Goal: Task Accomplishment & Management: Use online tool/utility

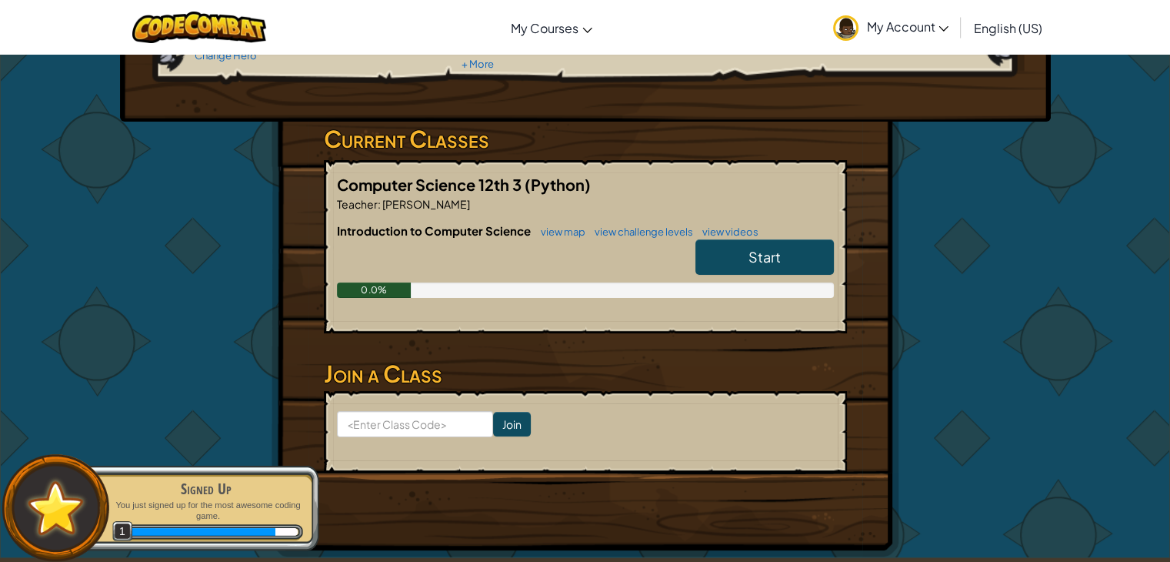
scroll to position [193, 0]
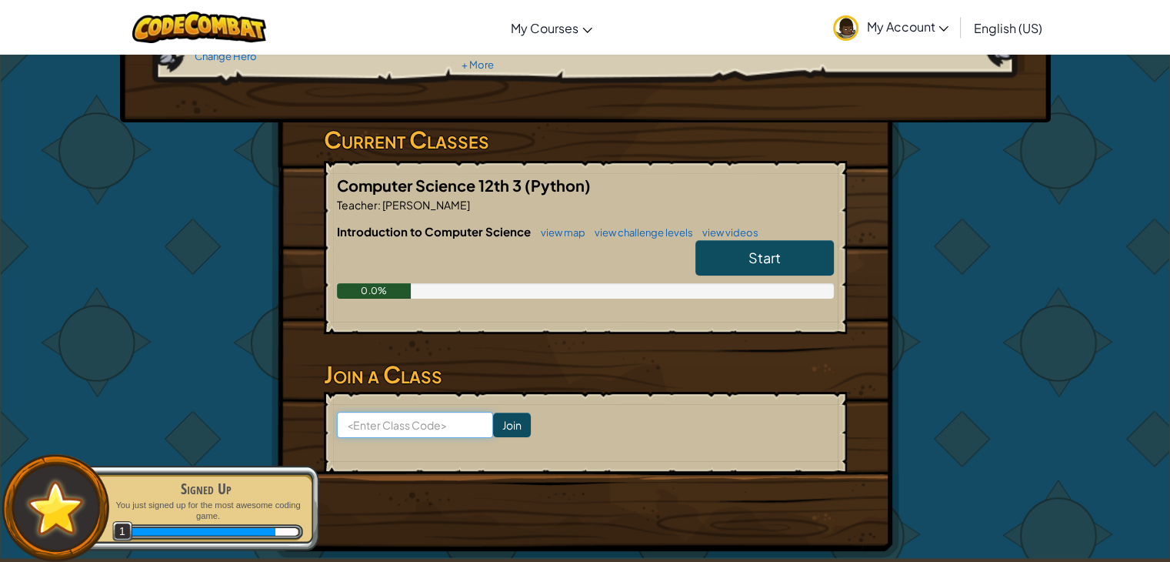
click at [404, 422] on input at bounding box center [415, 425] width 156 height 26
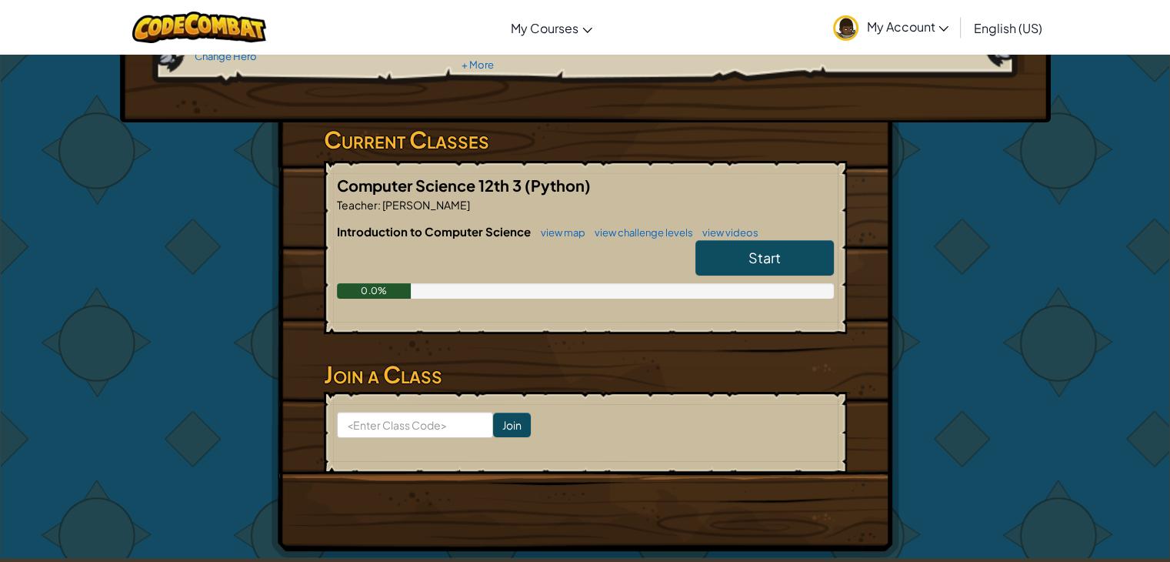
click at [742, 259] on link "Start" at bounding box center [765, 257] width 138 height 35
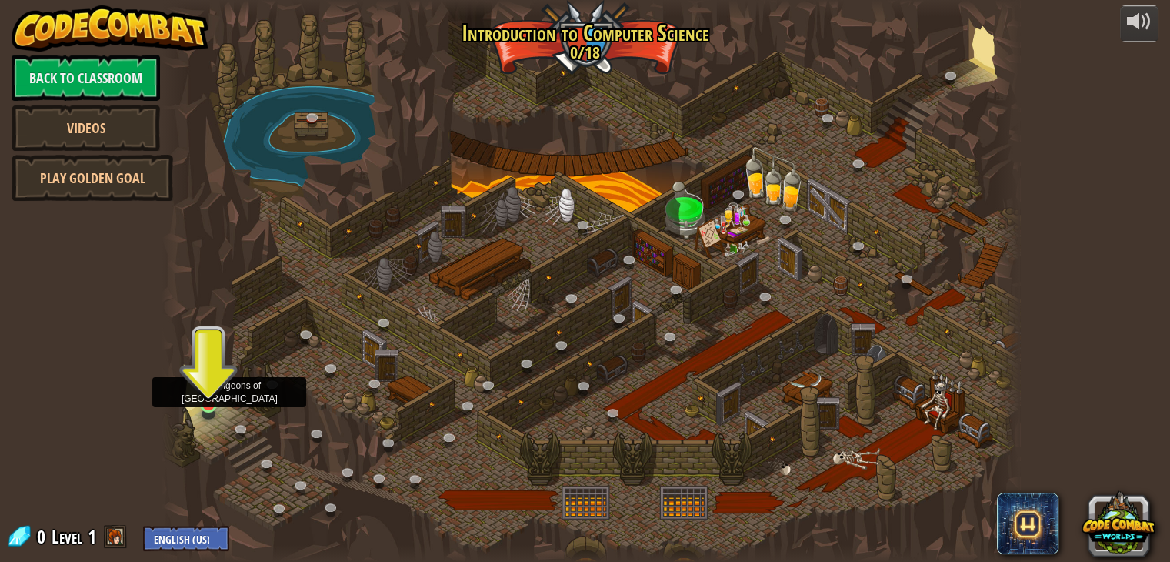
click at [207, 394] on img at bounding box center [209, 380] width 22 height 49
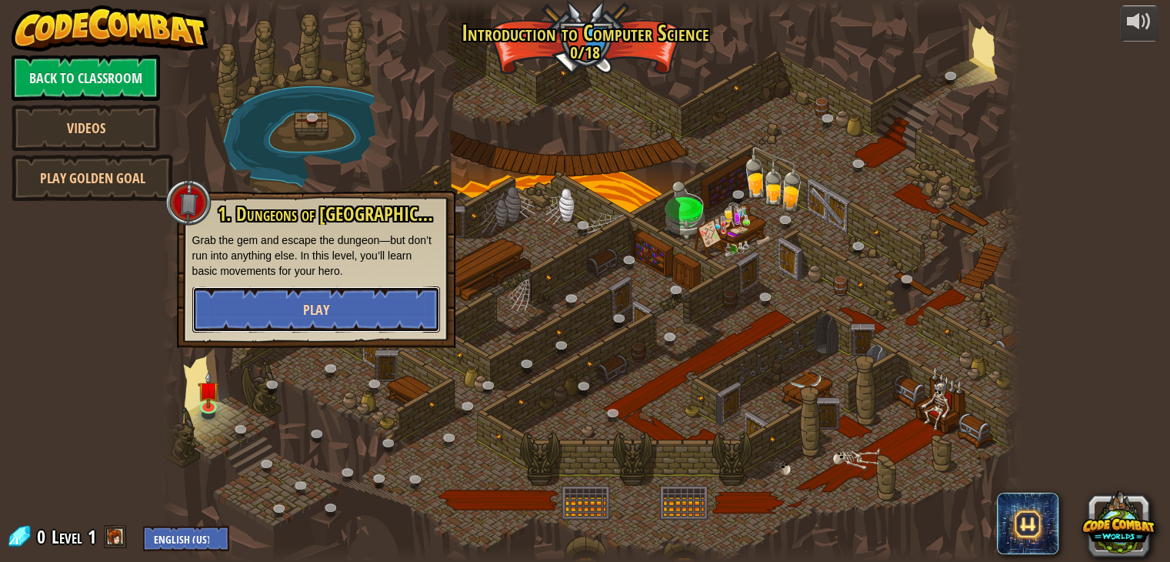
click at [289, 309] on button "Play" at bounding box center [316, 309] width 248 height 46
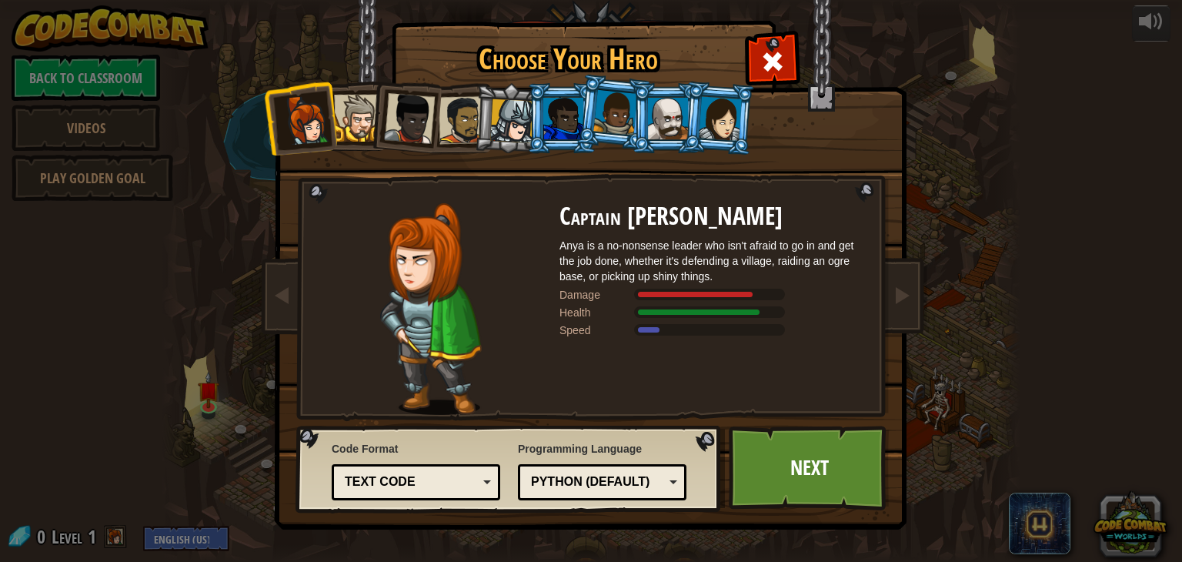
click at [462, 479] on div "Text code" at bounding box center [411, 482] width 133 height 18
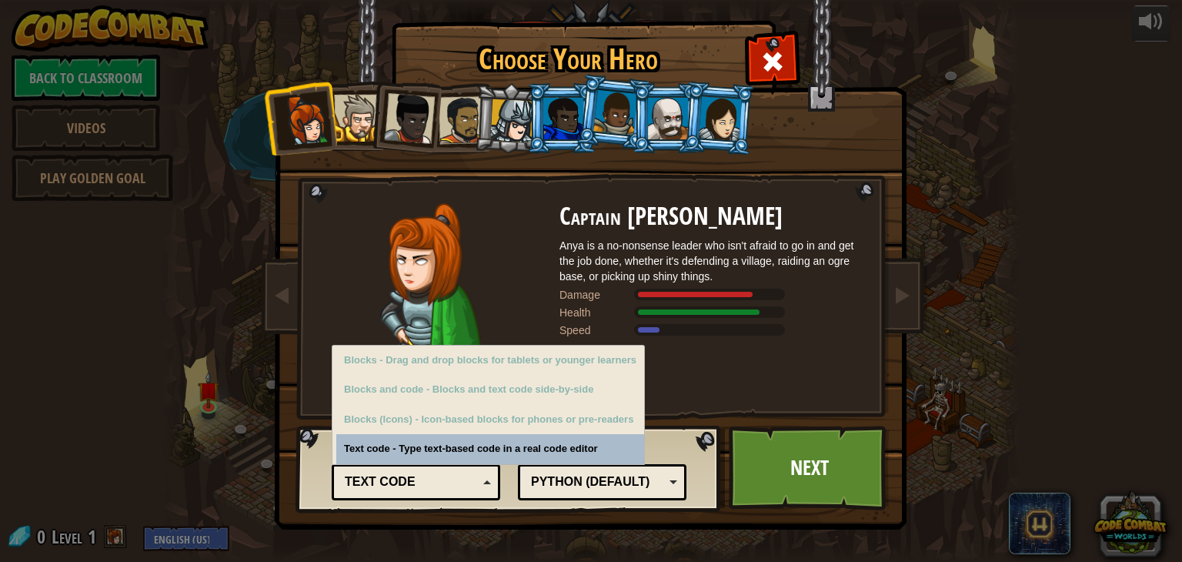
click at [462, 479] on div "Text code" at bounding box center [411, 482] width 133 height 18
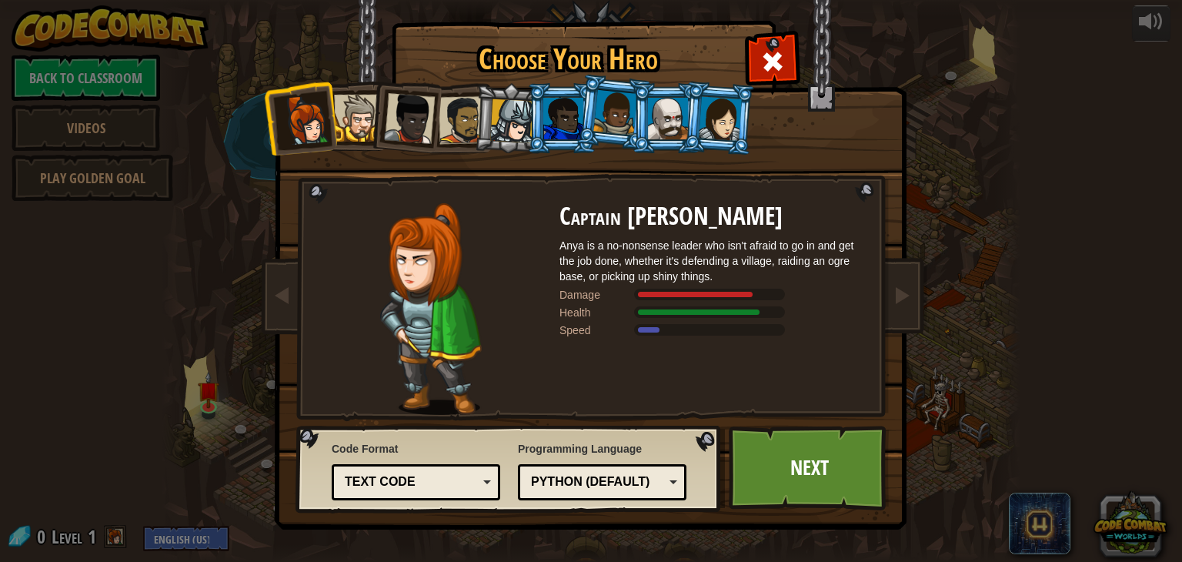
click at [359, 122] on div at bounding box center [357, 118] width 47 height 47
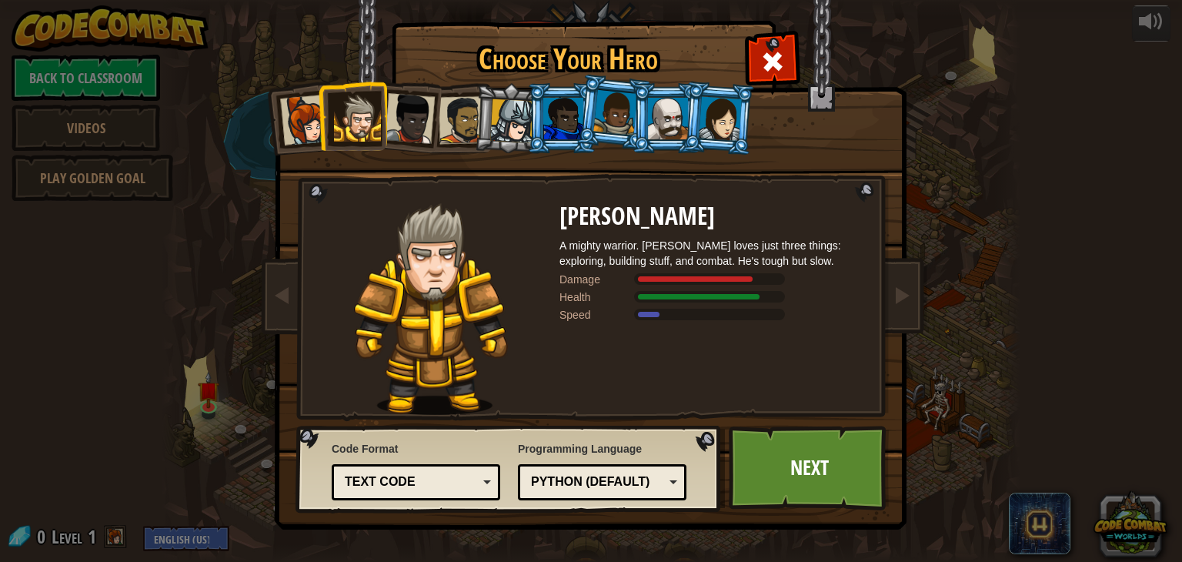
click at [397, 125] on div at bounding box center [409, 118] width 51 height 51
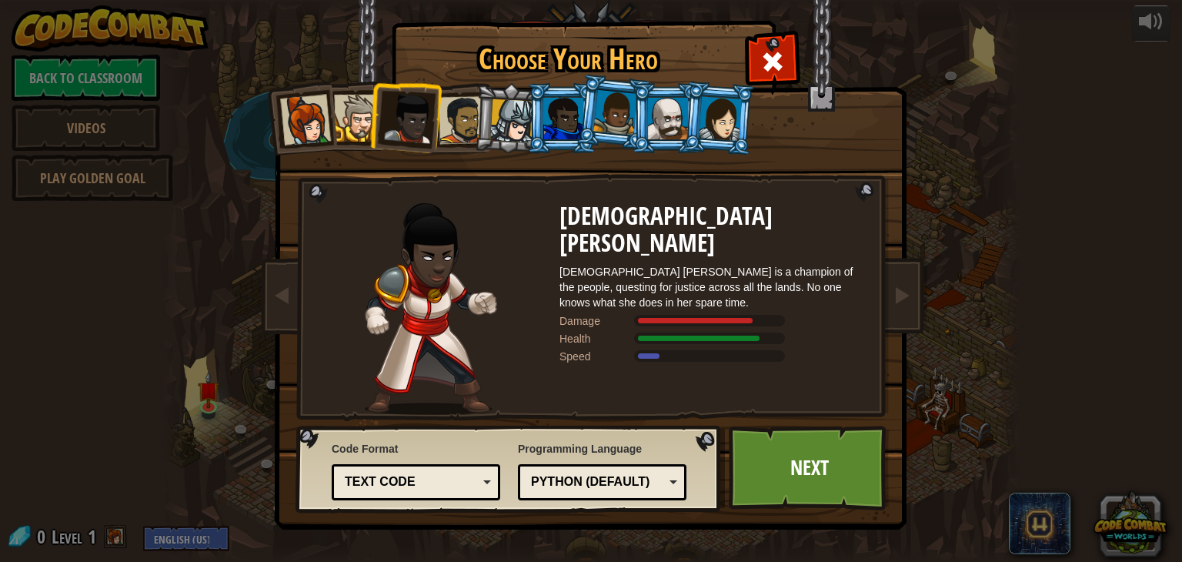
click at [502, 127] on div at bounding box center [512, 121] width 44 height 44
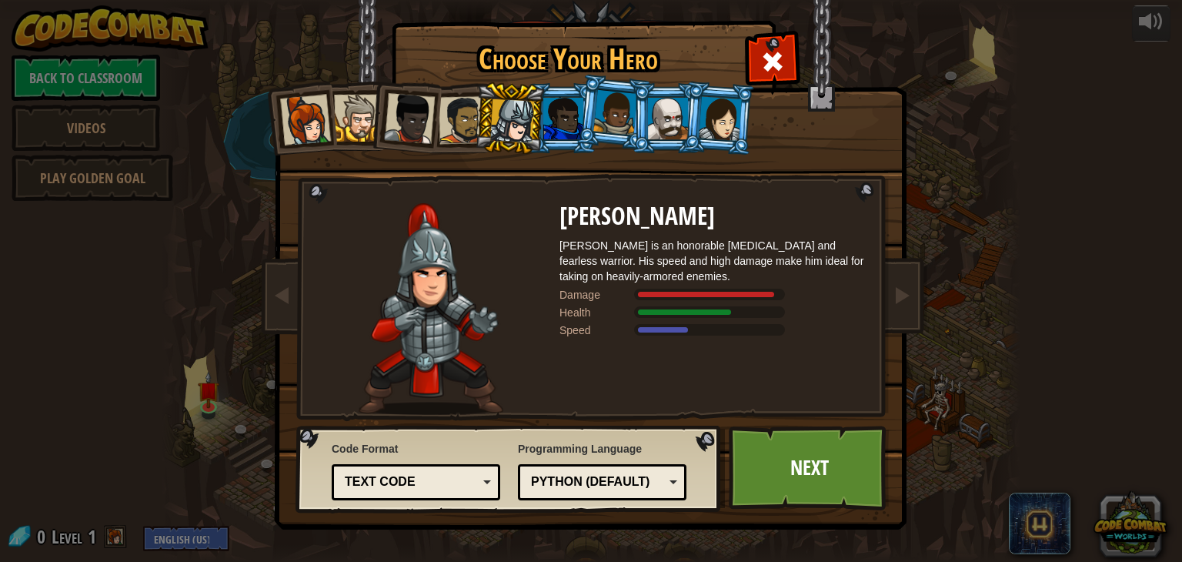
click at [727, 120] on div at bounding box center [720, 118] width 43 height 44
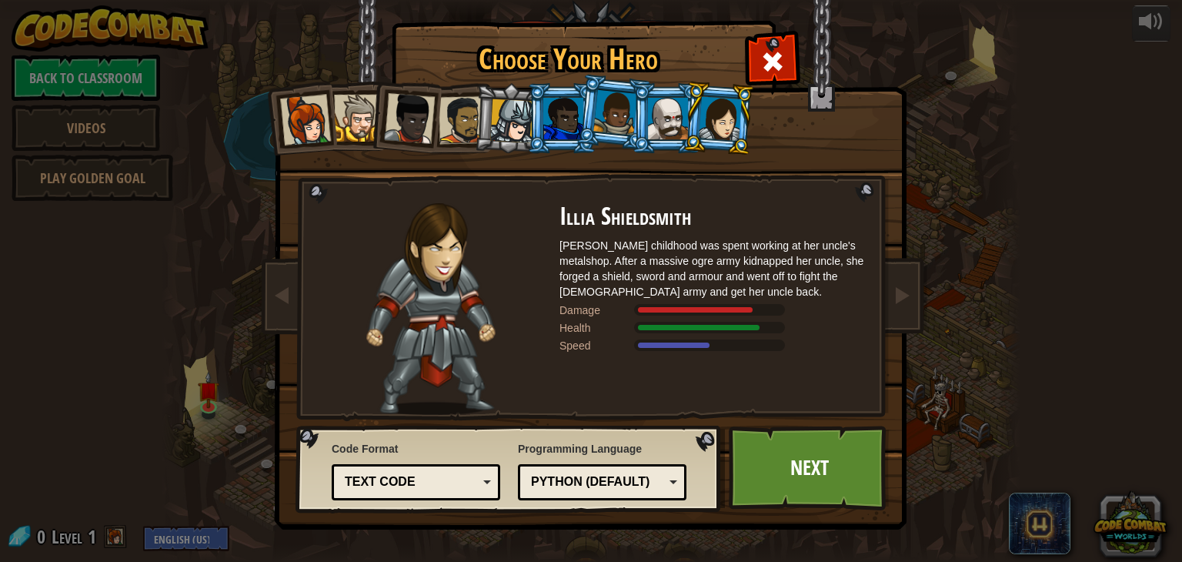
click at [314, 115] on div at bounding box center [305, 120] width 51 height 51
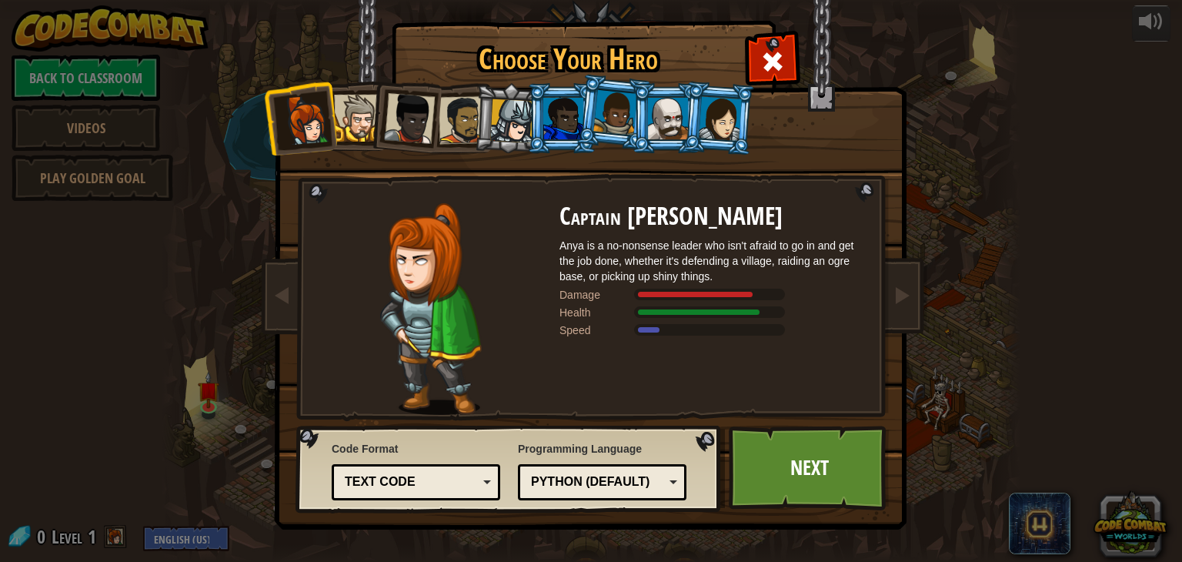
click at [717, 112] on div at bounding box center [720, 118] width 43 height 44
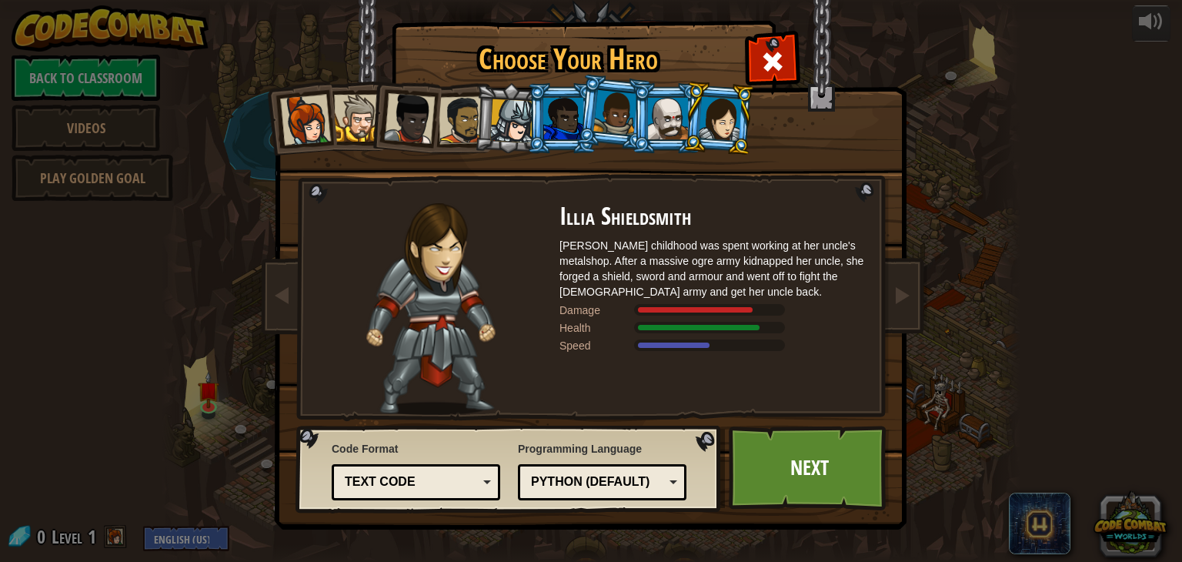
click at [287, 125] on div at bounding box center [305, 120] width 51 height 51
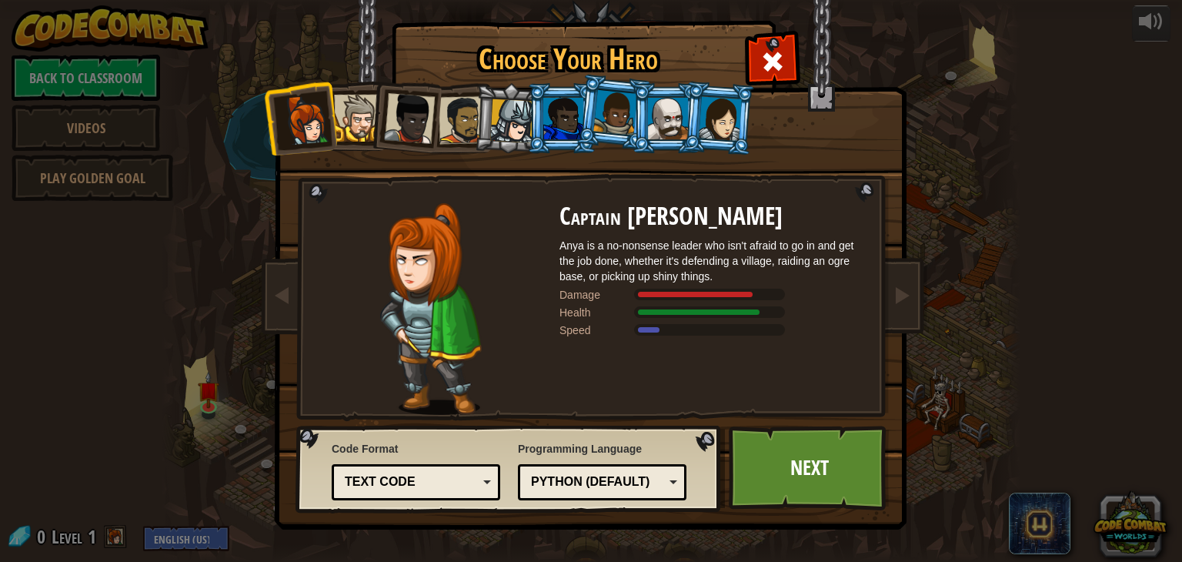
click at [705, 118] on div at bounding box center [720, 118] width 43 height 44
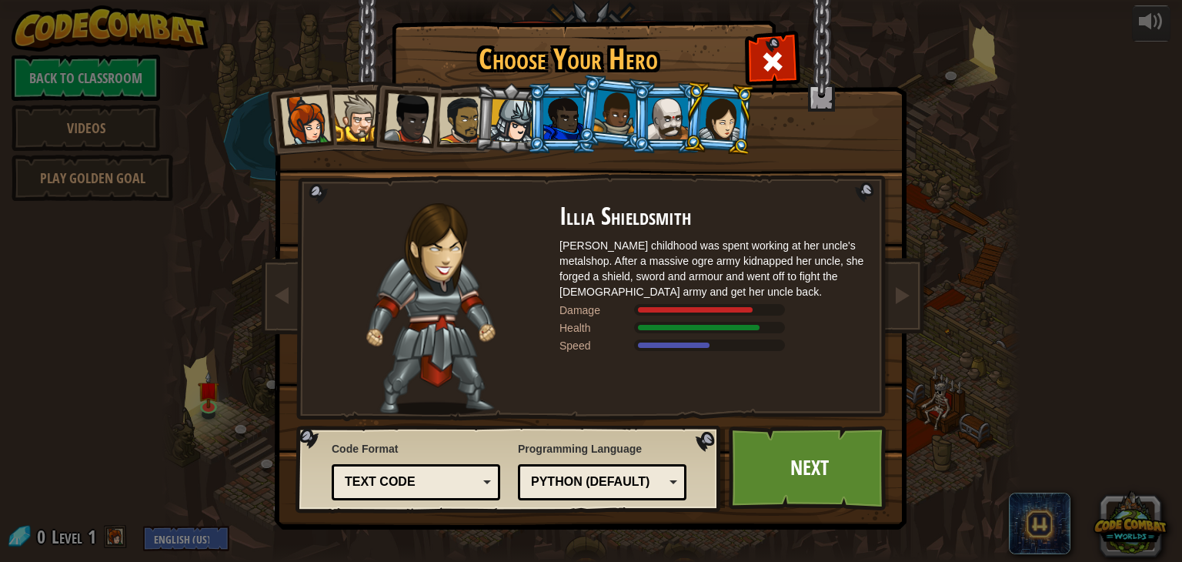
click at [422, 118] on div at bounding box center [409, 118] width 51 height 51
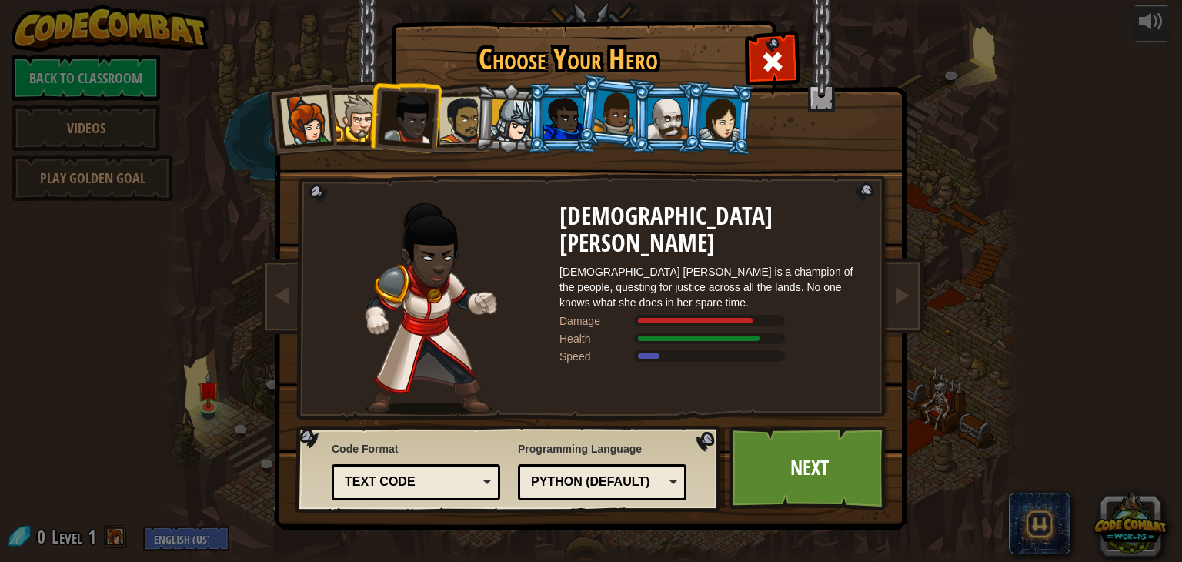
click at [723, 133] on div at bounding box center [720, 118] width 43 height 44
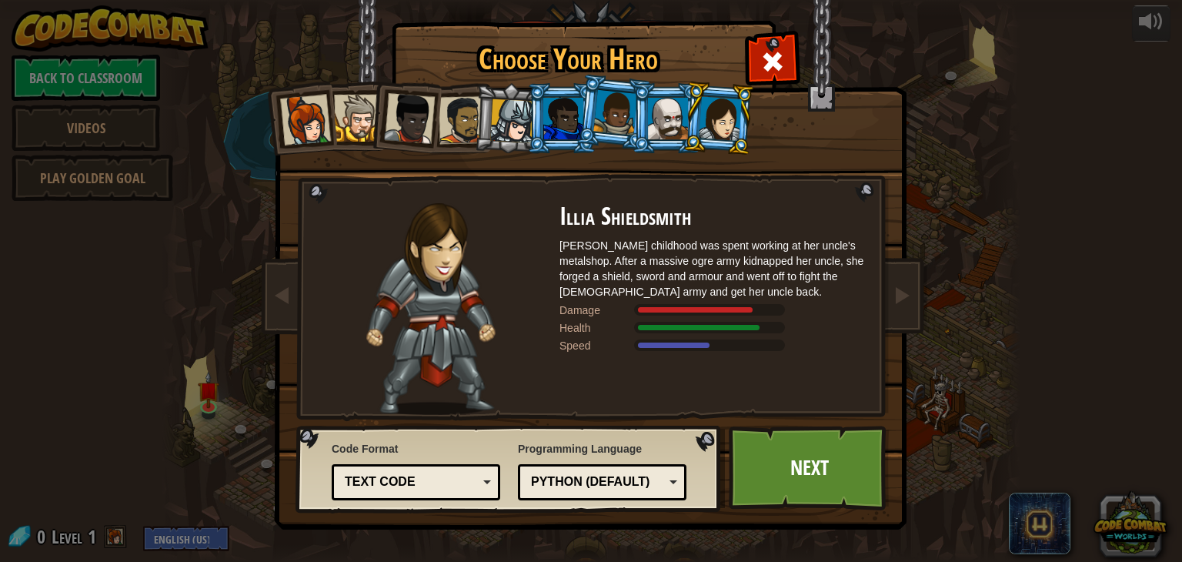
click at [446, 121] on div at bounding box center [463, 120] width 48 height 48
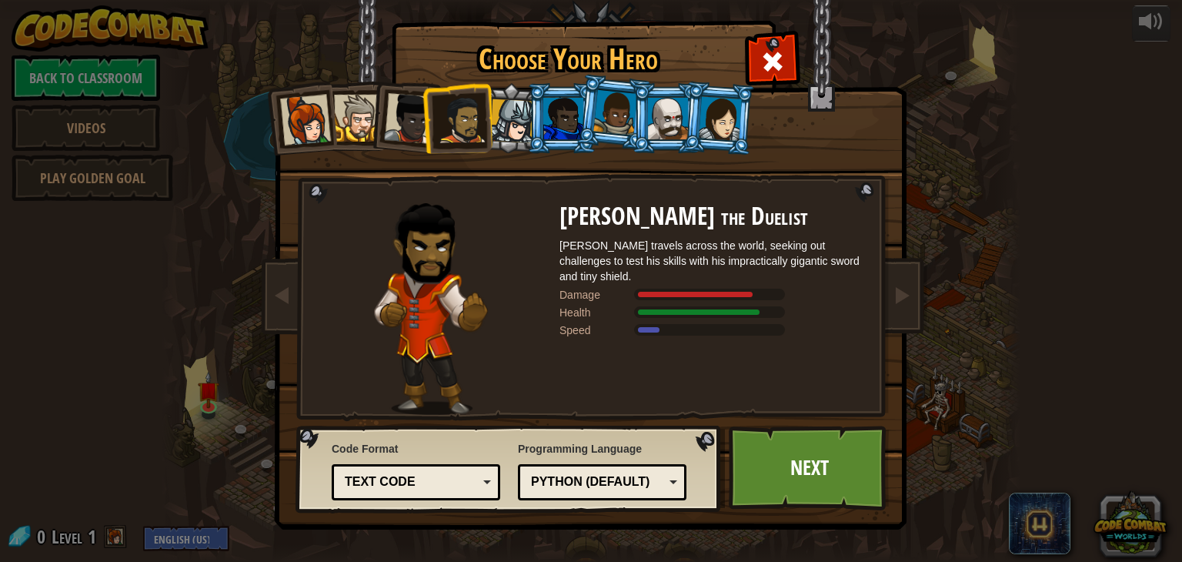
click at [517, 124] on div at bounding box center [512, 121] width 44 height 44
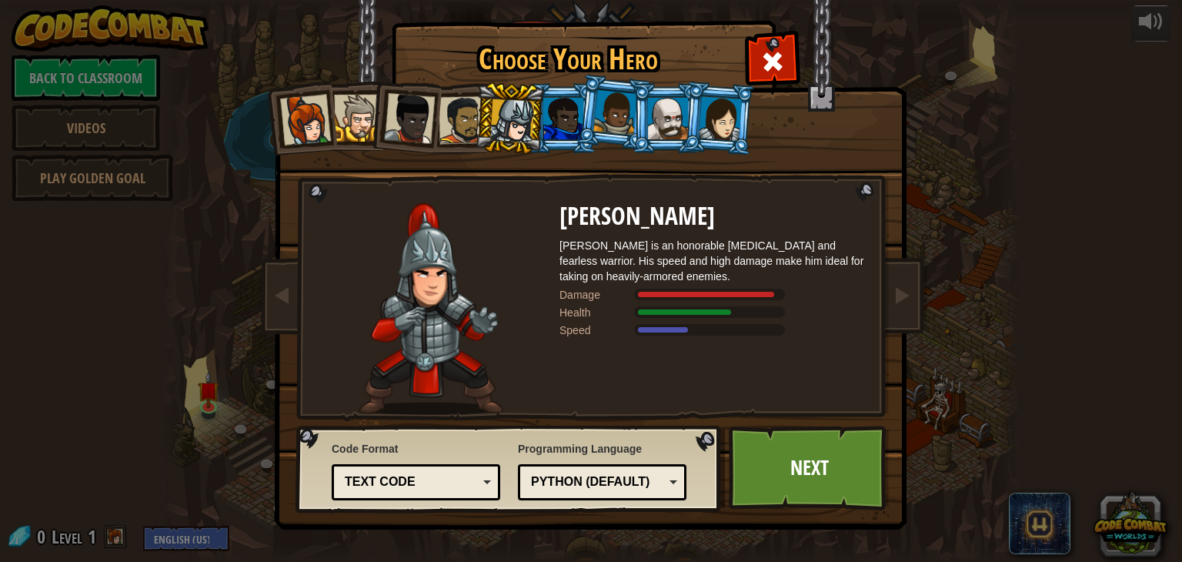
click at [629, 112] on div at bounding box center [615, 112] width 44 height 45
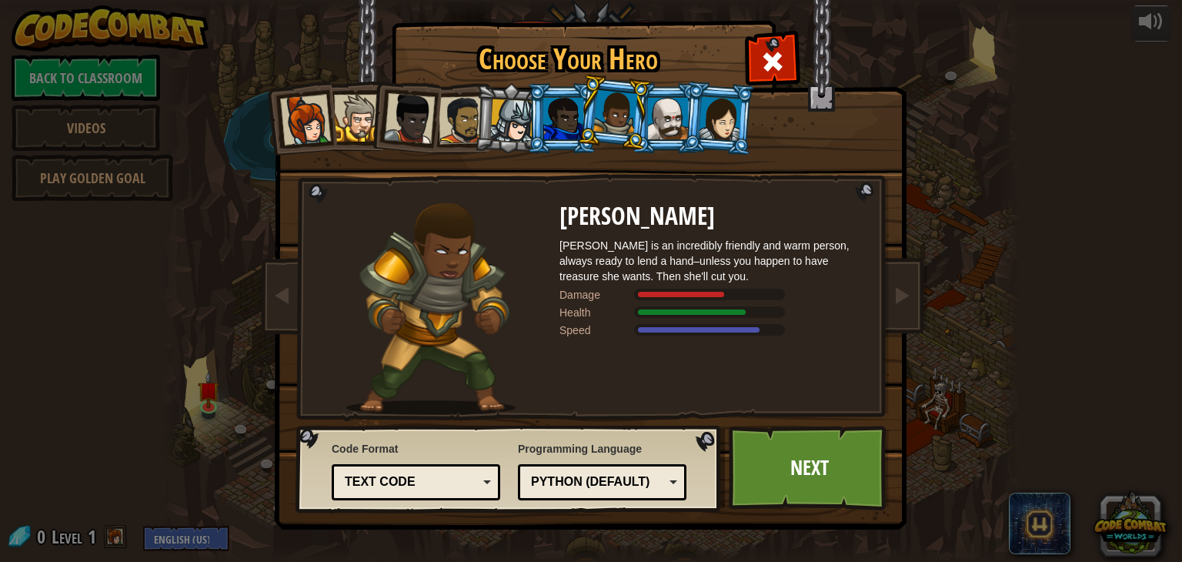
click at [523, 108] on div at bounding box center [512, 121] width 44 height 44
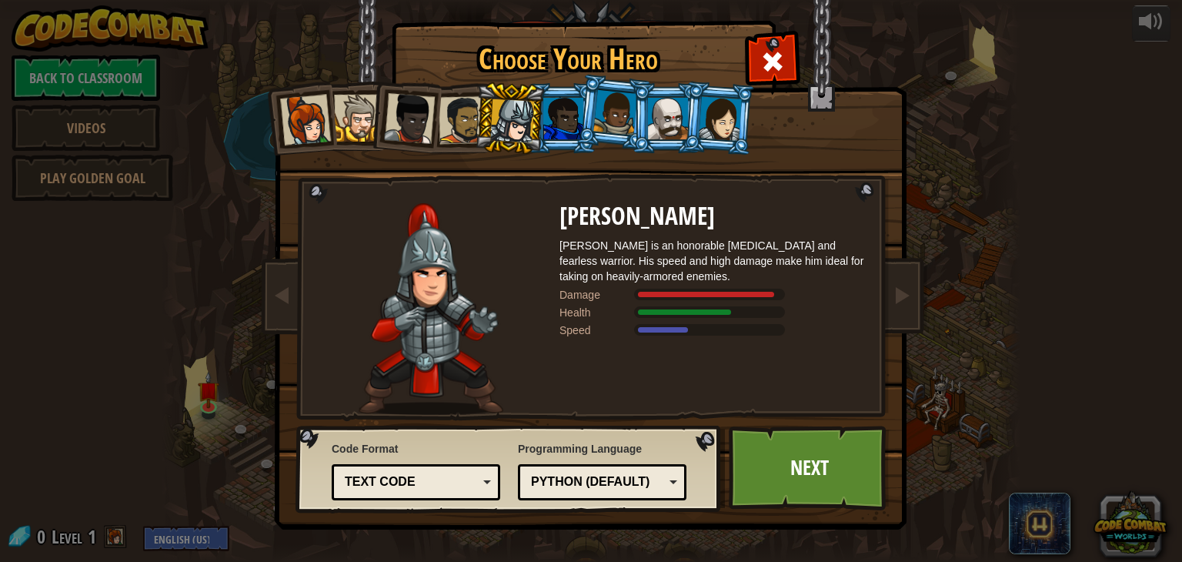
click at [466, 118] on div at bounding box center [463, 120] width 48 height 48
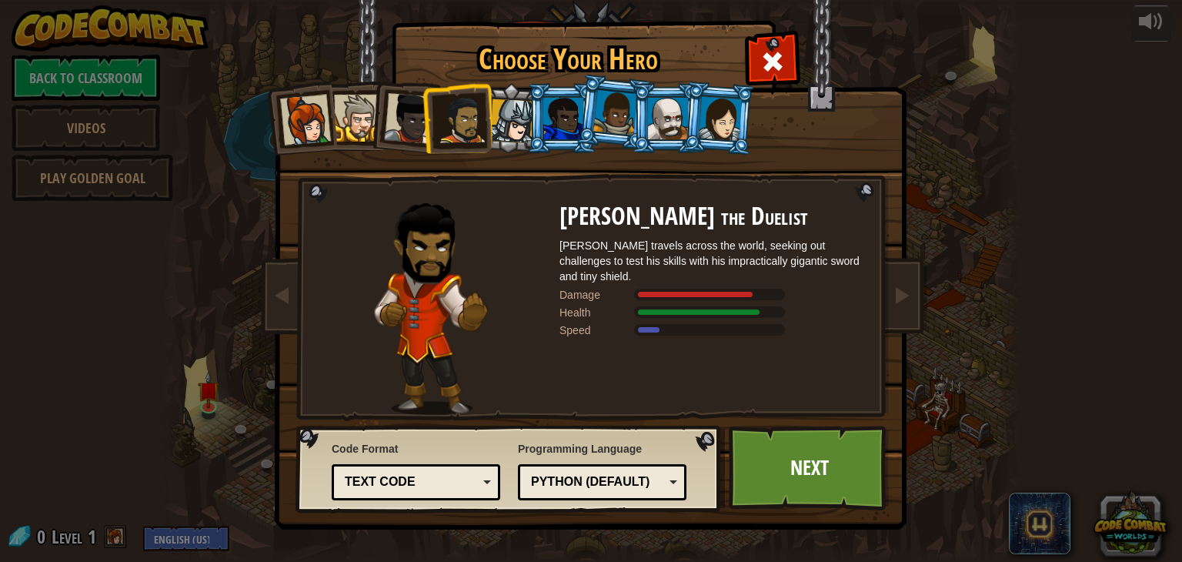
click at [562, 118] on div at bounding box center [563, 119] width 40 height 42
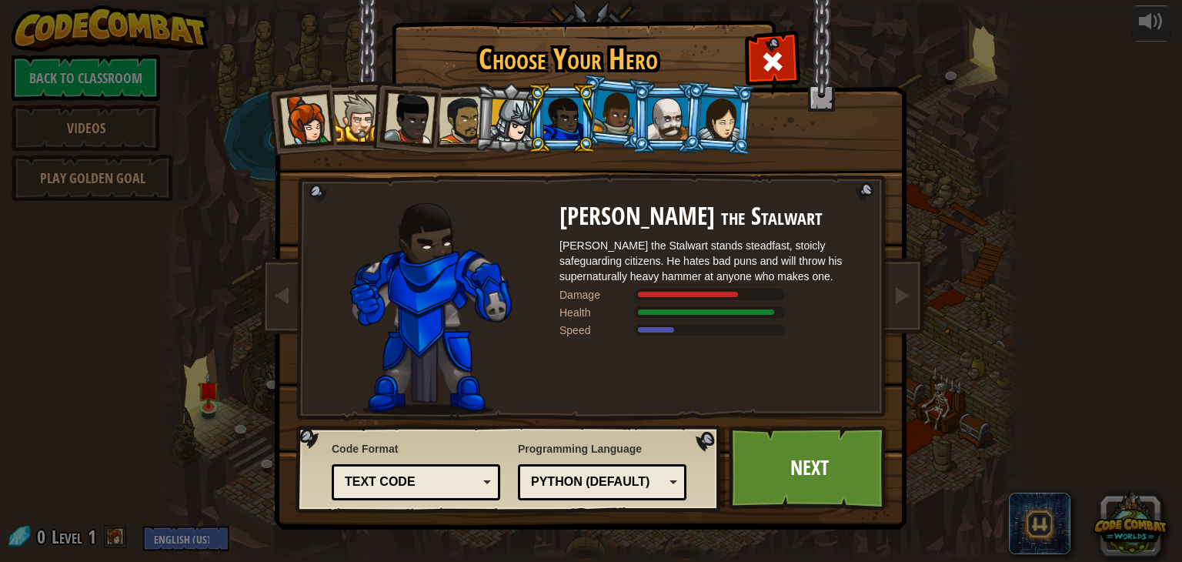
click at [609, 112] on div at bounding box center [615, 112] width 44 height 45
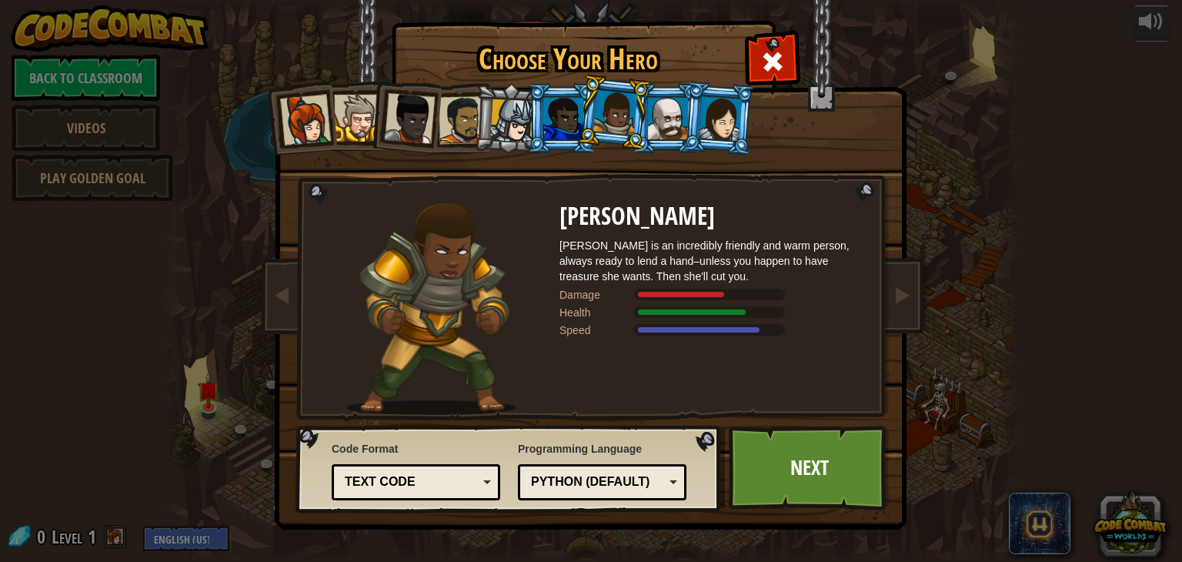
click at [722, 115] on div at bounding box center [720, 118] width 43 height 44
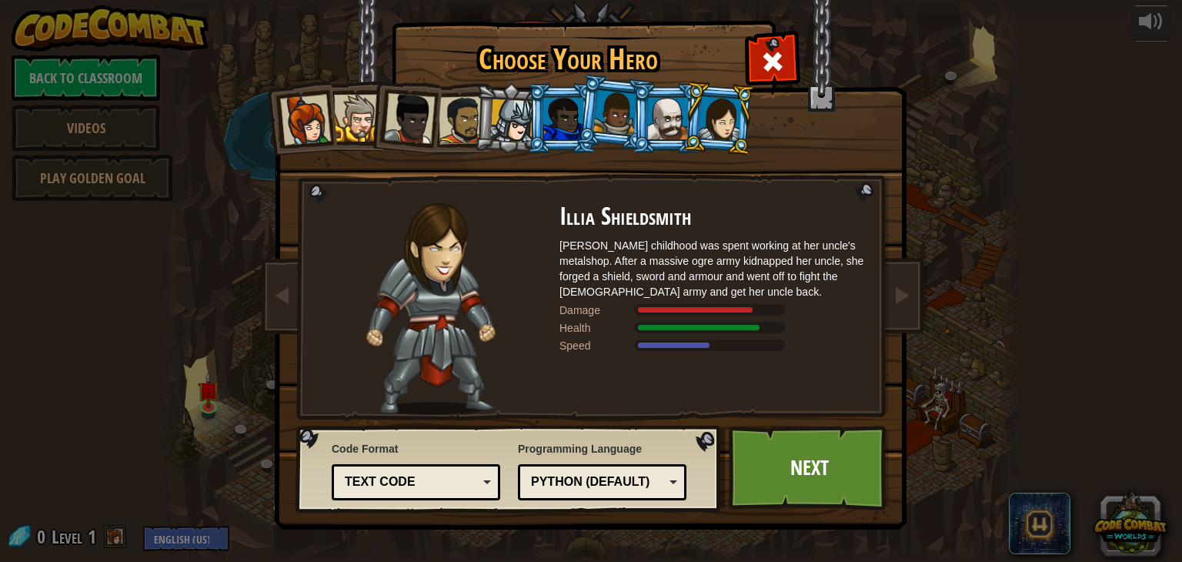
click at [612, 118] on div at bounding box center [615, 112] width 44 height 45
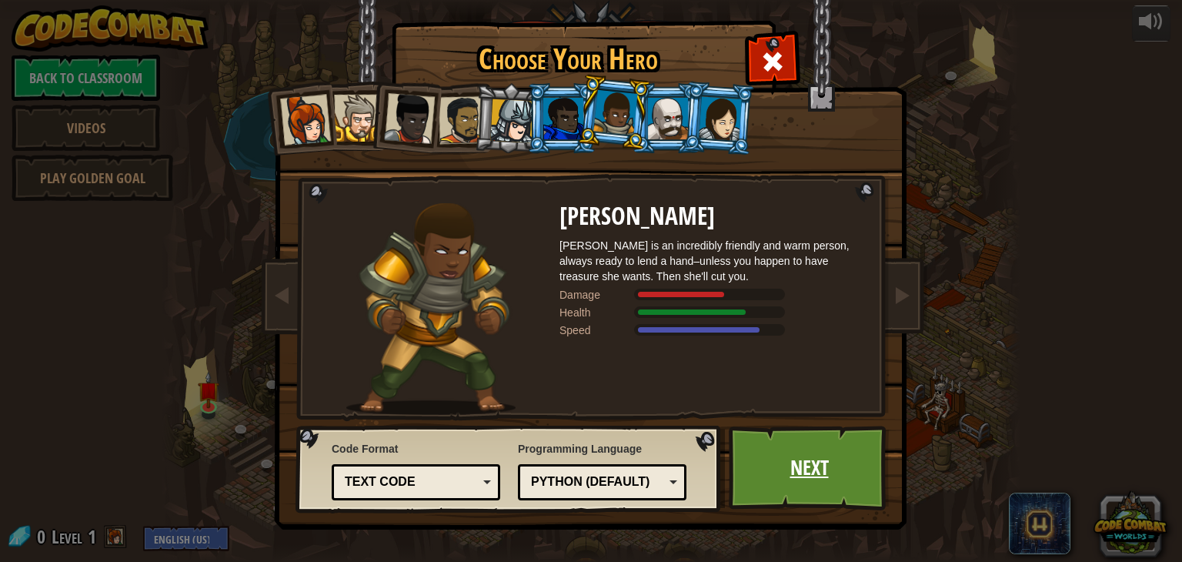
click at [803, 470] on link "Next" at bounding box center [809, 467] width 161 height 85
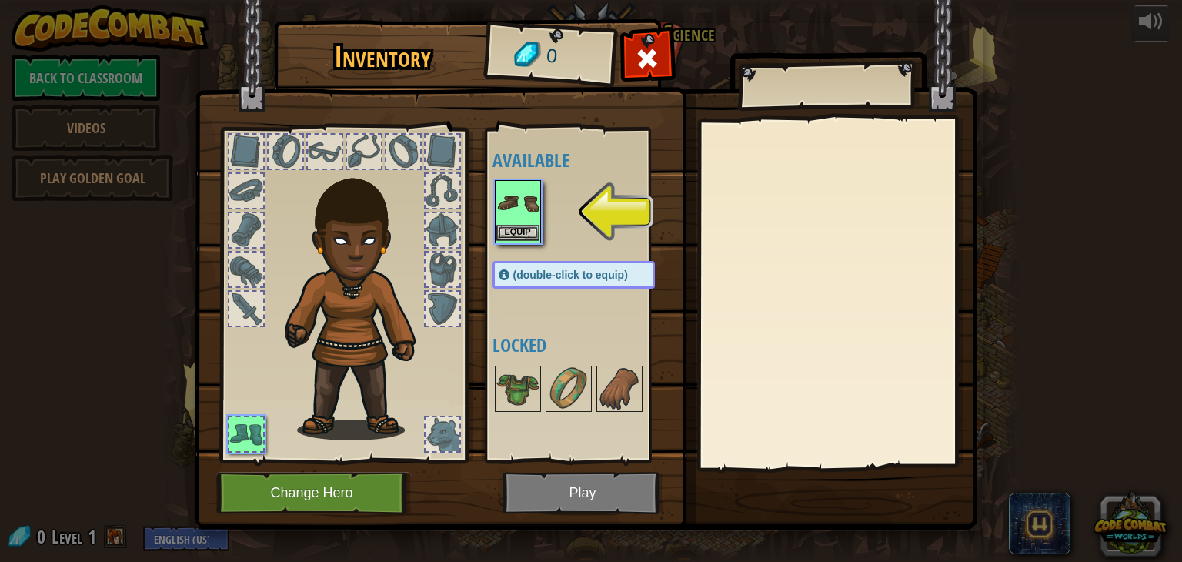
click at [518, 207] on img at bounding box center [517, 203] width 43 height 43
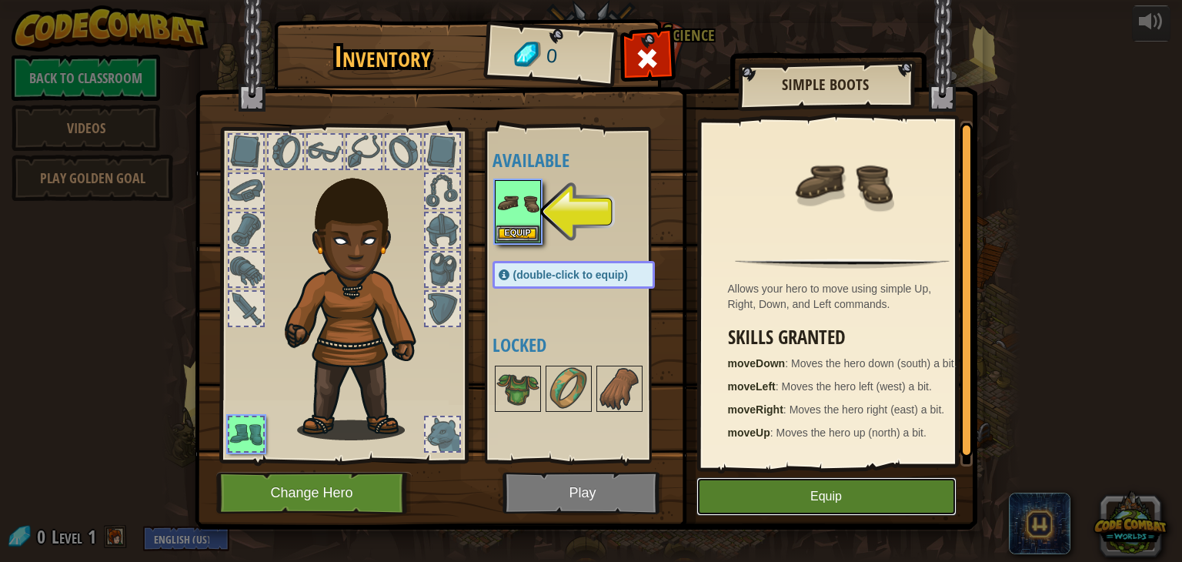
click at [814, 495] on button "Equip" at bounding box center [826, 496] width 260 height 38
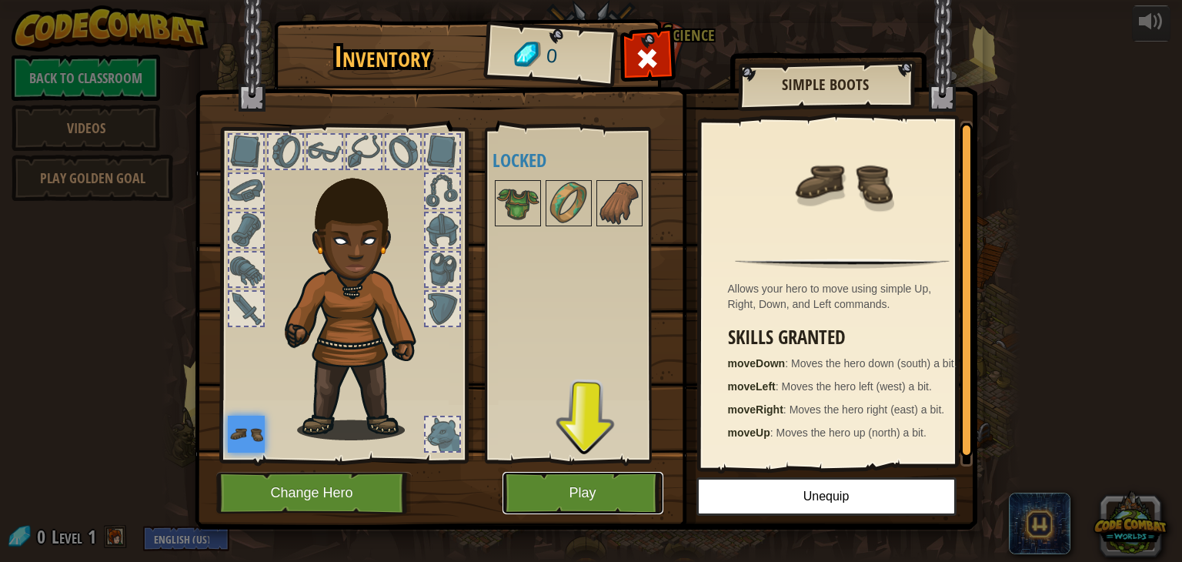
click at [587, 486] on button "Play" at bounding box center [582, 493] width 161 height 42
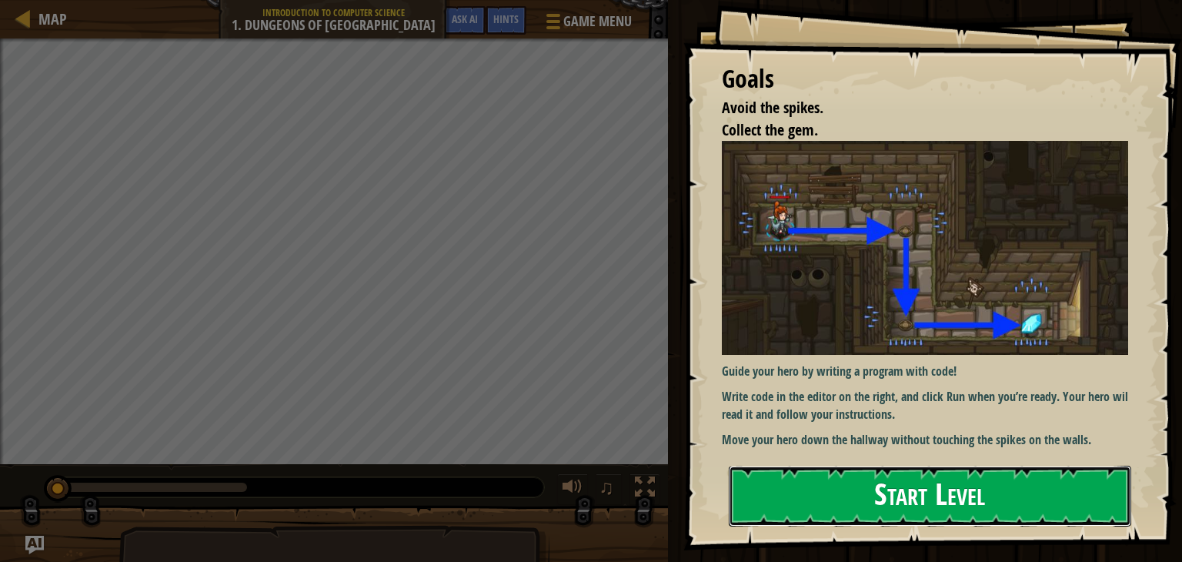
click at [836, 492] on button "Start Level" at bounding box center [930, 495] width 402 height 61
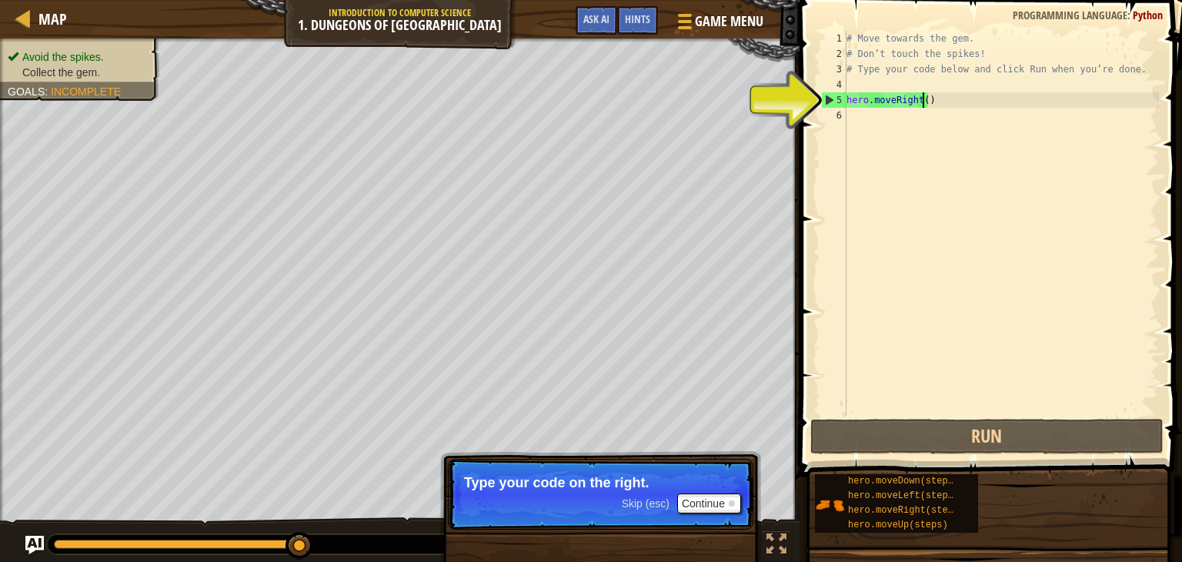
click at [921, 98] on div "# Move towards the gem. # Don’t touch the spikes! # Type your code below and cl…" at bounding box center [1000, 238] width 315 height 415
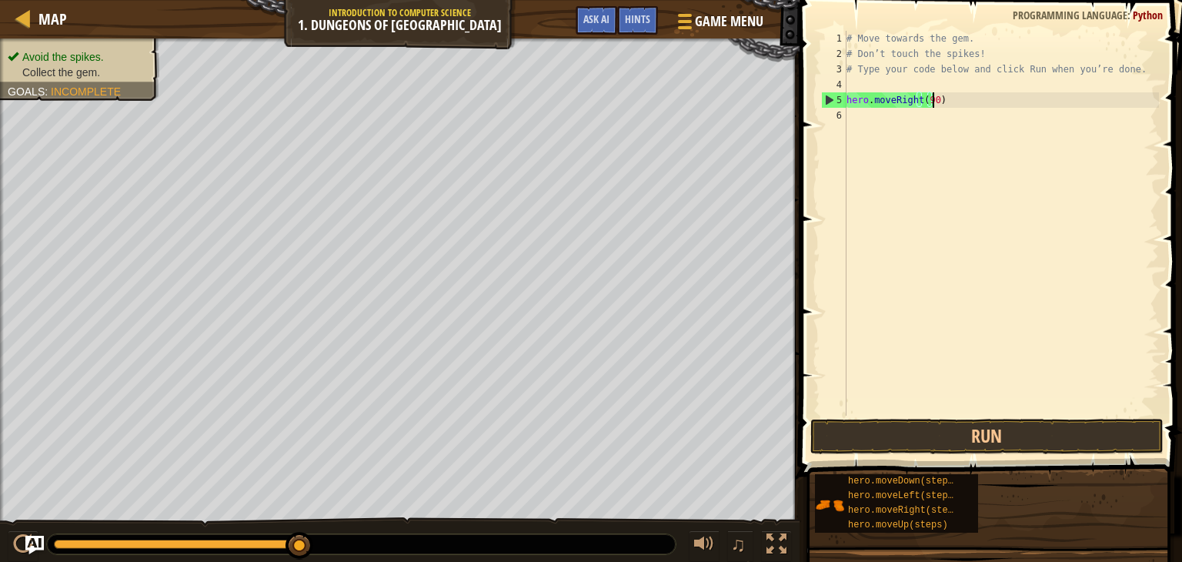
scroll to position [7, 6]
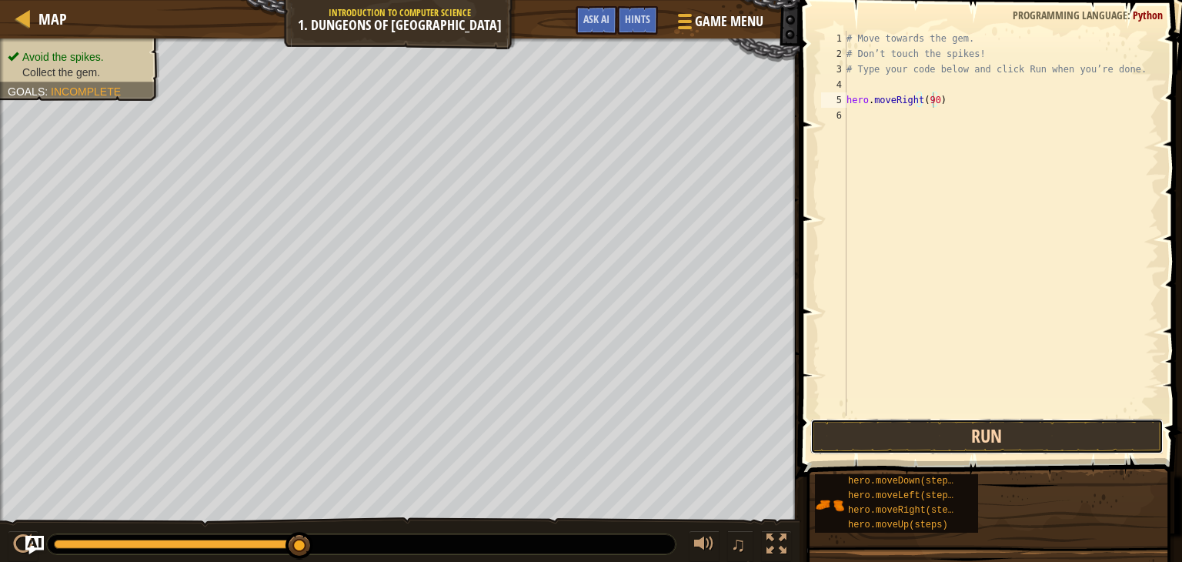
click at [969, 433] on button "Run" at bounding box center [986, 436] width 353 height 35
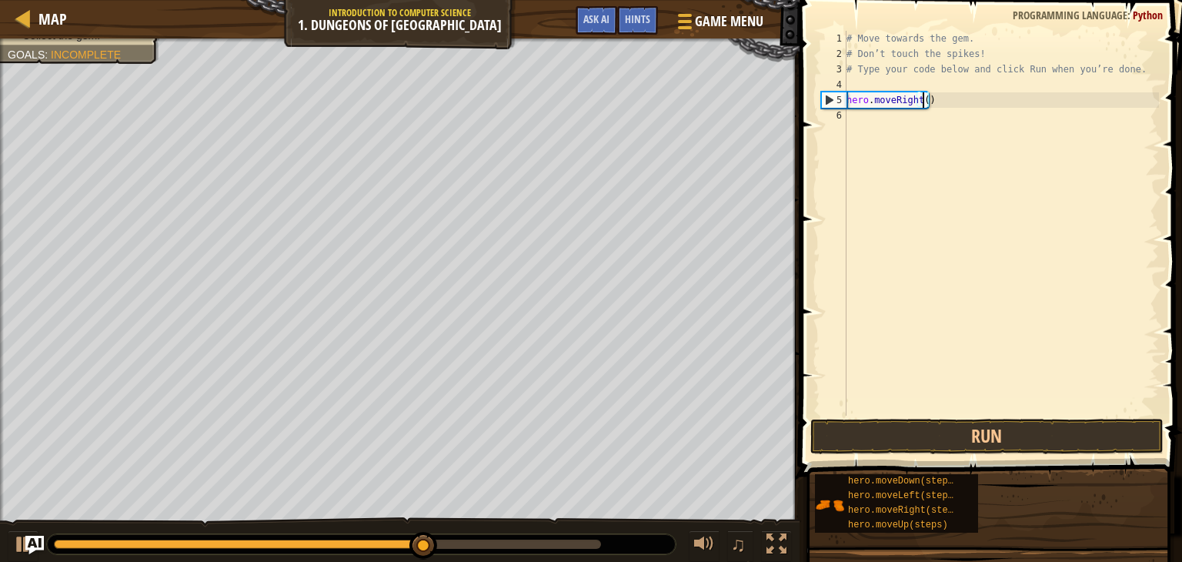
scroll to position [7, 5]
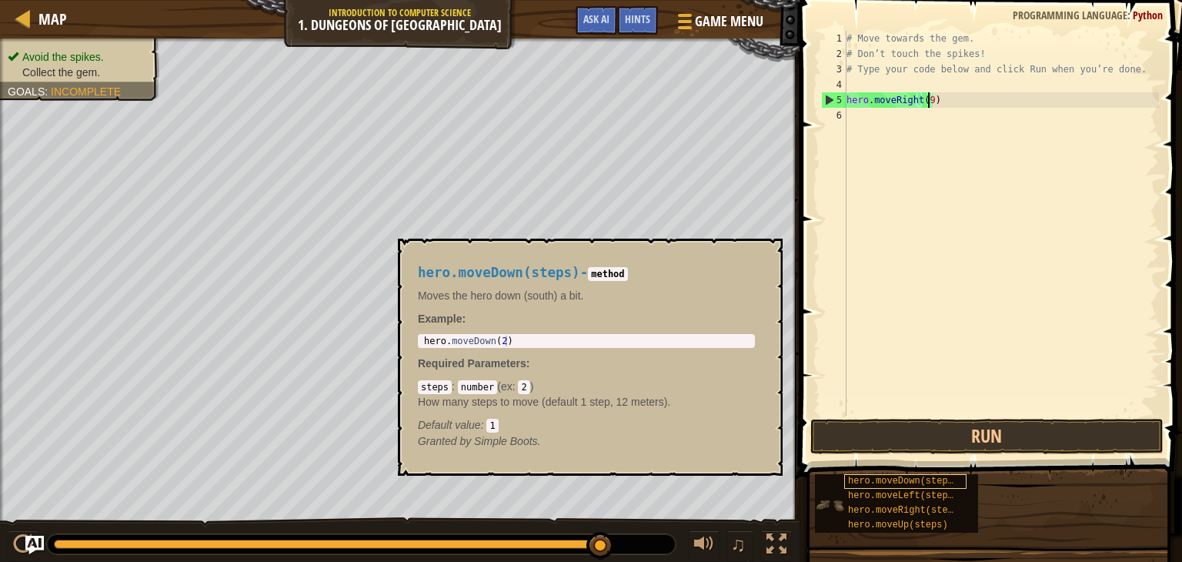
type textarea "hero.moveRight(90)"
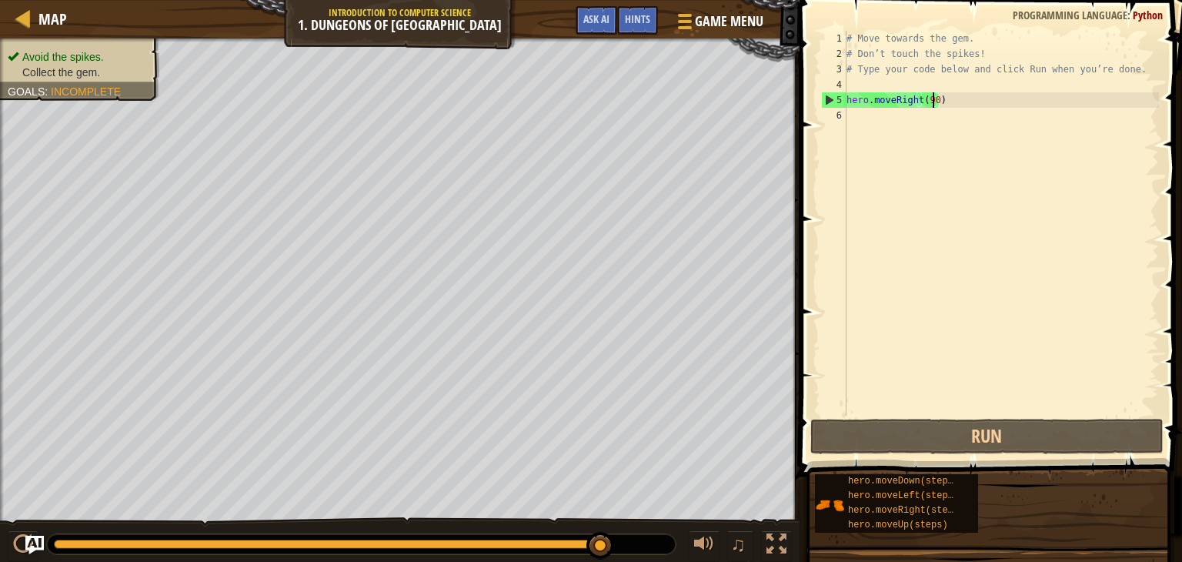
click at [868, 121] on div "# Move towards the gem. # Don’t touch the spikes! # Type your code below and cl…" at bounding box center [1000, 238] width 315 height 415
click at [920, 99] on div "# Move towards the gem. # Don’t touch the spikes! # Type your code below and cl…" at bounding box center [1000, 238] width 315 height 415
click at [929, 99] on div "# Move towards the gem. # Don’t touch the spikes! # Type your code below and cl…" at bounding box center [1000, 238] width 315 height 415
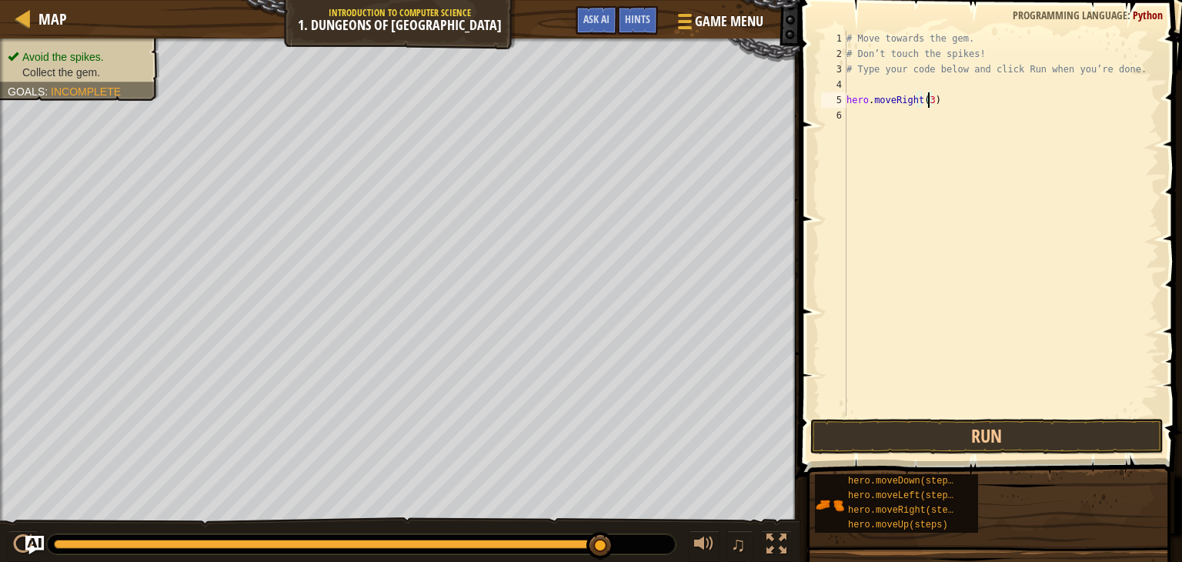
scroll to position [7, 6]
type textarea "hero.moveRight(360)"
click at [950, 429] on button "Run" at bounding box center [986, 436] width 353 height 35
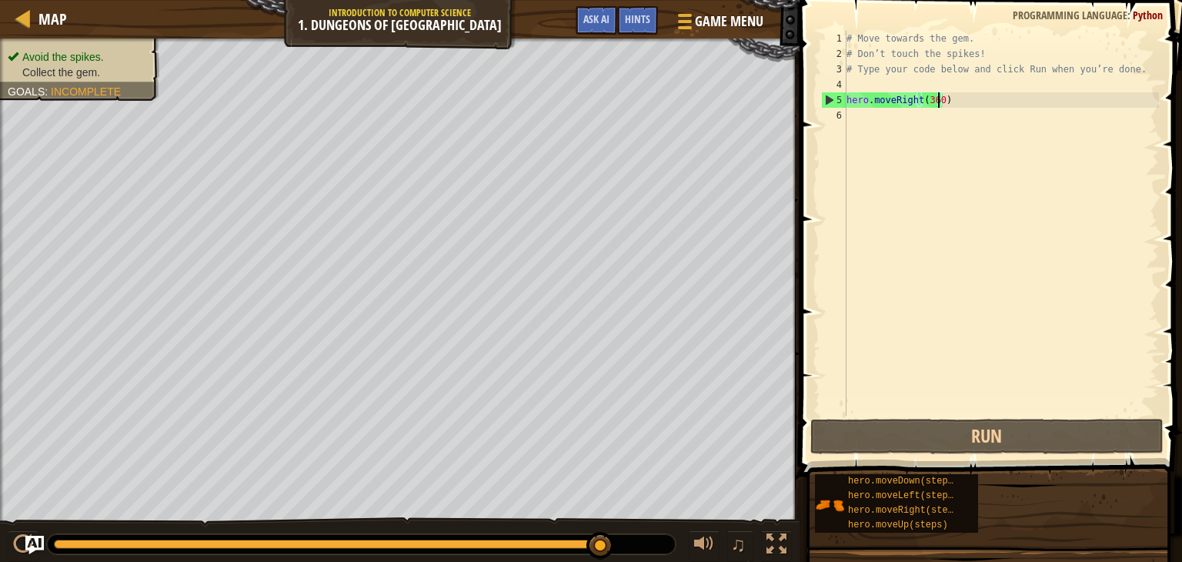
click at [889, 118] on div "# Move towards the gem. # Don’t touch the spikes! # Type your code below and cl…" at bounding box center [1000, 238] width 315 height 415
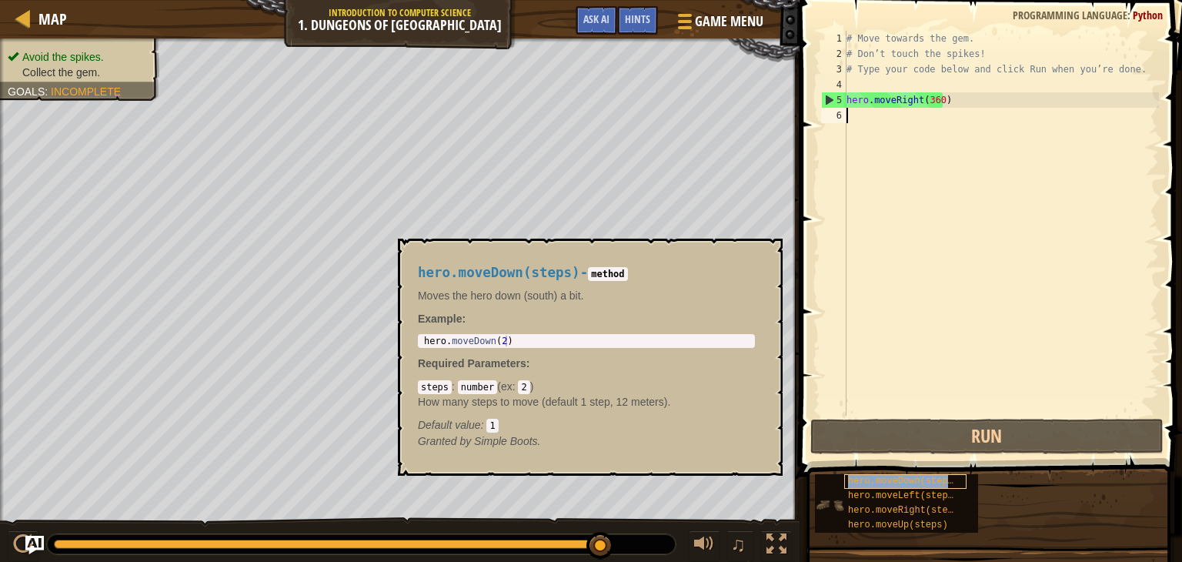
click at [880, 481] on span "hero.moveDown(steps)" at bounding box center [903, 480] width 111 height 11
click at [908, 99] on div "# Move towards the gem. # Don’t touch the spikes! # Type your code below and cl…" at bounding box center [1000, 238] width 315 height 415
type textarea "hero.moveRight(360)"
click at [936, 100] on div "# Move towards the gem. # Don’t touch the spikes! # Type your code below and cl…" at bounding box center [1000, 238] width 315 height 415
click at [905, 100] on div "# Move towards the gem. # Don’t touch the spikes! # Type your code below and cl…" at bounding box center [1000, 238] width 315 height 415
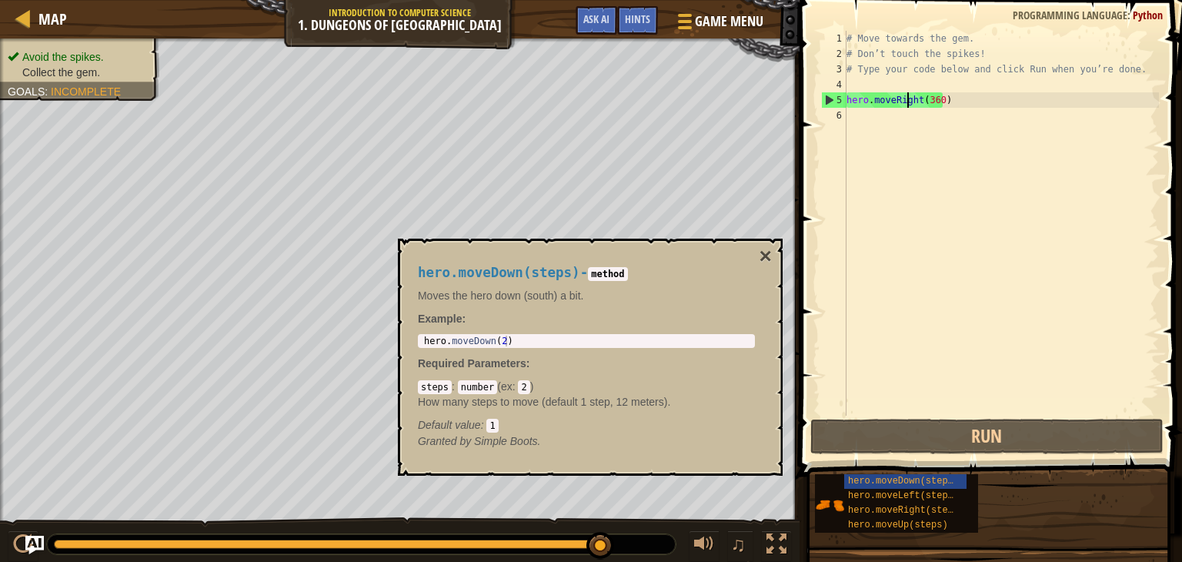
type textarea "hero.moveDown(2)"
drag, startPoint x: 505, startPoint y: 344, endPoint x: 444, endPoint y: 335, distance: 62.1
click at [444, 335] on div "hero . moveDown ( 2 )" at bounding box center [586, 351] width 331 height 32
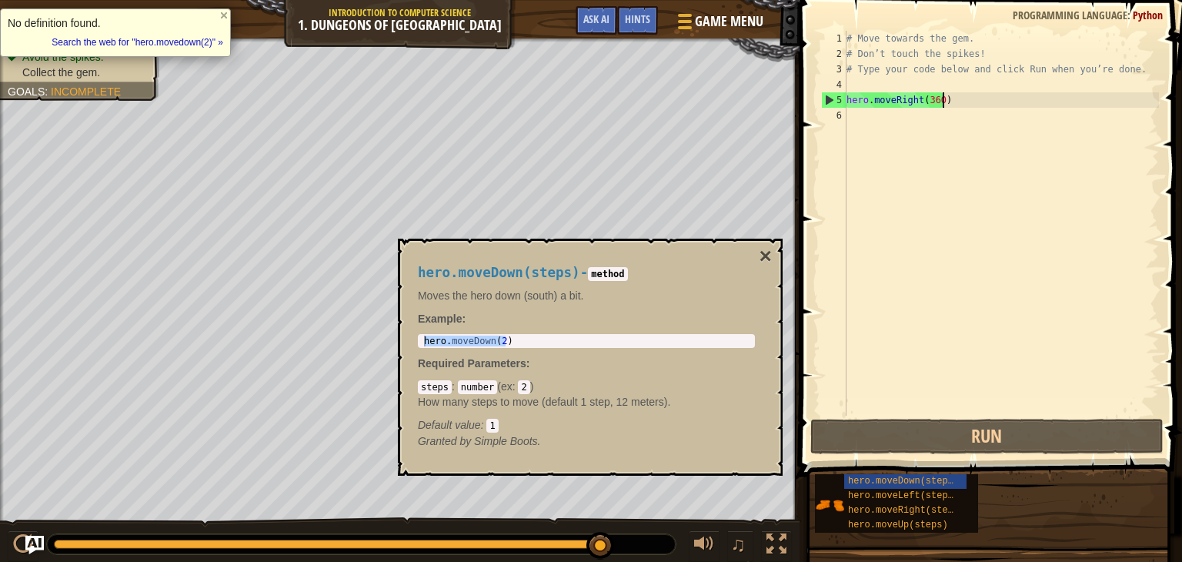
click at [941, 101] on div "# Move towards the gem. # Don’t touch the spikes! # Type your code below and cl…" at bounding box center [1000, 238] width 315 height 415
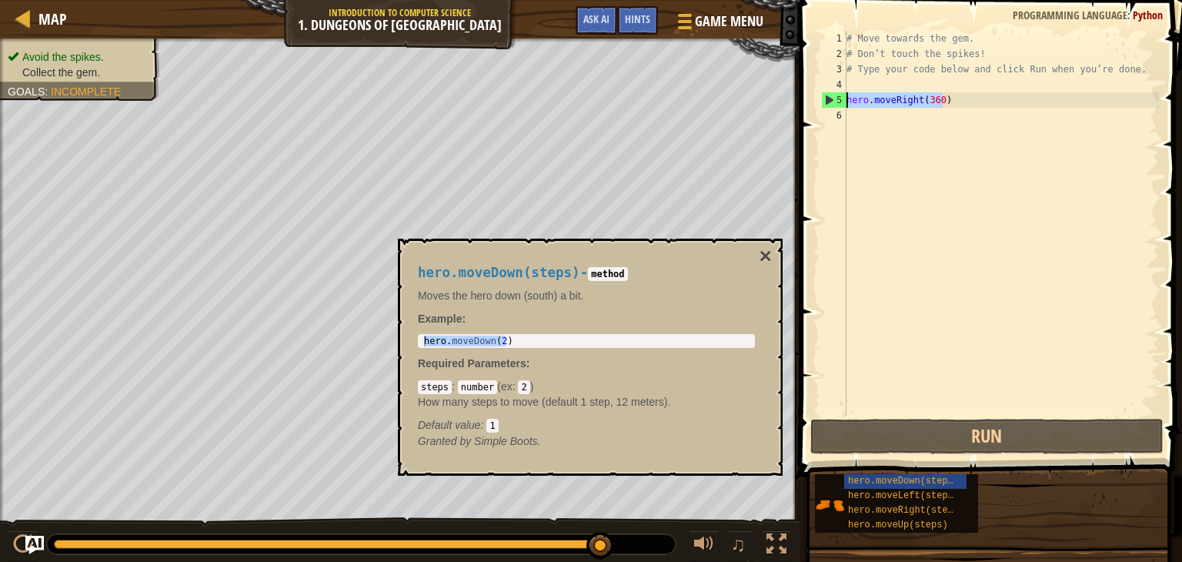
drag, startPoint x: 941, startPoint y: 101, endPoint x: 845, endPoint y: 105, distance: 96.3
click at [845, 105] on div "hero.moveRight(360) 1 2 3 4 5 6 # Move towards the gem. # Don’t touch the spike…" at bounding box center [988, 223] width 341 height 385
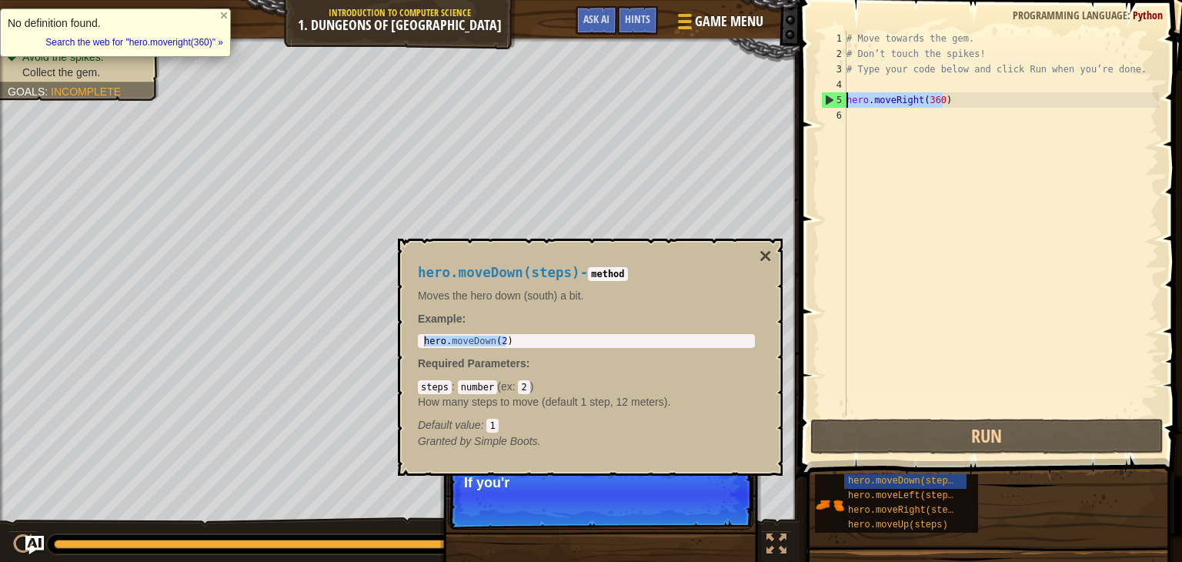
paste textarea "Down(2"
type textarea "hero.moveDown(2)"
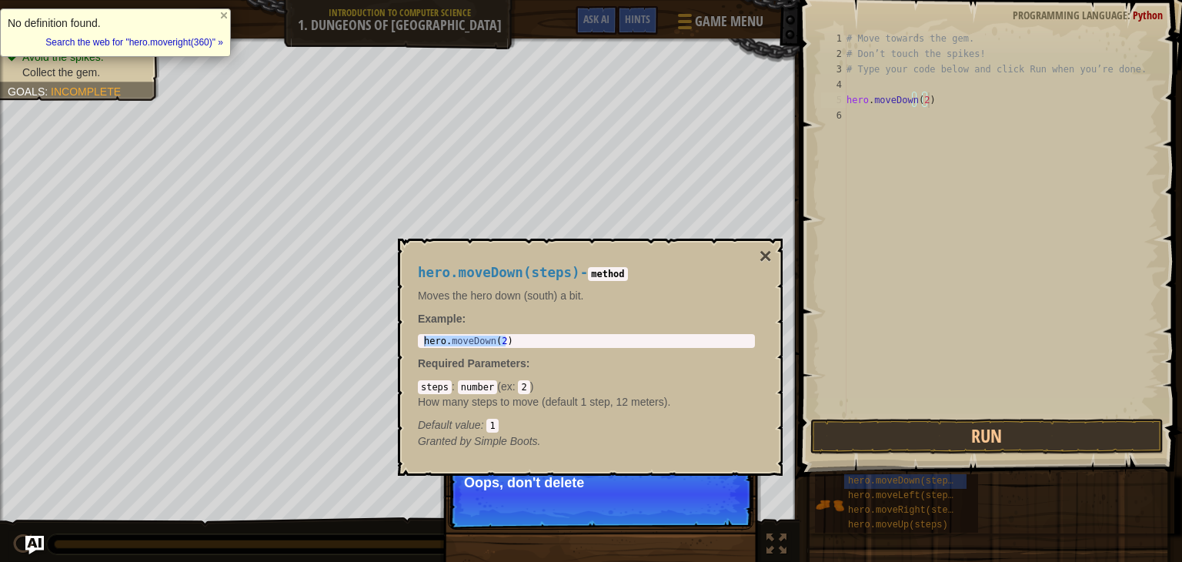
click at [923, 99] on div "# Move towards the gem. # Don’t touch the spikes! # Type your code below and cl…" at bounding box center [1000, 238] width 315 height 415
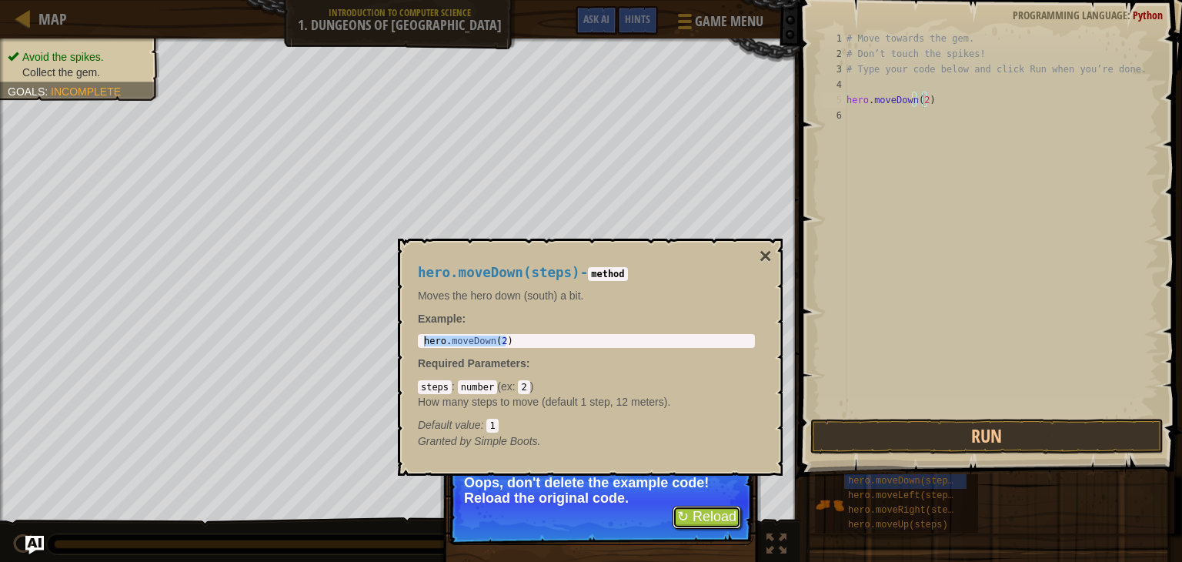
click at [723, 512] on button "↻ Reload" at bounding box center [706, 516] width 68 height 23
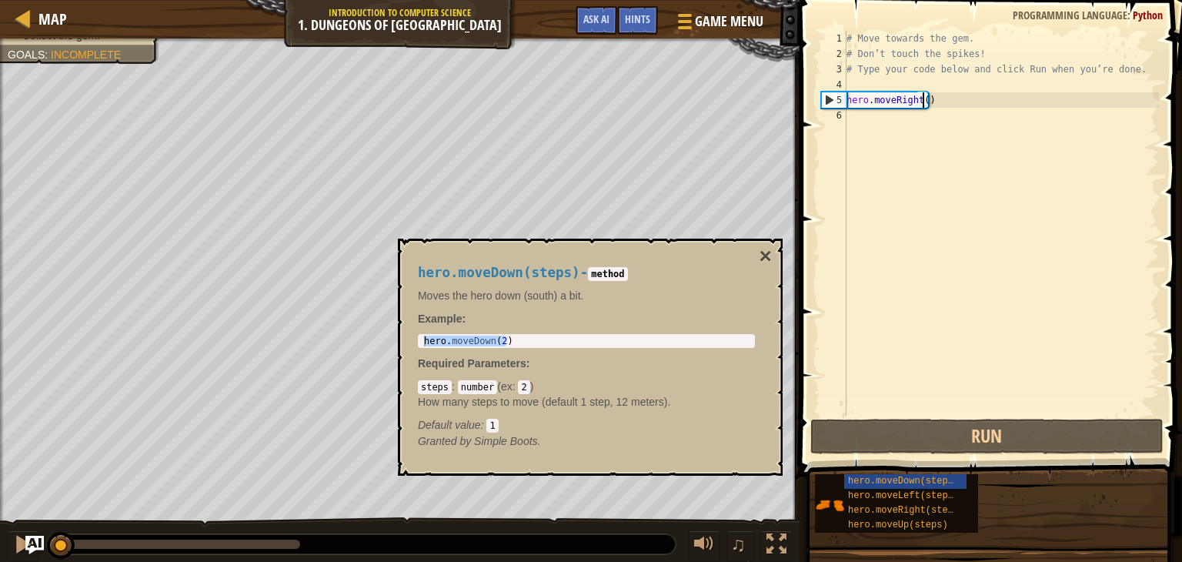
click at [924, 99] on div "# Move towards the gem. # Don’t touch the spikes! # Type your code below and cl…" at bounding box center [1000, 238] width 315 height 415
type textarea "hero.moveRight()"
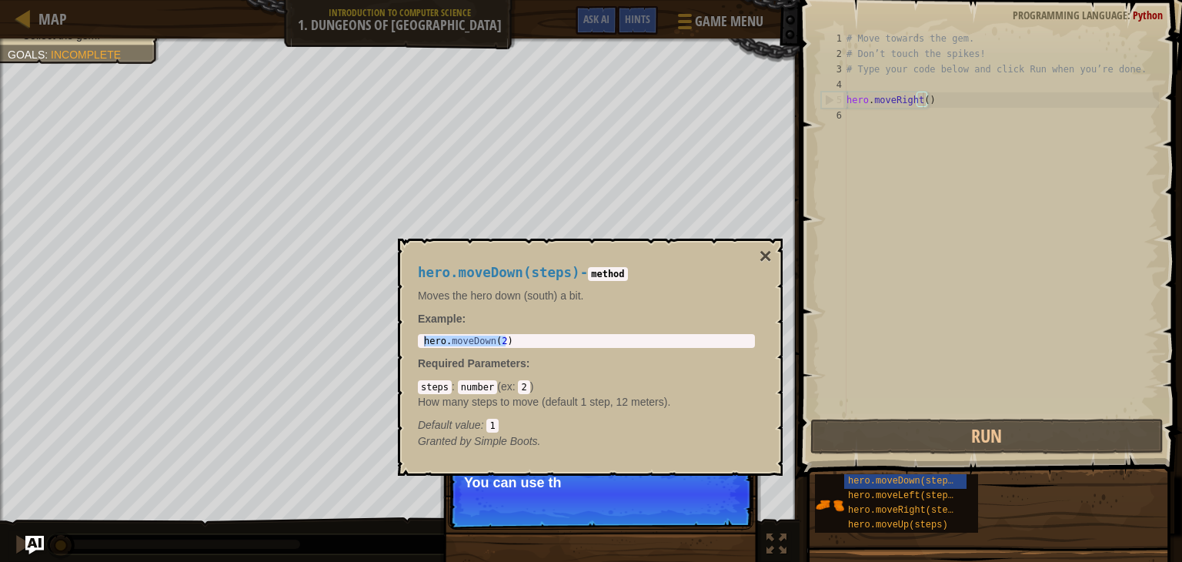
click at [859, 119] on div "# Move towards the gem. # Don’t touch the spikes! # Type your code below and cl…" at bounding box center [1000, 238] width 315 height 415
click at [761, 252] on button "×" at bounding box center [765, 256] width 12 height 22
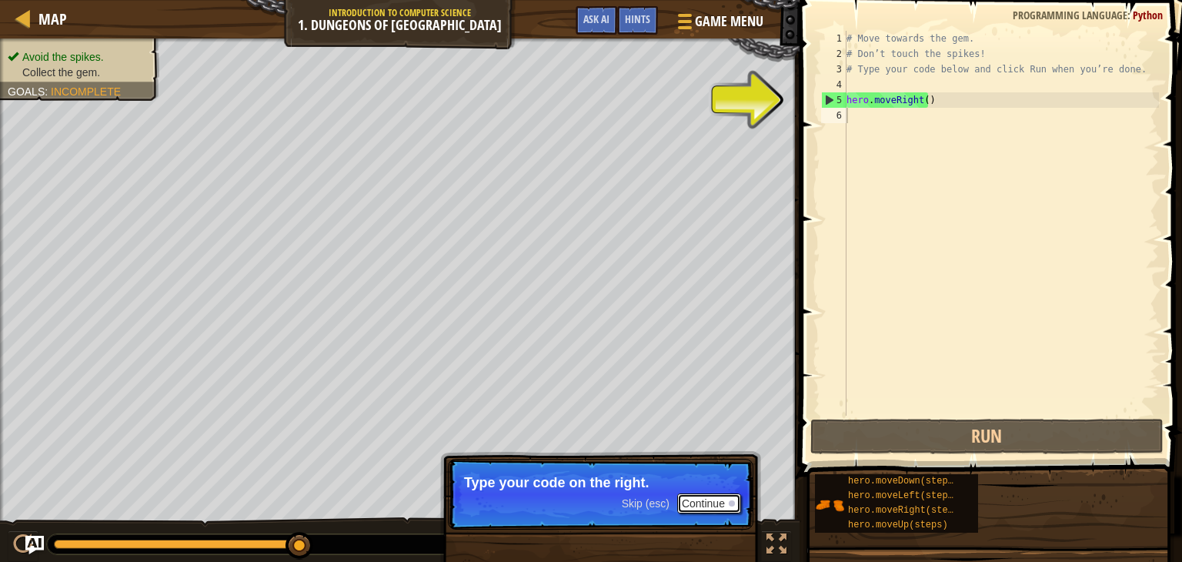
click at [712, 506] on button "Continue" at bounding box center [709, 503] width 64 height 20
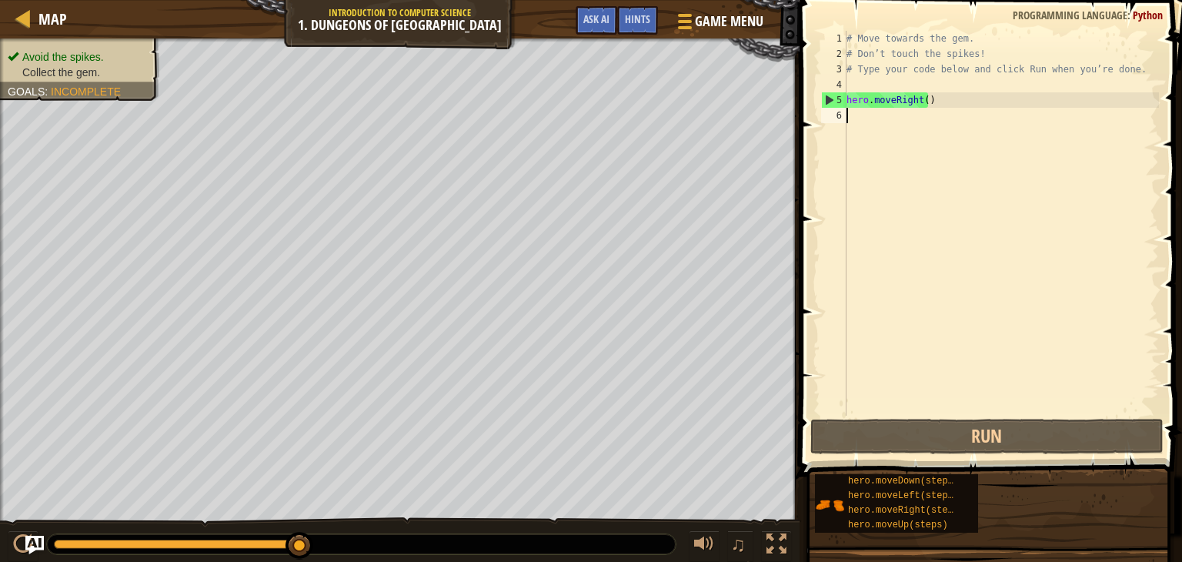
click at [839, 115] on div "6" at bounding box center [833, 115] width 25 height 15
click at [828, 97] on div "5" at bounding box center [834, 99] width 25 height 15
type textarea "hero.moveRight()"
click at [834, 113] on div "6" at bounding box center [833, 115] width 25 height 15
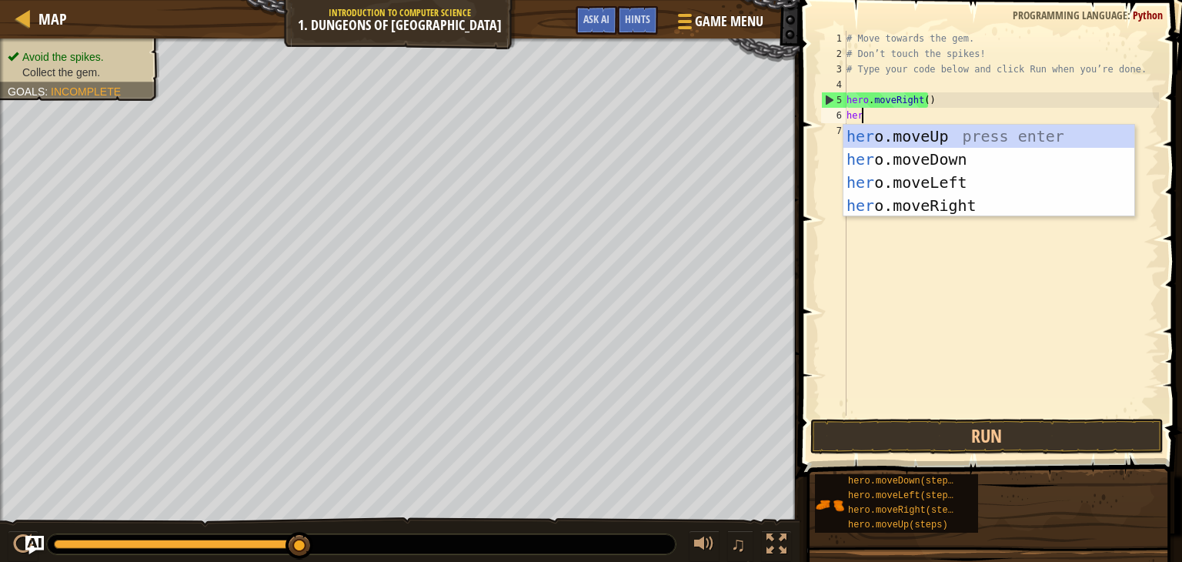
type textarea "hero"
click at [936, 162] on div "hero .moveUp press enter hero .moveDown press enter hero .moveLeft press enter …" at bounding box center [988, 194] width 291 height 138
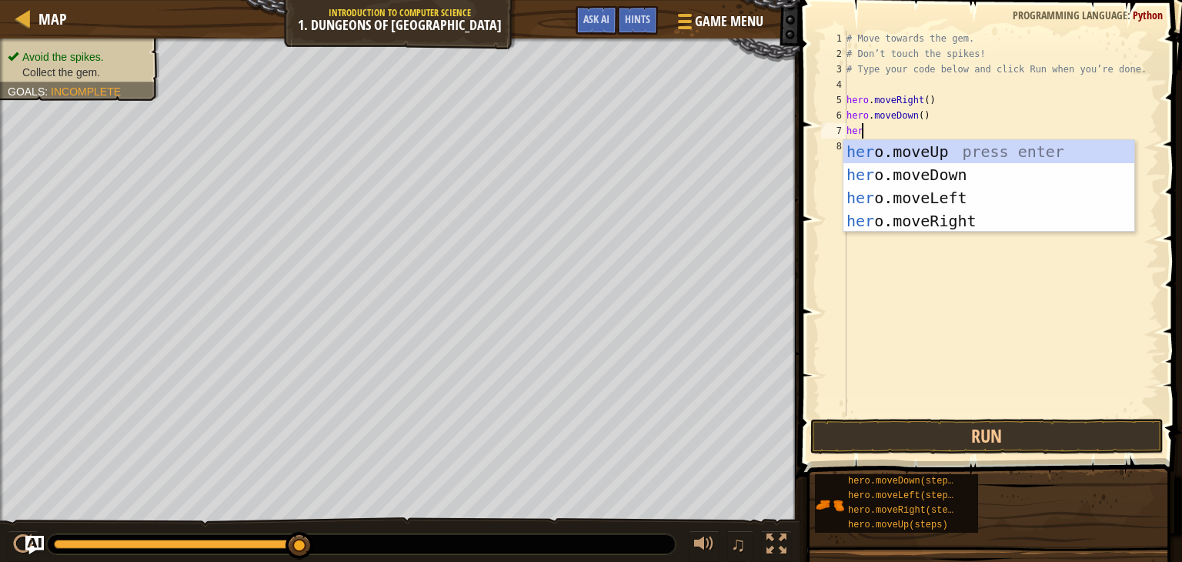
type textarea "hero"
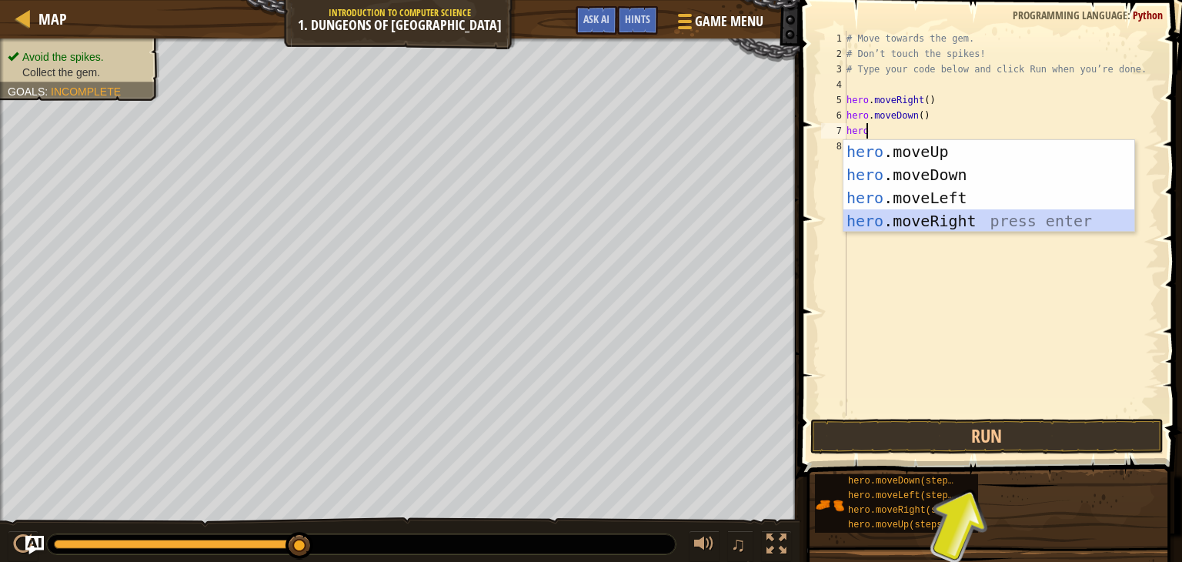
click at [910, 219] on div "hero .moveUp press enter hero .moveDown press enter hero .moveLeft press enter …" at bounding box center [988, 209] width 291 height 138
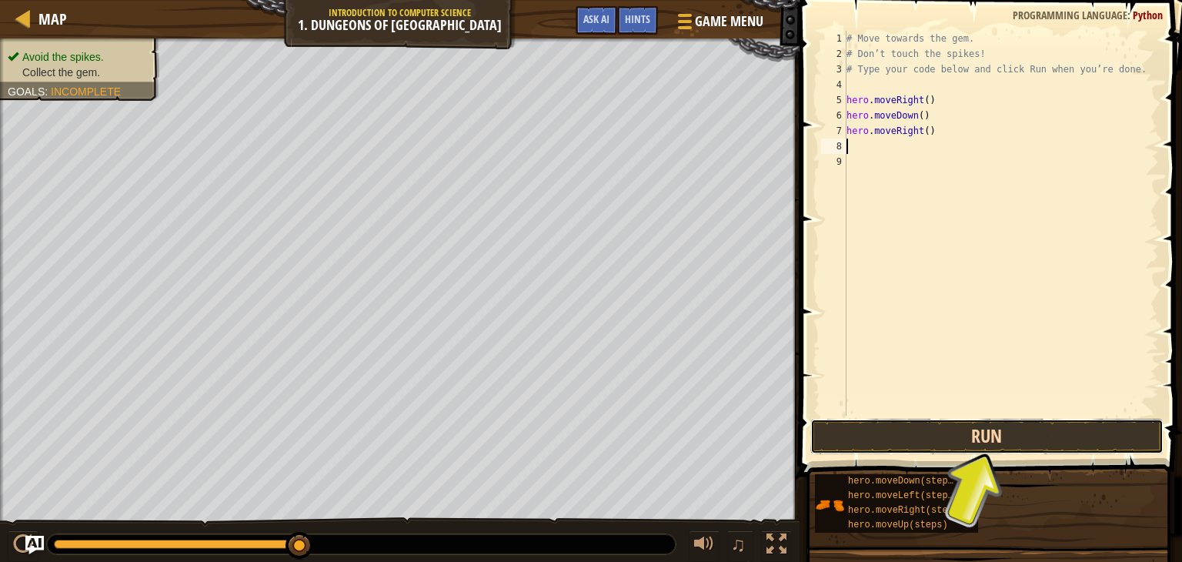
click at [893, 438] on button "Run" at bounding box center [986, 436] width 353 height 35
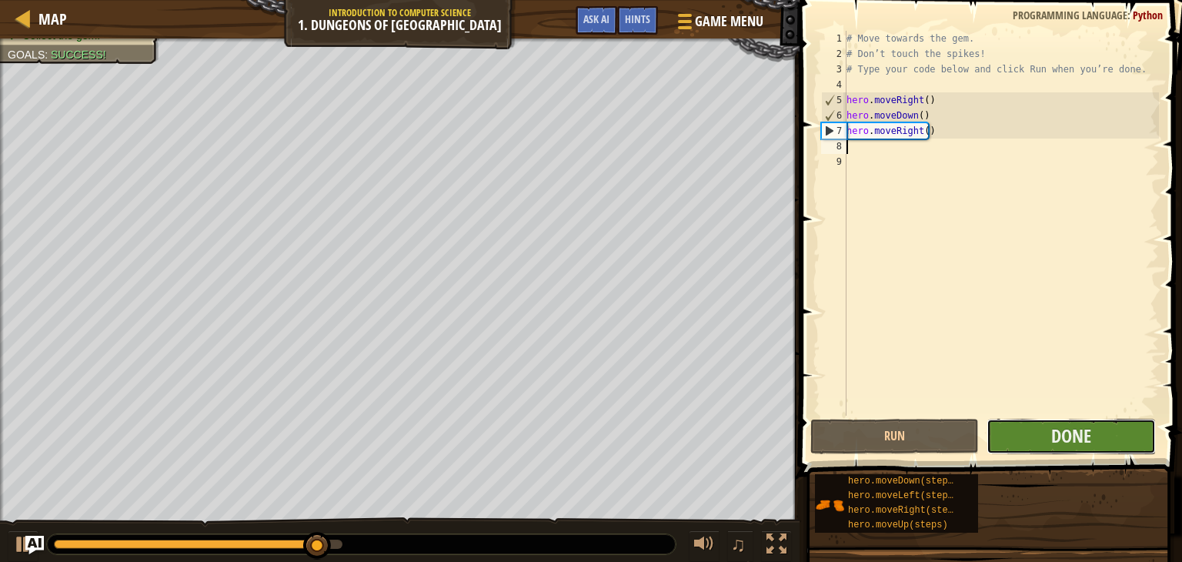
click at [1034, 437] on button "Done" at bounding box center [1070, 436] width 168 height 35
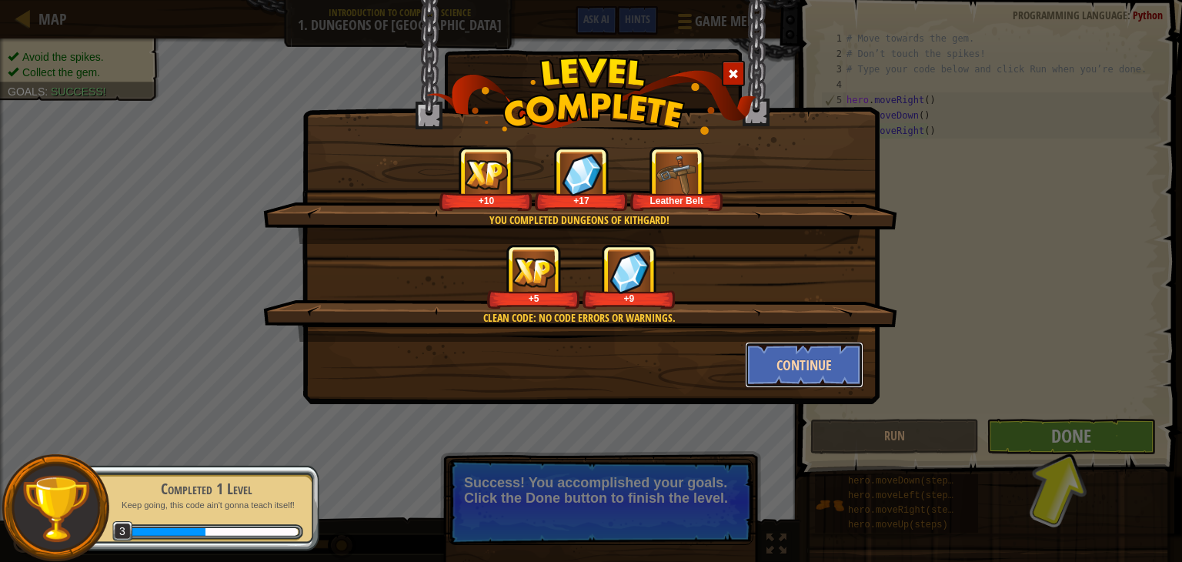
click at [799, 362] on button "Continue" at bounding box center [804, 365] width 119 height 46
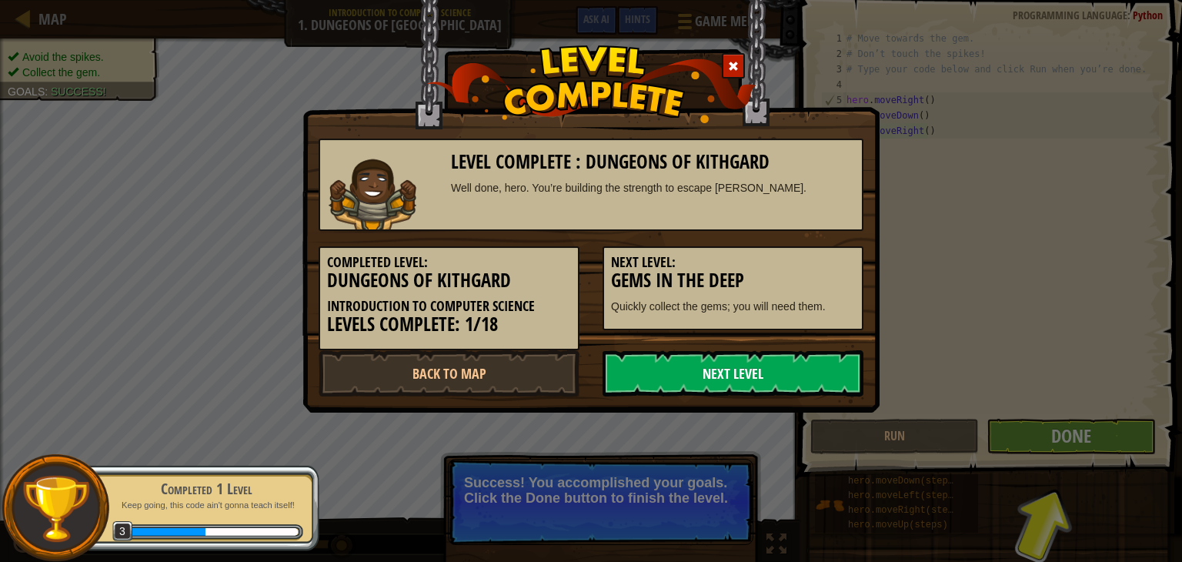
click at [766, 374] on link "Next Level" at bounding box center [732, 373] width 261 height 46
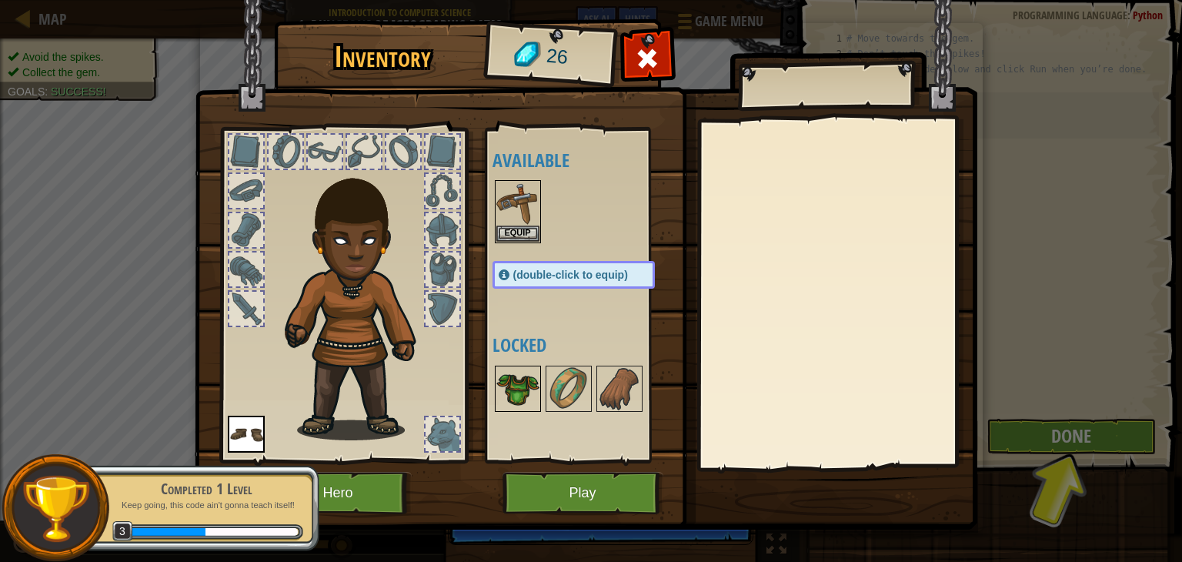
click at [519, 383] on img at bounding box center [517, 388] width 43 height 43
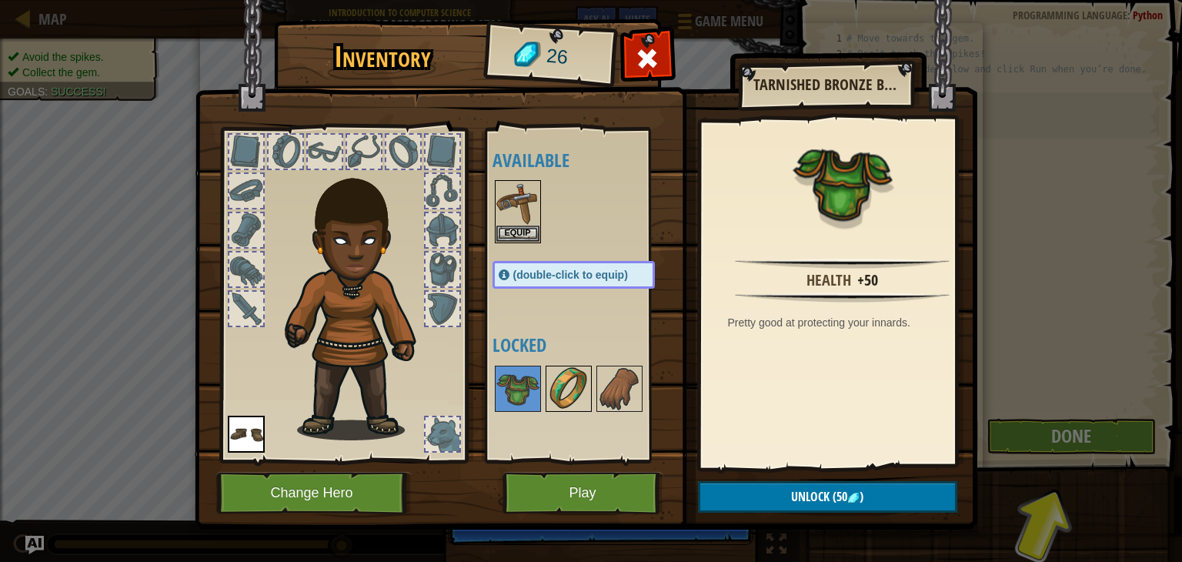
click at [563, 383] on img at bounding box center [568, 388] width 43 height 43
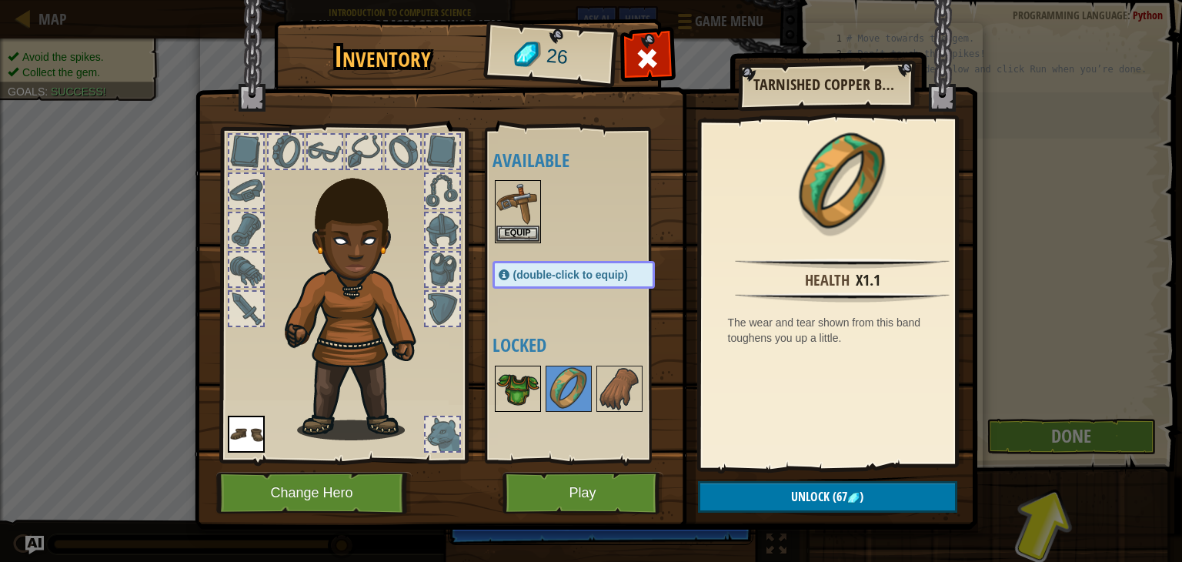
click at [516, 383] on img at bounding box center [517, 388] width 43 height 43
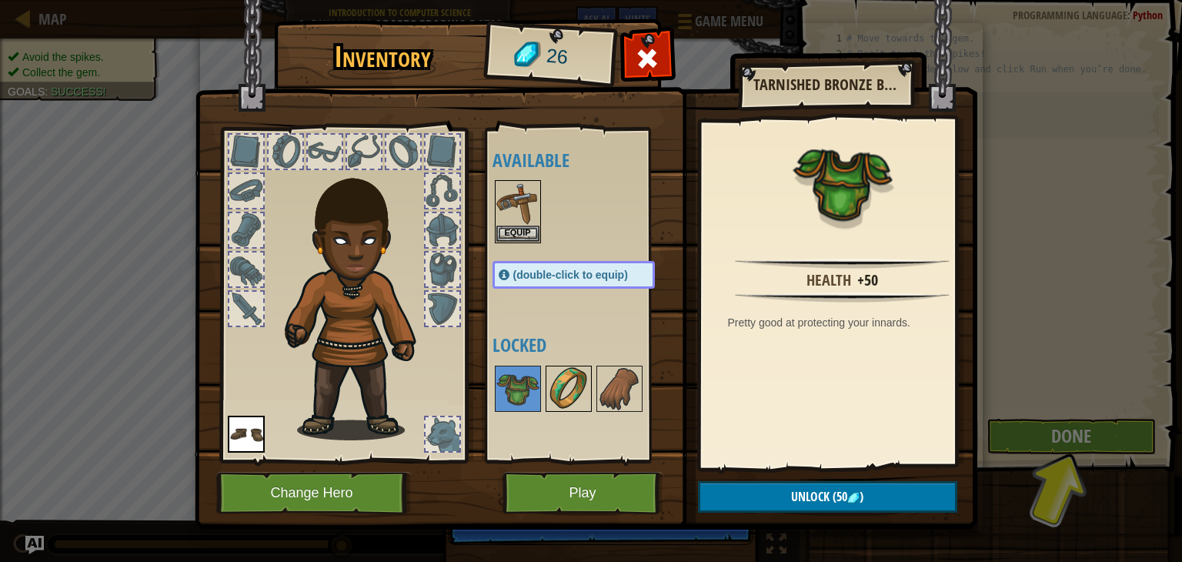
click at [572, 382] on img at bounding box center [568, 388] width 43 height 43
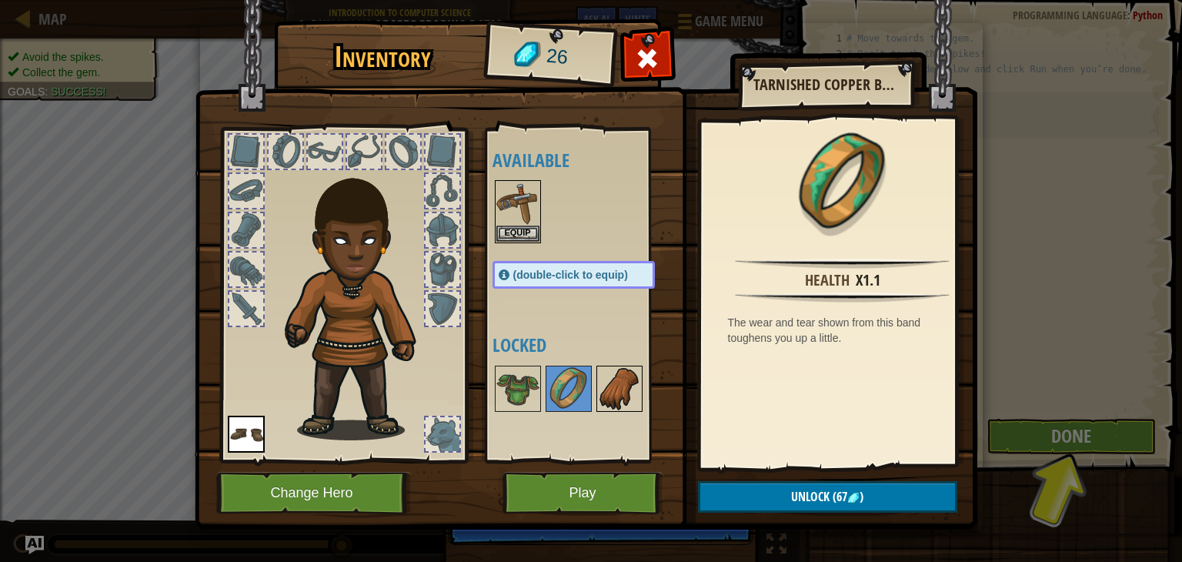
click at [612, 386] on img at bounding box center [619, 388] width 43 height 43
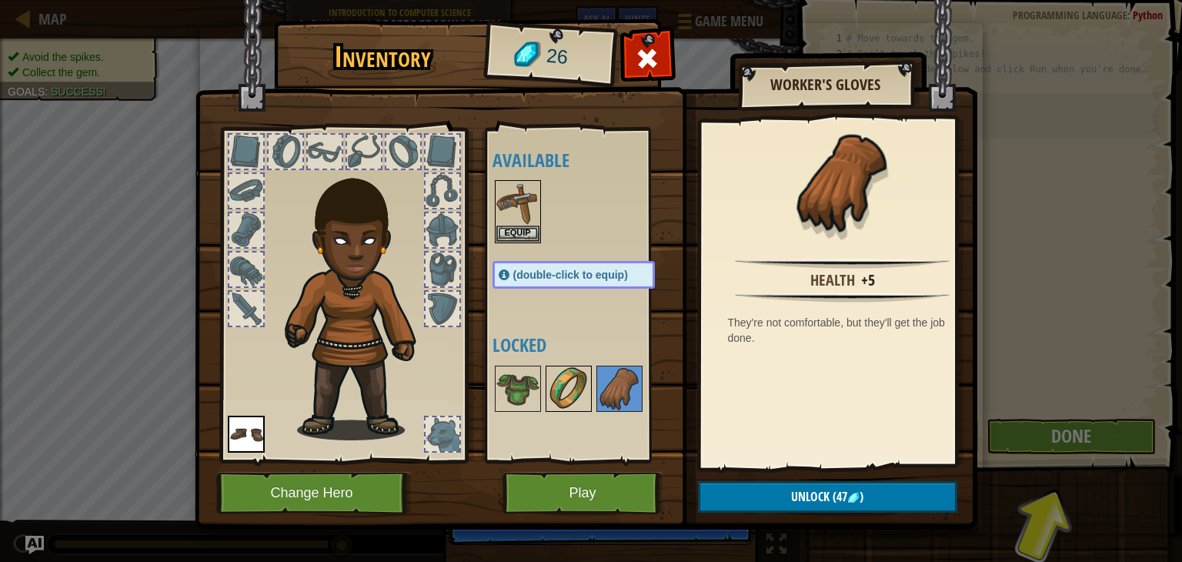
click at [576, 388] on img at bounding box center [568, 388] width 43 height 43
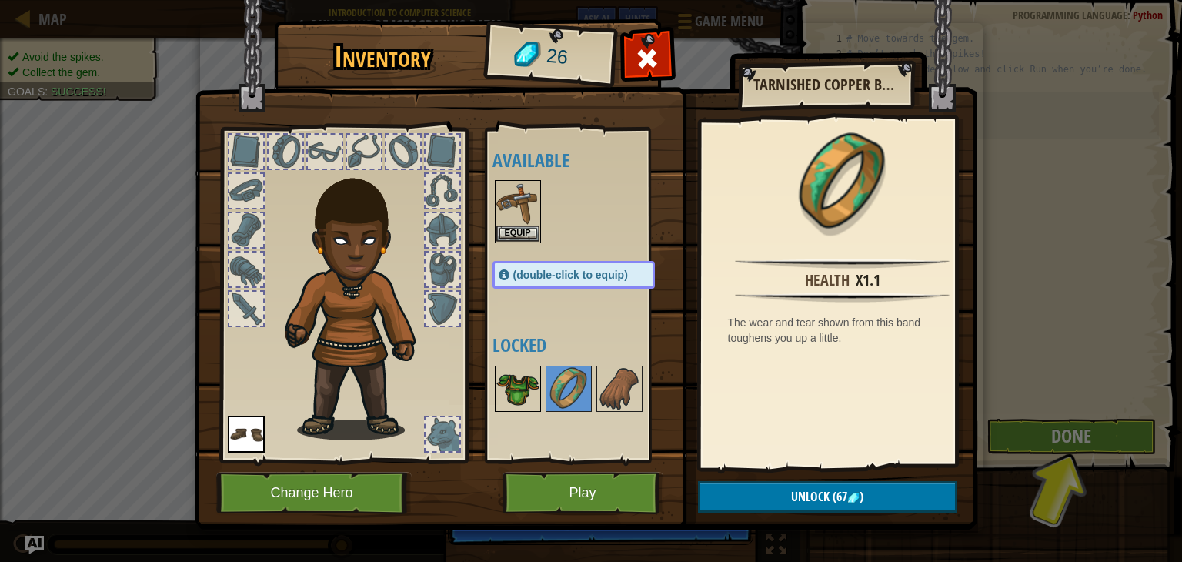
click at [526, 389] on img at bounding box center [517, 388] width 43 height 43
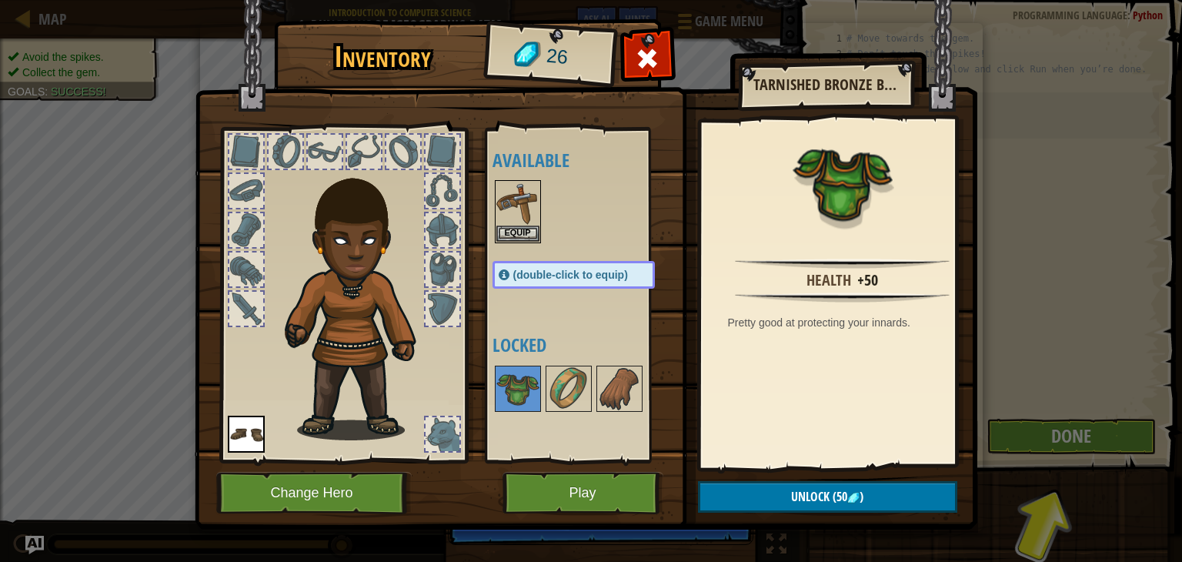
click at [1006, 328] on div "Inventory 26 Available Equip Equip (double-click to equip) Locked Tarnished Bro…" at bounding box center [591, 281] width 1182 height 562
click at [561, 316] on div "Available Equip Equip (double-click to equip) Locked" at bounding box center [588, 295] width 193 height 321
click at [1047, 426] on div "Inventory 26 Available Equip Equip (double-click to equip) Locked Tarnished Bro…" at bounding box center [591, 281] width 1182 height 562
click at [660, 60] on div at bounding box center [647, 62] width 48 height 48
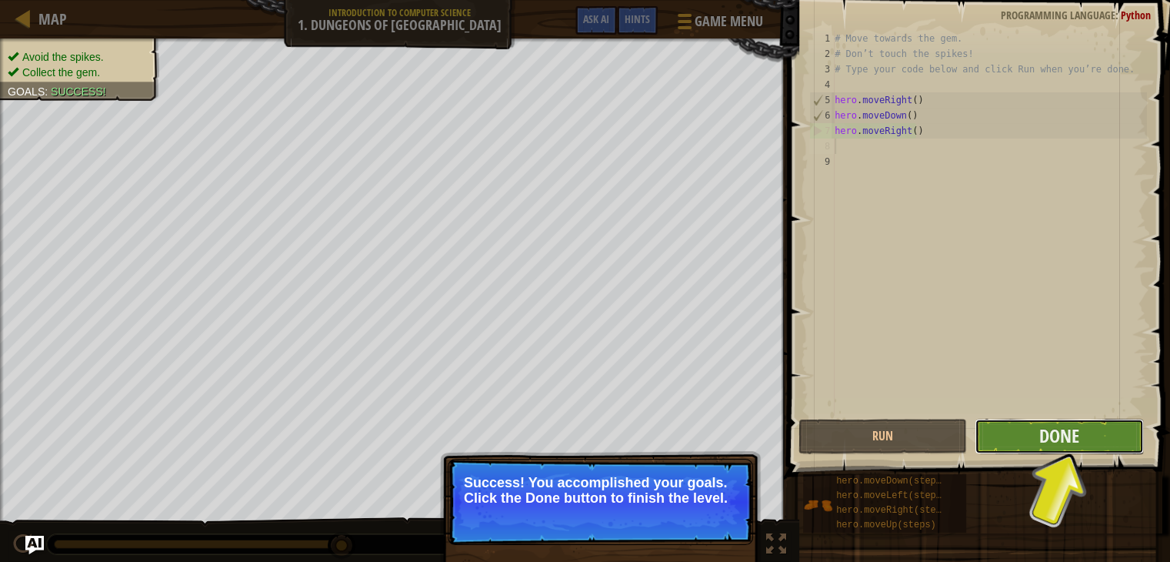
click at [1057, 450] on button "Done" at bounding box center [1059, 436] width 168 height 35
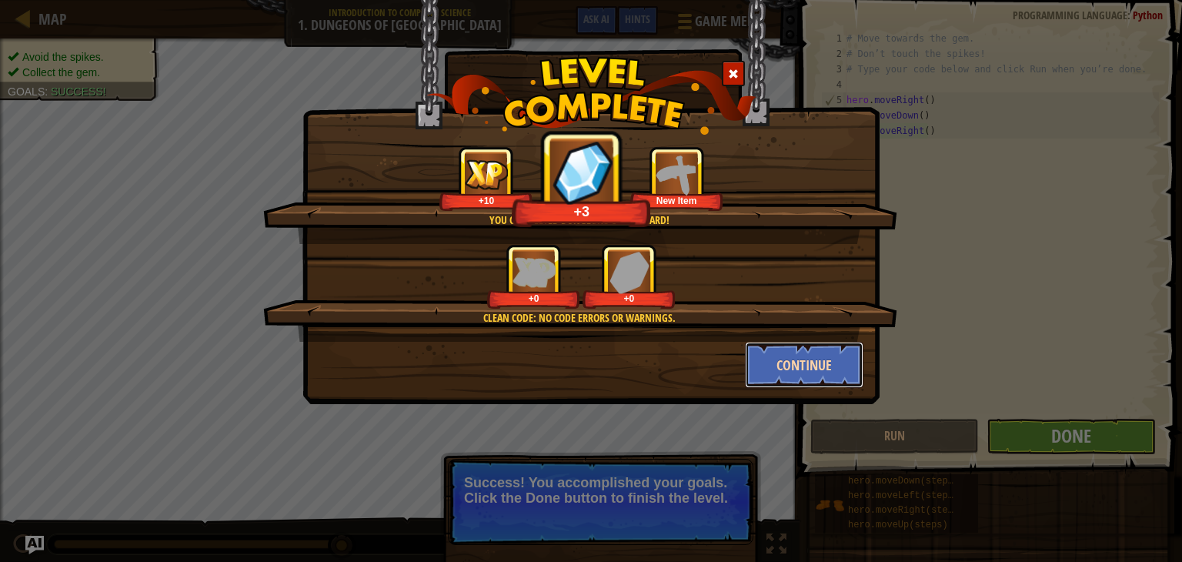
click at [818, 373] on button "Continue" at bounding box center [804, 365] width 119 height 46
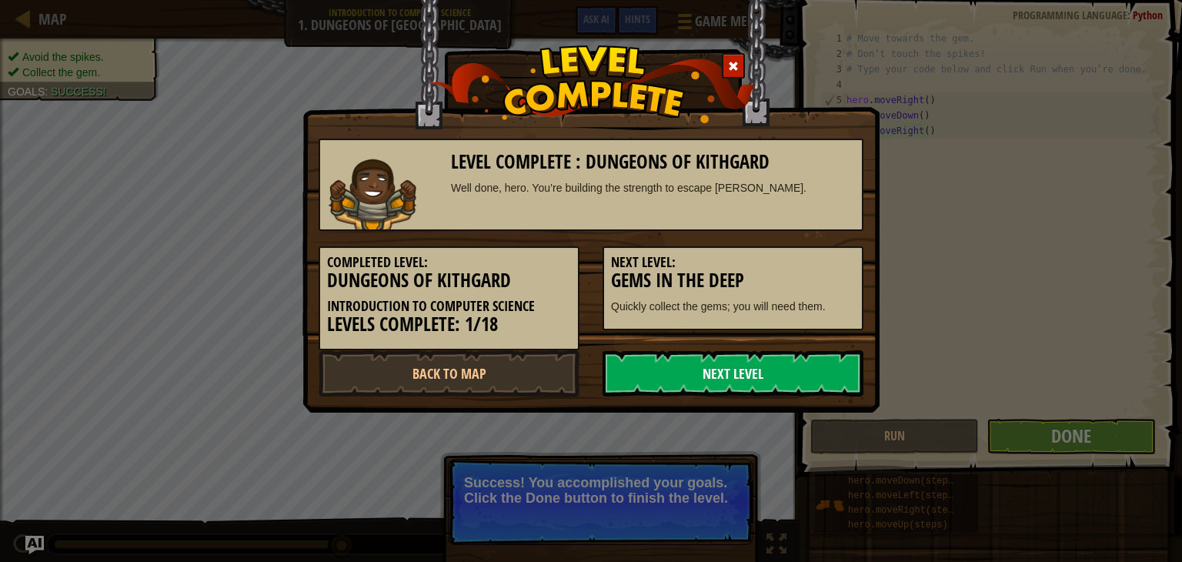
click at [781, 373] on link "Next Level" at bounding box center [732, 373] width 261 height 46
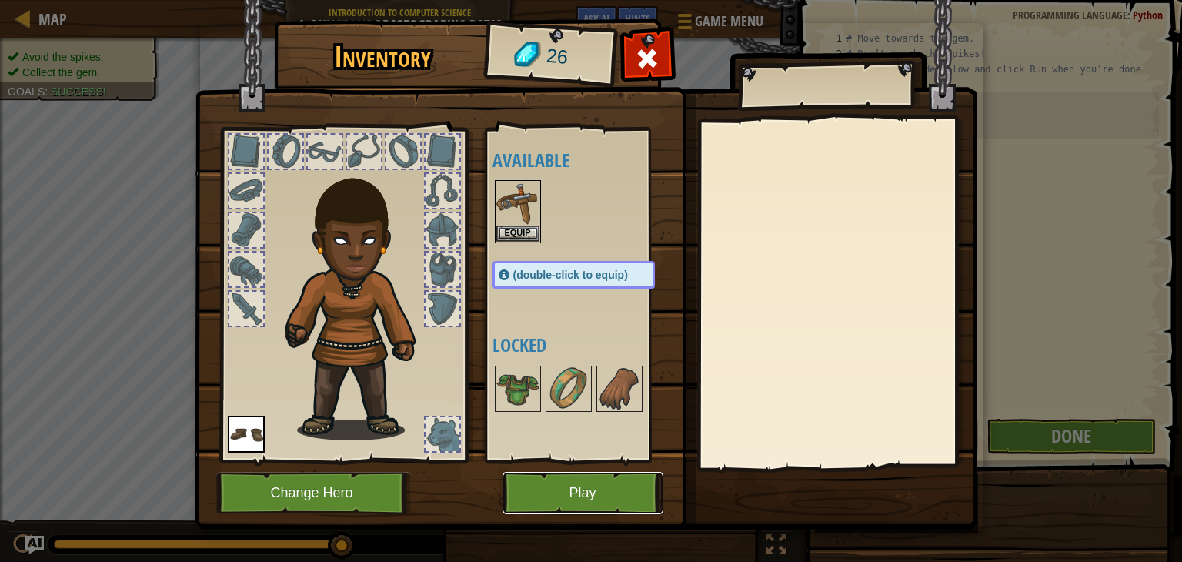
click at [579, 496] on button "Play" at bounding box center [582, 493] width 161 height 42
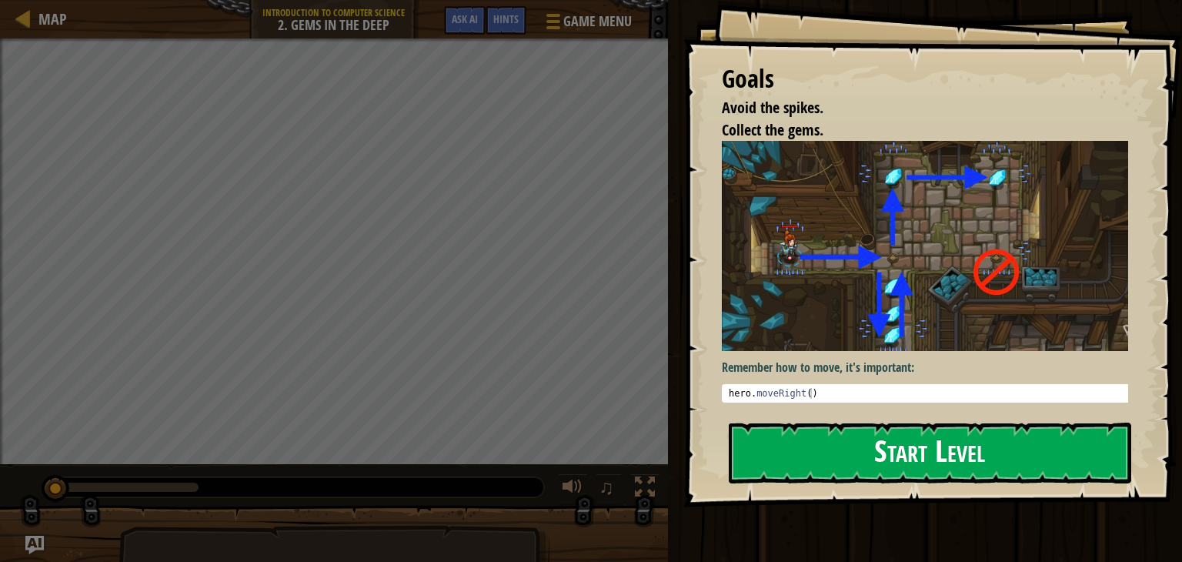
click at [923, 281] on img at bounding box center [931, 246] width 418 height 210
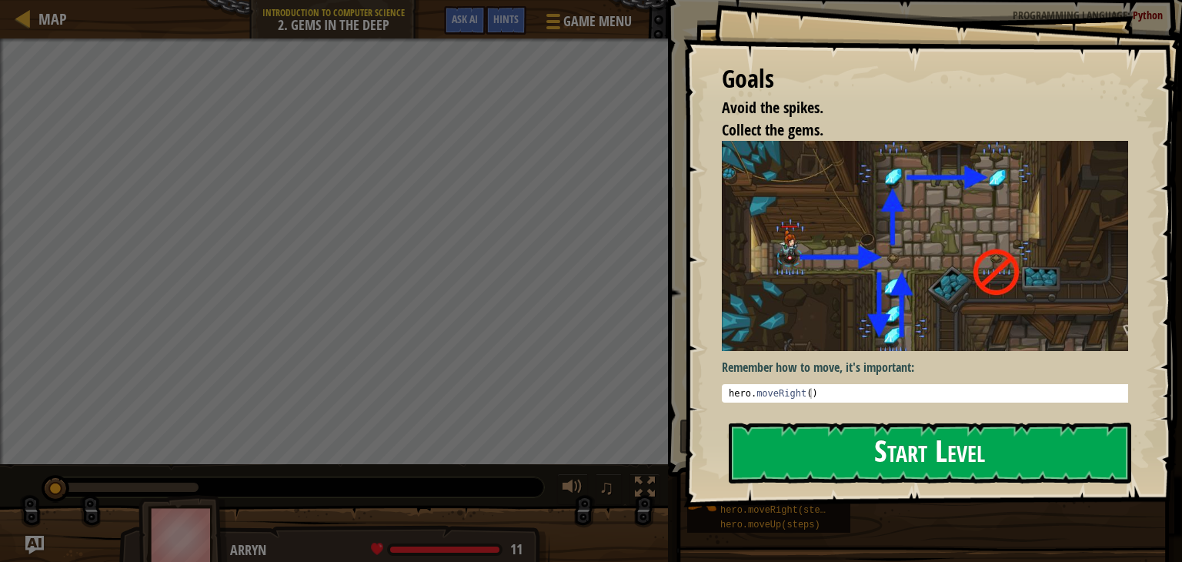
click at [920, 444] on button "Start Level" at bounding box center [930, 452] width 402 height 61
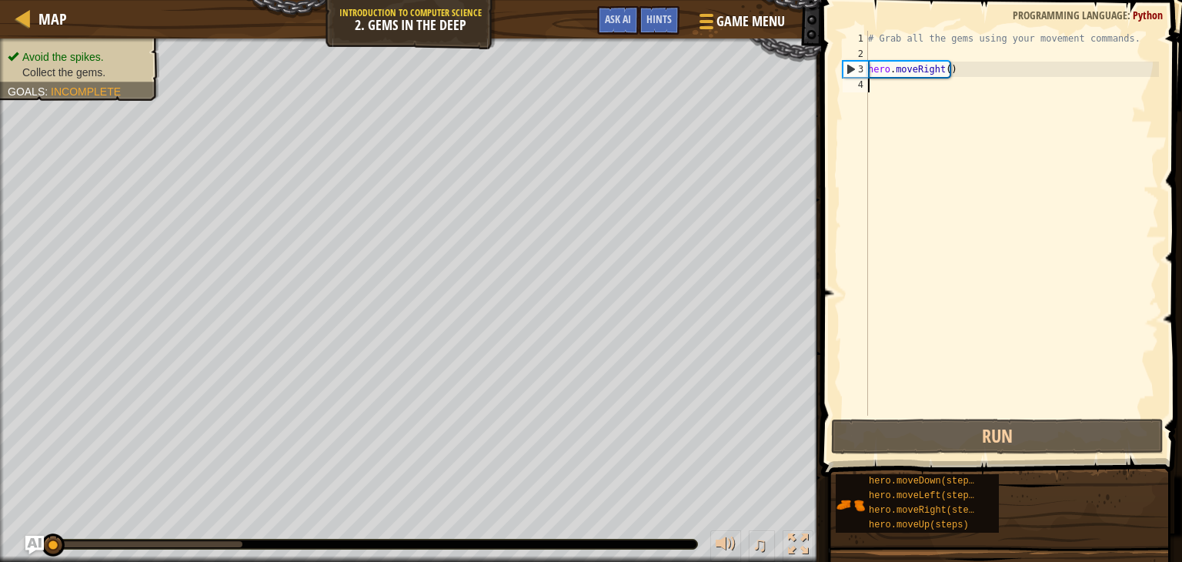
scroll to position [7, 0]
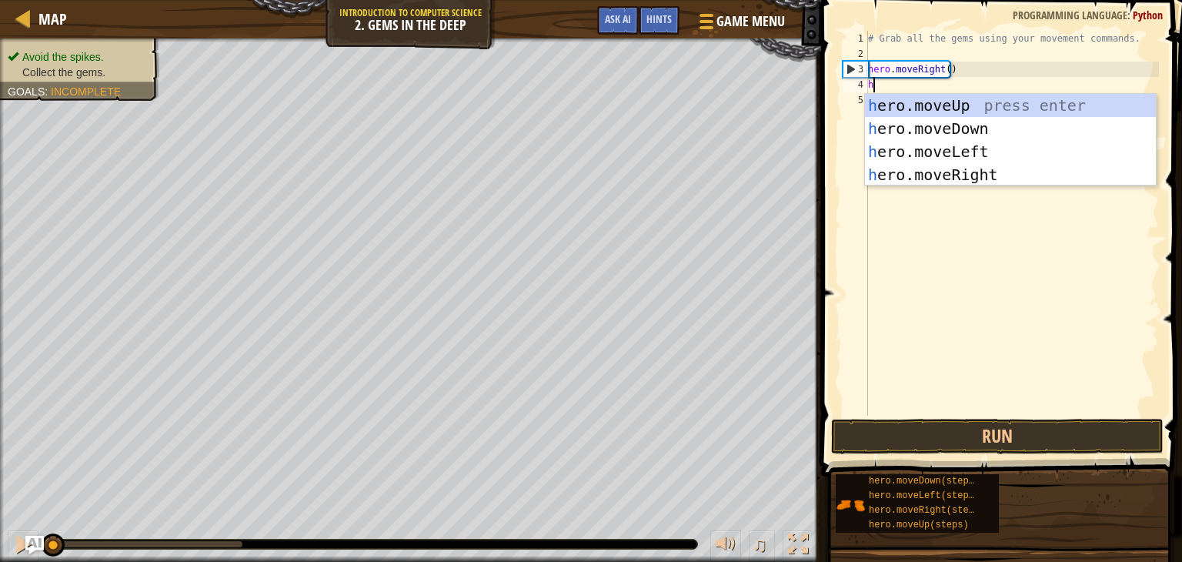
type textarea "he"
click at [964, 152] on div "he ro.moveUp press enter he ro.moveDown press enter he ro.moveLeft press enter …" at bounding box center [1010, 163] width 291 height 138
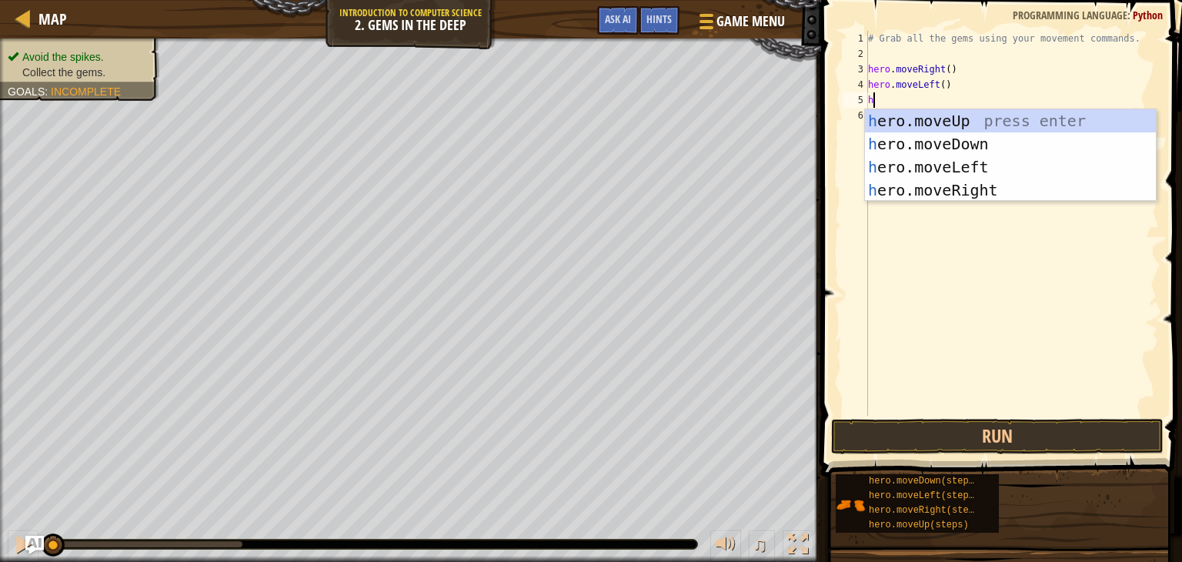
type textarea "he"
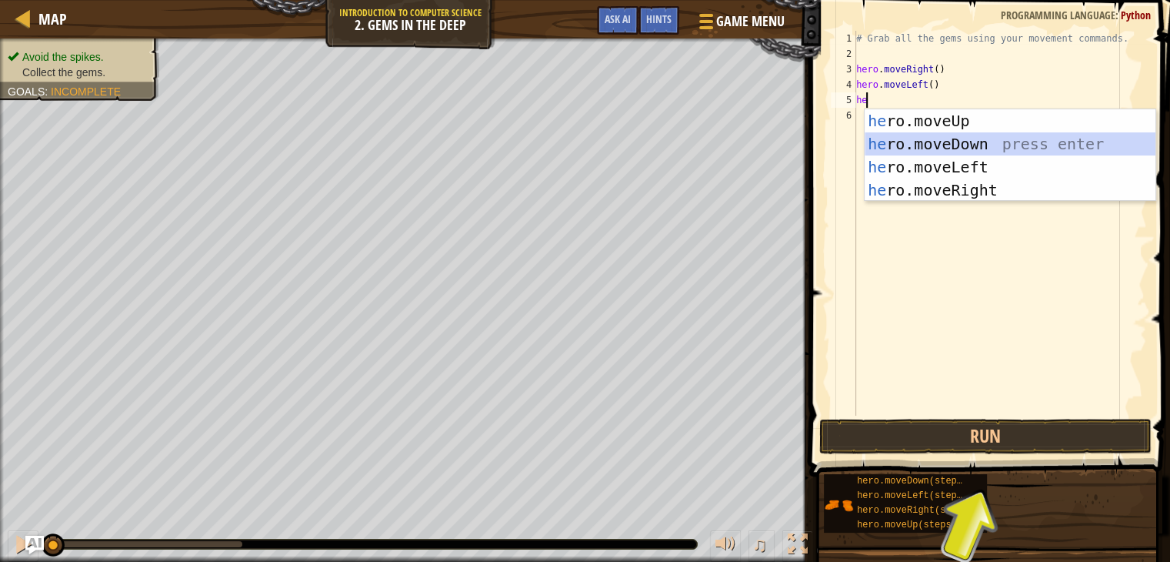
click at [964, 152] on div "he ro.moveUp press enter he ro.moveDown press enter he ro.moveLeft press enter …" at bounding box center [1010, 178] width 291 height 138
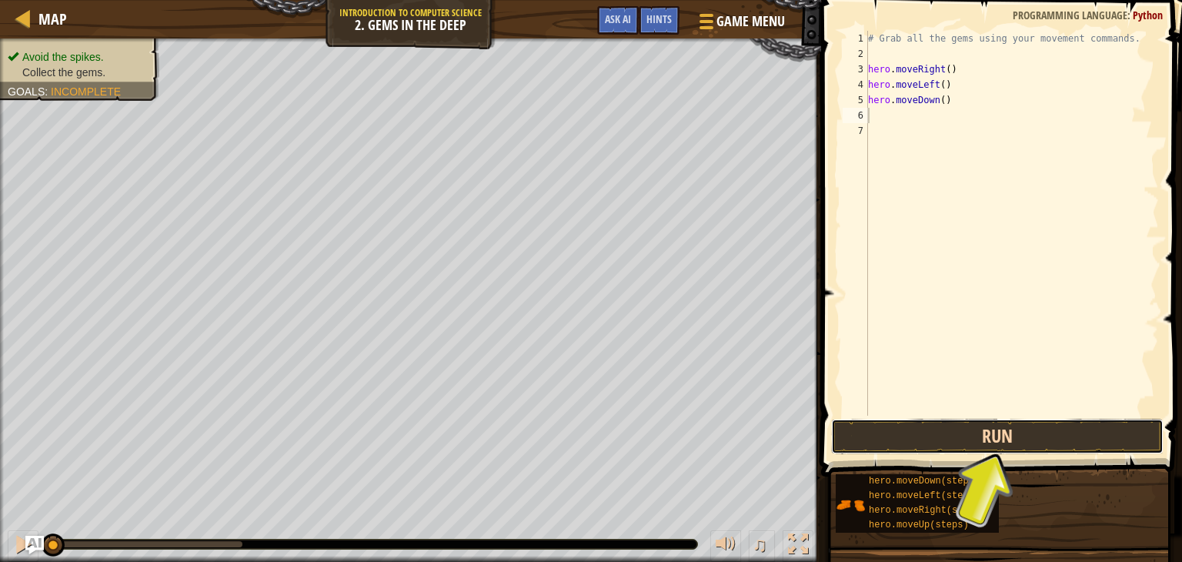
click at [959, 428] on button "Run" at bounding box center [997, 436] width 332 height 35
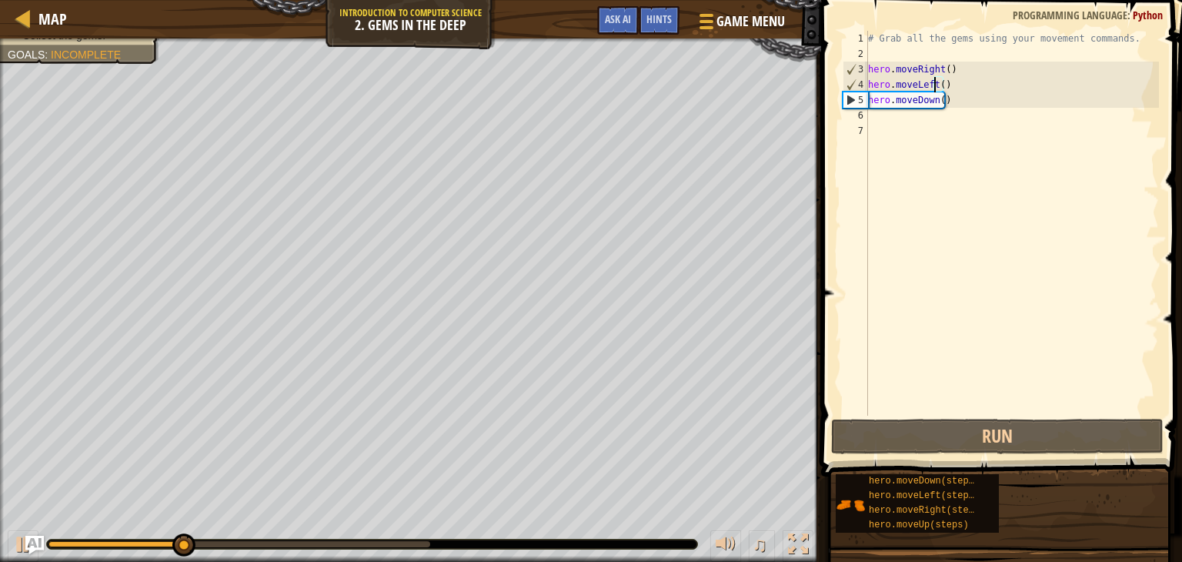
click at [933, 87] on div "# Grab all the gems using your movement commands. hero . moveRight ( ) hero . m…" at bounding box center [1012, 238] width 294 height 415
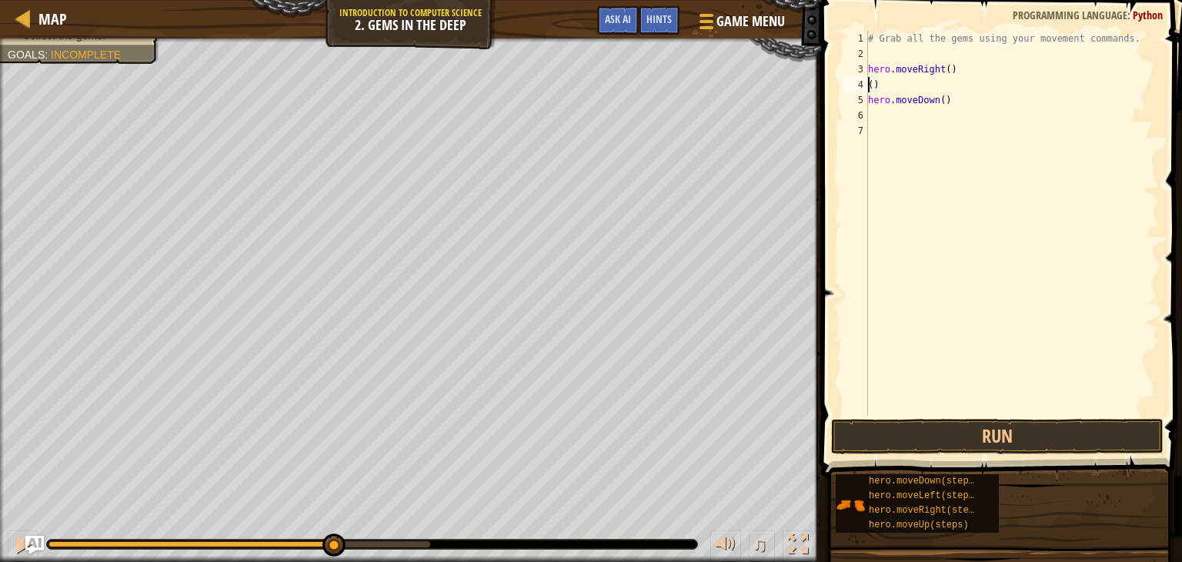
click at [884, 81] on div "# Grab all the gems using your movement commands. hero . moveRight ( ) ( ) hero…" at bounding box center [1012, 238] width 294 height 415
type textarea "("
type textarea "m"
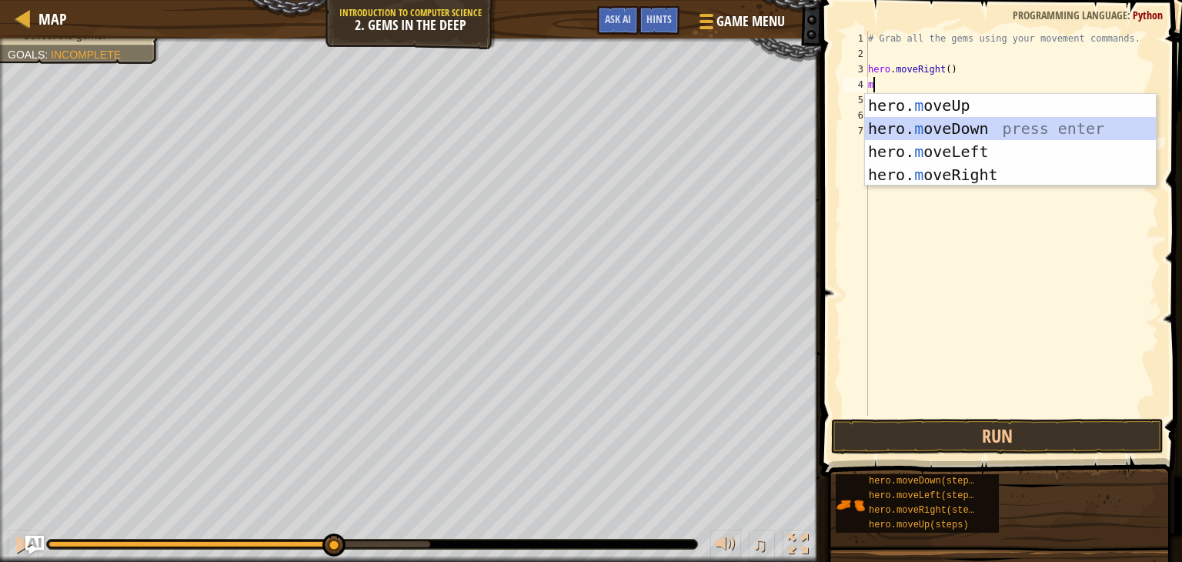
click at [939, 130] on div "hero. m oveUp press enter hero. m oveDown press enter hero. m oveLeft press ent…" at bounding box center [1010, 163] width 291 height 138
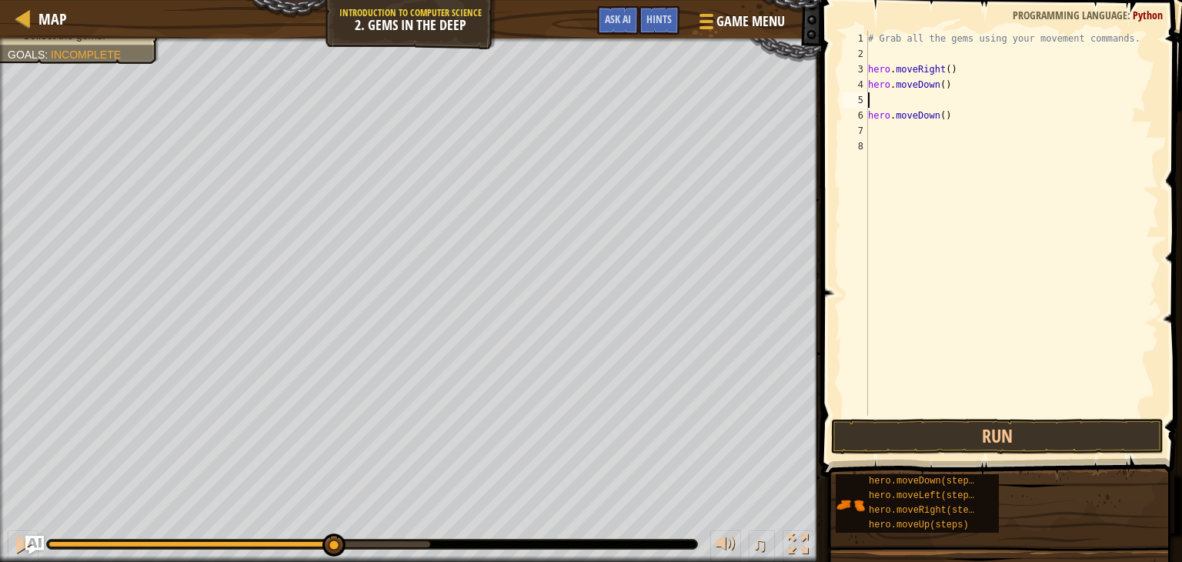
type textarea "hero.moveDown()"
click at [923, 102] on div "# Grab all the gems using your movement commands. hero . moveRight ( ) hero . m…" at bounding box center [1012, 238] width 294 height 415
drag, startPoint x: 960, startPoint y: 96, endPoint x: 857, endPoint y: 105, distance: 103.5
click at [856, 105] on div "hero.moveDown() 1 2 3 4 5 6 7 # Grab all the gems using your movement commands.…" at bounding box center [998, 223] width 319 height 385
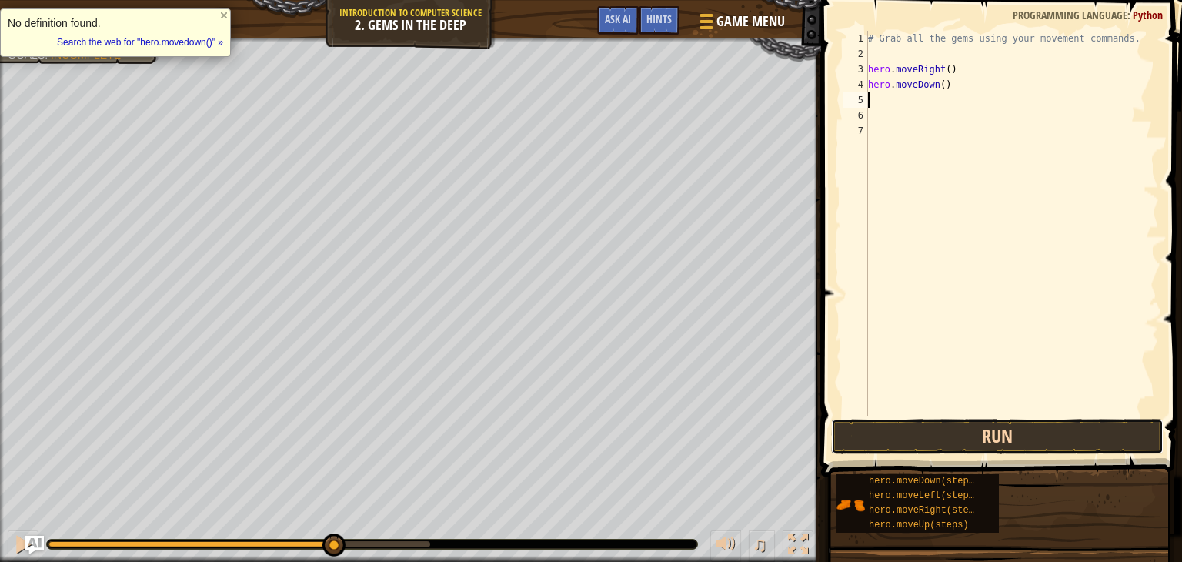
click at [969, 441] on button "Run" at bounding box center [997, 436] width 332 height 35
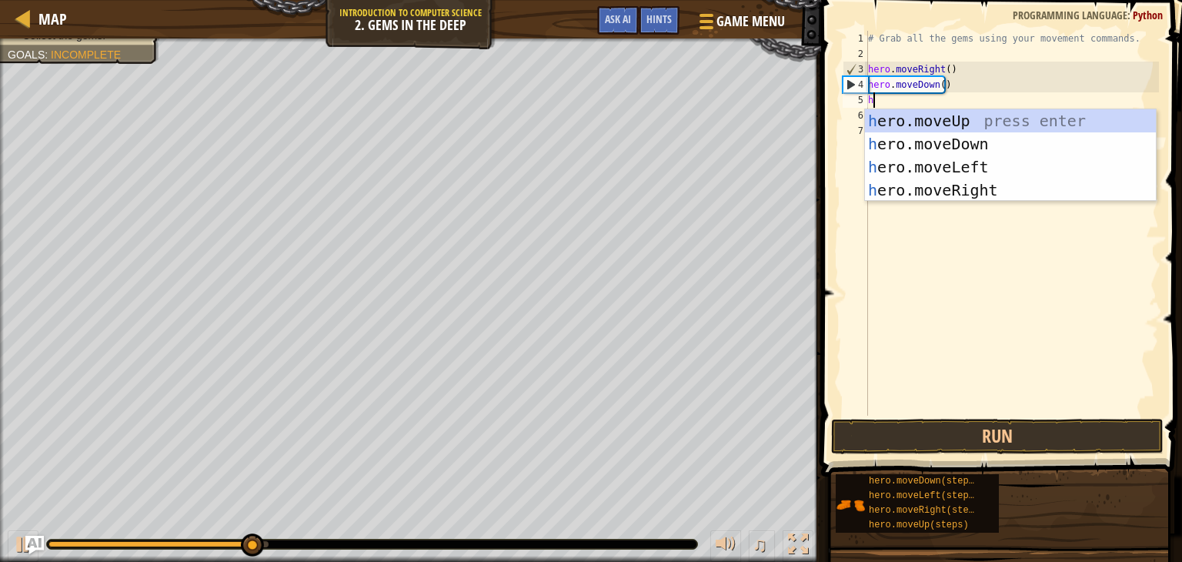
type textarea "he"
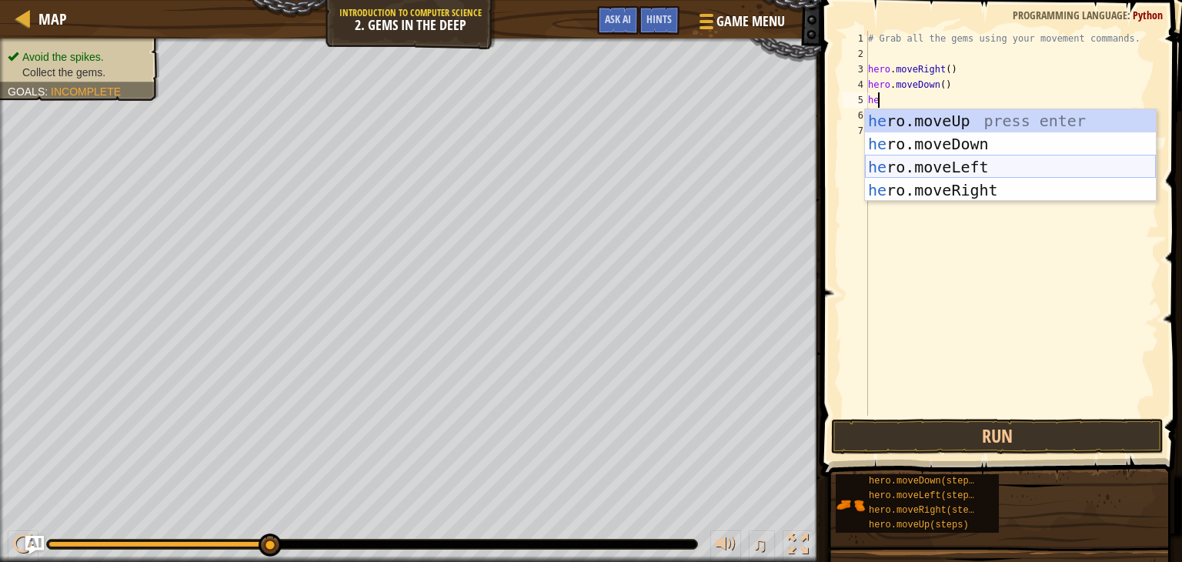
click at [943, 167] on div "he ro.moveUp press enter he ro.moveDown press enter he ro.moveLeft press enter …" at bounding box center [1010, 178] width 291 height 138
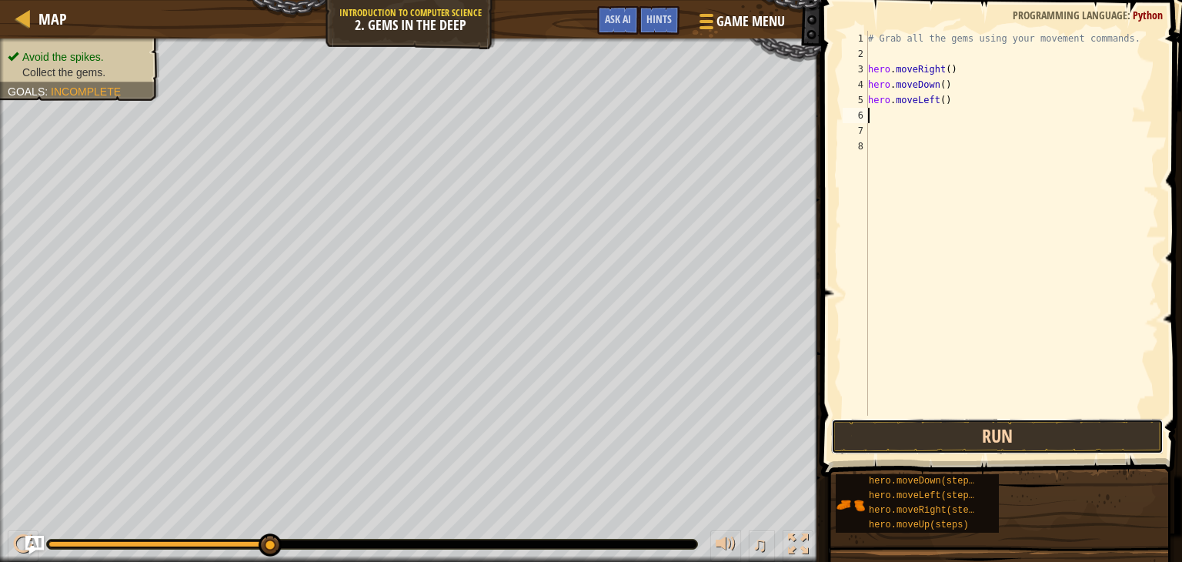
click at [983, 433] on button "Run" at bounding box center [997, 436] width 332 height 35
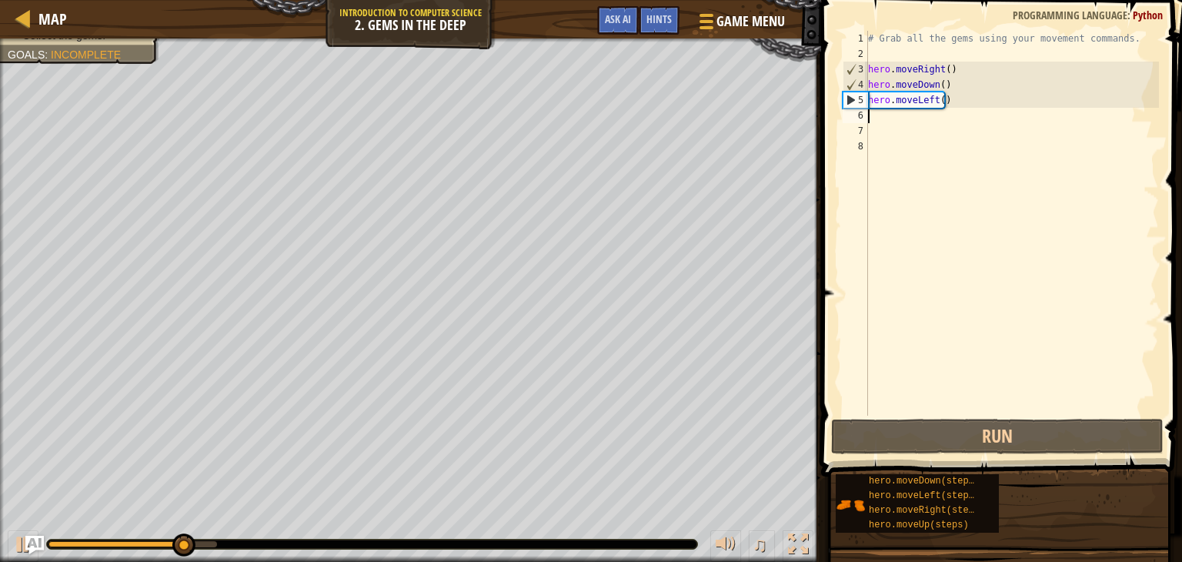
click at [933, 100] on div "# Grab all the gems using your movement commands. hero . moveRight ( ) hero . m…" at bounding box center [1012, 238] width 294 height 415
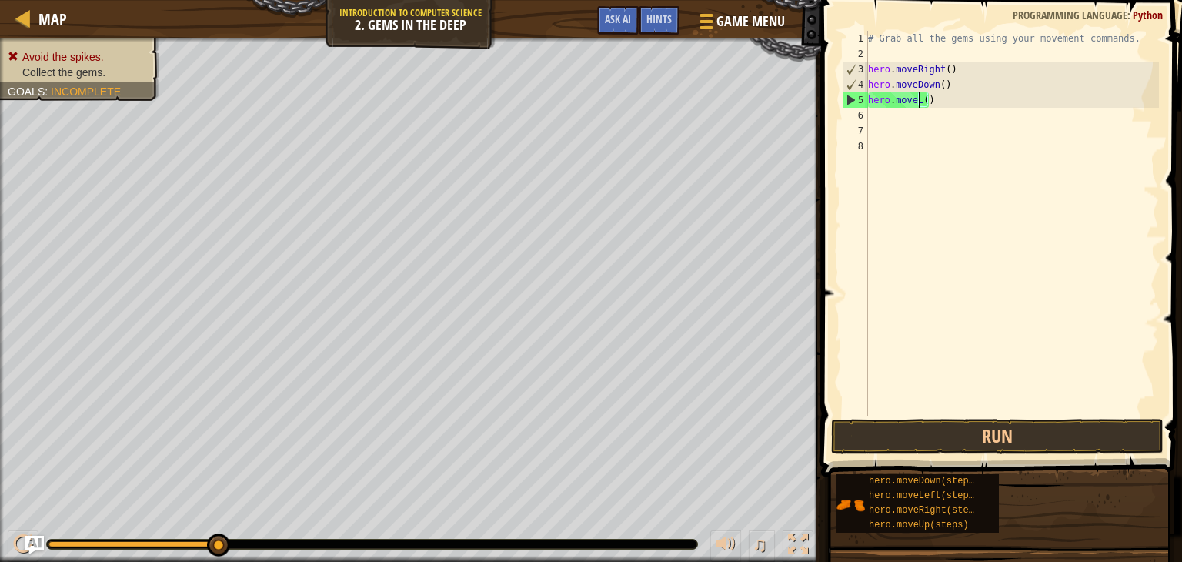
click at [933, 100] on div "# Grab all the gems using your movement commands. hero . moveRight ( ) hero . m…" at bounding box center [1012, 238] width 294 height 415
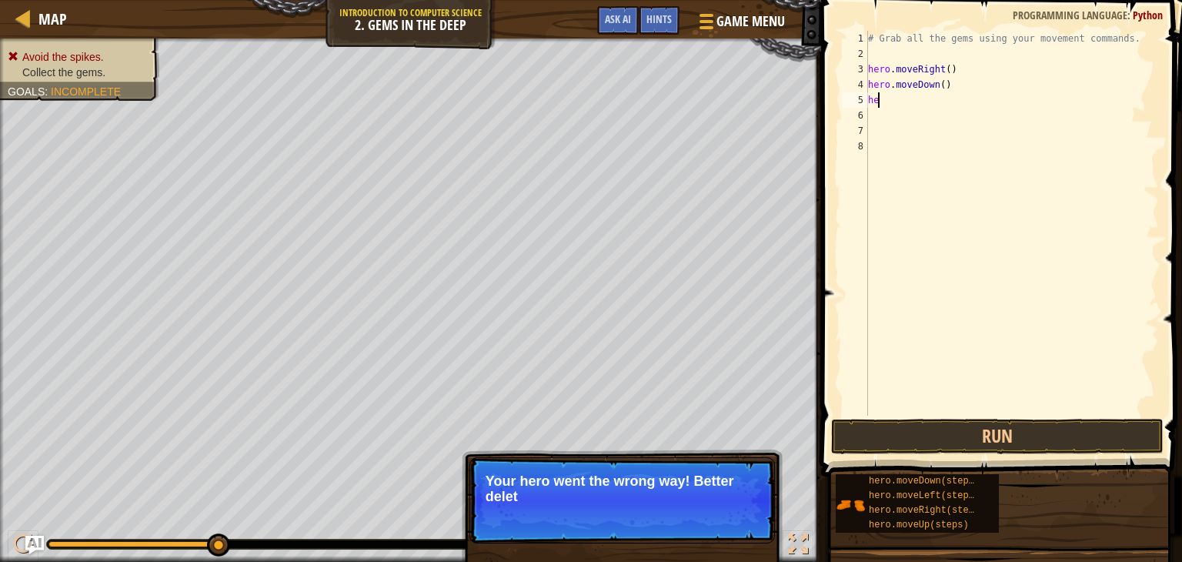
type textarea "h"
click at [935, 143] on div "# Grab all the gems using your movement commands. hero . moveRight ( ) hero . m…" at bounding box center [1012, 238] width 294 height 415
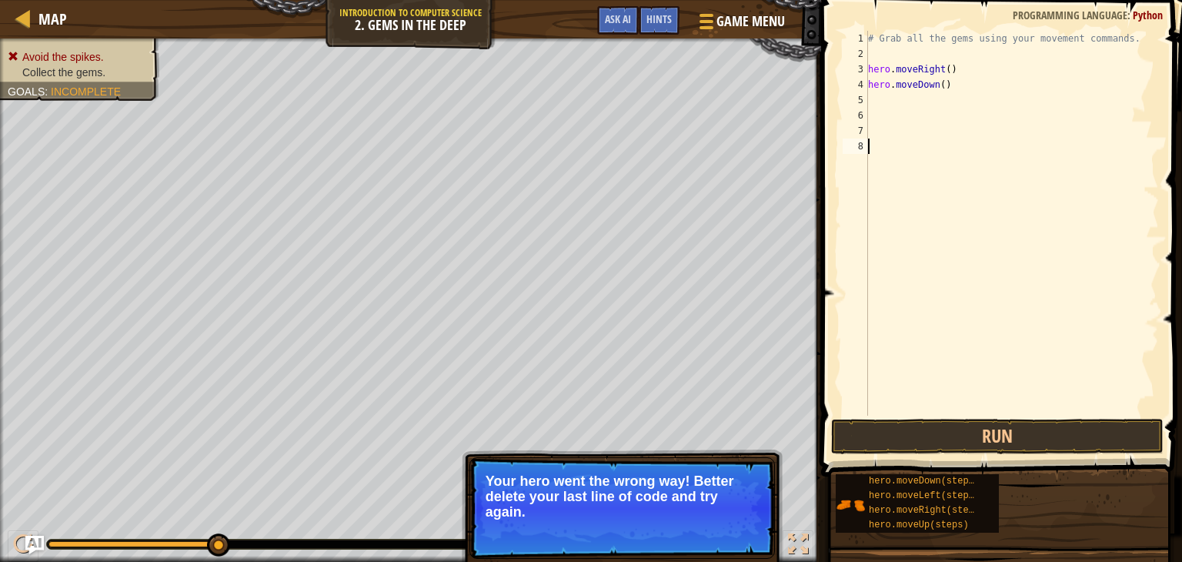
click at [907, 96] on div "# Grab all the gems using your movement commands. hero . moveRight ( ) hero . m…" at bounding box center [1012, 238] width 294 height 415
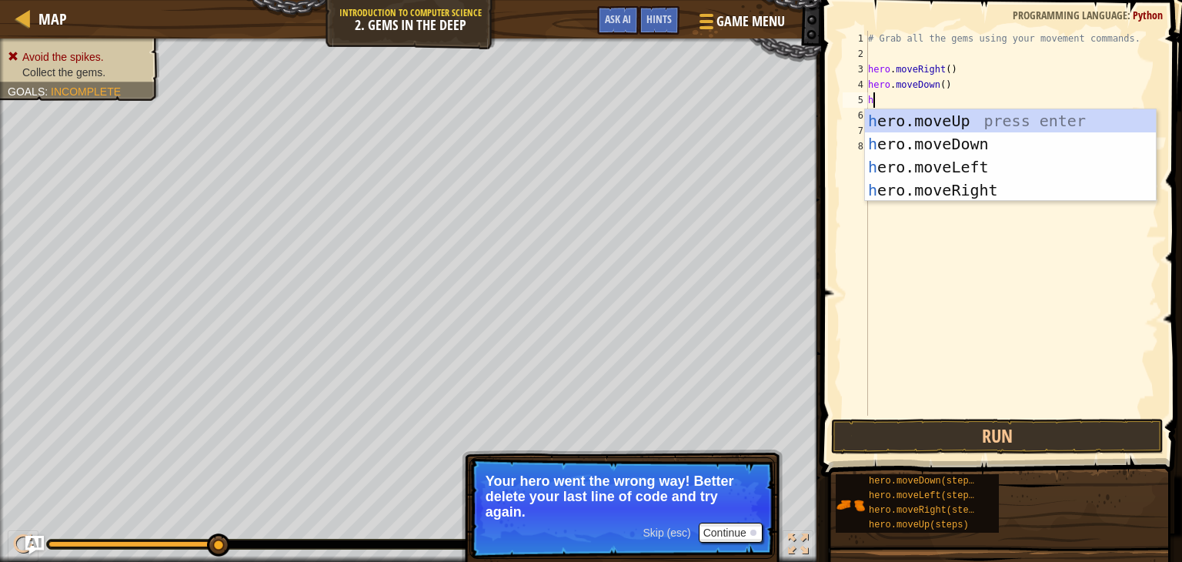
type textarea "he"
click at [936, 125] on div "he ro.moveUp press enter he ro.moveDown press enter he ro.moveLeft press enter …" at bounding box center [1010, 178] width 291 height 138
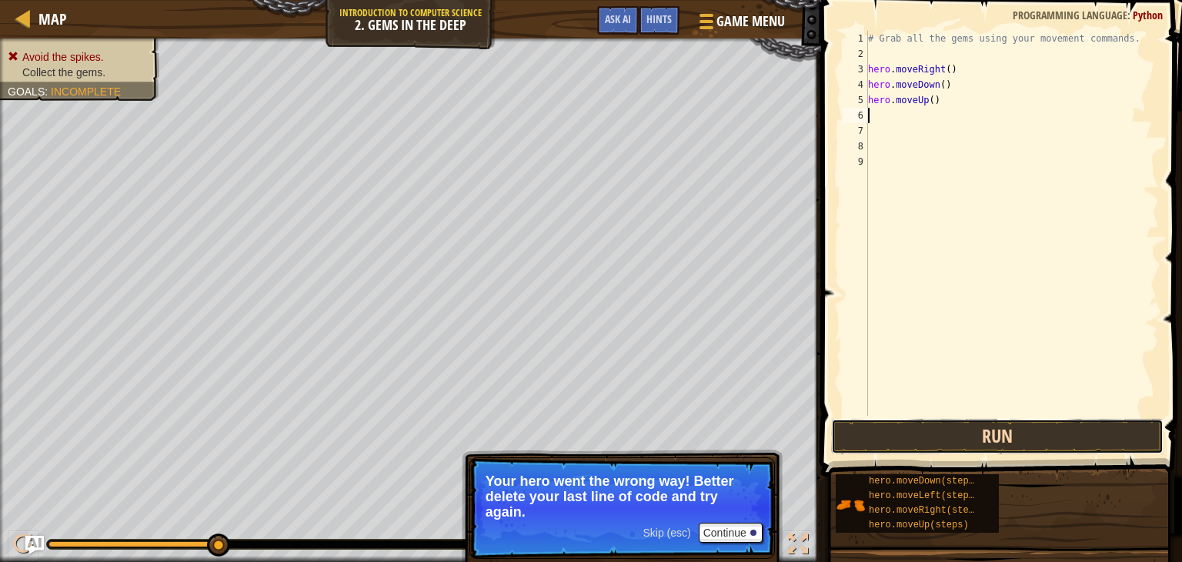
click at [952, 436] on button "Run" at bounding box center [997, 436] width 332 height 35
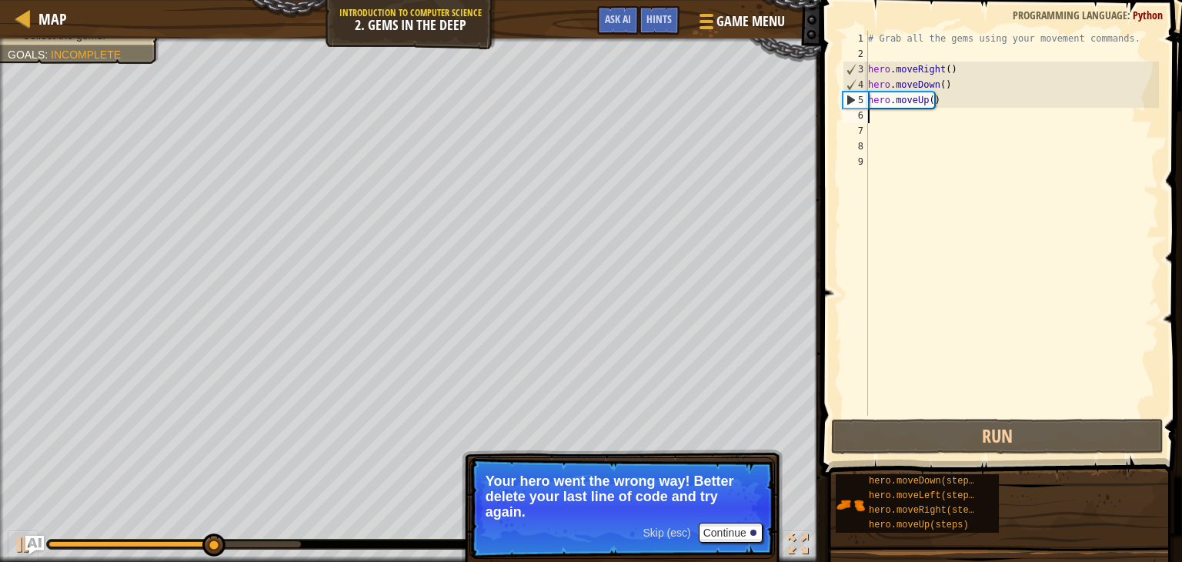
type textarea "m"
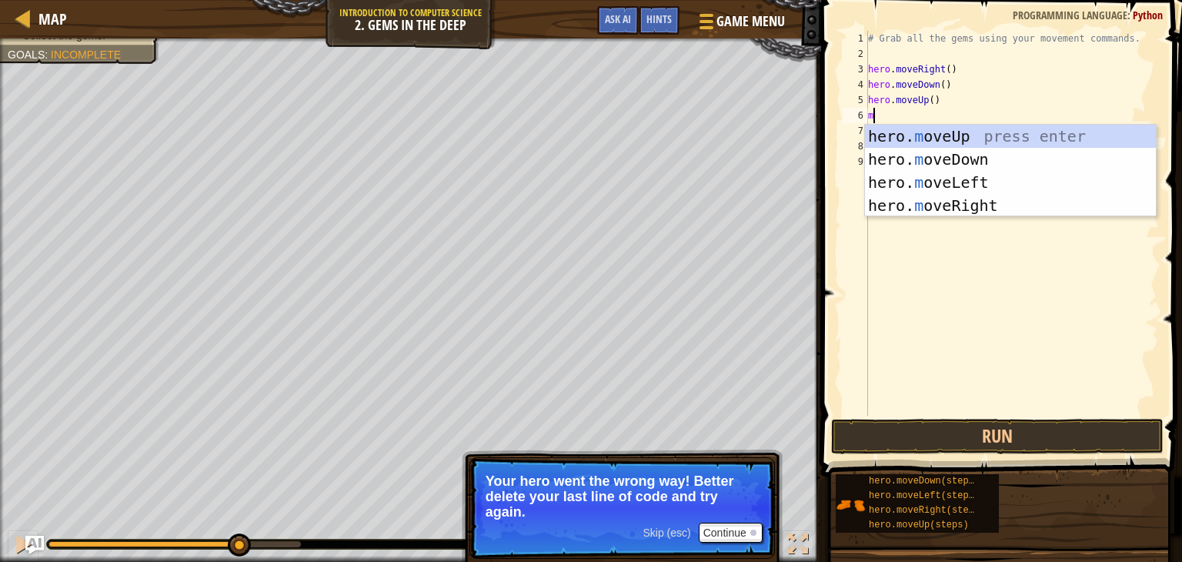
click at [926, 141] on div "hero. m oveUp press enter hero. m oveDown press enter hero. m oveLeft press ent…" at bounding box center [1010, 194] width 291 height 138
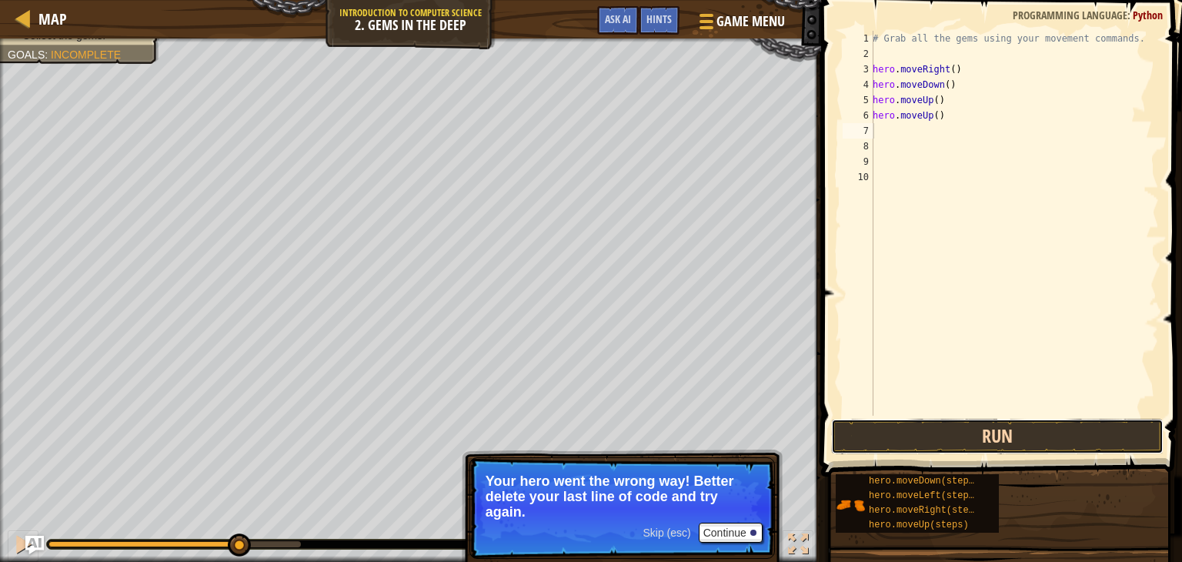
click at [969, 441] on button "Run" at bounding box center [997, 436] width 332 height 35
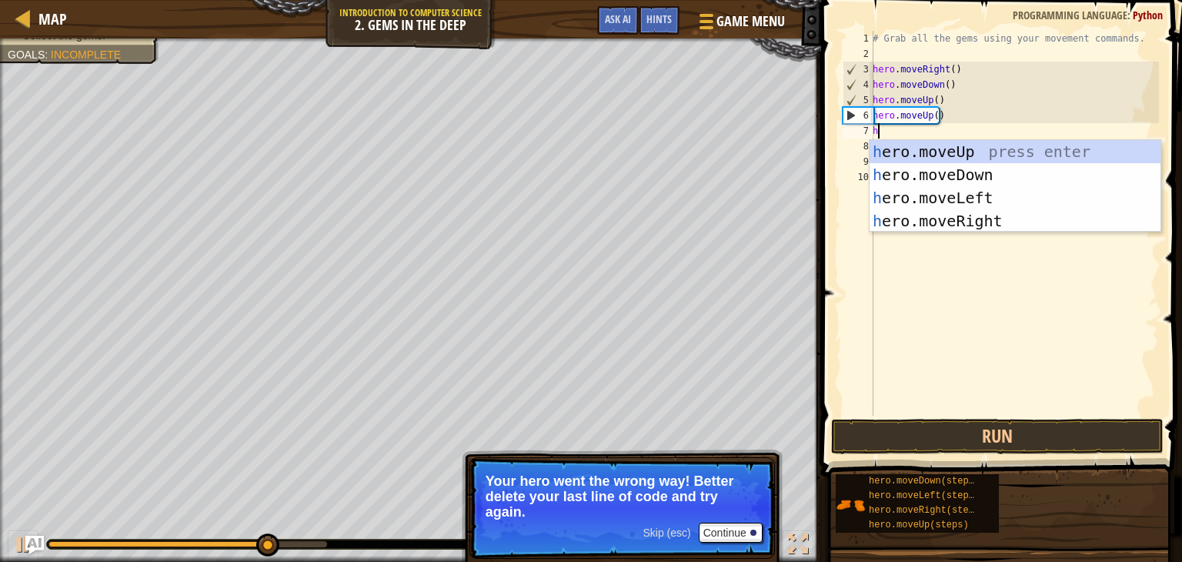
type textarea "he"
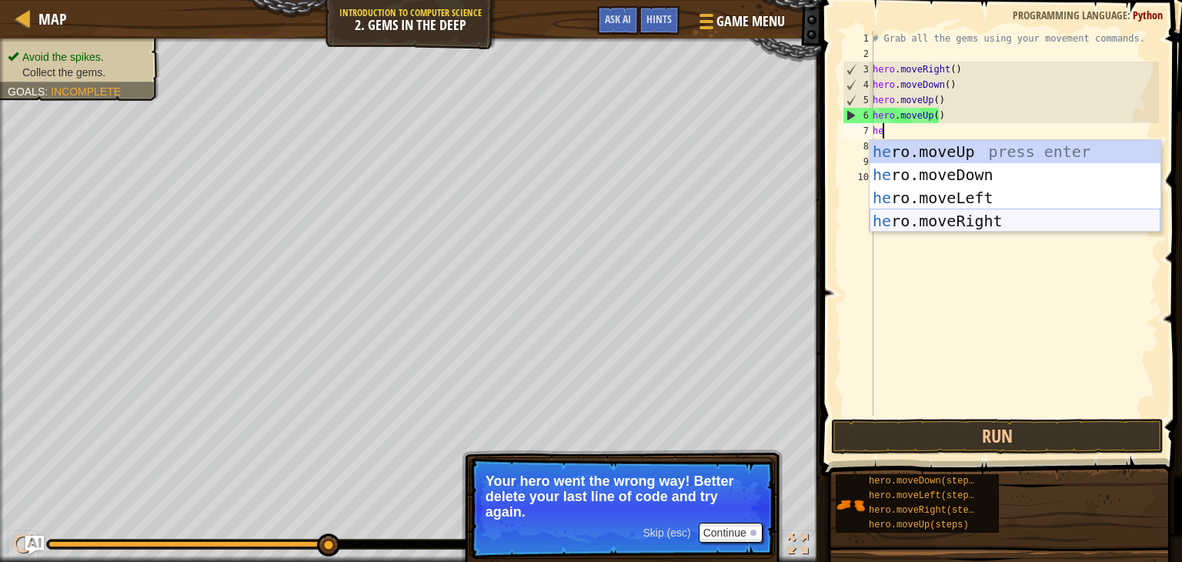
click at [952, 217] on div "he ro.moveUp press enter he ro.moveDown press enter he ro.moveLeft press enter …" at bounding box center [1014, 209] width 291 height 138
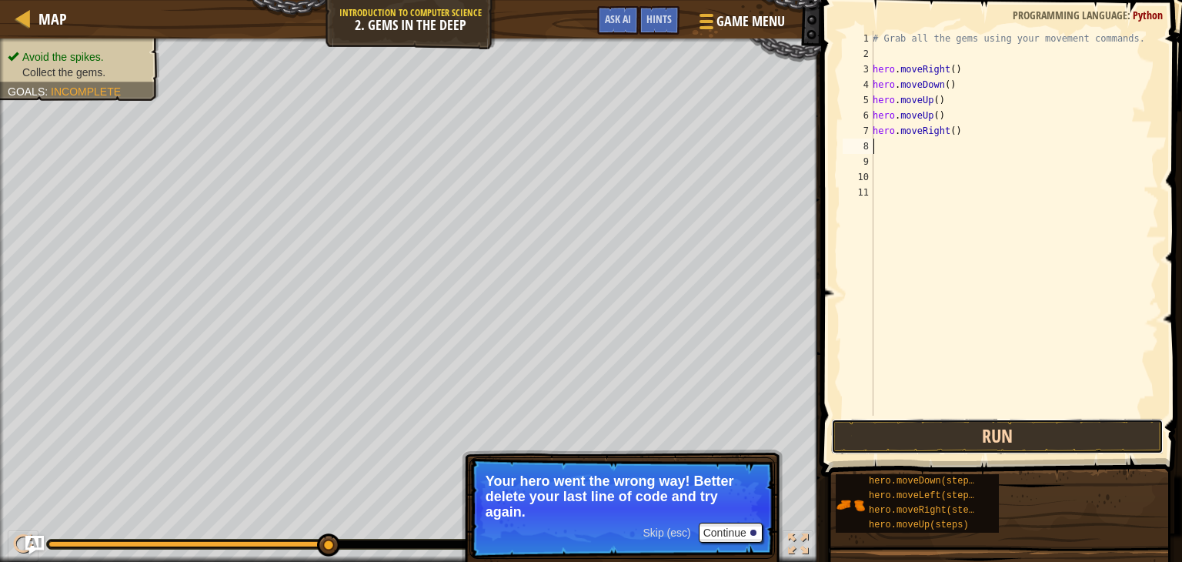
click at [963, 439] on button "Run" at bounding box center [997, 436] width 332 height 35
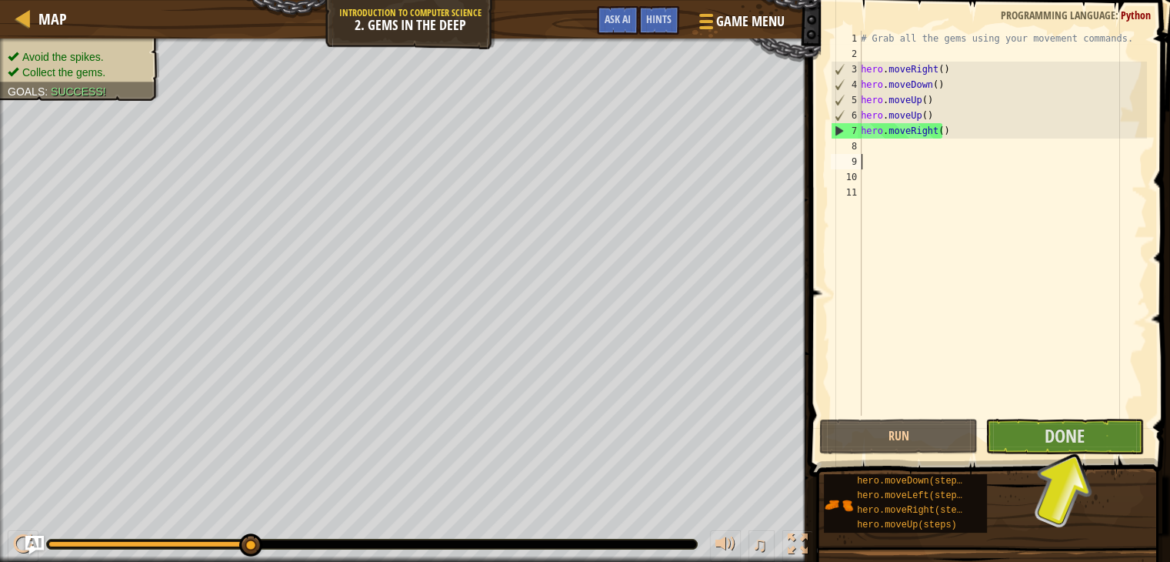
click at [889, 156] on div "# Grab all the gems using your movement commands. hero . moveRight ( ) hero . m…" at bounding box center [1002, 238] width 289 height 415
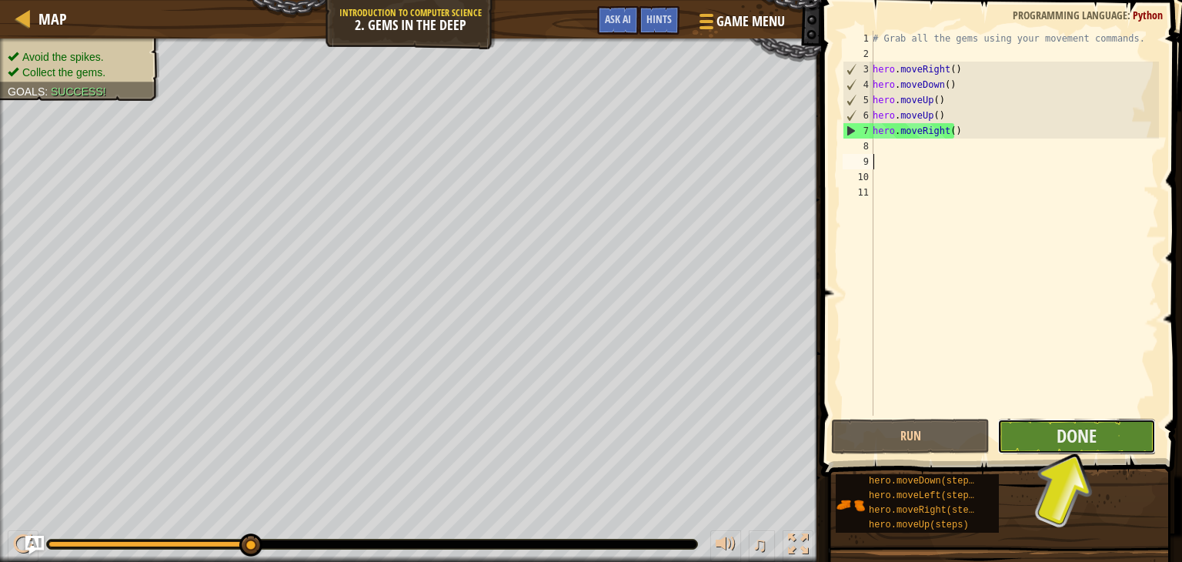
click at [1037, 439] on button "Done" at bounding box center [1076, 436] width 158 height 35
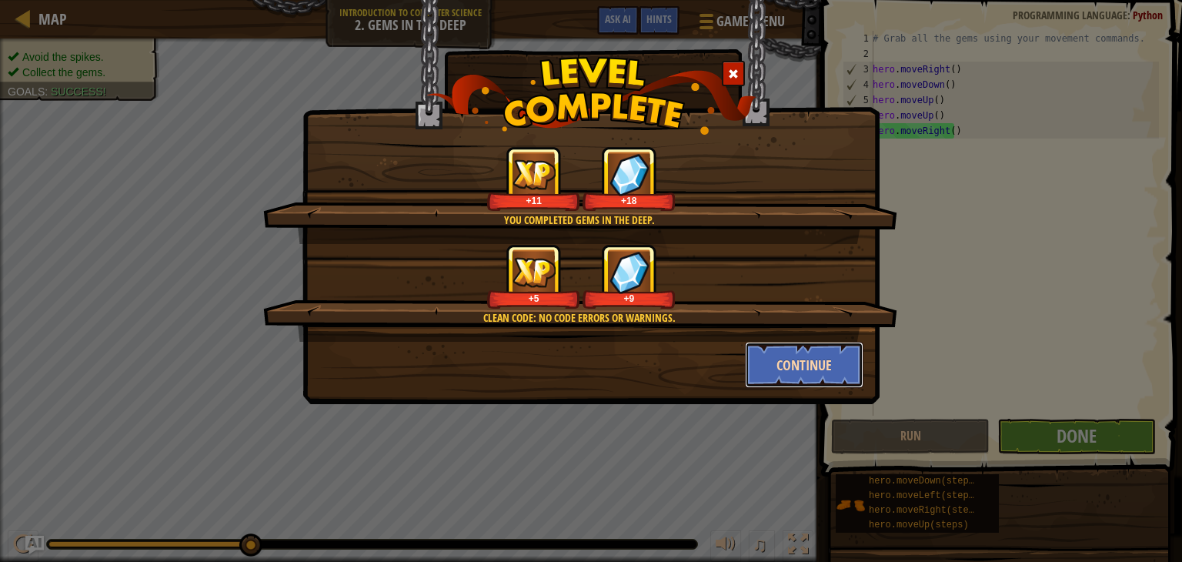
click at [802, 363] on button "Continue" at bounding box center [804, 365] width 119 height 46
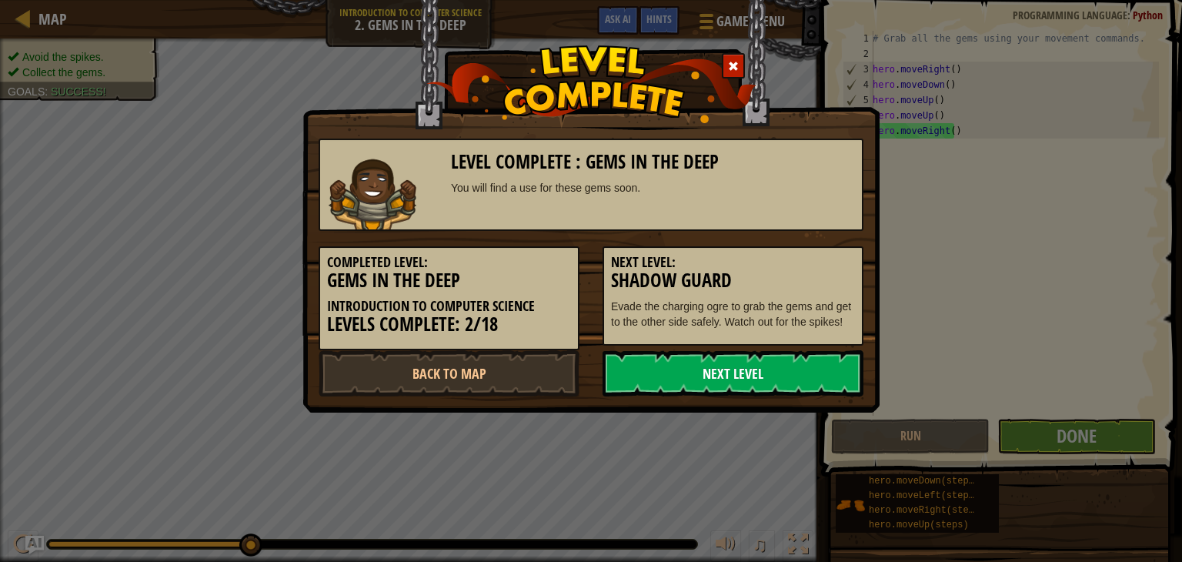
click at [752, 380] on link "Next Level" at bounding box center [732, 373] width 261 height 46
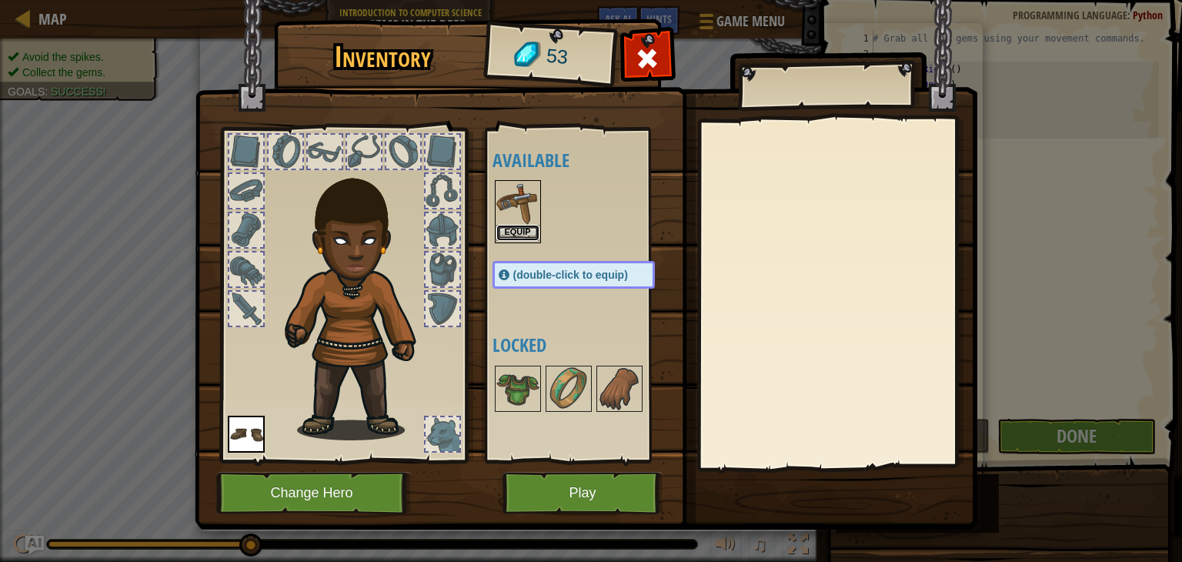
click at [520, 230] on button "Equip" at bounding box center [517, 233] width 43 height 16
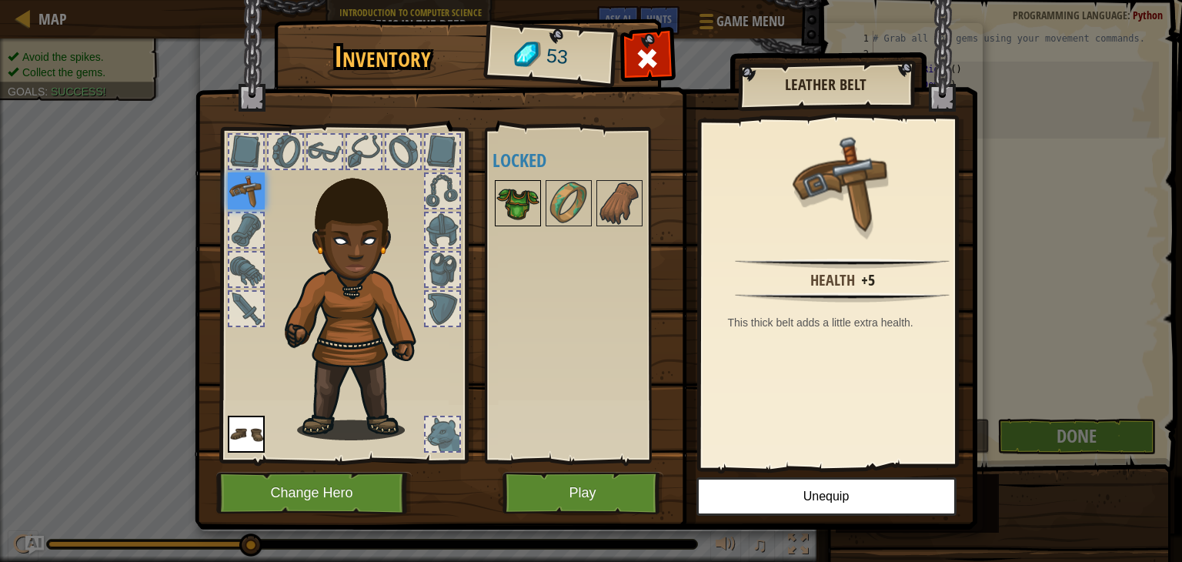
click at [525, 185] on img at bounding box center [517, 203] width 43 height 43
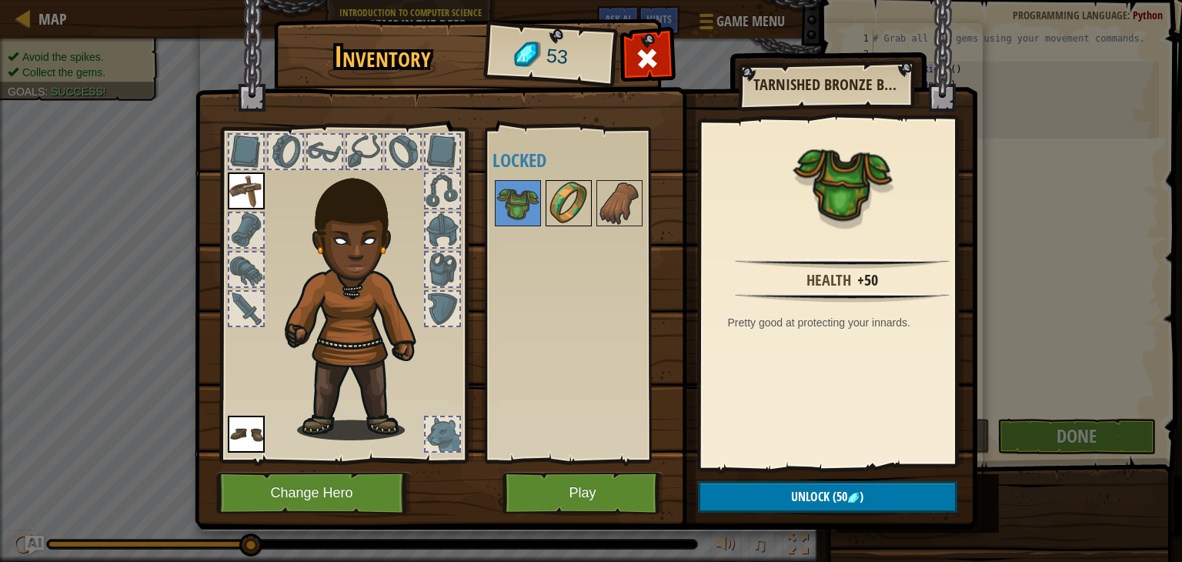
click at [559, 208] on img at bounding box center [568, 203] width 43 height 43
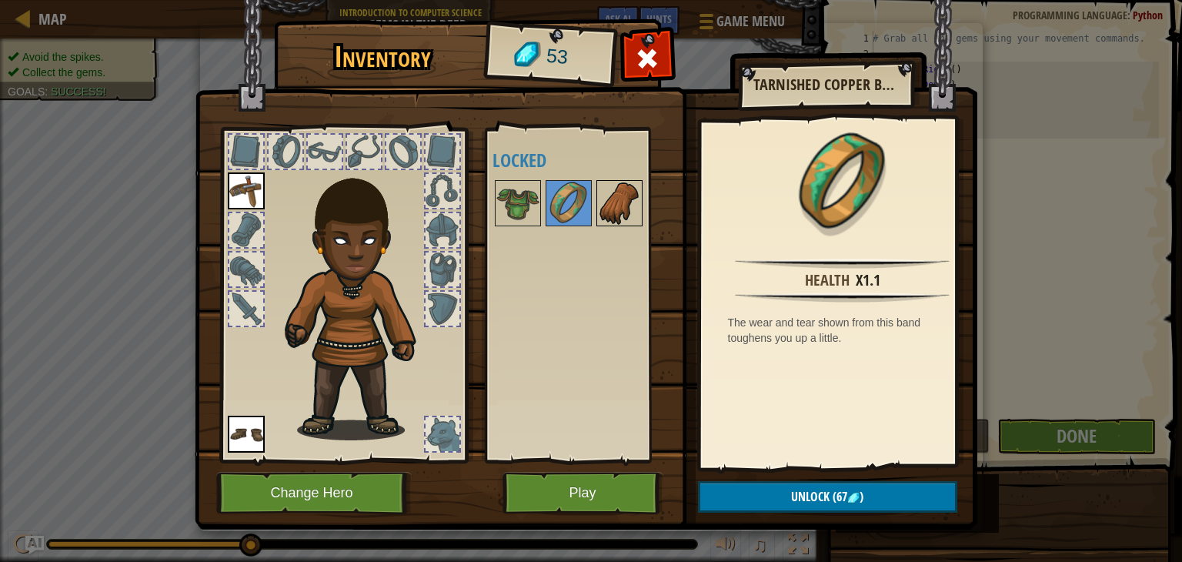
click at [612, 210] on img at bounding box center [619, 203] width 43 height 43
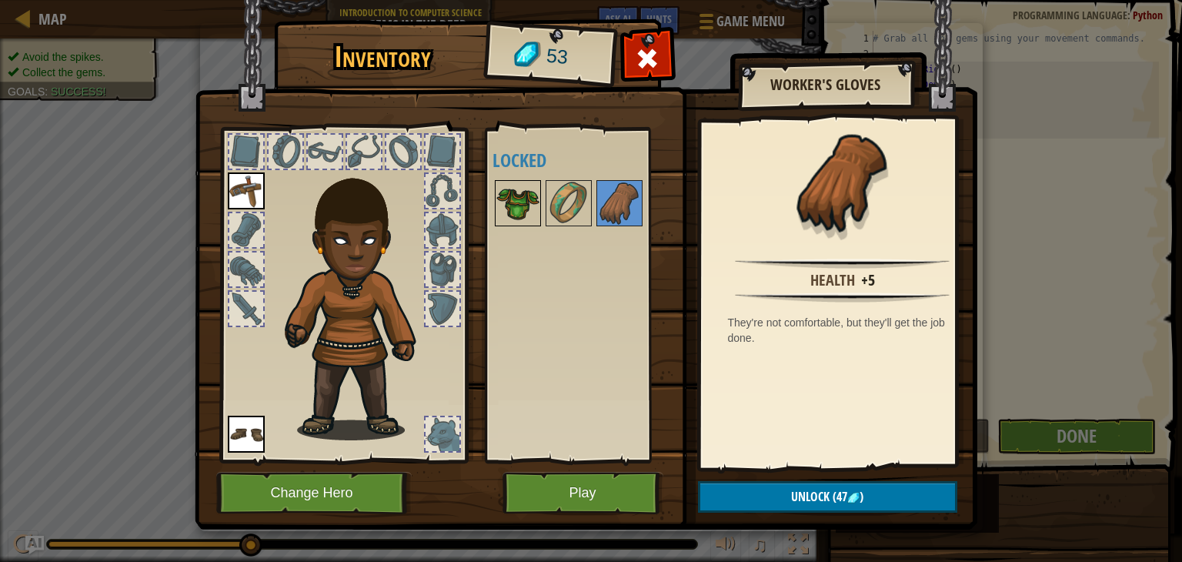
click at [522, 200] on img at bounding box center [517, 203] width 43 height 43
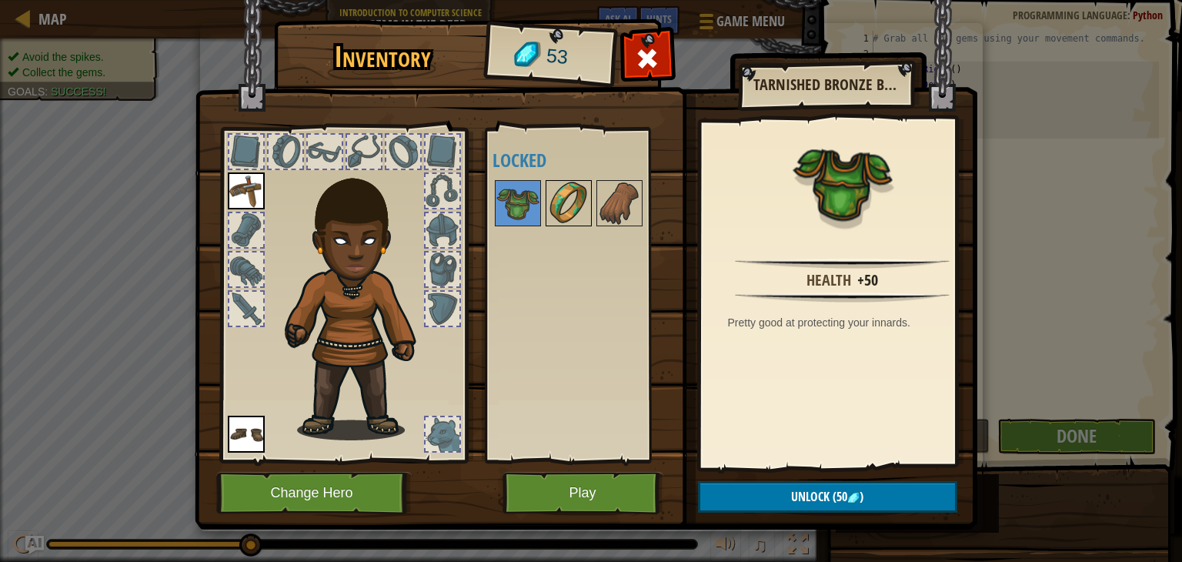
click at [565, 207] on img at bounding box center [568, 203] width 43 height 43
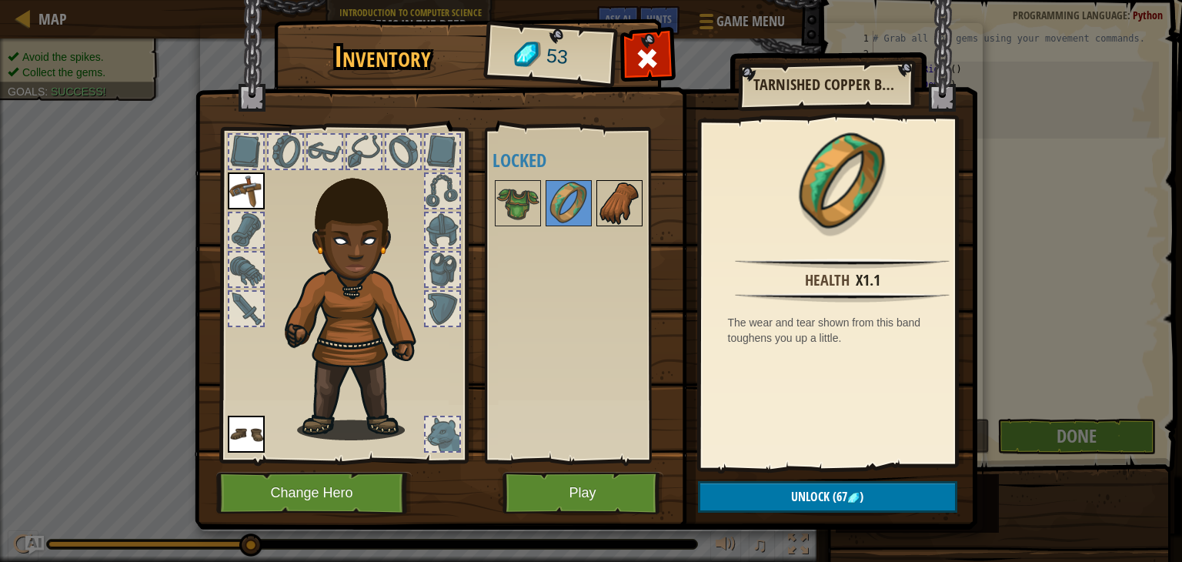
click at [619, 205] on img at bounding box center [619, 203] width 43 height 43
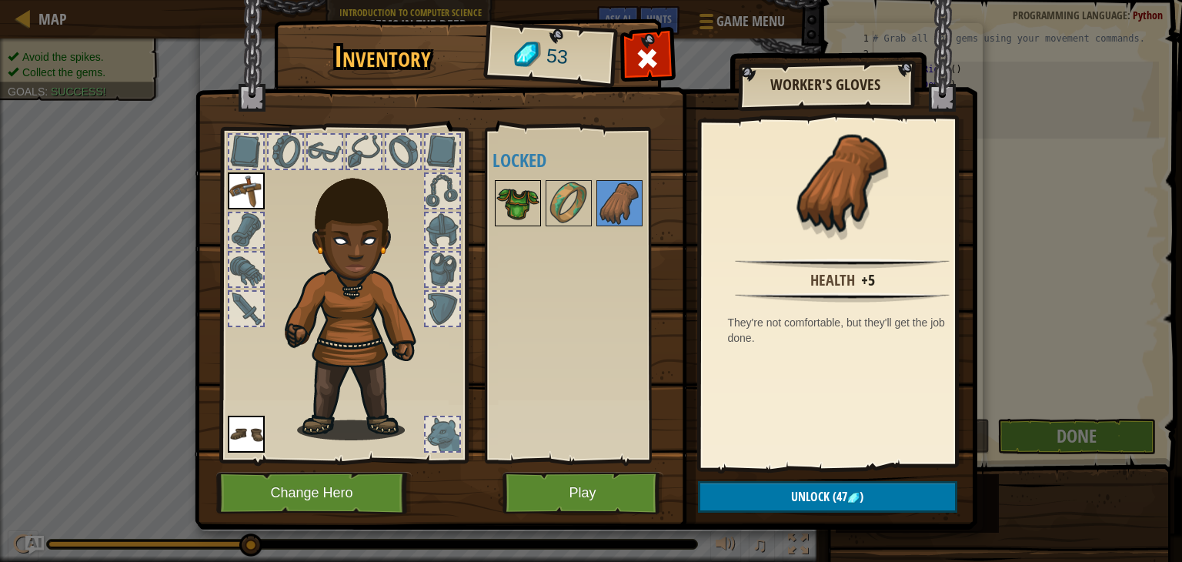
click at [515, 198] on img at bounding box center [517, 203] width 43 height 43
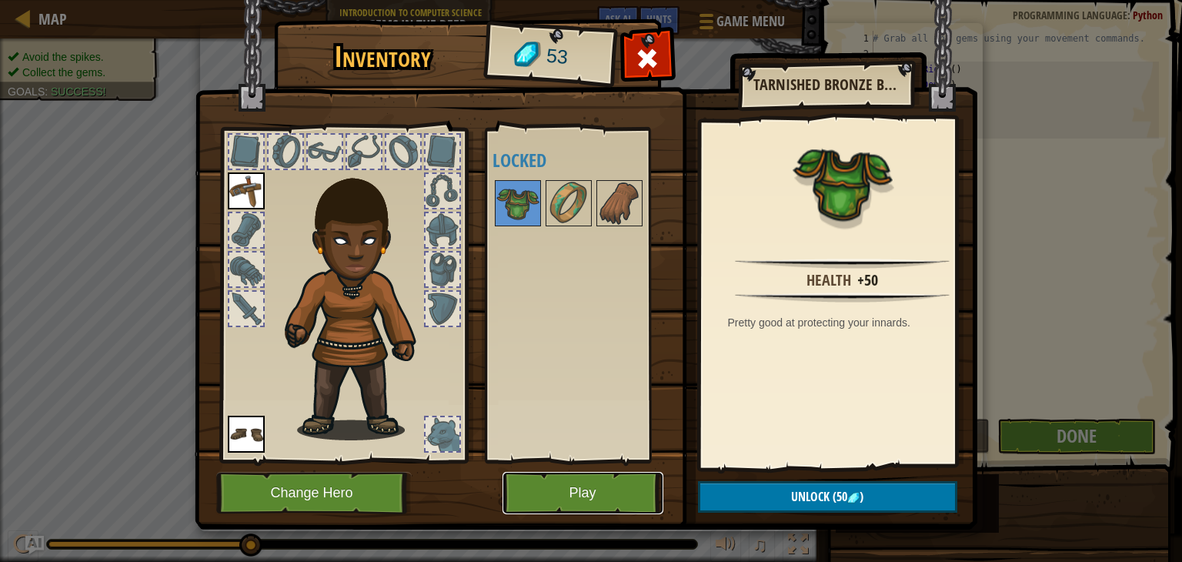
click at [592, 499] on button "Play" at bounding box center [582, 493] width 161 height 42
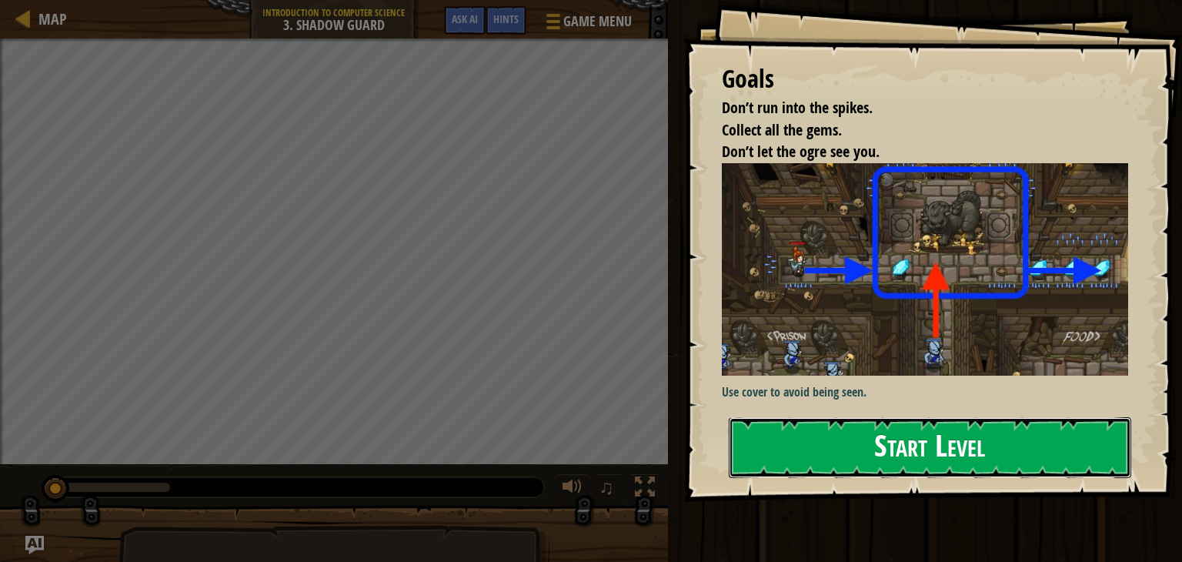
click at [872, 453] on button "Start Level" at bounding box center [930, 447] width 402 height 61
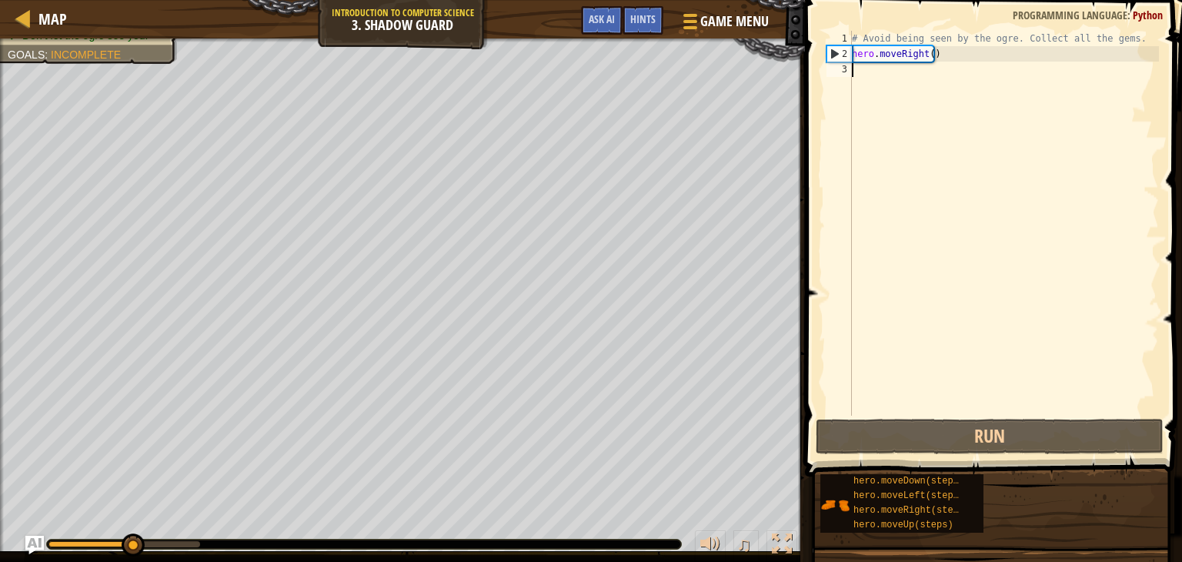
scroll to position [7, 0]
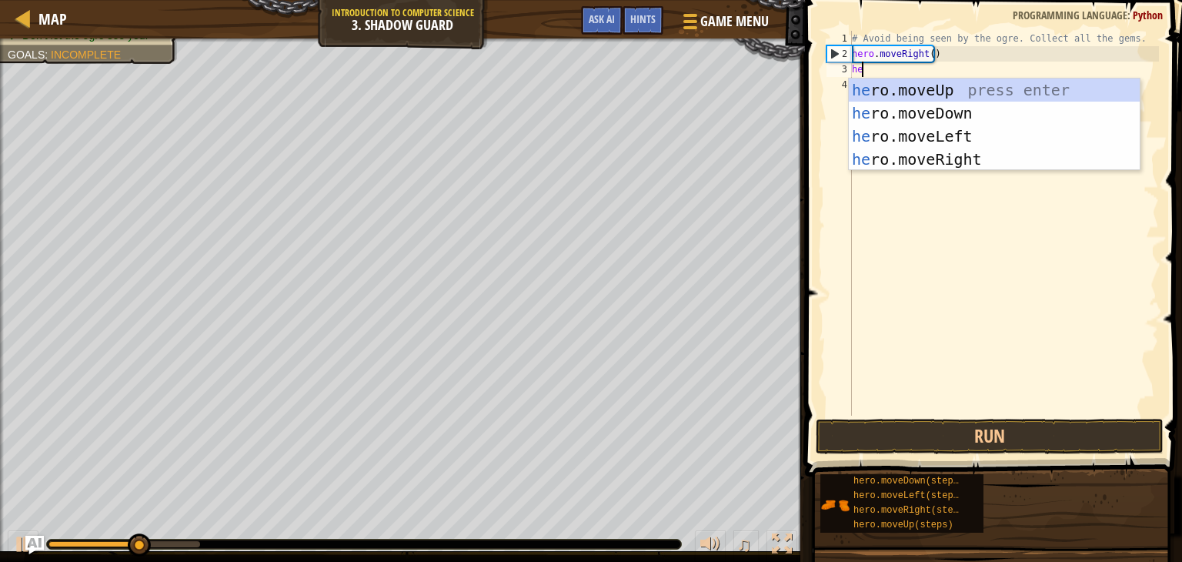
type textarea "he"
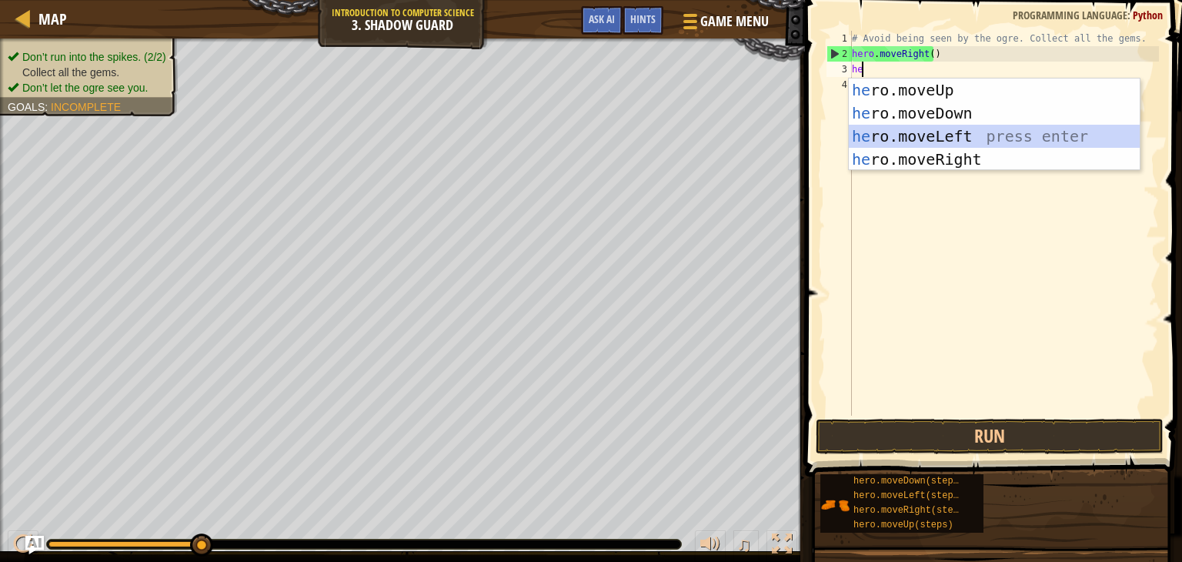
click at [913, 138] on div "he ro.moveUp press enter he ro.moveDown press enter he ro.moveLeft press enter …" at bounding box center [994, 147] width 291 height 138
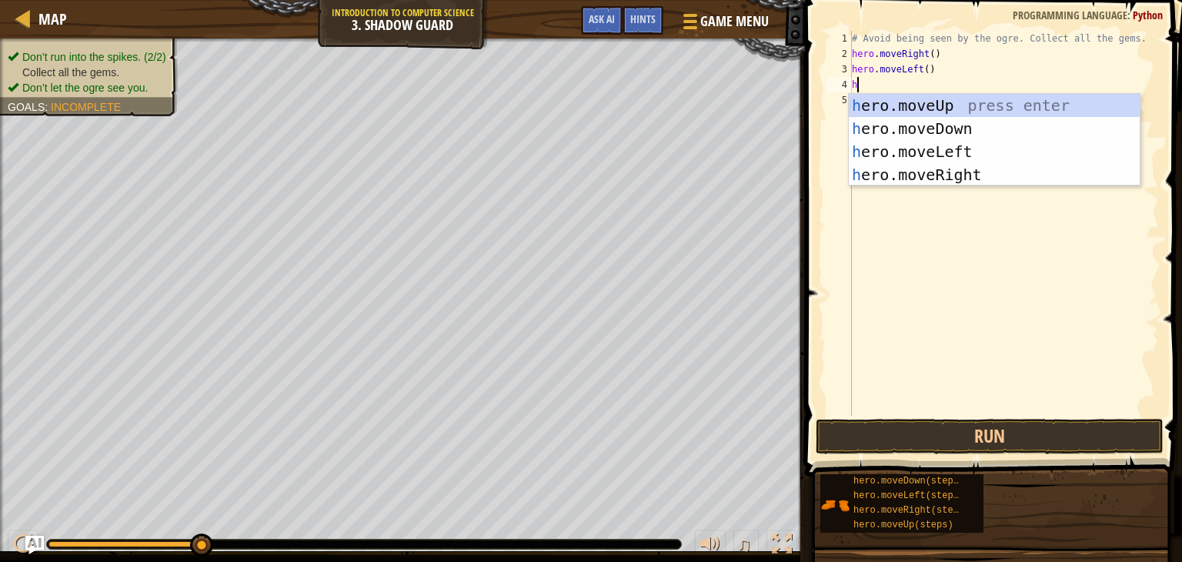
type textarea "he"
click at [920, 108] on div "he ro.moveUp press enter he ro.moveDown press enter he ro.moveLeft press enter …" at bounding box center [994, 163] width 291 height 138
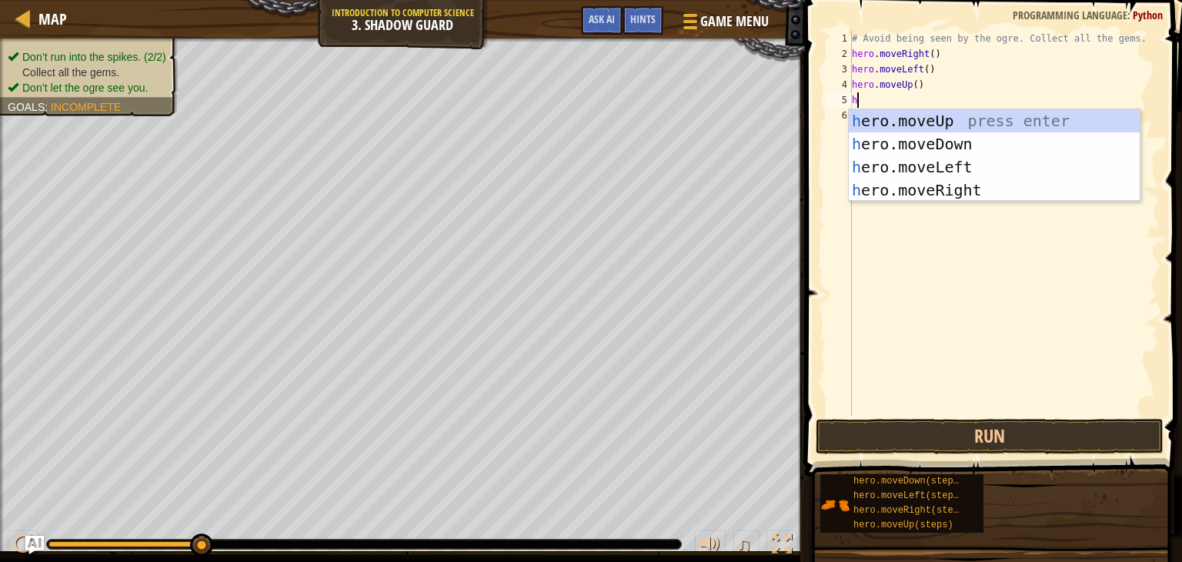
type textarea "he"
click at [955, 143] on div "he ro.moveUp press enter he ro.moveDown press enter he ro.moveLeft press enter …" at bounding box center [994, 178] width 291 height 138
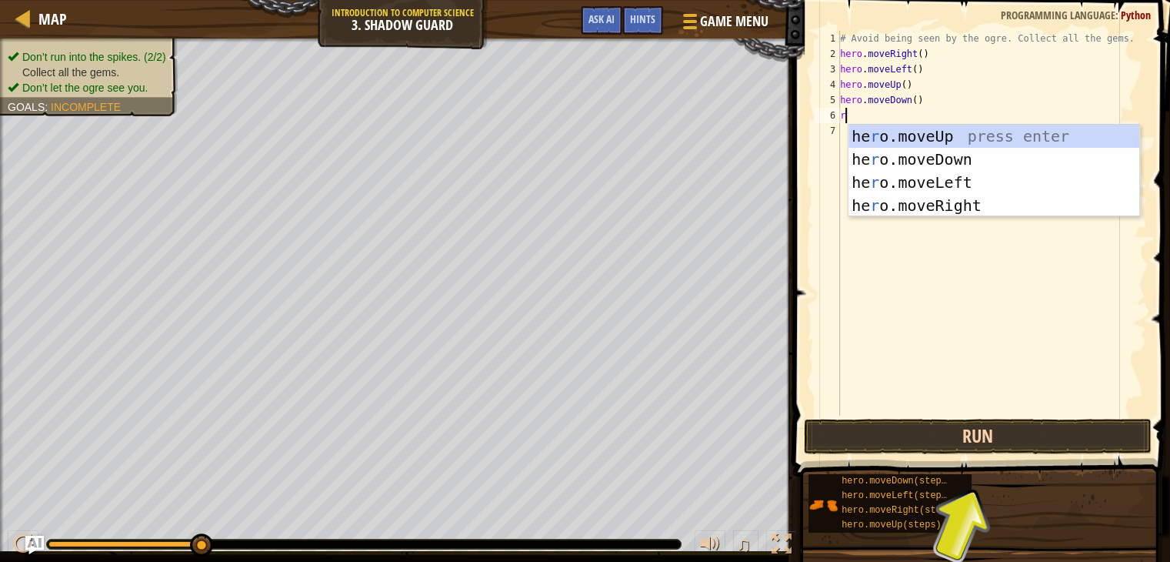
type textarea "r"
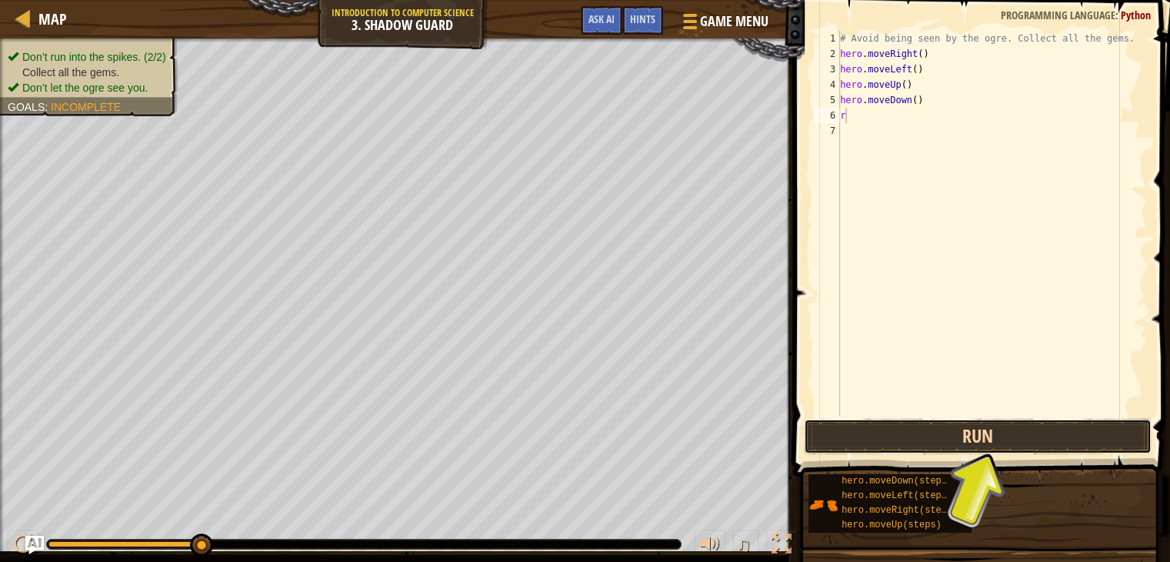
click at [951, 432] on button "Run" at bounding box center [978, 436] width 348 height 35
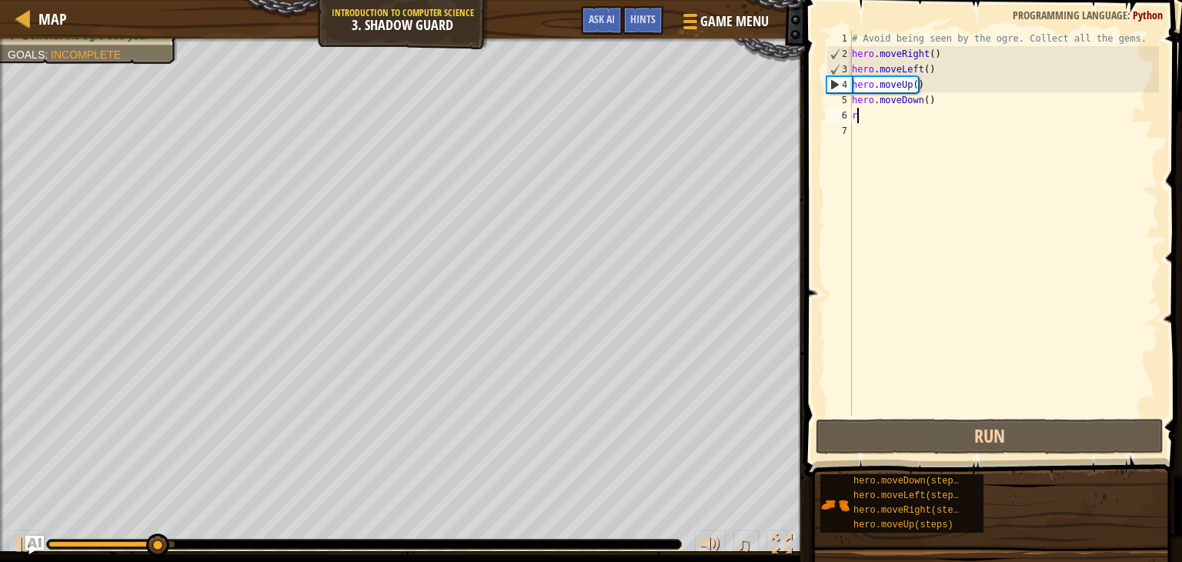
click at [873, 112] on div "# Avoid being seen by the ogre. Collect all the gems. hero . moveRight ( ) hero…" at bounding box center [1004, 238] width 310 height 415
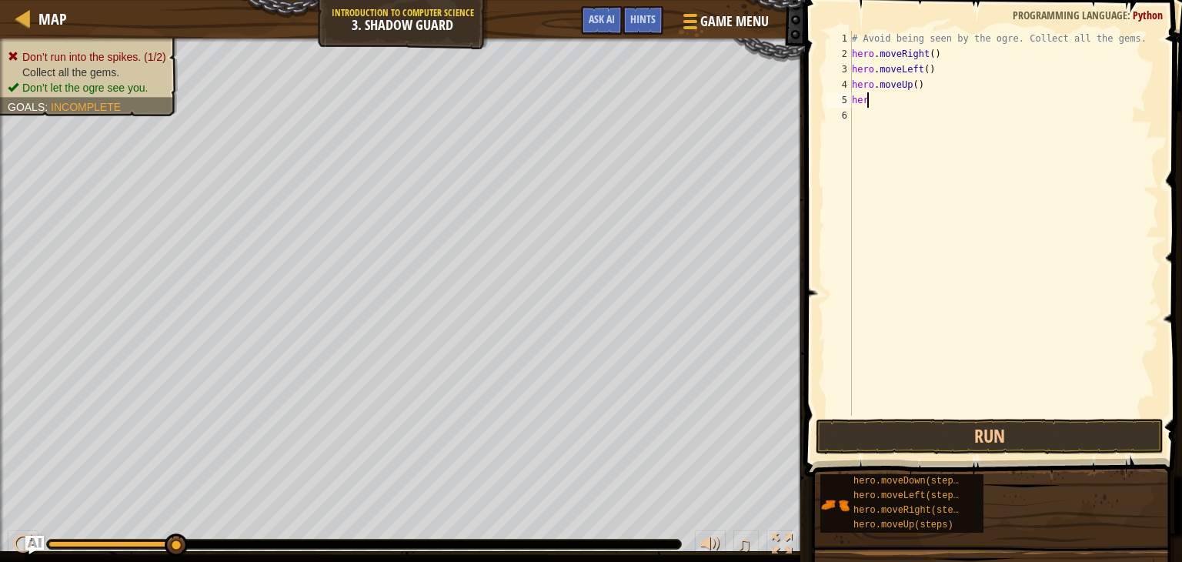
type textarea "h"
click at [910, 441] on button "Run" at bounding box center [990, 436] width 348 height 35
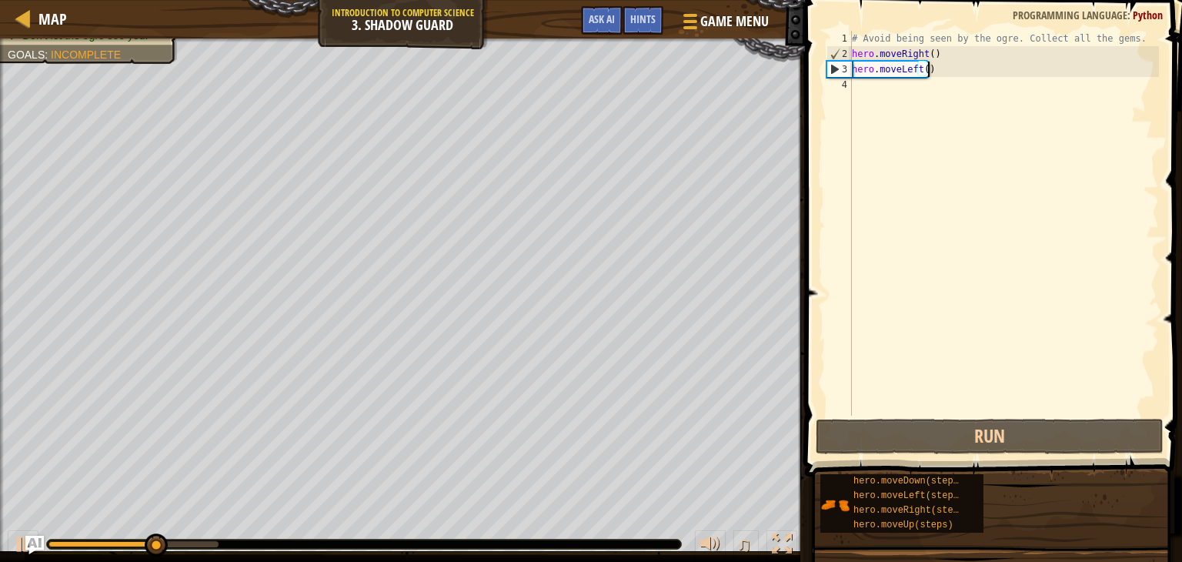
click at [926, 69] on div "# Avoid being seen by the ogre. Collect all the gems. hero . moveRight ( ) hero…" at bounding box center [1004, 238] width 310 height 415
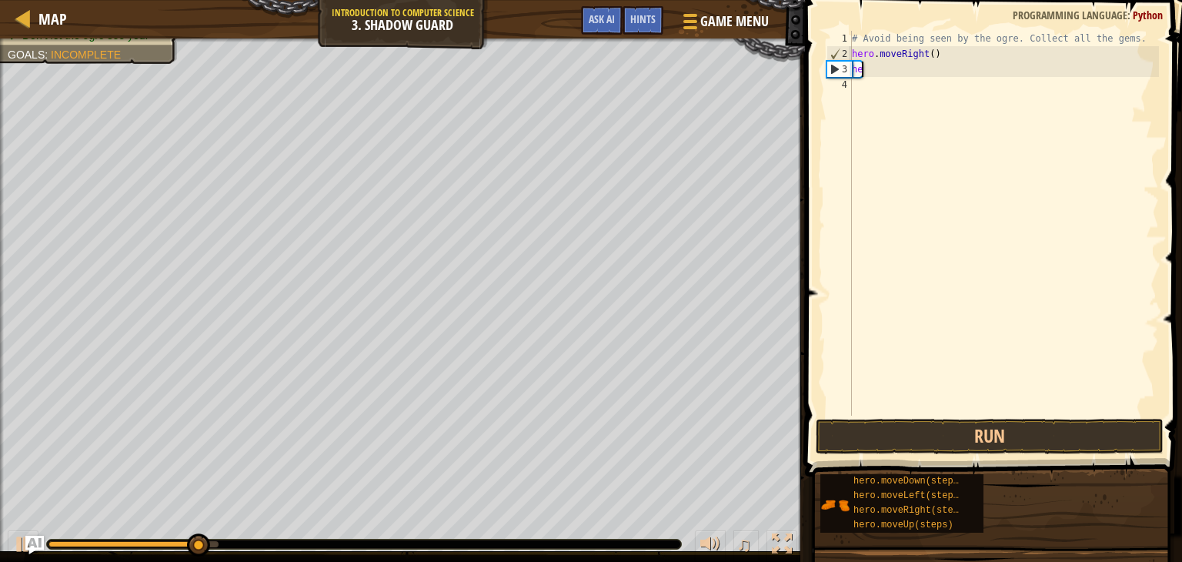
type textarea "h"
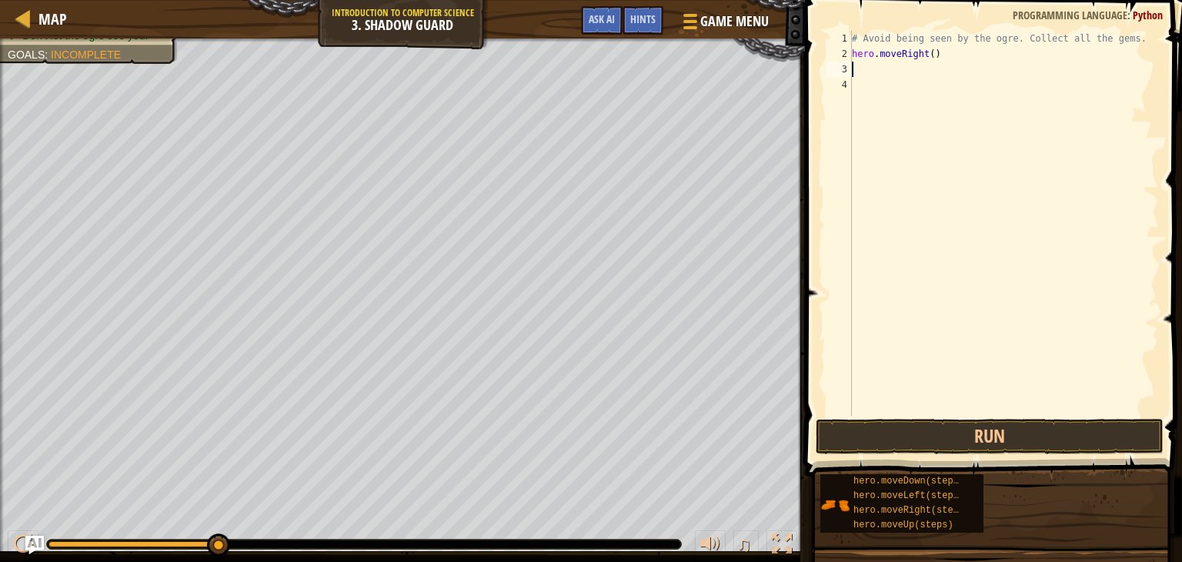
type textarea "h"
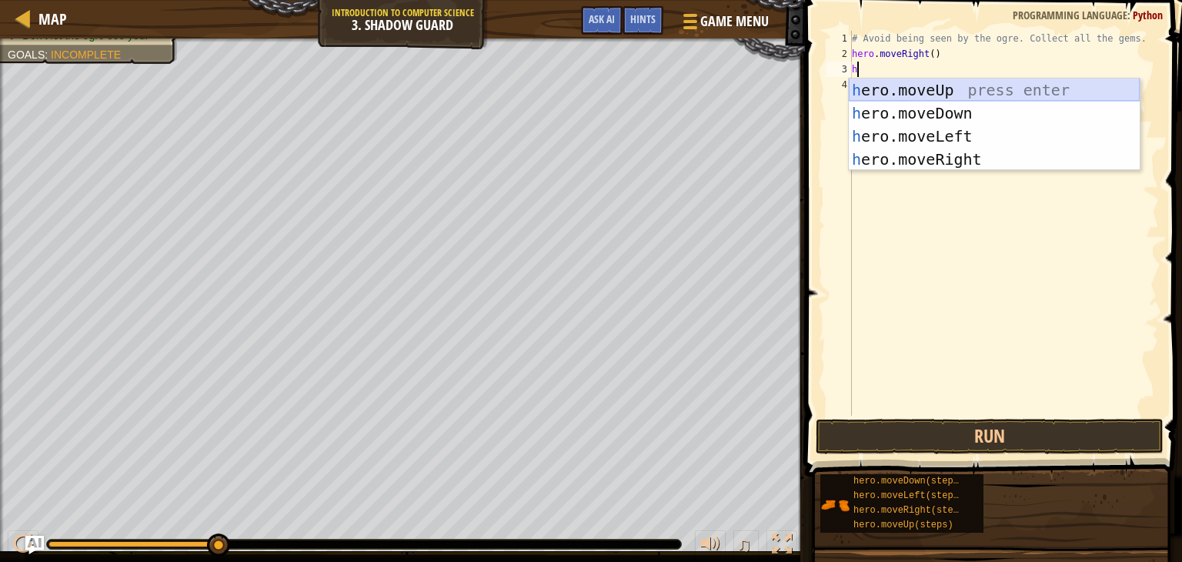
click at [928, 89] on div "h ero.moveUp press enter h ero.moveDown press enter h ero.moveLeft press enter …" at bounding box center [994, 147] width 291 height 138
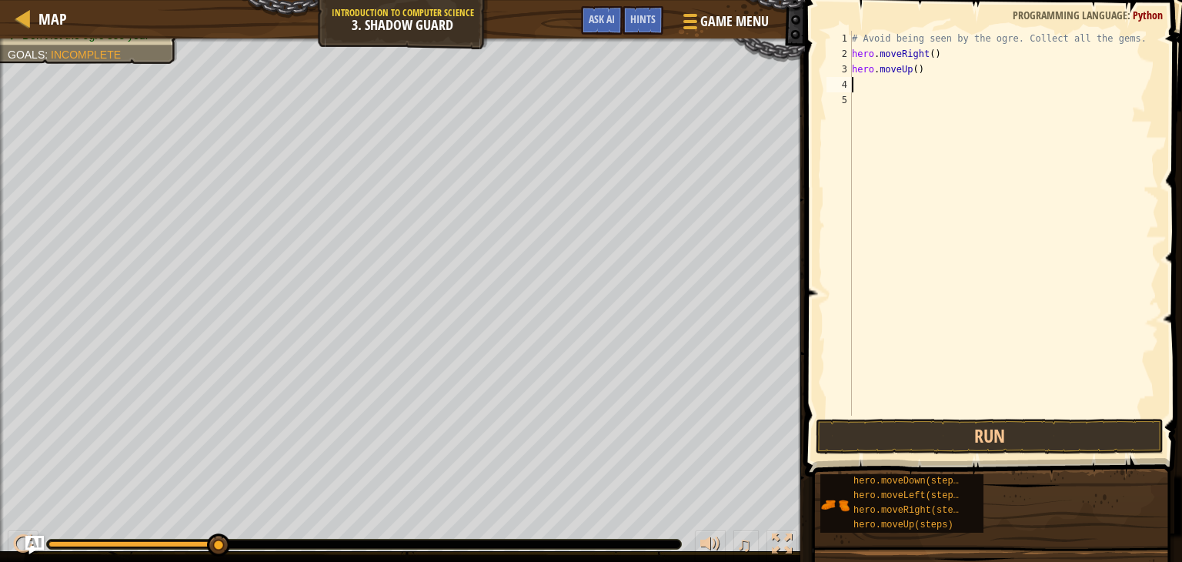
type textarea "m"
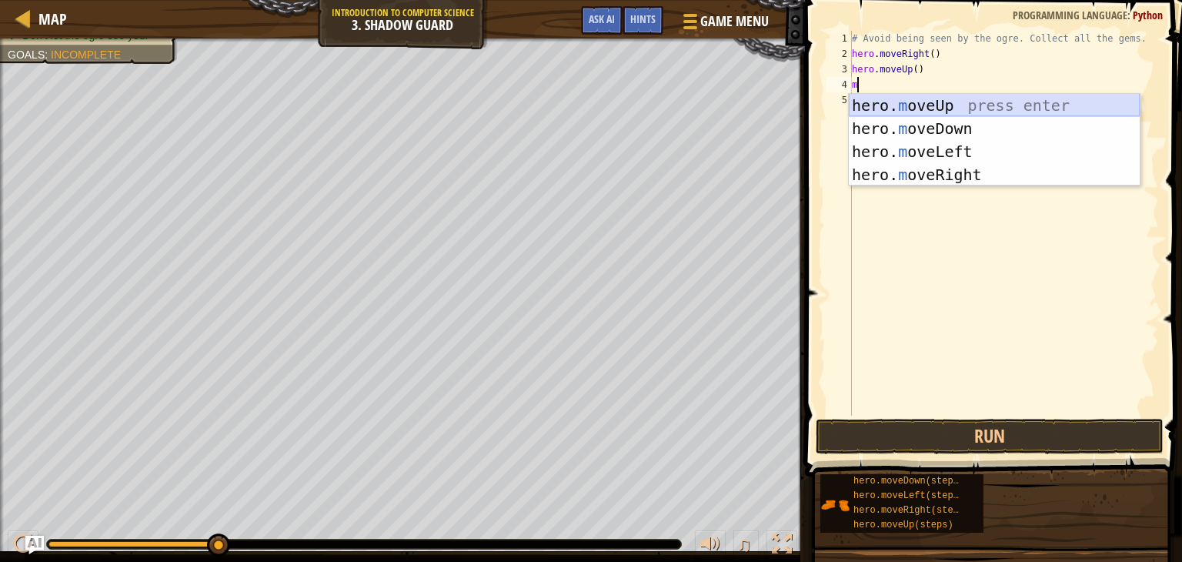
click at [928, 102] on div "hero. m oveUp press enter hero. m oveDown press enter hero. m oveLeft press ent…" at bounding box center [994, 163] width 291 height 138
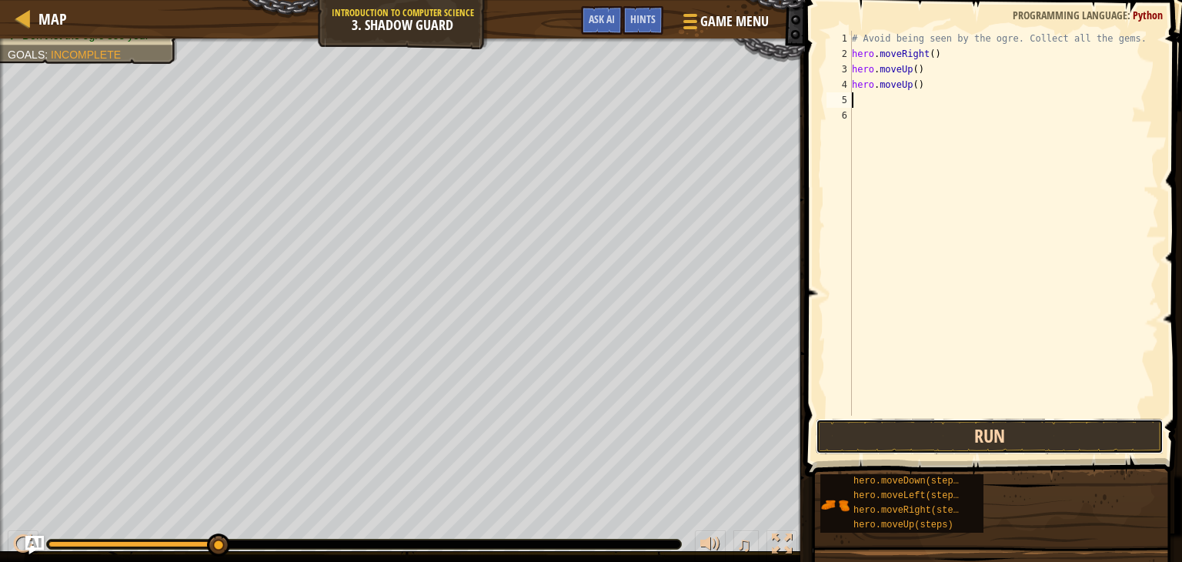
click at [936, 440] on button "Run" at bounding box center [990, 436] width 348 height 35
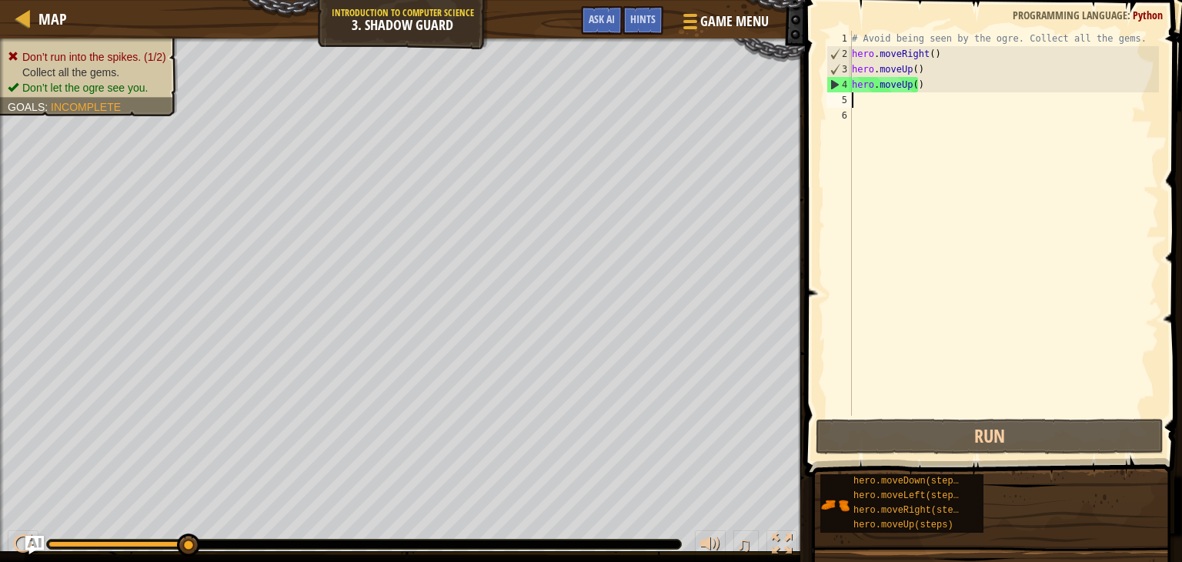
type textarea "m"
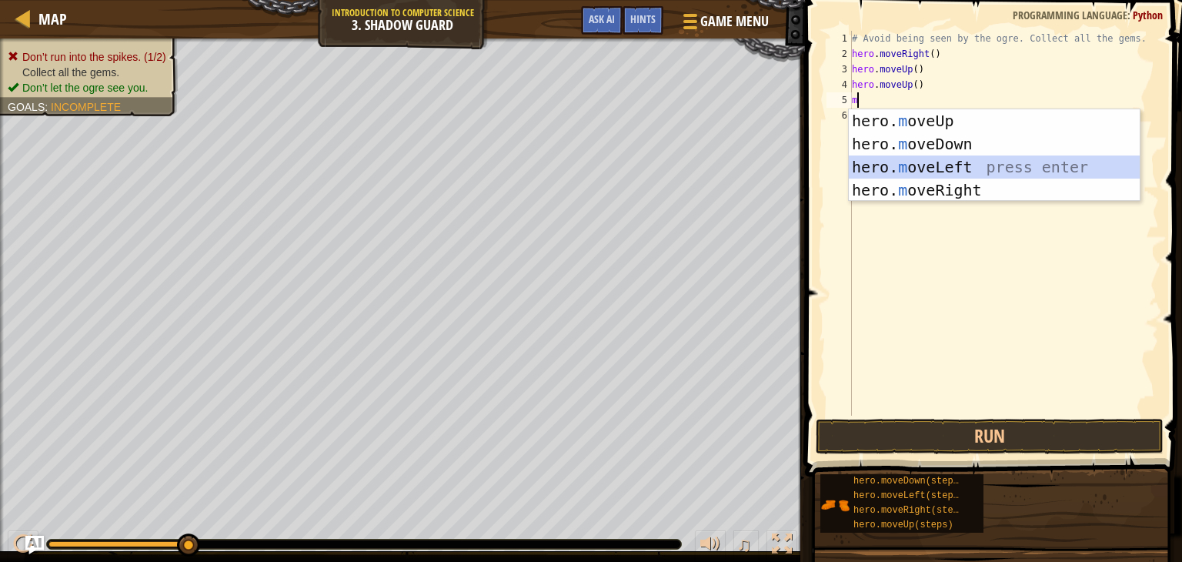
click at [931, 168] on div "hero. m oveUp press enter hero. m oveDown press enter hero. m oveLeft press ent…" at bounding box center [994, 178] width 291 height 138
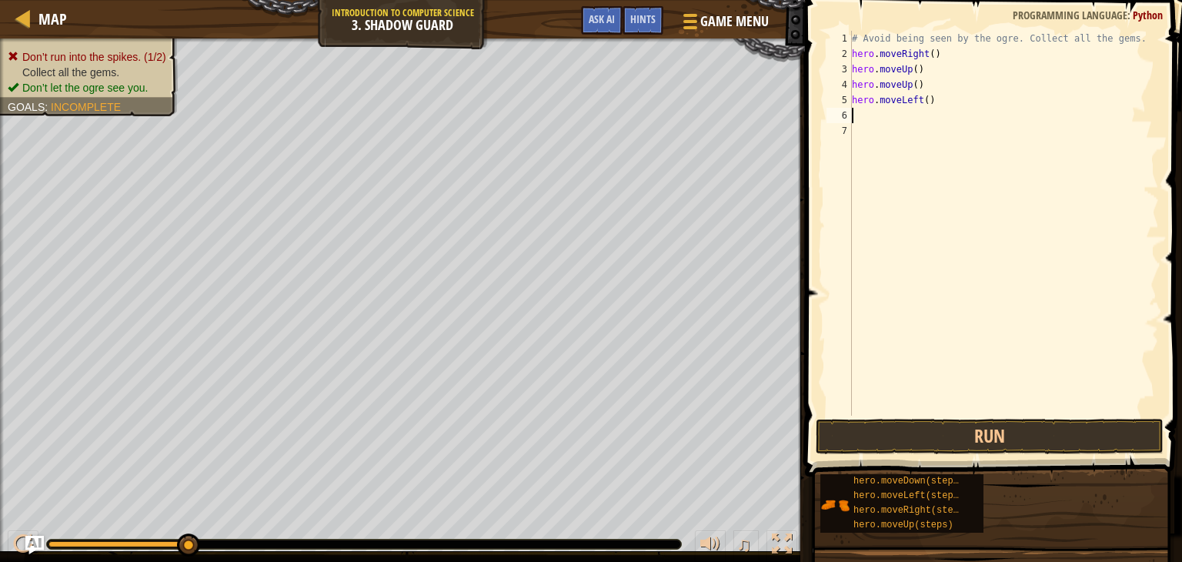
click at [920, 98] on div "# Avoid being seen by the ogre. Collect all the gems. hero . moveRight ( ) hero…" at bounding box center [1004, 238] width 310 height 415
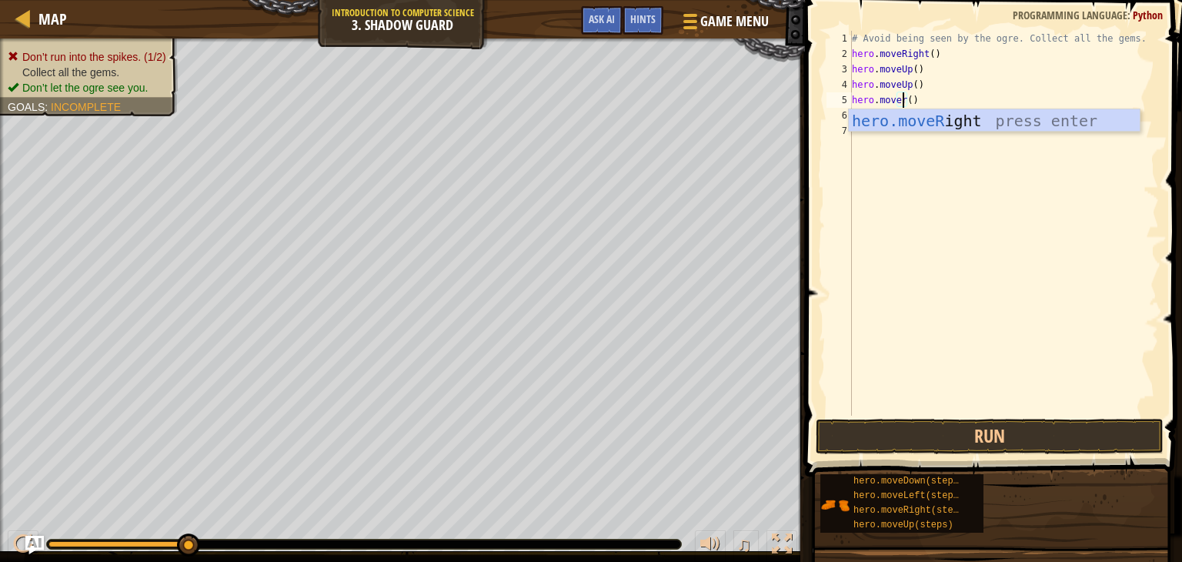
scroll to position [7, 3]
click at [937, 123] on div "hero.moveR ight press enter" at bounding box center [994, 143] width 291 height 69
type textarea "hero.moveRight"
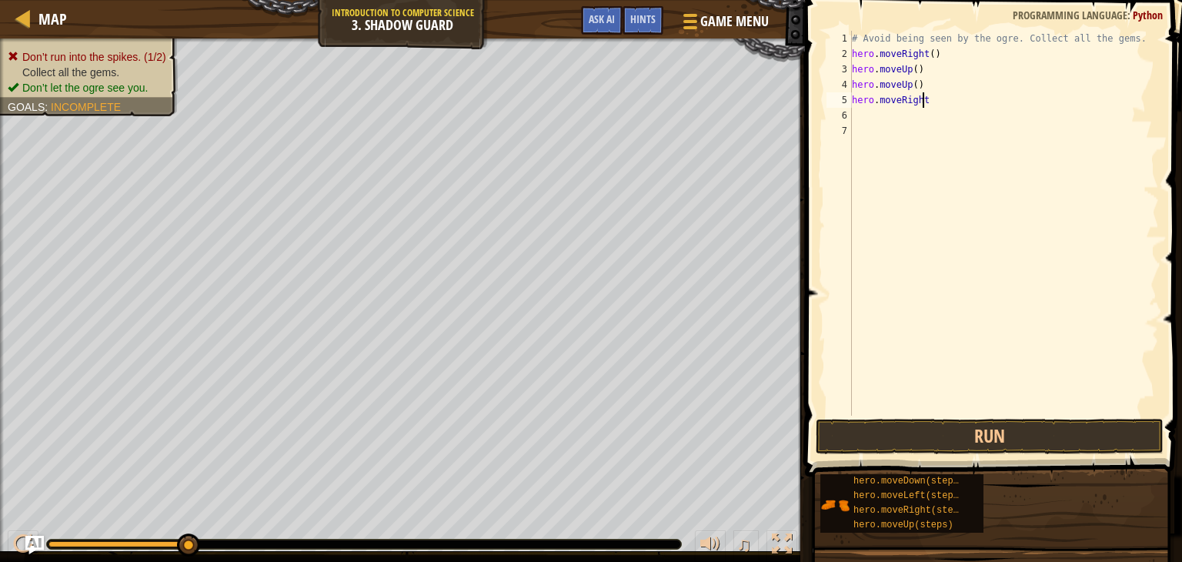
click at [889, 118] on div "# Avoid being seen by the ogre. Collect all the gems. hero . moveRight ( ) hero…" at bounding box center [1004, 238] width 310 height 415
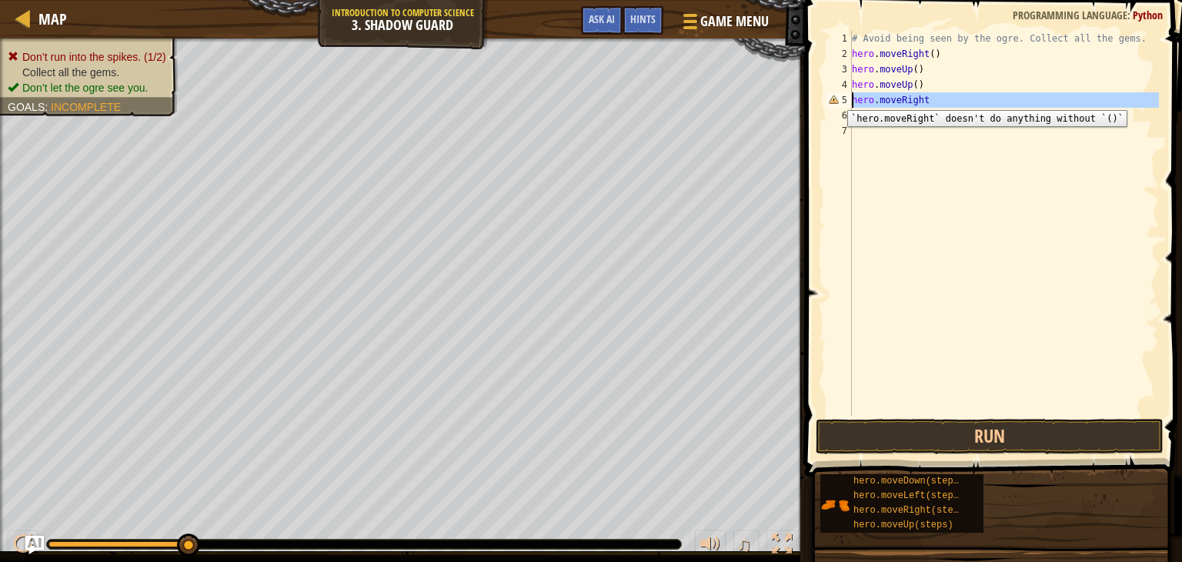
click at [836, 98] on div "5" at bounding box center [838, 99] width 25 height 15
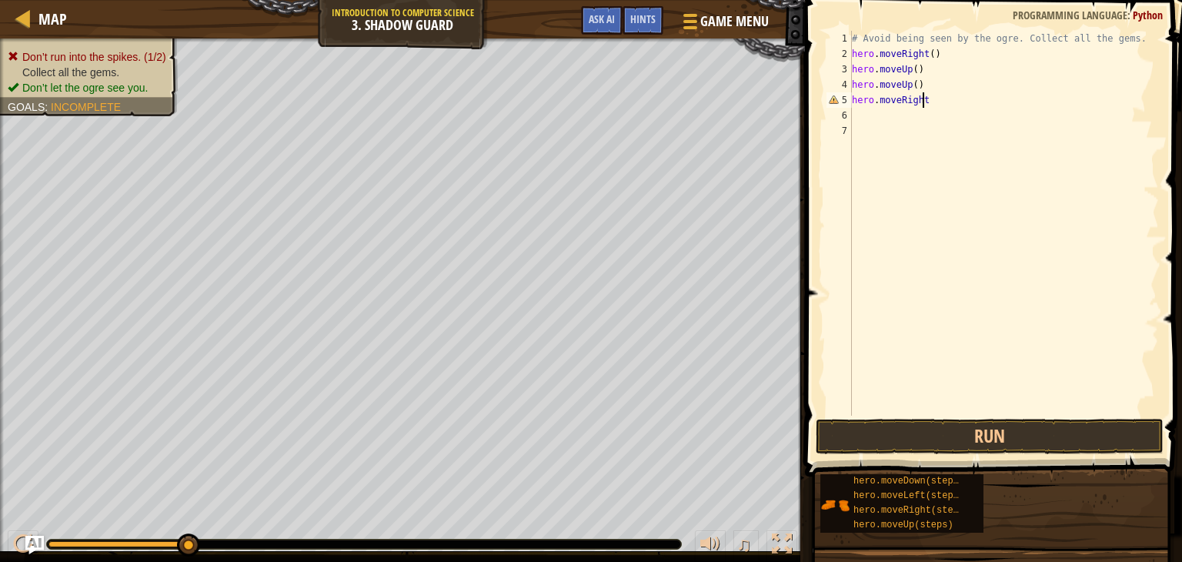
click at [930, 101] on div "# Avoid being seen by the ogre. Collect all the gems. hero . moveRight ( ) hero…" at bounding box center [1004, 238] width 310 height 415
click at [950, 441] on button "Run" at bounding box center [990, 436] width 348 height 35
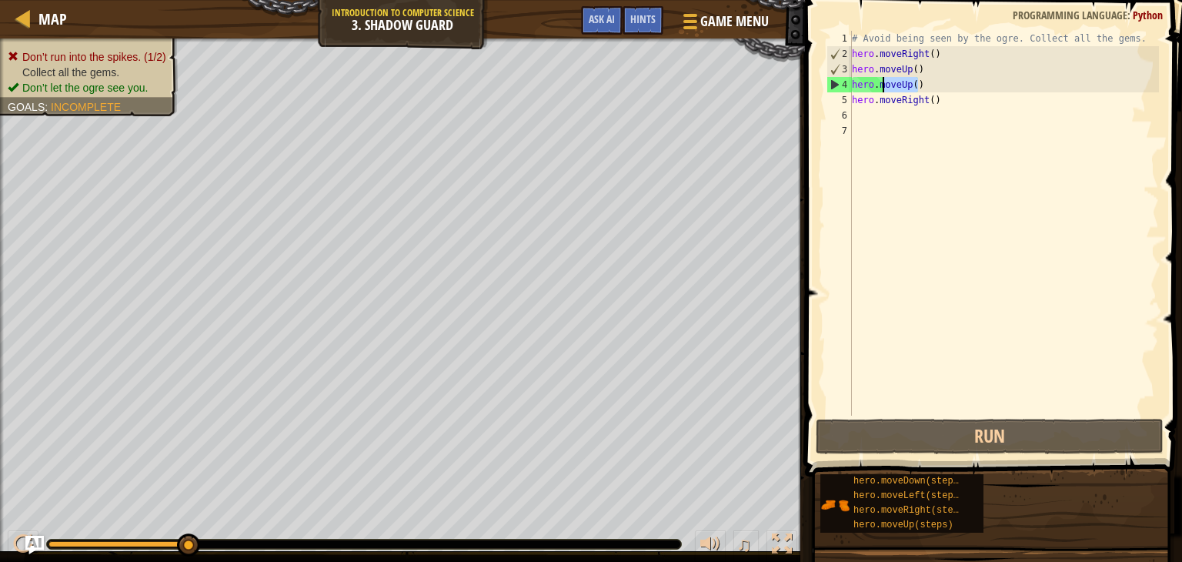
drag, startPoint x: 917, startPoint y: 86, endPoint x: 883, endPoint y: 87, distance: 33.9
click at [883, 87] on div "# Avoid being seen by the ogre. Collect all the gems. hero . moveRight ( ) hero…" at bounding box center [1004, 238] width 310 height 415
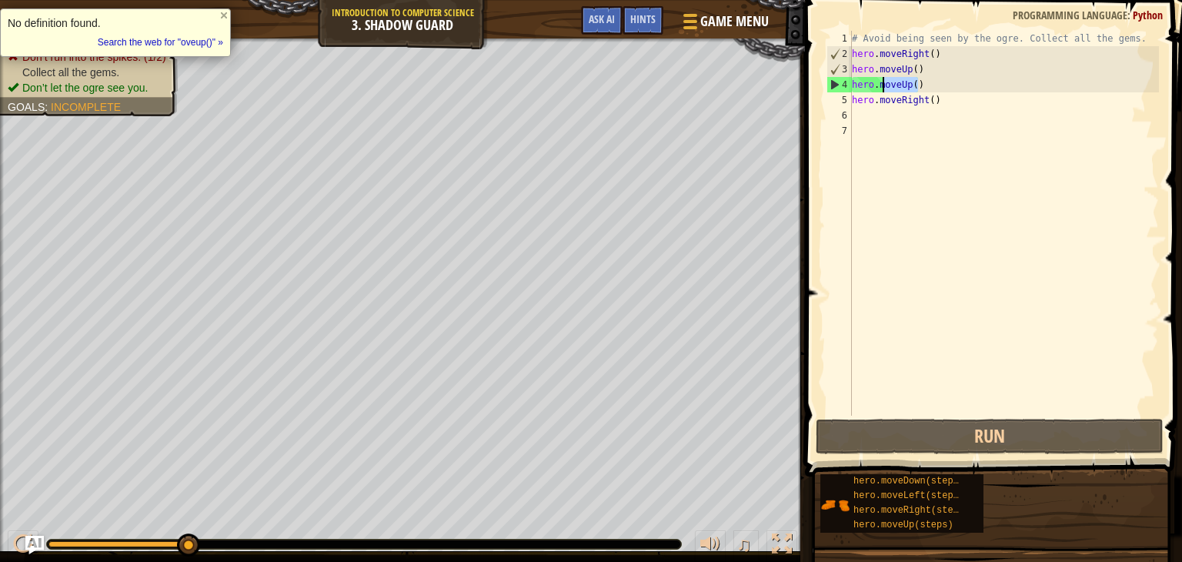
click at [919, 85] on div "# Avoid being seen by the ogre. Collect all the gems. hero . moveRight ( ) hero…" at bounding box center [1004, 223] width 310 height 385
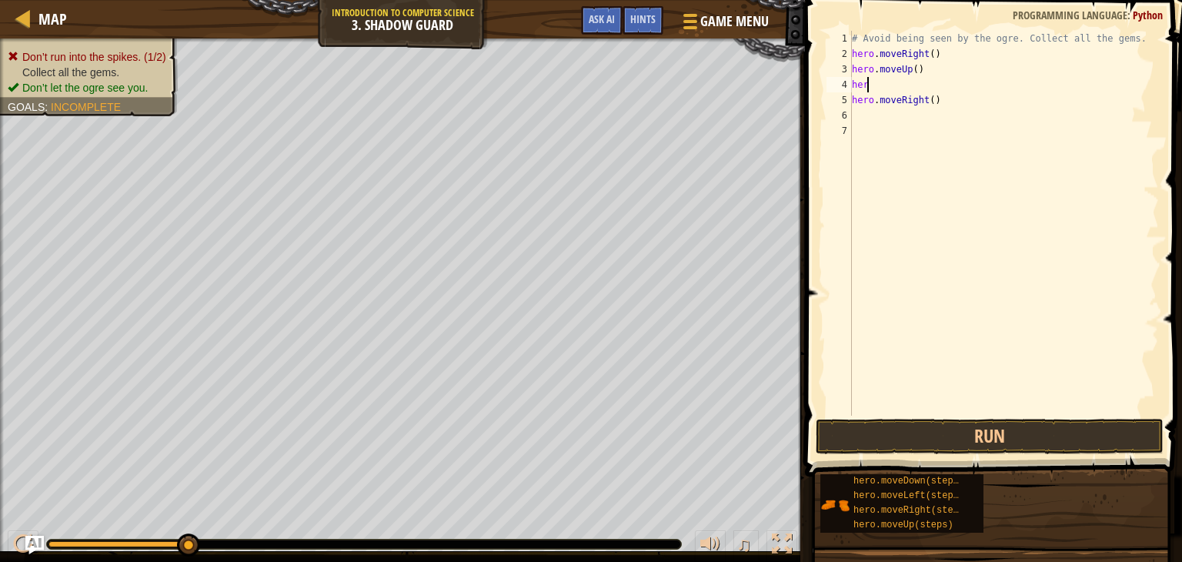
scroll to position [7, 0]
type textarea "here"
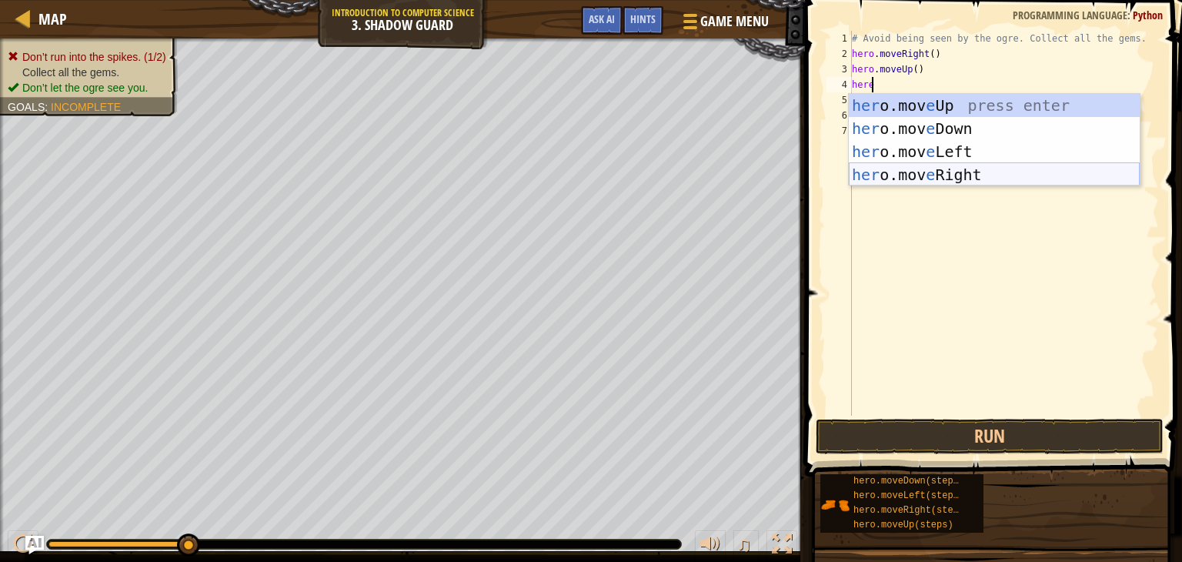
click at [955, 176] on div "her o.mov e Up press enter her o.mov e Down press enter her o.mov e Left press …" at bounding box center [994, 163] width 291 height 138
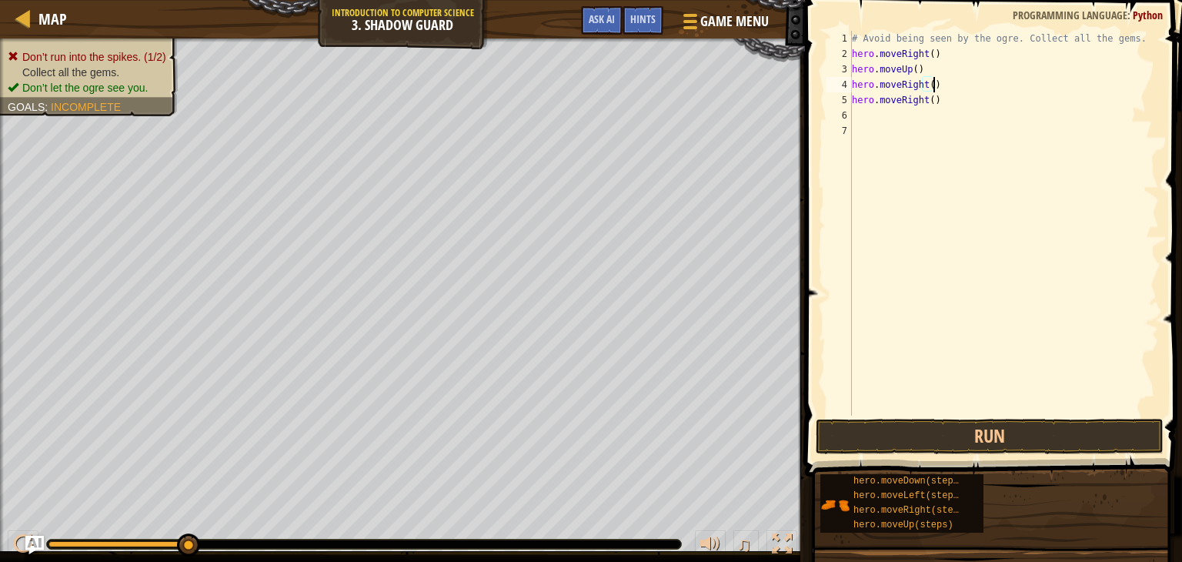
click at [936, 104] on div "# Avoid being seen by the ogre. Collect all the gems. hero . moveRight ( ) hero…" at bounding box center [1004, 238] width 310 height 415
type textarea "h"
type textarea "hero.moveRight()"
click at [883, 439] on button "Run" at bounding box center [990, 436] width 348 height 35
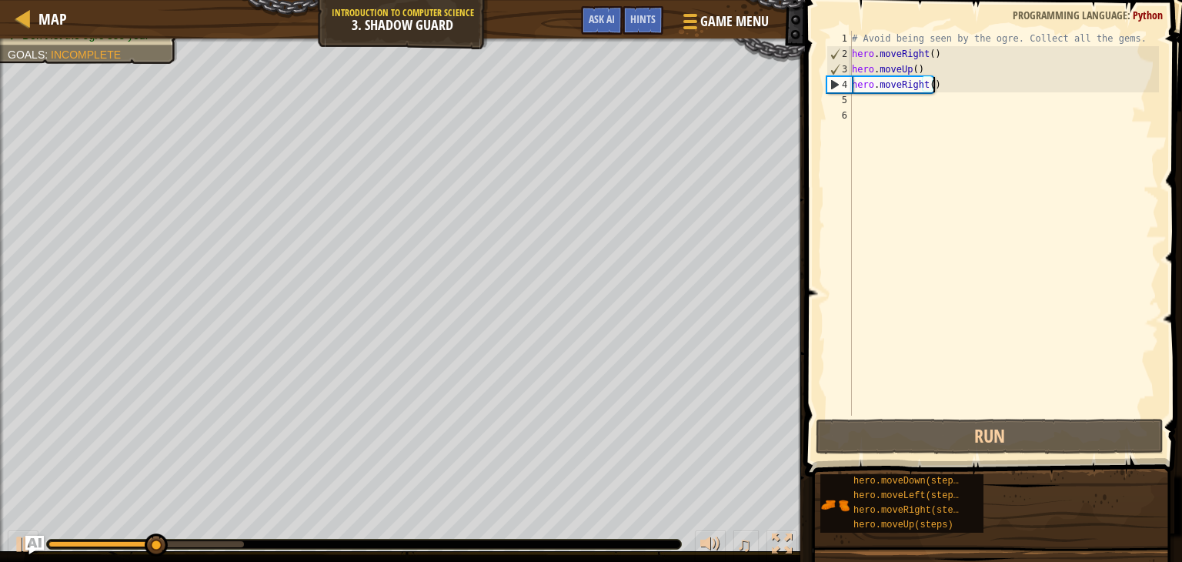
click at [873, 100] on div "# Avoid being seen by the ogre. Collect all the gems. hero . moveRight ( ) hero…" at bounding box center [1004, 238] width 310 height 415
type textarea "d"
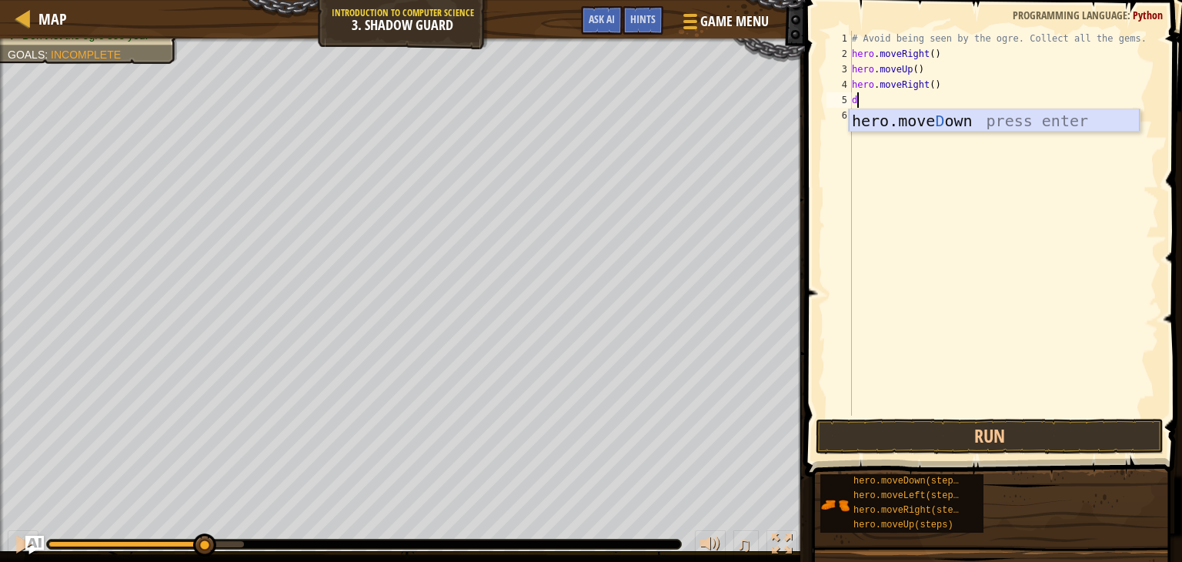
click at [926, 124] on div "hero.[PERSON_NAME] own press enter" at bounding box center [994, 143] width 291 height 69
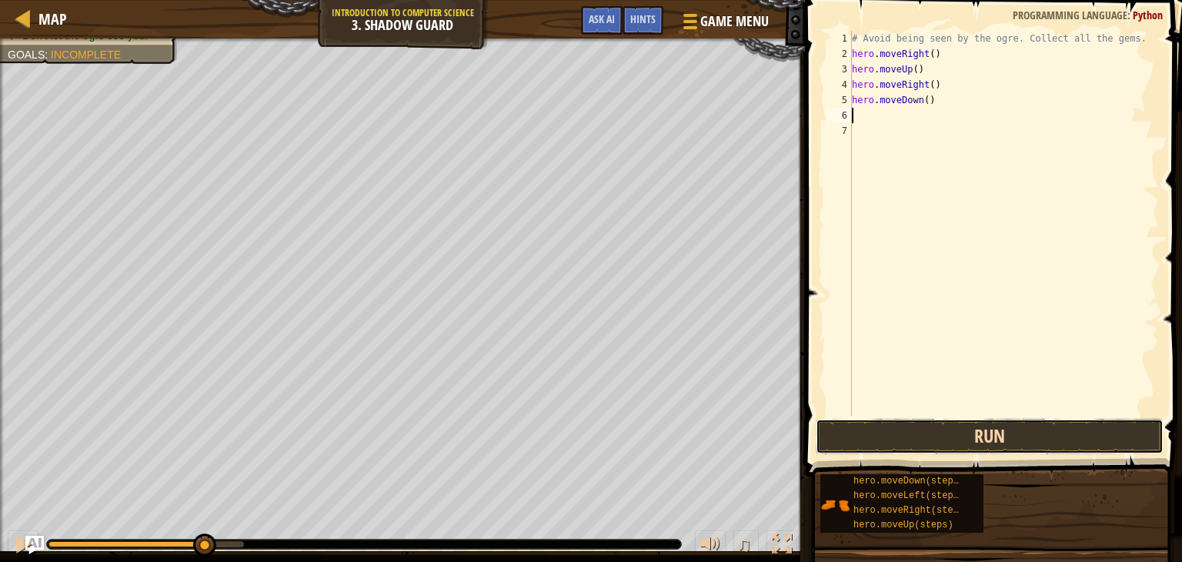
click at [883, 436] on button "Run" at bounding box center [990, 436] width 348 height 35
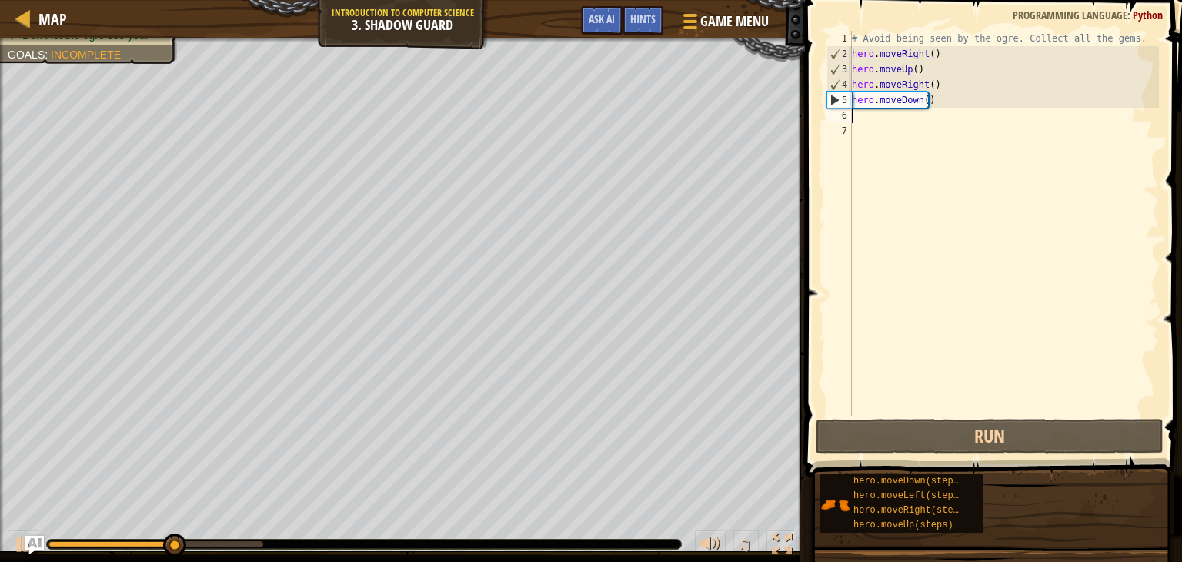
type textarea "h"
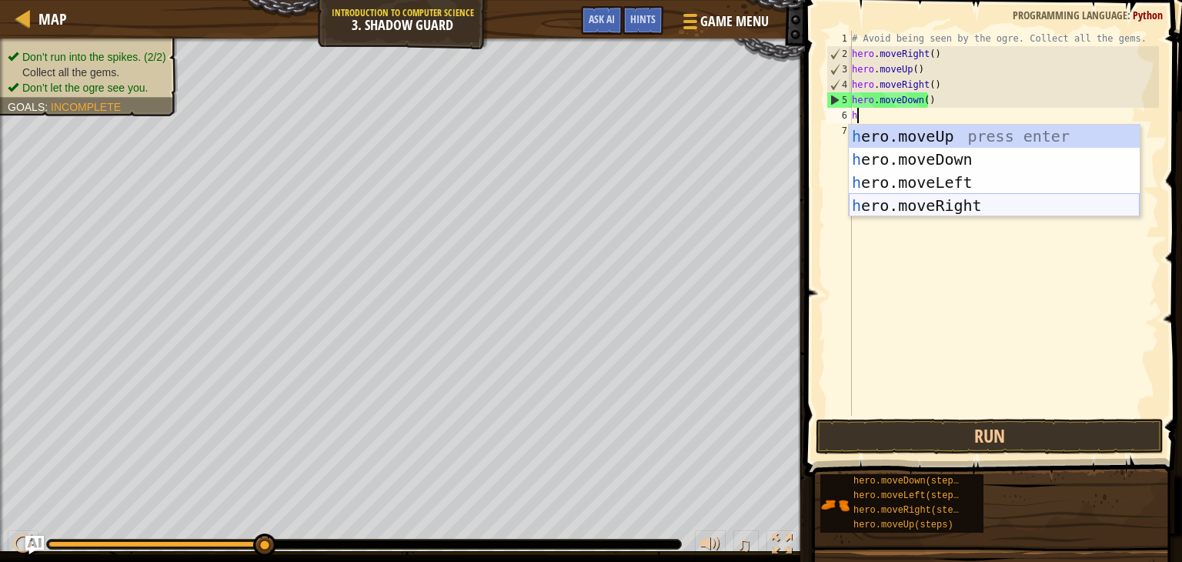
click at [923, 204] on div "h ero.moveUp press enter h ero.moveDown press enter h ero.moveLeft press enter …" at bounding box center [994, 194] width 291 height 138
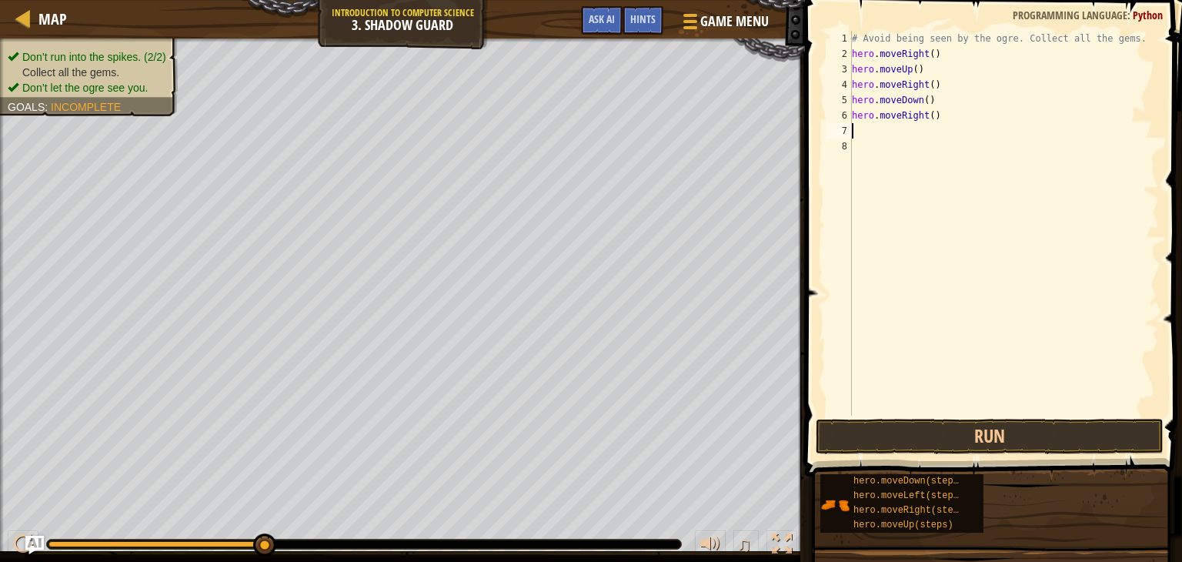
click at [906, 454] on span at bounding box center [994, 216] width 389 height 522
click at [894, 437] on button "Run" at bounding box center [990, 436] width 348 height 35
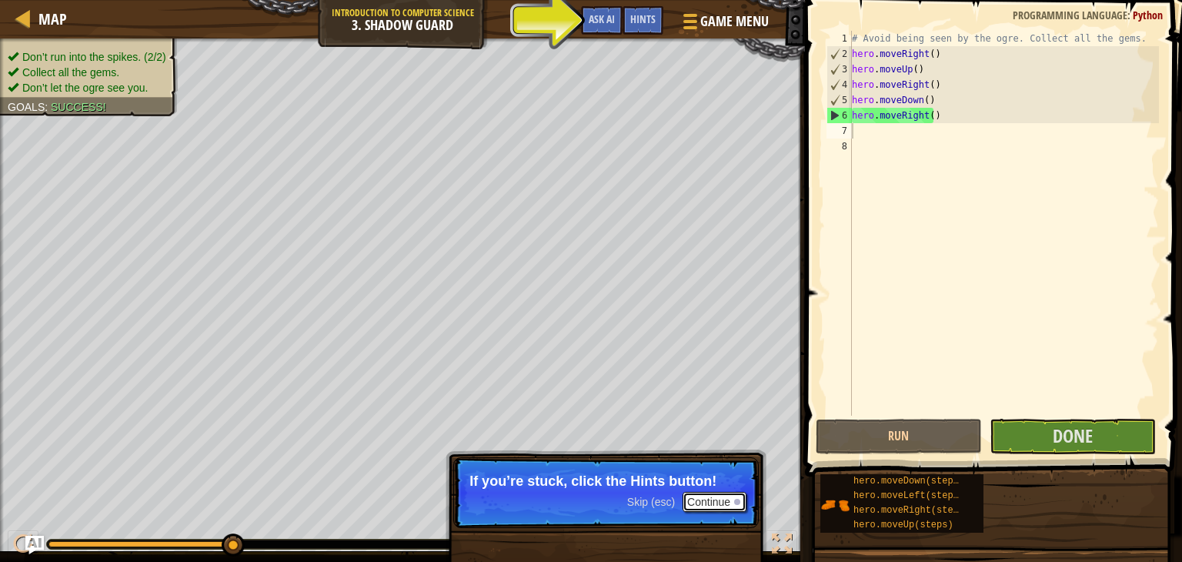
click at [718, 505] on button "Continue" at bounding box center [714, 502] width 64 height 20
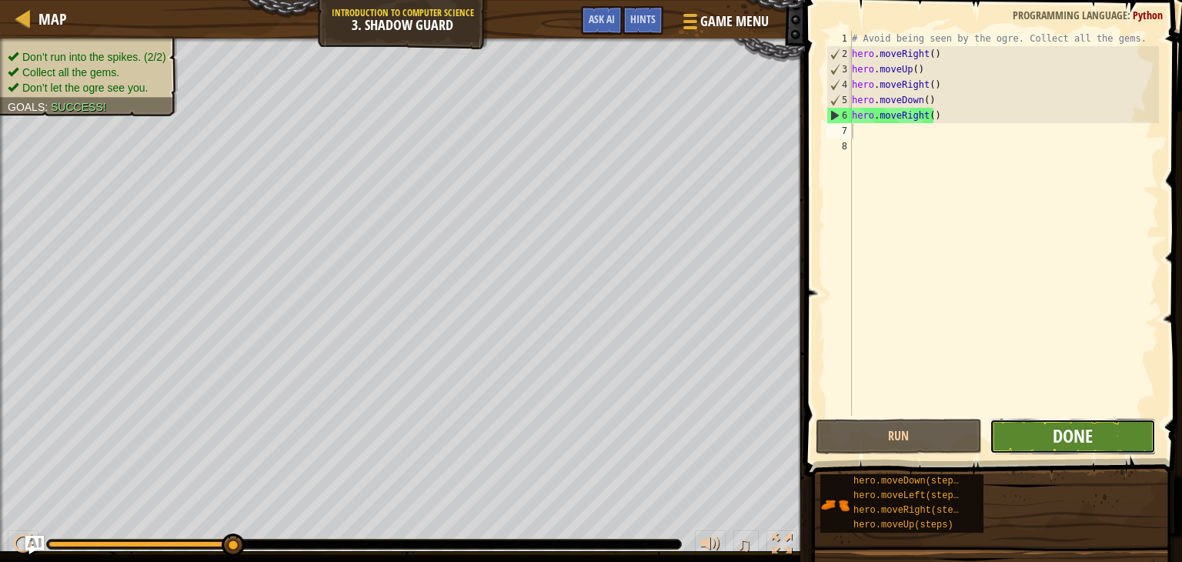
click at [1060, 432] on span "Done" at bounding box center [1073, 435] width 40 height 25
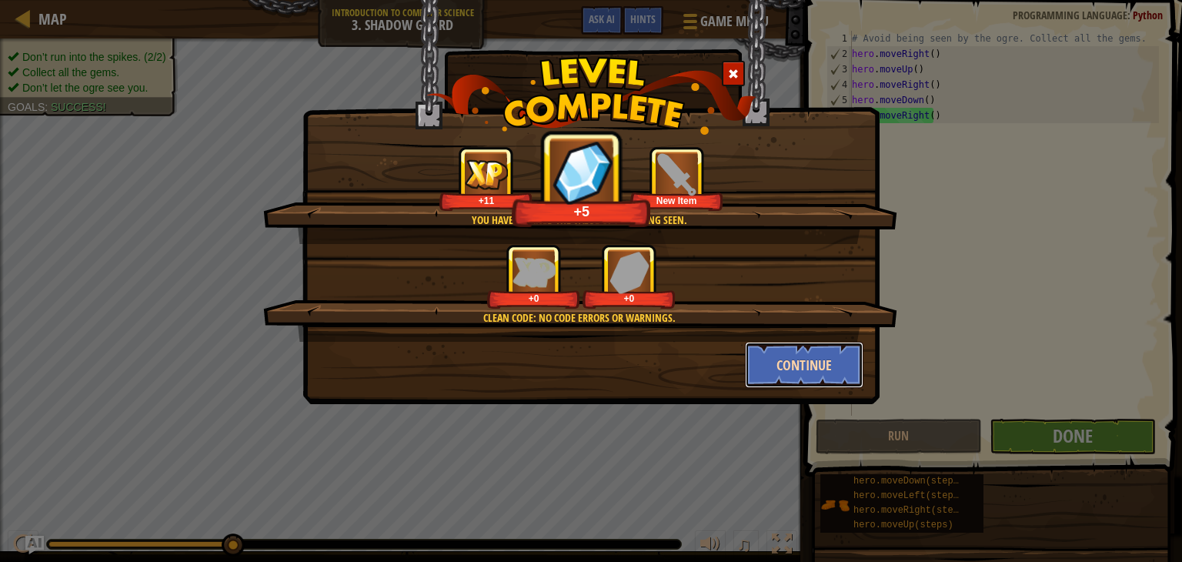
click at [809, 361] on button "Continue" at bounding box center [804, 365] width 119 height 46
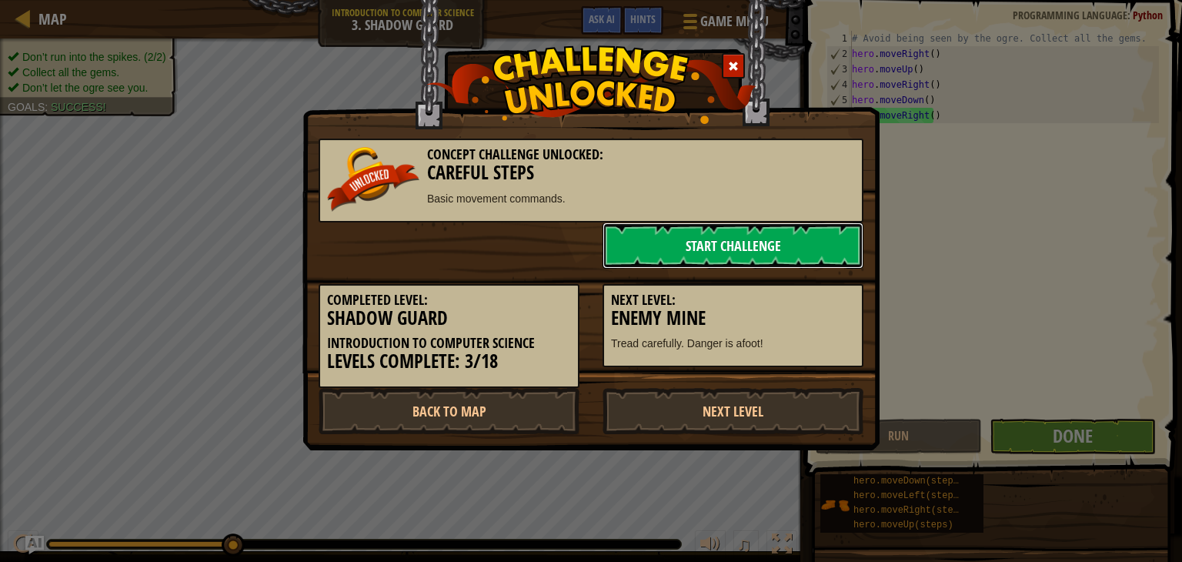
click at [749, 241] on link "Start Challenge" at bounding box center [732, 245] width 261 height 46
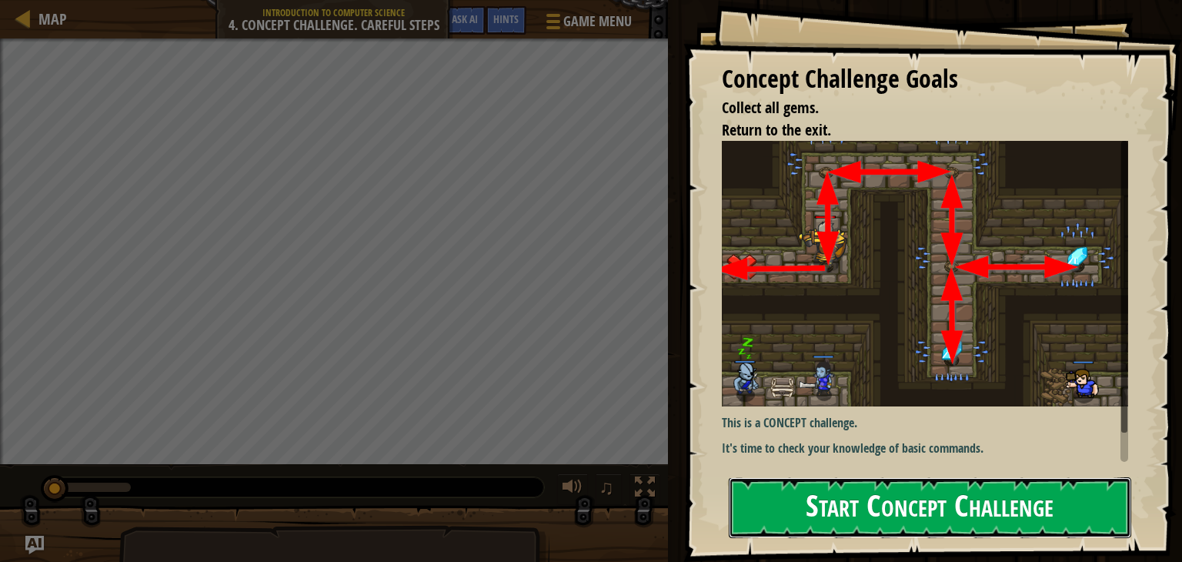
click at [894, 505] on button "Start Concept Challenge" at bounding box center [930, 507] width 402 height 61
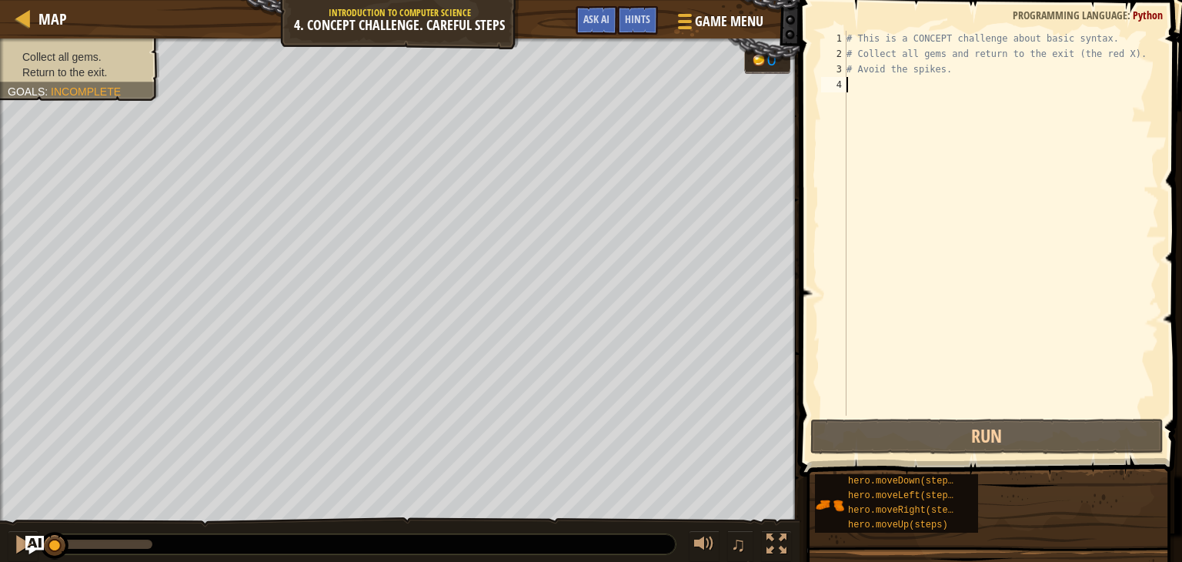
type textarea "h"
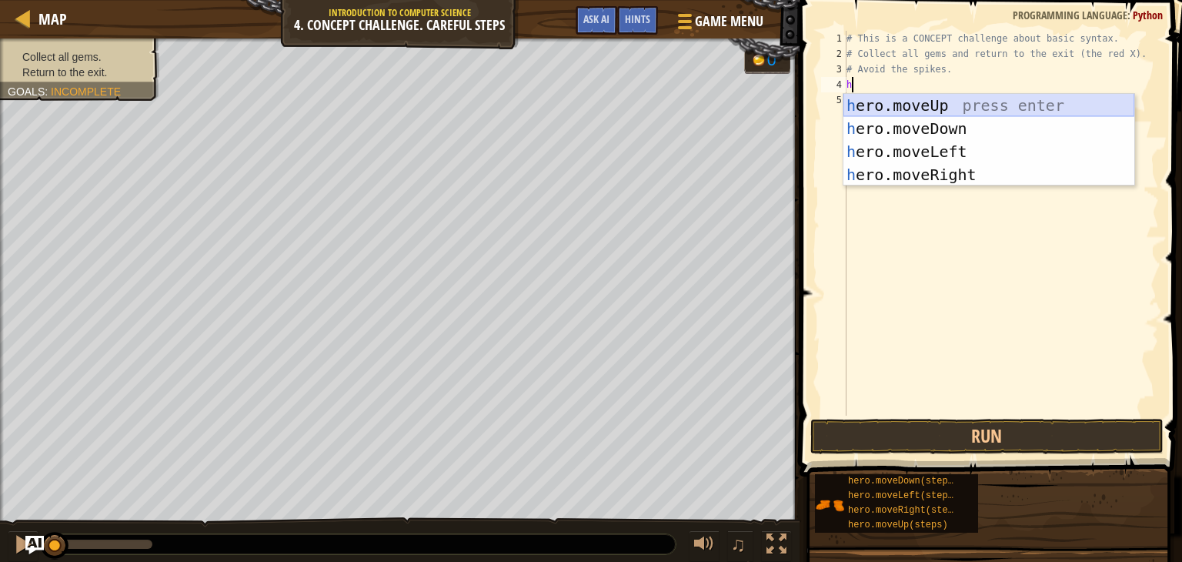
click at [908, 103] on div "h ero.moveUp press enter h ero.moveDown press enter h ero.moveLeft press enter …" at bounding box center [988, 163] width 291 height 138
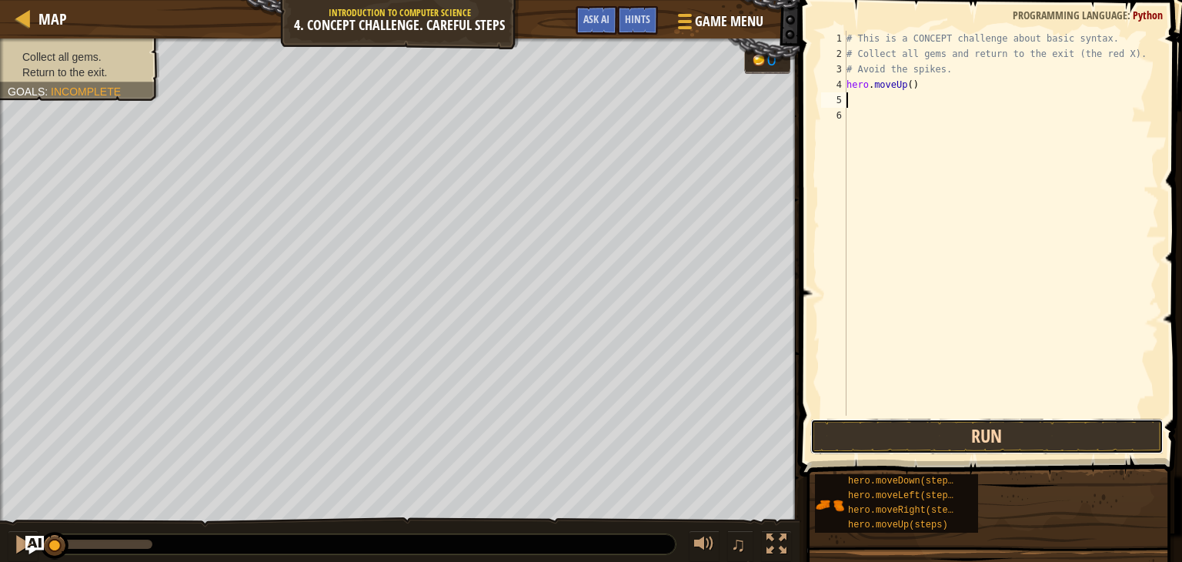
click at [926, 424] on button "Run" at bounding box center [986, 436] width 353 height 35
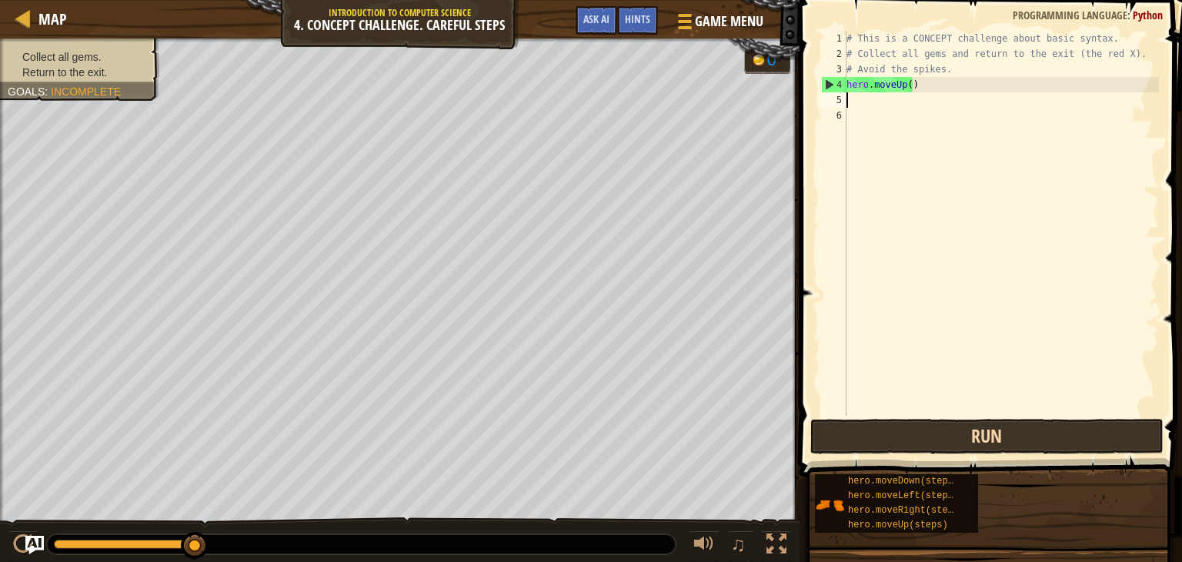
type textarea "h"
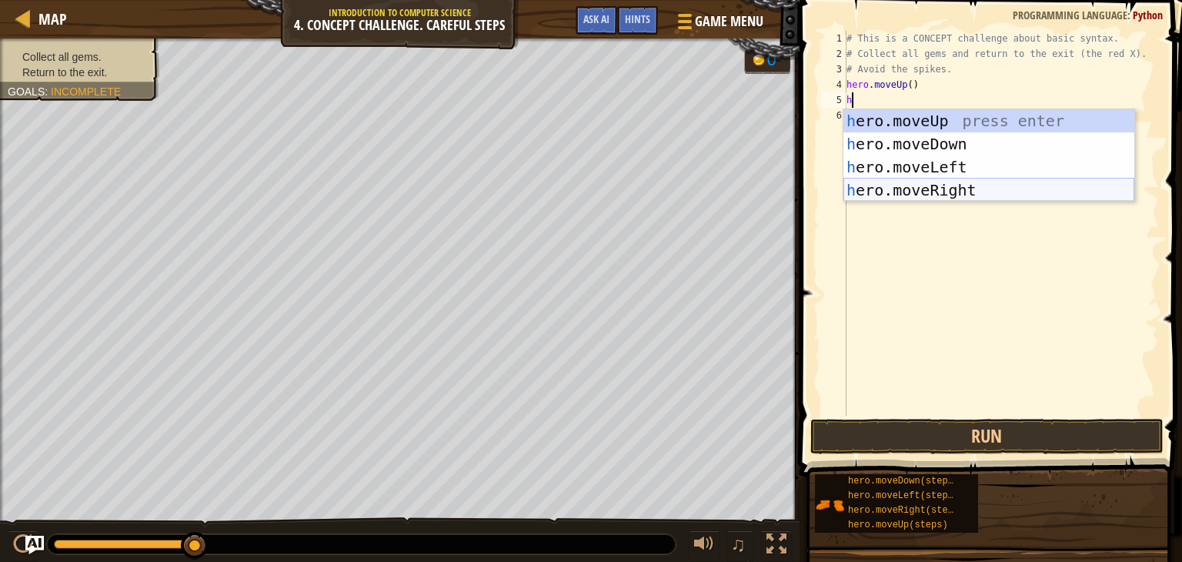
click at [952, 188] on div "h ero.moveUp press enter h ero.moveDown press enter h ero.moveLeft press enter …" at bounding box center [988, 178] width 291 height 138
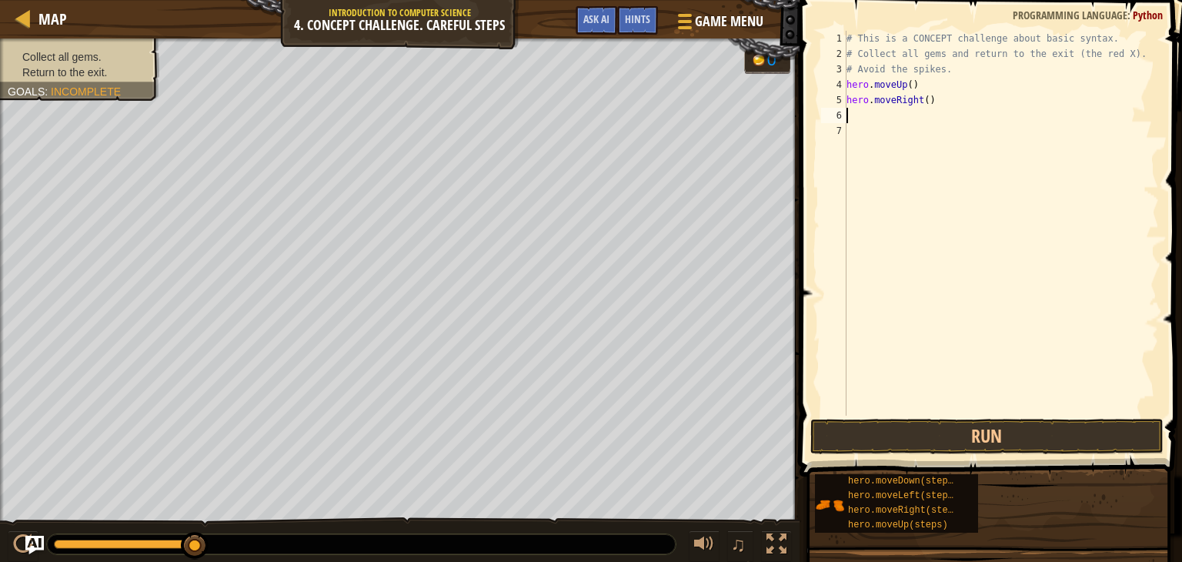
type textarea "m"
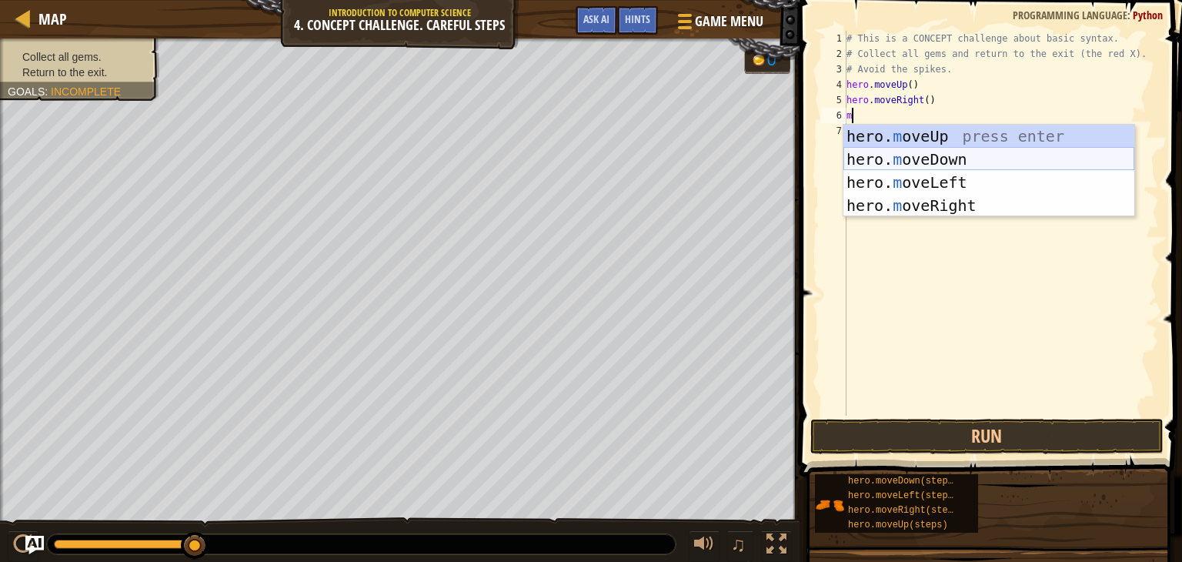
click at [923, 155] on div "hero. m oveUp press enter hero. m oveDown press enter hero. m oveLeft press ent…" at bounding box center [988, 194] width 291 height 138
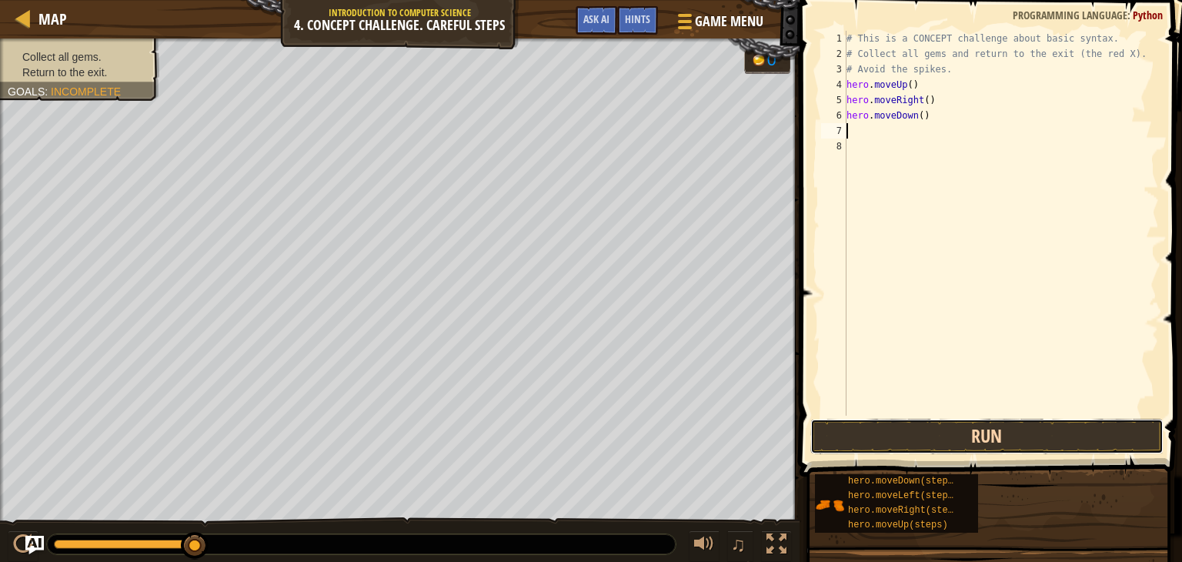
click at [930, 428] on button "Run" at bounding box center [986, 436] width 353 height 35
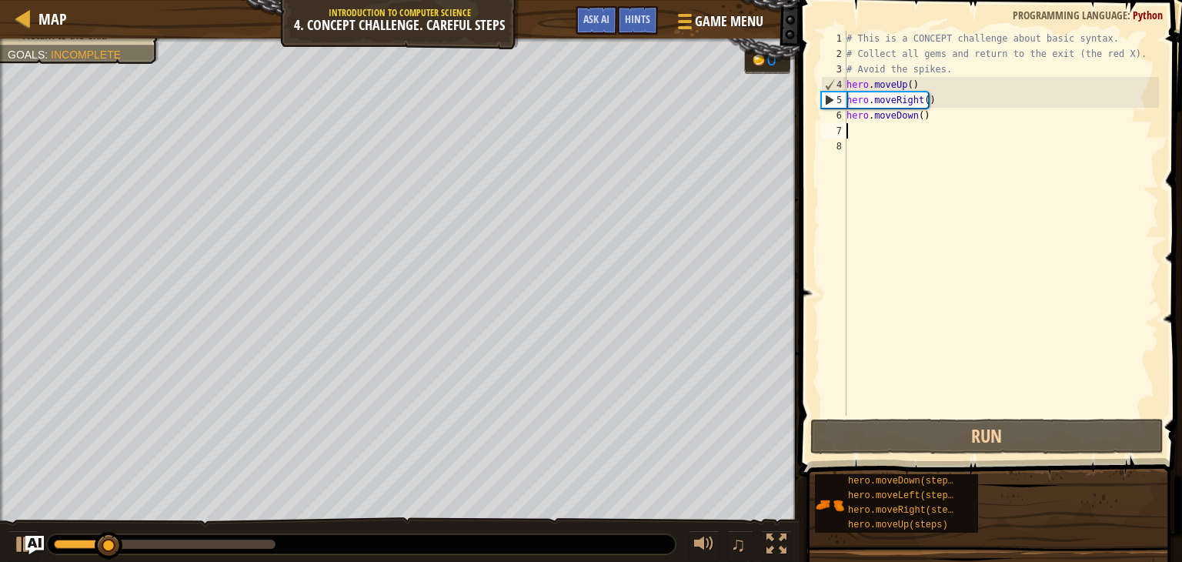
type textarea "h"
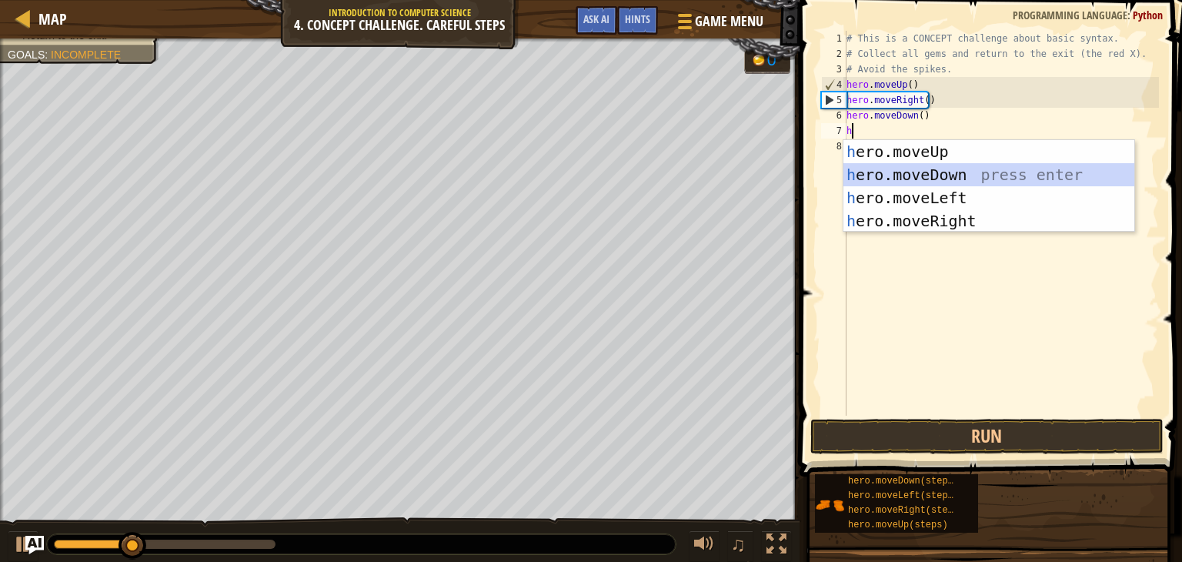
click at [953, 176] on div "h ero.moveUp press enter h ero.moveDown press enter h ero.moveLeft press enter …" at bounding box center [988, 209] width 291 height 138
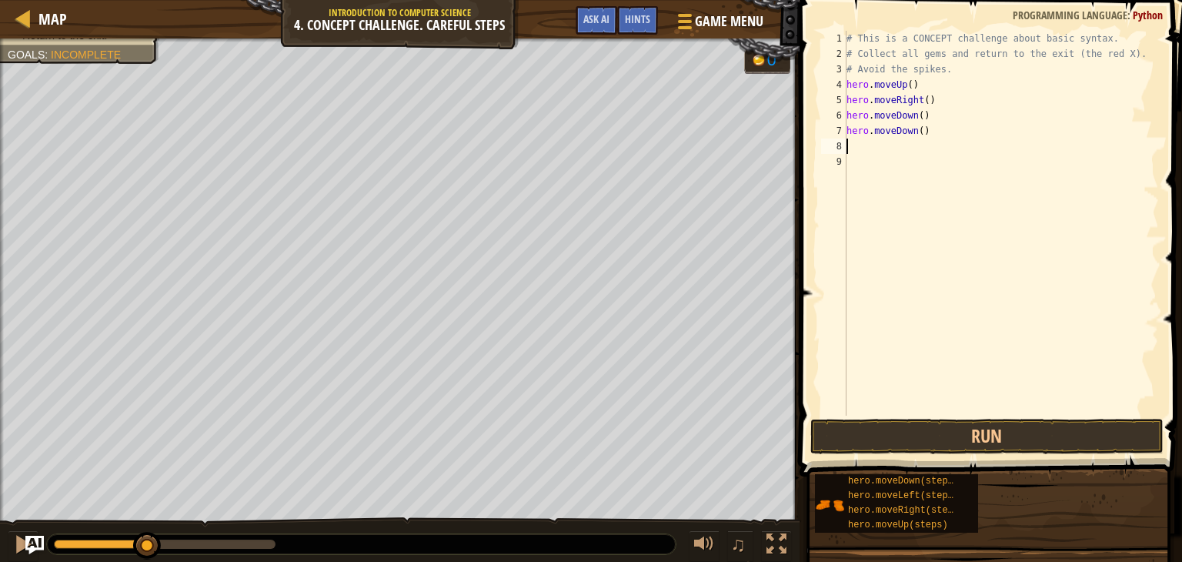
type textarea "h"
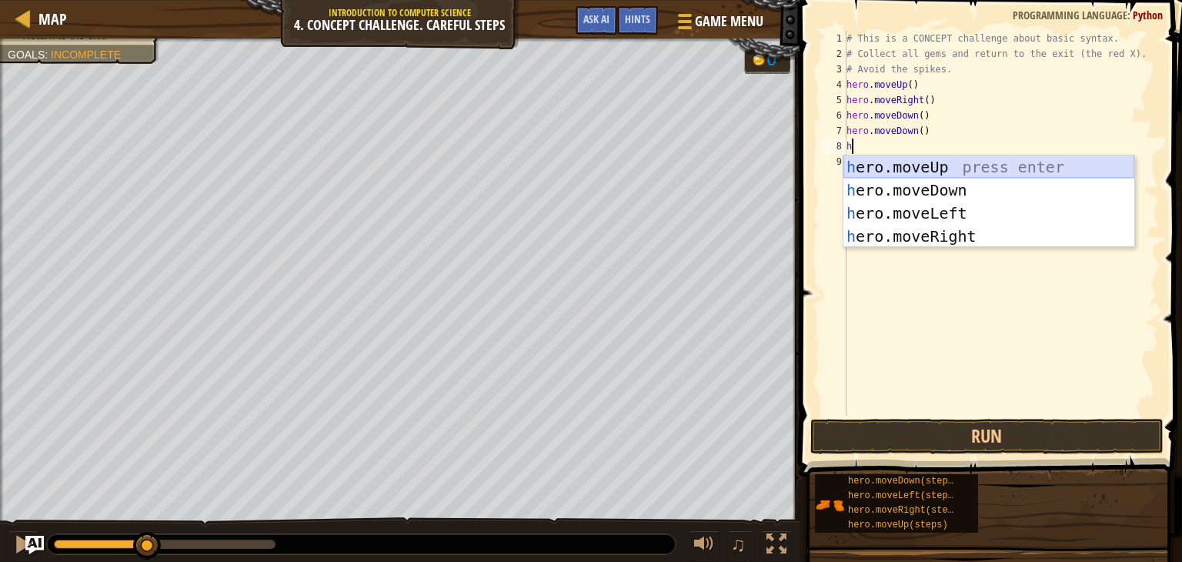
click at [915, 170] on div "h ero.moveUp press enter h ero.moveDown press enter h ero.moveLeft press enter …" at bounding box center [988, 224] width 291 height 138
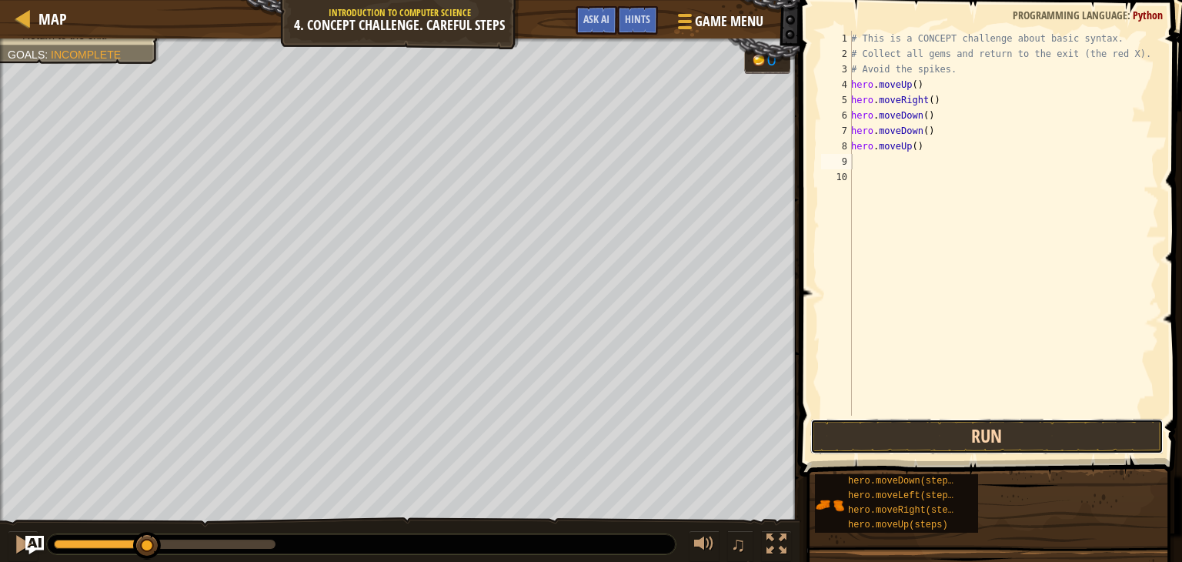
click at [926, 420] on button "Run" at bounding box center [986, 436] width 353 height 35
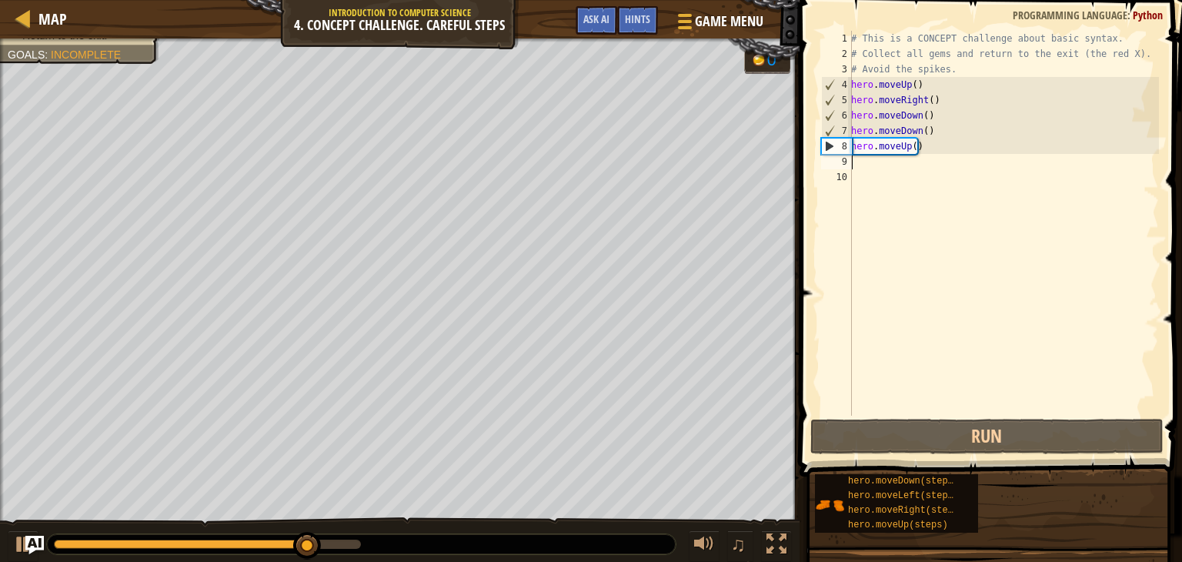
type textarea "h"
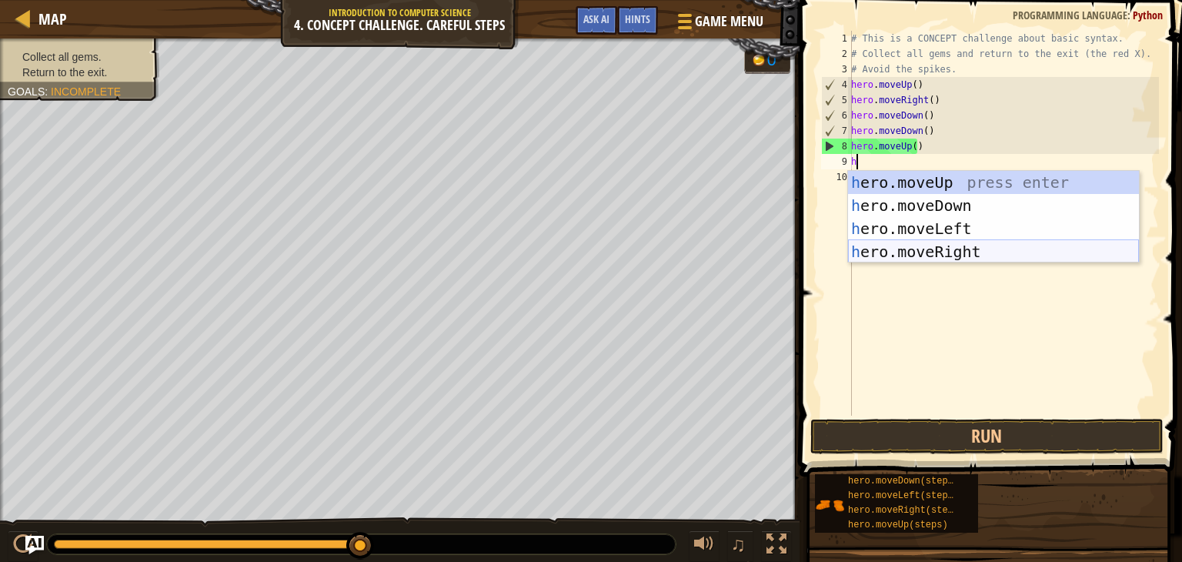
click at [963, 251] on div "h ero.moveUp press enter h ero.moveDown press enter h ero.moveLeft press enter …" at bounding box center [993, 240] width 291 height 138
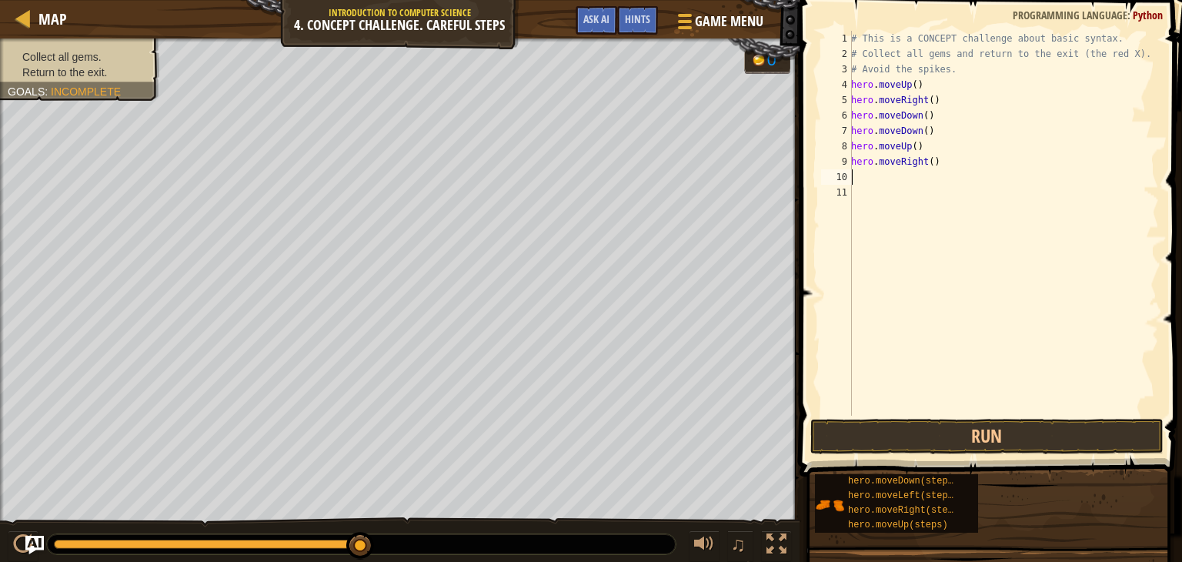
type textarea "h"
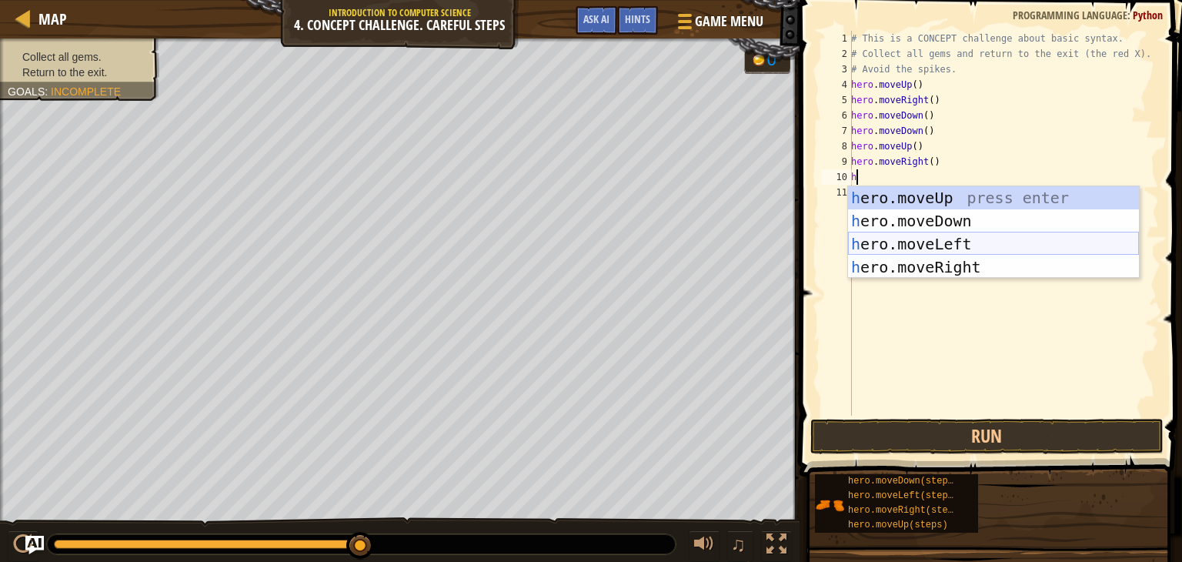
click at [935, 241] on div "h ero.moveUp press enter h ero.moveDown press enter h ero.moveLeft press enter …" at bounding box center [993, 255] width 291 height 138
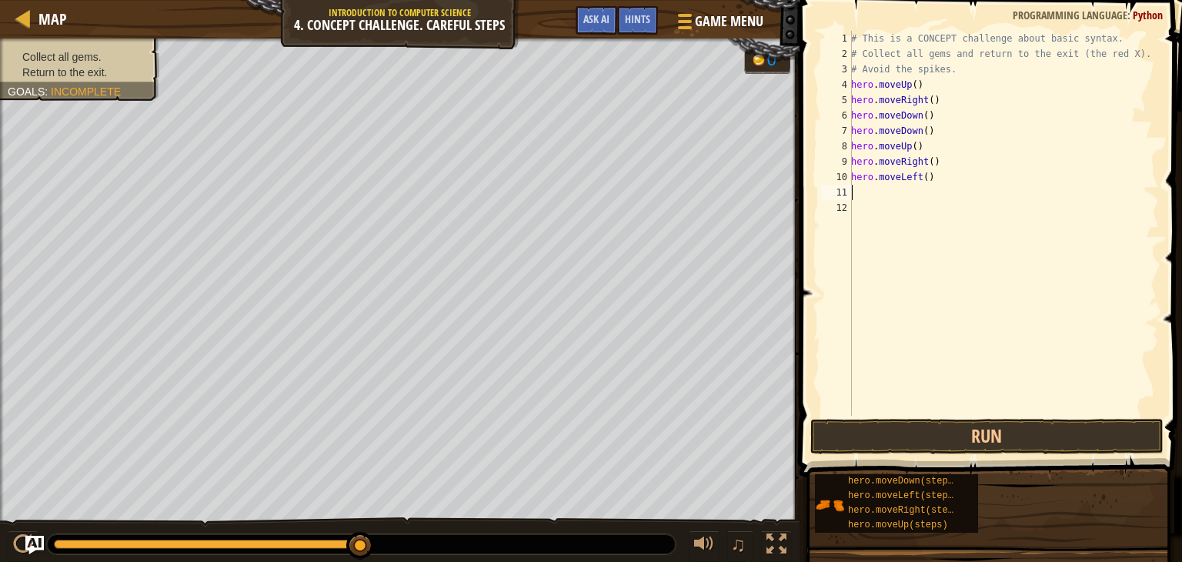
type textarea "h"
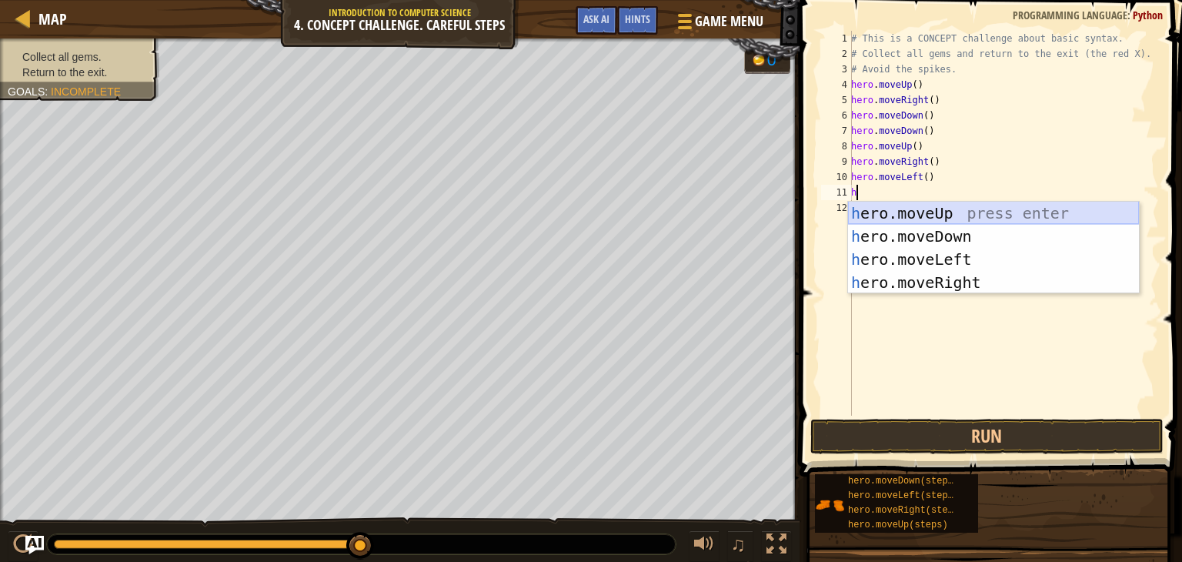
click at [899, 215] on div "h ero.moveUp press enter h ero.moveDown press enter h ero.moveLeft press enter …" at bounding box center [993, 271] width 291 height 138
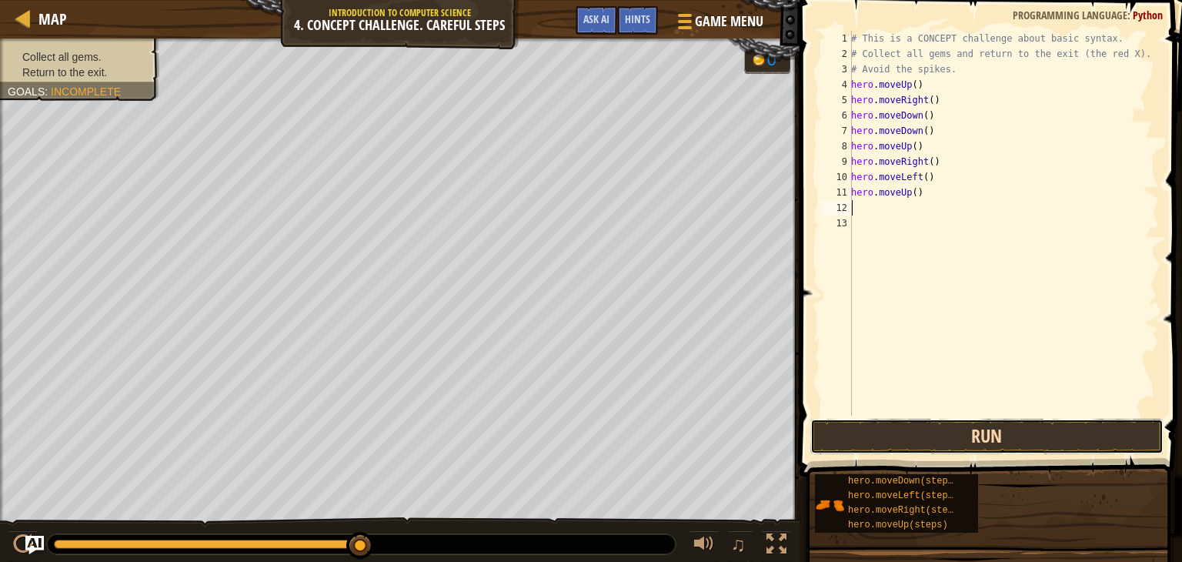
click at [913, 429] on button "Run" at bounding box center [986, 436] width 353 height 35
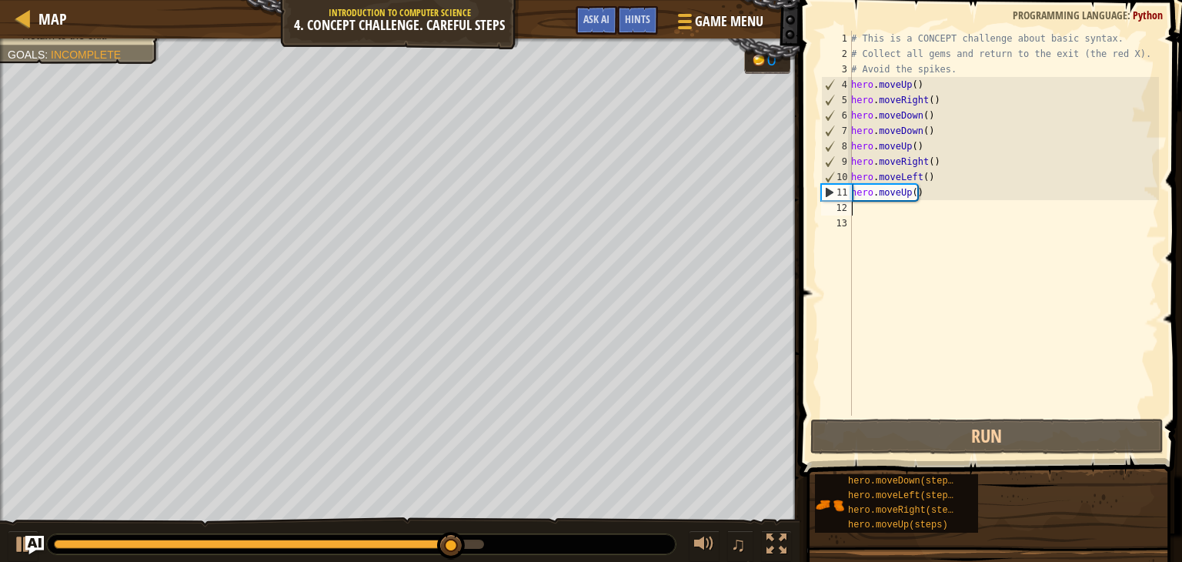
type textarea "h"
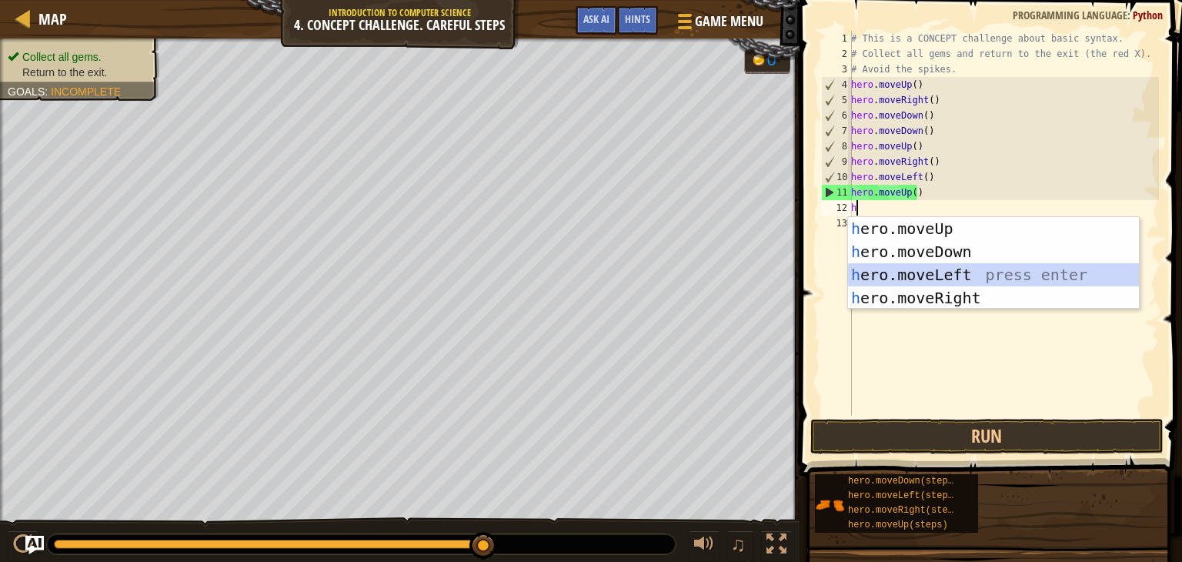
click at [949, 272] on div "h ero.moveUp press enter h ero.moveDown press enter h ero.moveLeft press enter …" at bounding box center [993, 286] width 291 height 138
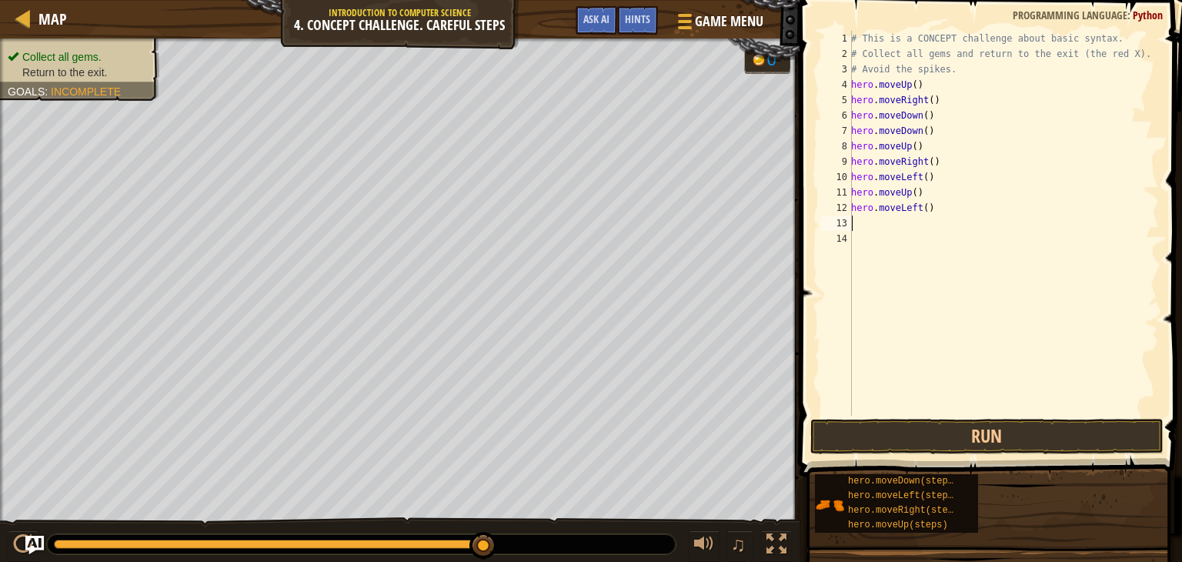
type textarea "h"
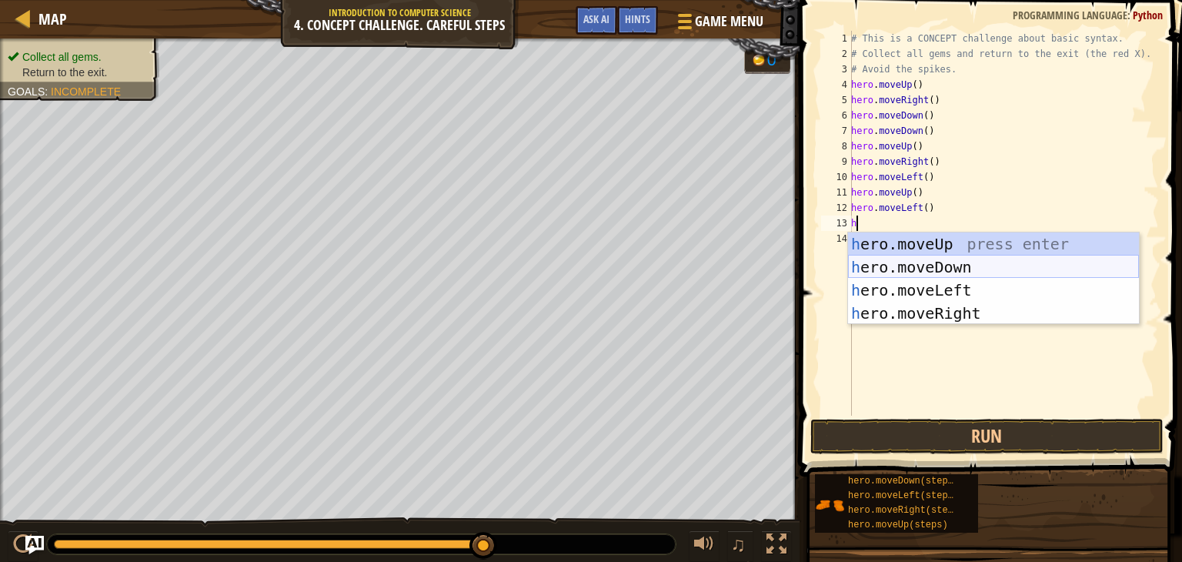
click at [908, 265] on div "h ero.moveUp press enter h ero.moveDown press enter h ero.moveLeft press enter …" at bounding box center [993, 301] width 291 height 138
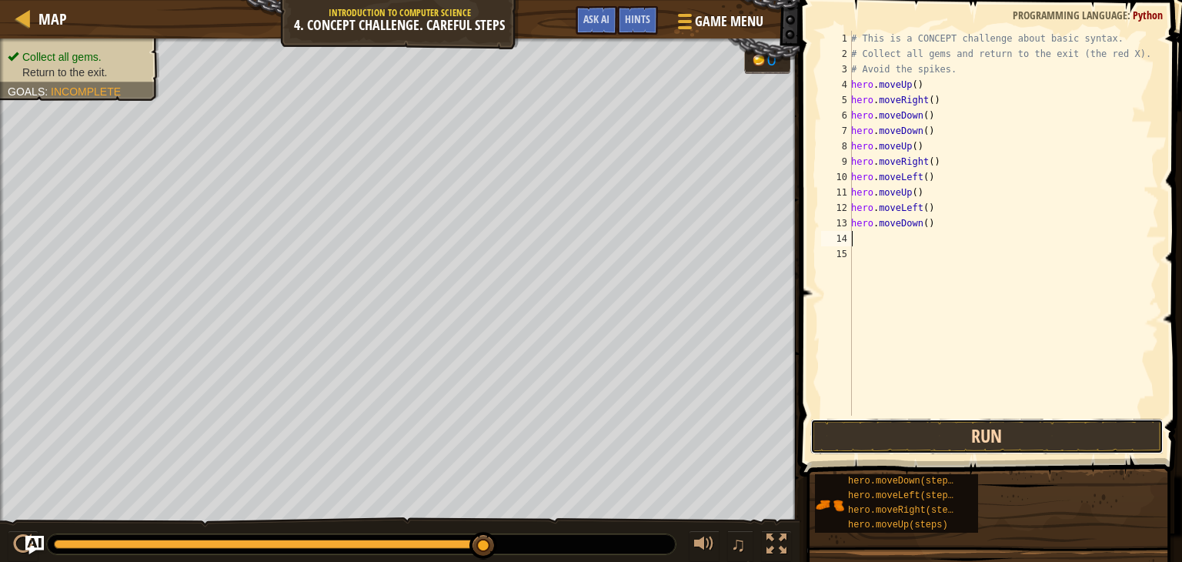
click at [896, 435] on button "Run" at bounding box center [986, 436] width 353 height 35
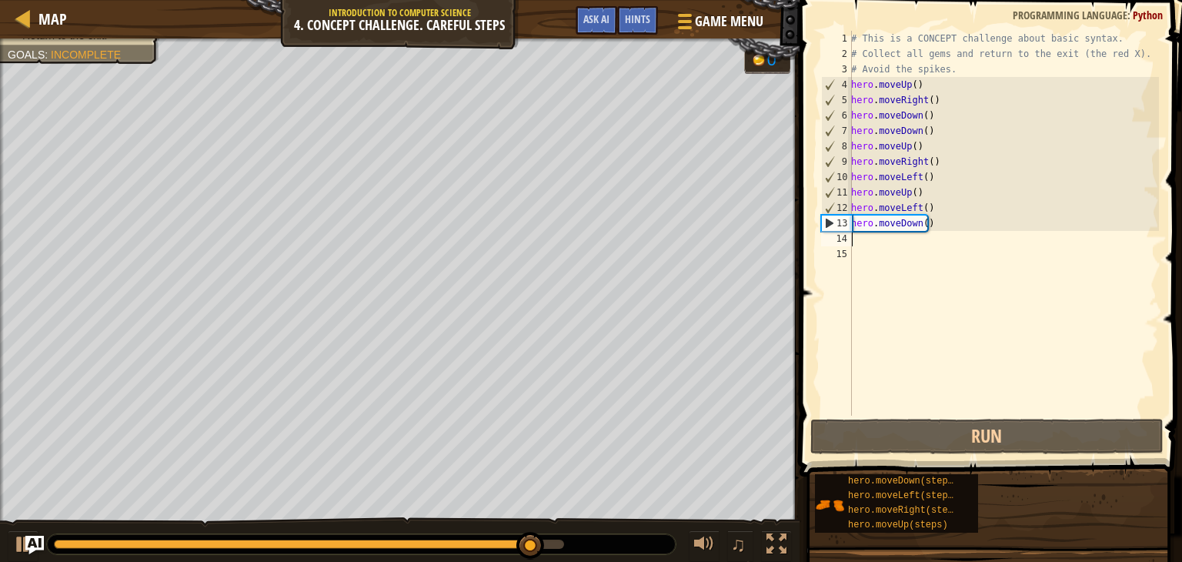
click at [875, 245] on div "# This is a CONCEPT challenge about basic syntax. # Collect all gems and return…" at bounding box center [1003, 238] width 311 height 415
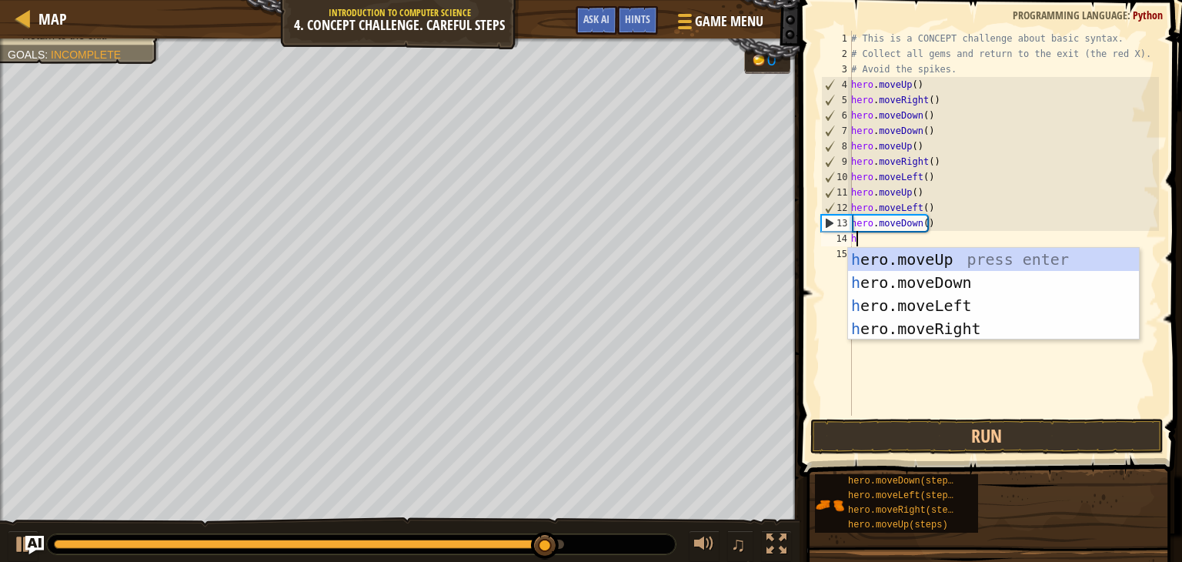
type textarea "he"
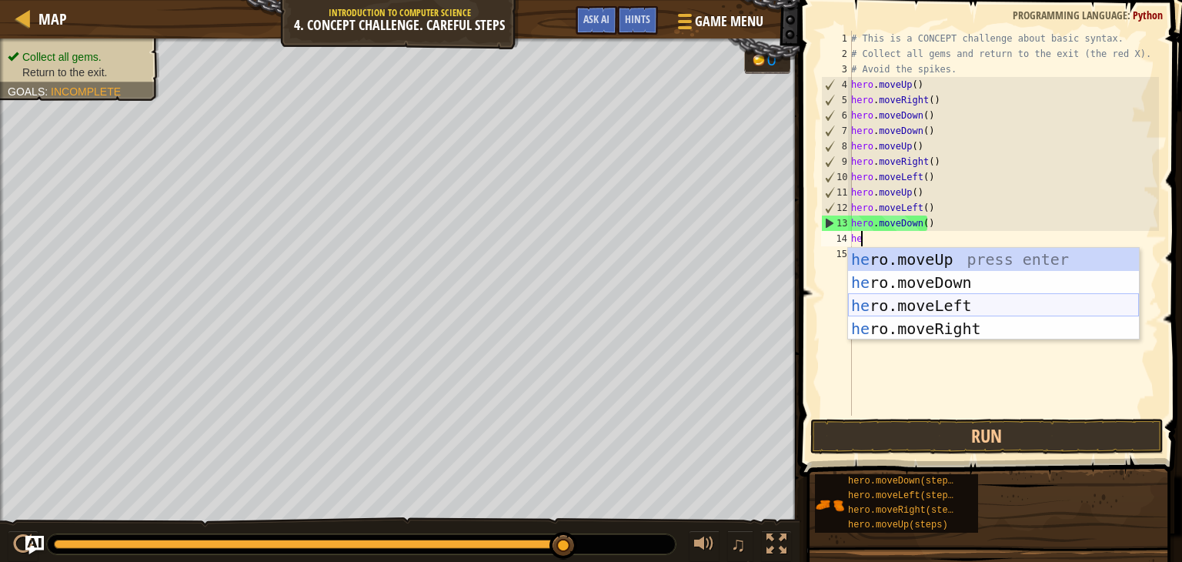
click at [926, 304] on div "he ro.moveUp press enter he ro.moveDown press enter he ro.moveLeft press enter …" at bounding box center [993, 317] width 291 height 138
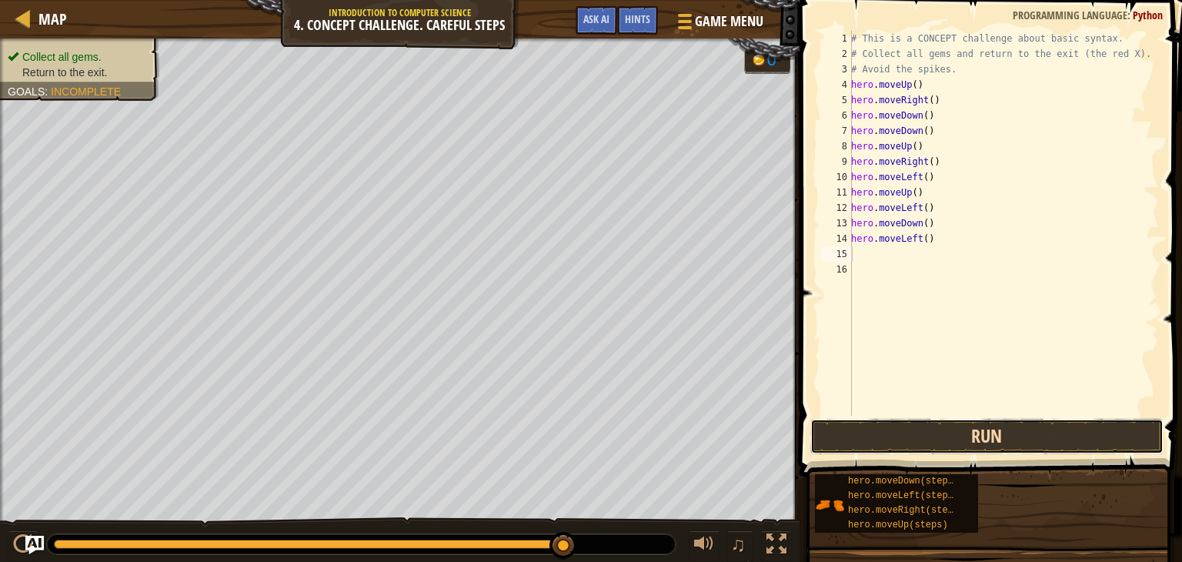
click at [917, 435] on button "Run" at bounding box center [986, 436] width 353 height 35
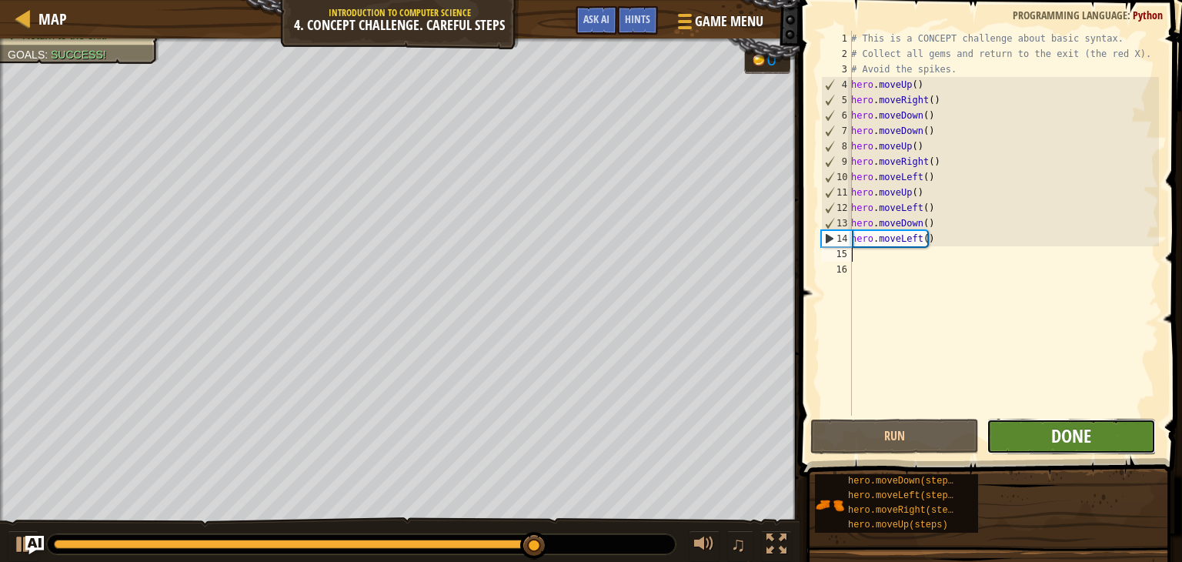
click at [1074, 441] on span "Done" at bounding box center [1071, 435] width 40 height 25
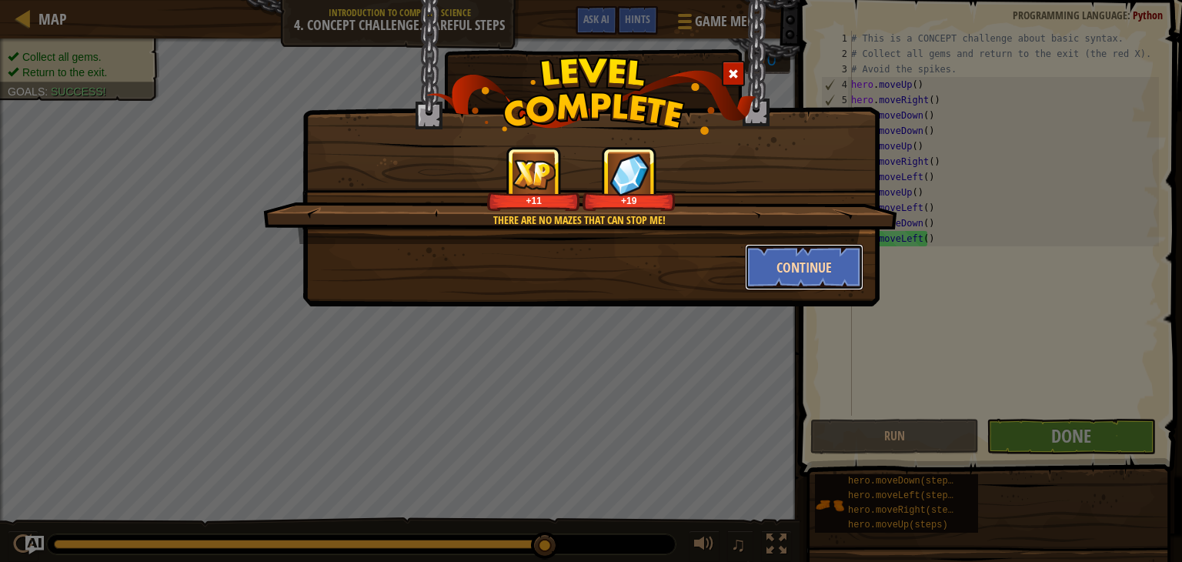
click at [793, 269] on button "Continue" at bounding box center [804, 267] width 119 height 46
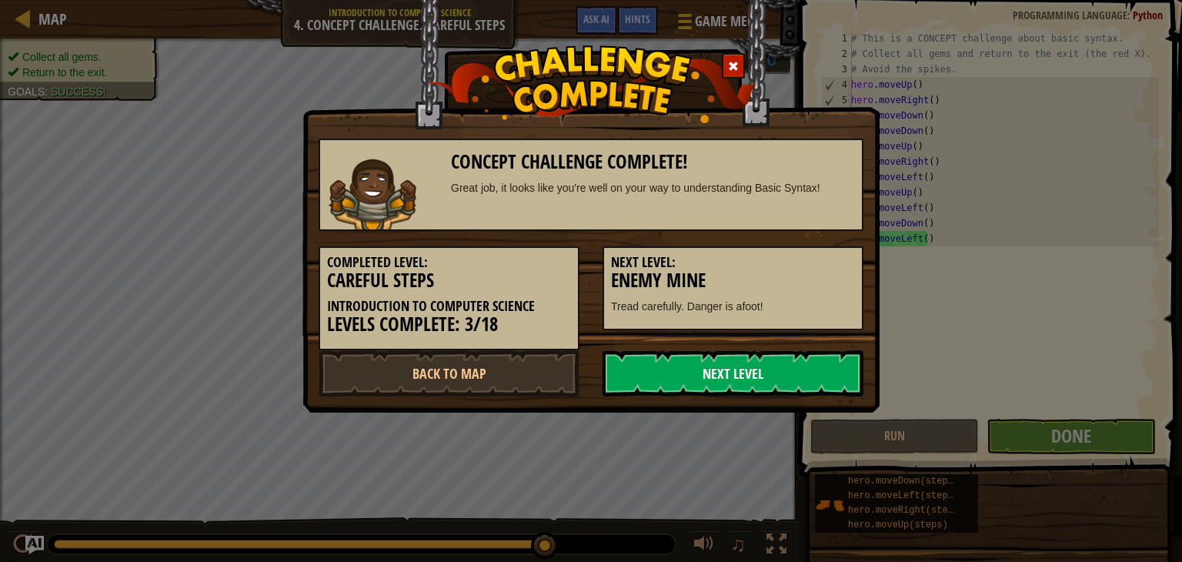
click at [716, 373] on link "Next Level" at bounding box center [732, 373] width 261 height 46
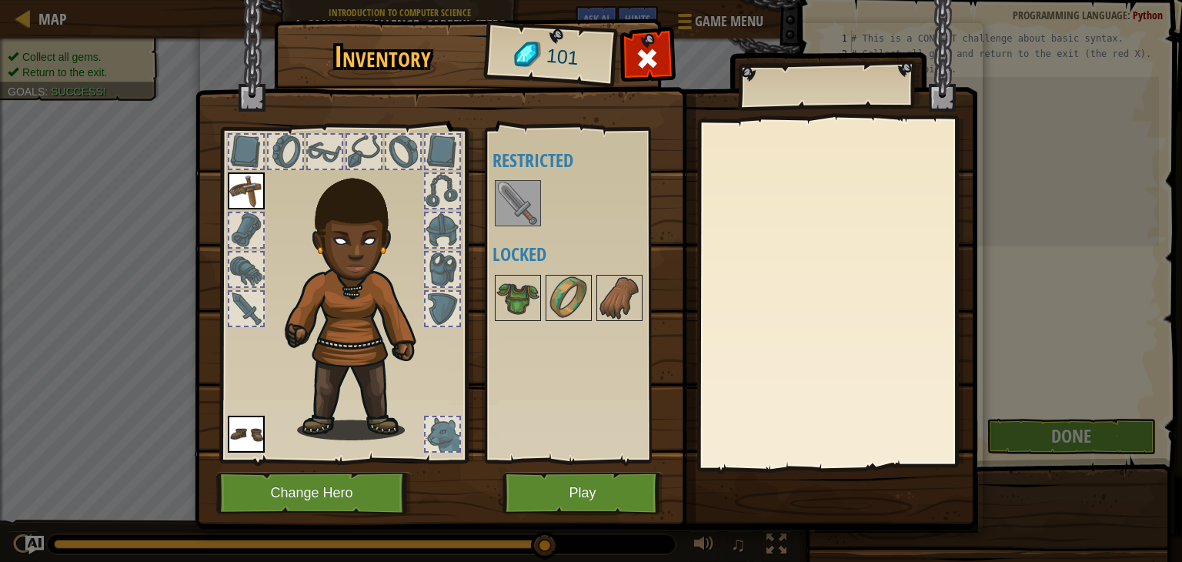
click at [508, 189] on img at bounding box center [517, 203] width 43 height 43
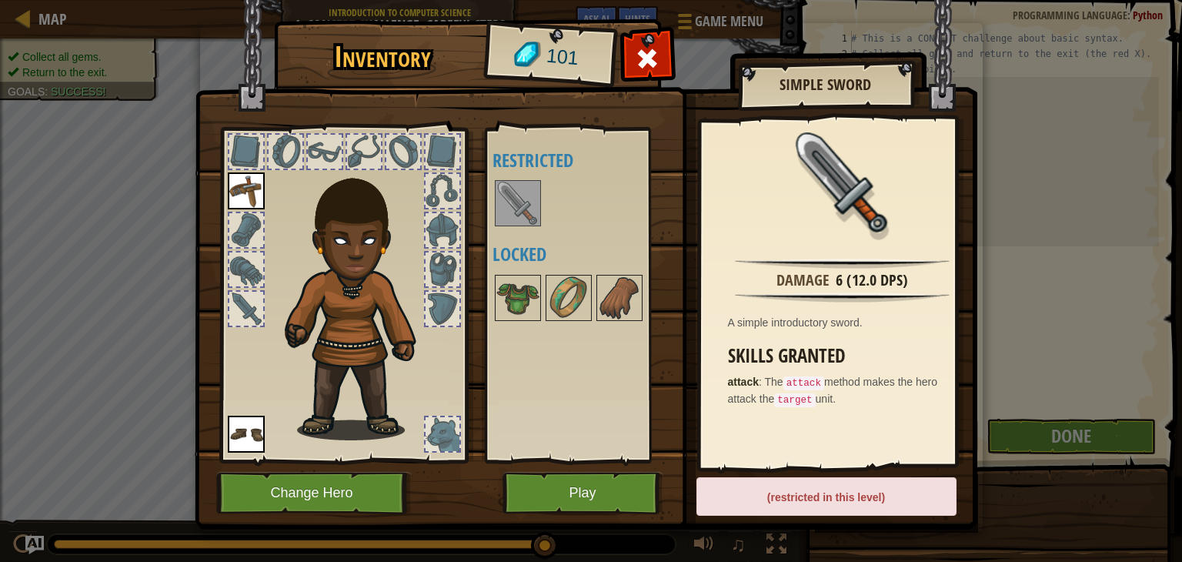
click at [776, 502] on div "(restricted in this level)" at bounding box center [826, 496] width 260 height 38
click at [647, 60] on span at bounding box center [647, 58] width 25 height 25
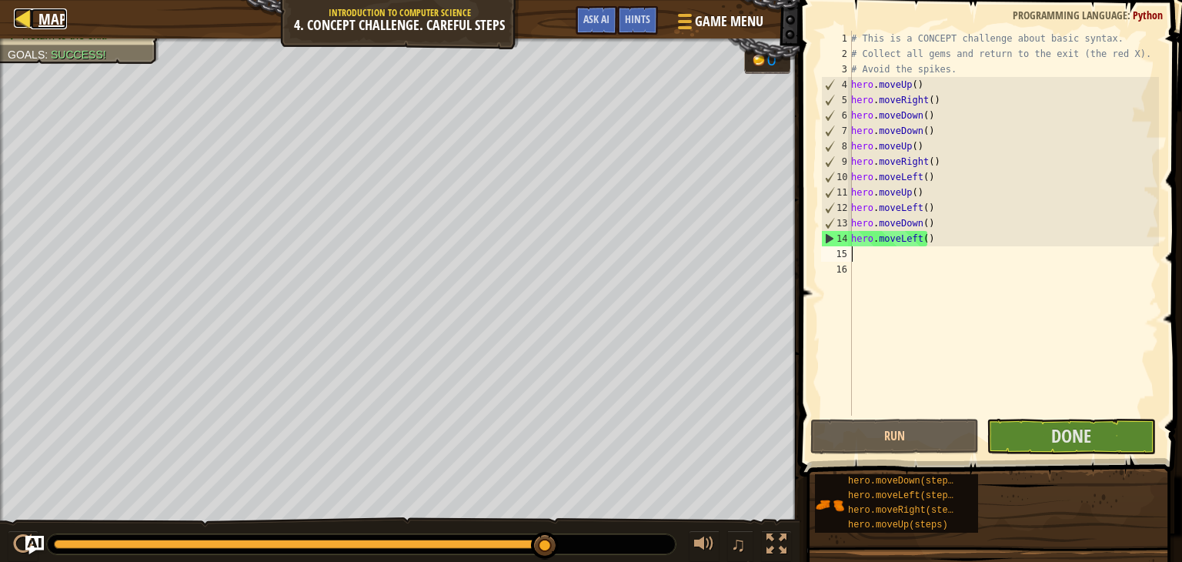
click at [24, 13] on div at bounding box center [23, 17] width 19 height 19
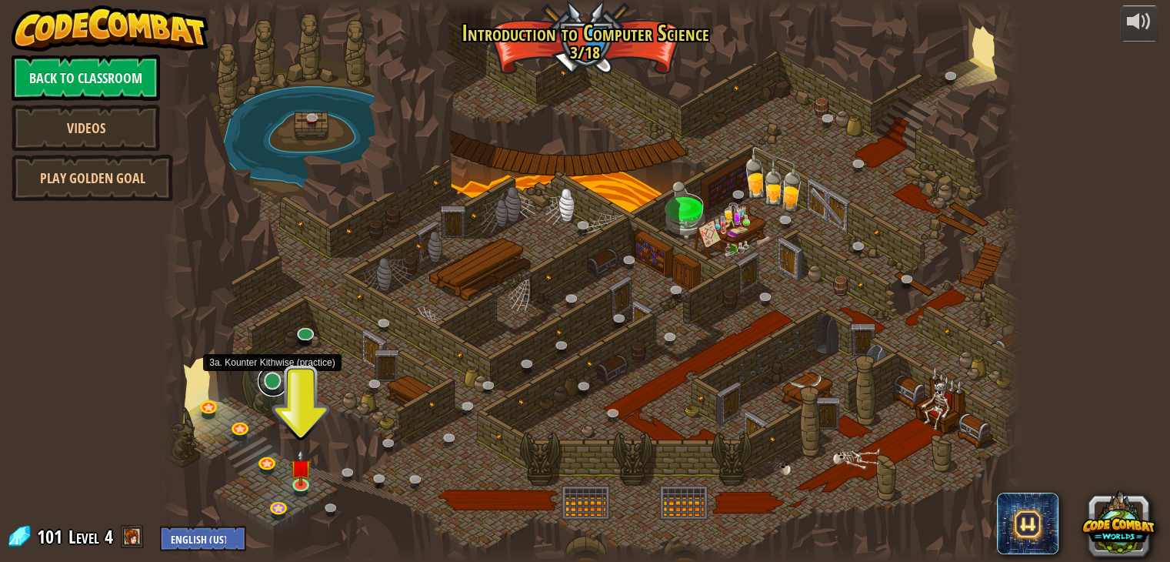
click at [271, 379] on link at bounding box center [273, 380] width 31 height 31
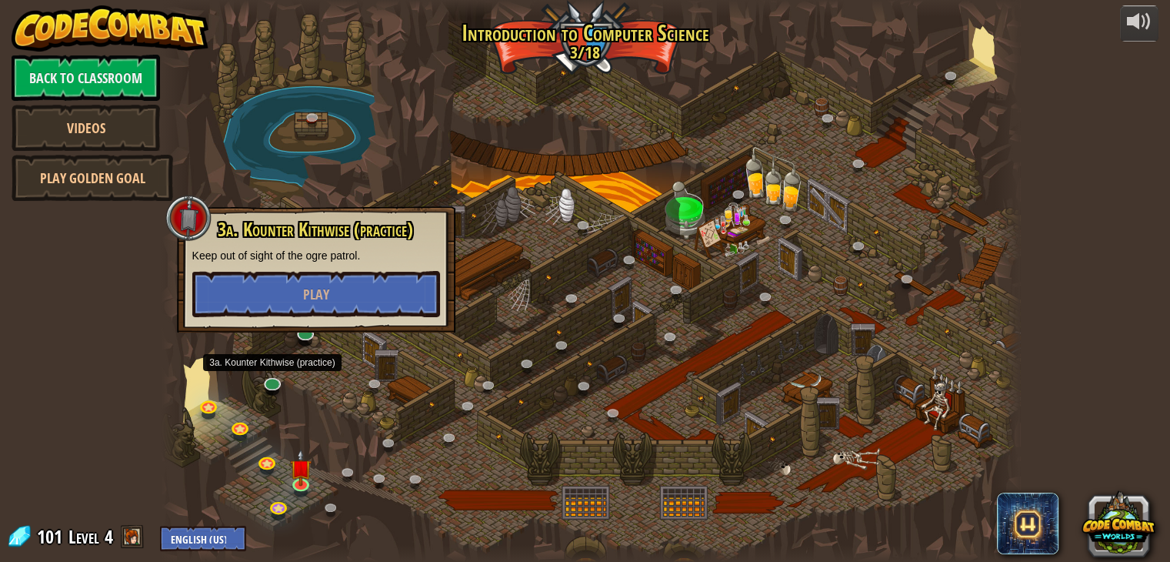
click at [453, 344] on div at bounding box center [591, 281] width 859 height 562
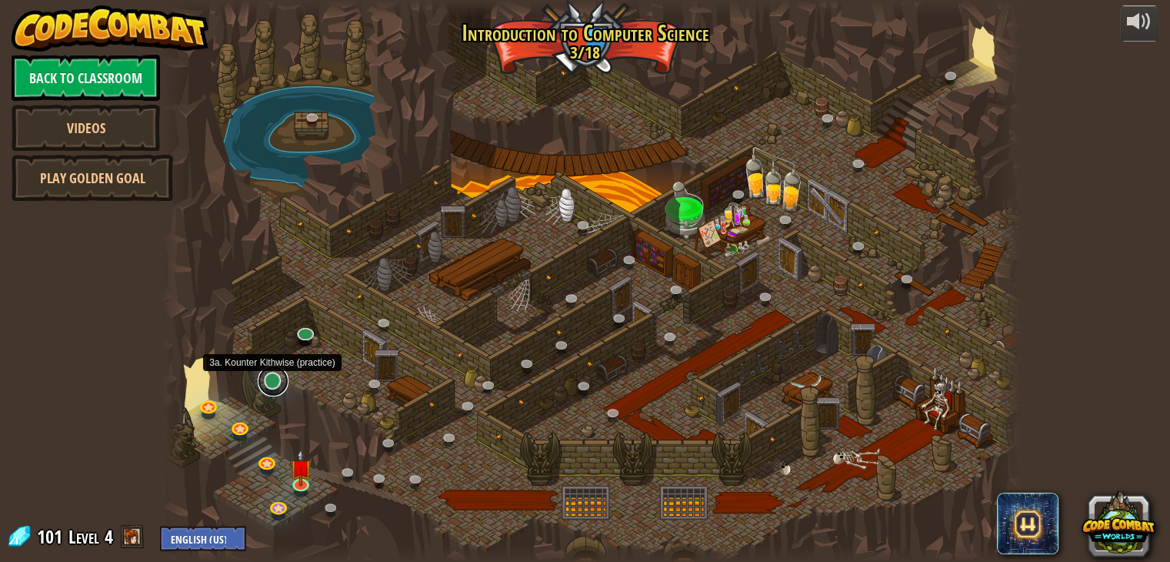
click at [270, 384] on link at bounding box center [273, 380] width 31 height 31
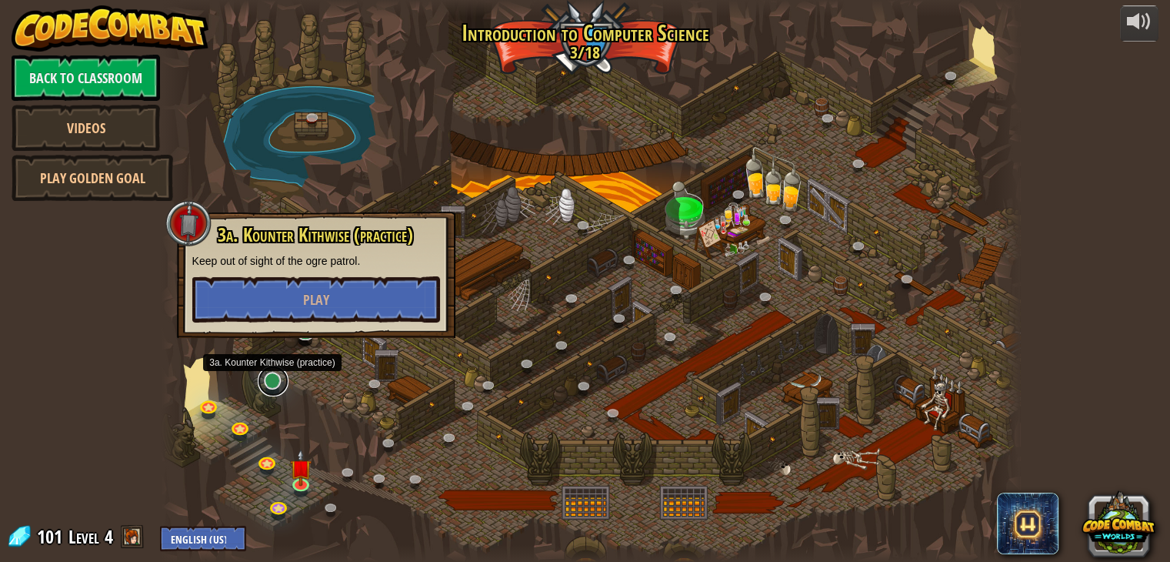
click at [271, 383] on link at bounding box center [273, 380] width 31 height 31
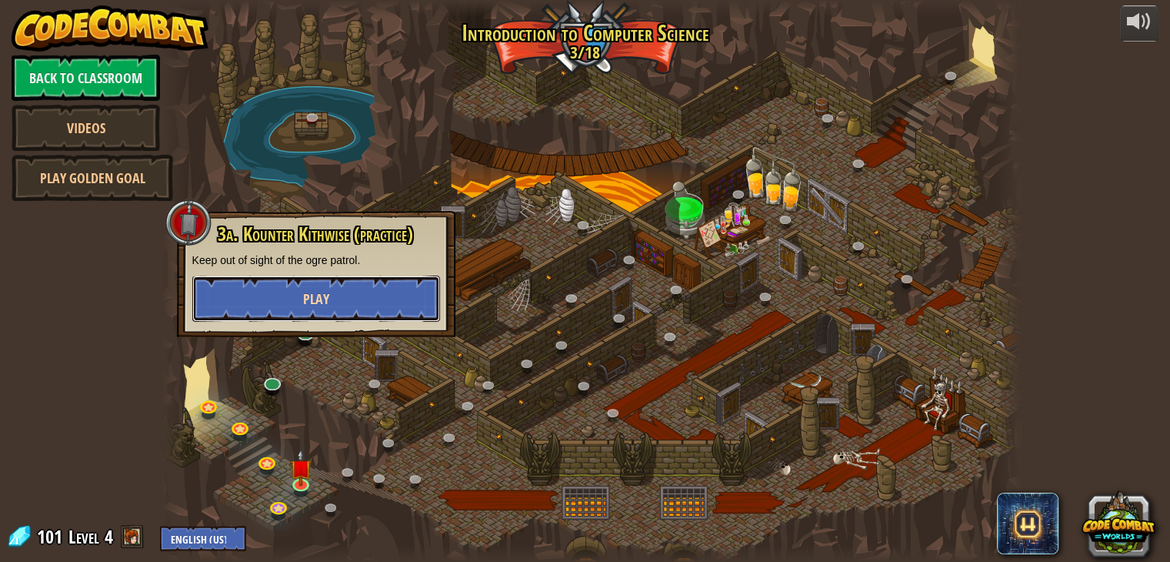
click at [292, 304] on button "Play" at bounding box center [316, 298] width 248 height 46
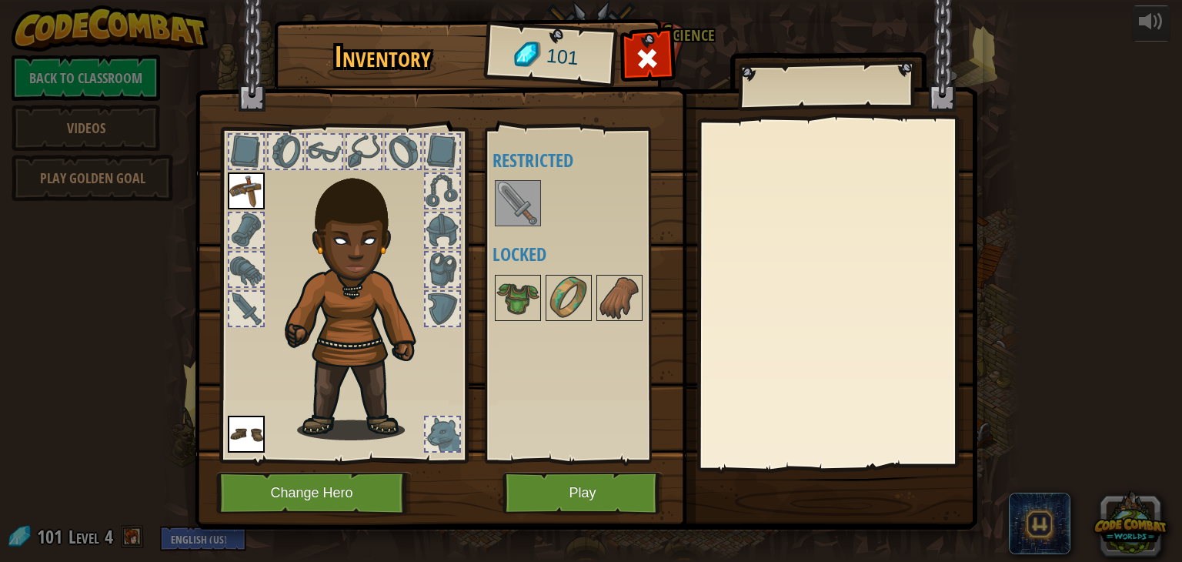
click at [531, 219] on img at bounding box center [517, 203] width 43 height 43
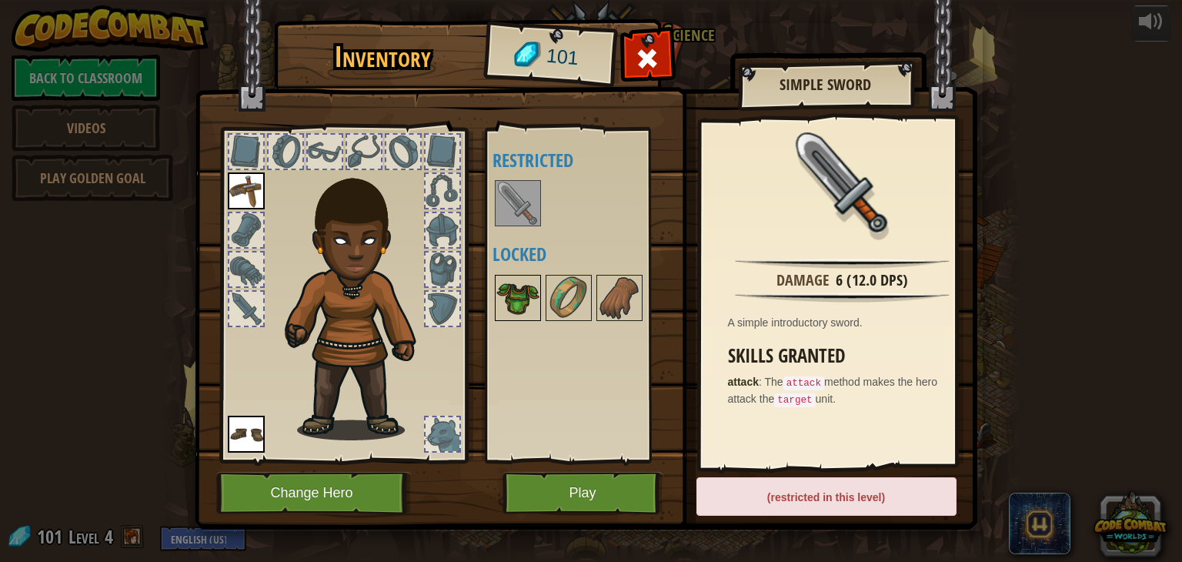
click at [529, 309] on img at bounding box center [517, 297] width 43 height 43
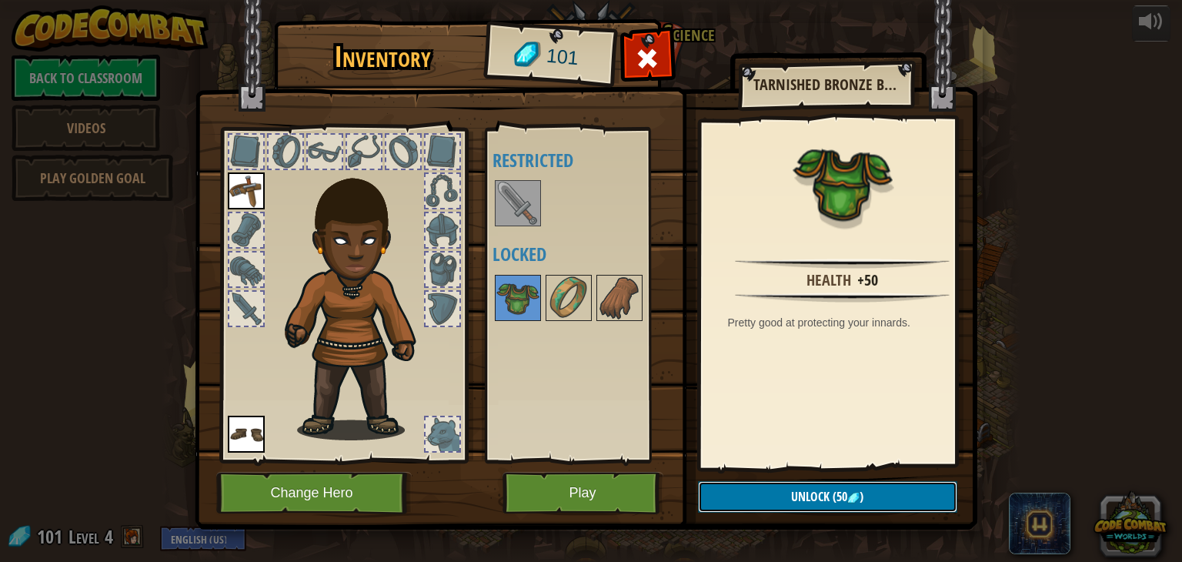
click at [800, 496] on span "Unlock" at bounding box center [810, 496] width 38 height 17
click at [785, 493] on button "Confirm" at bounding box center [827, 497] width 259 height 32
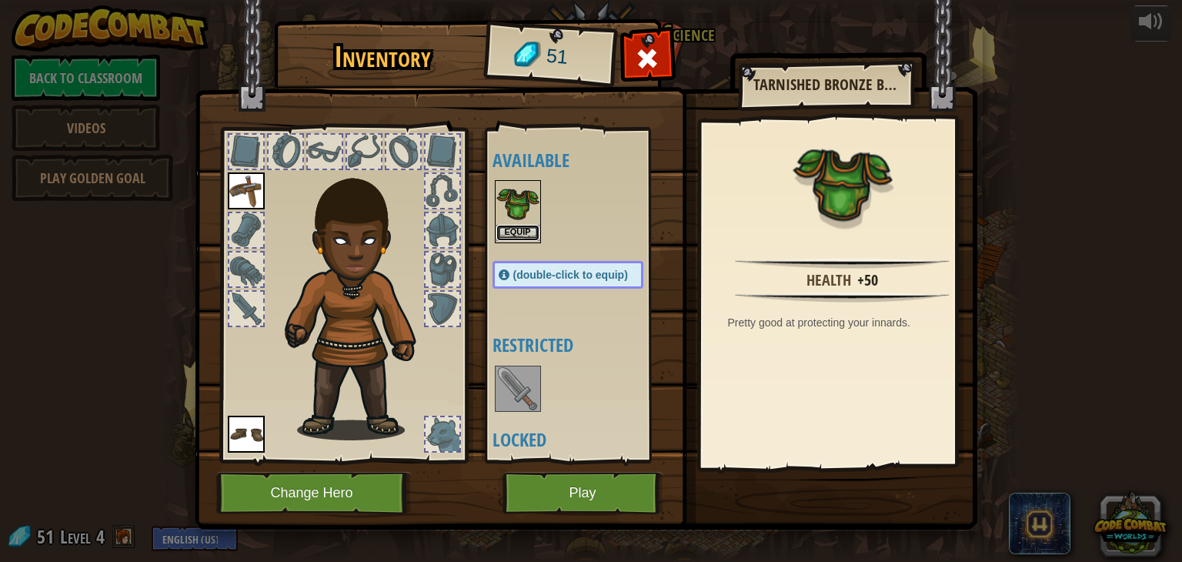
click at [512, 225] on button "Equip" at bounding box center [517, 233] width 43 height 16
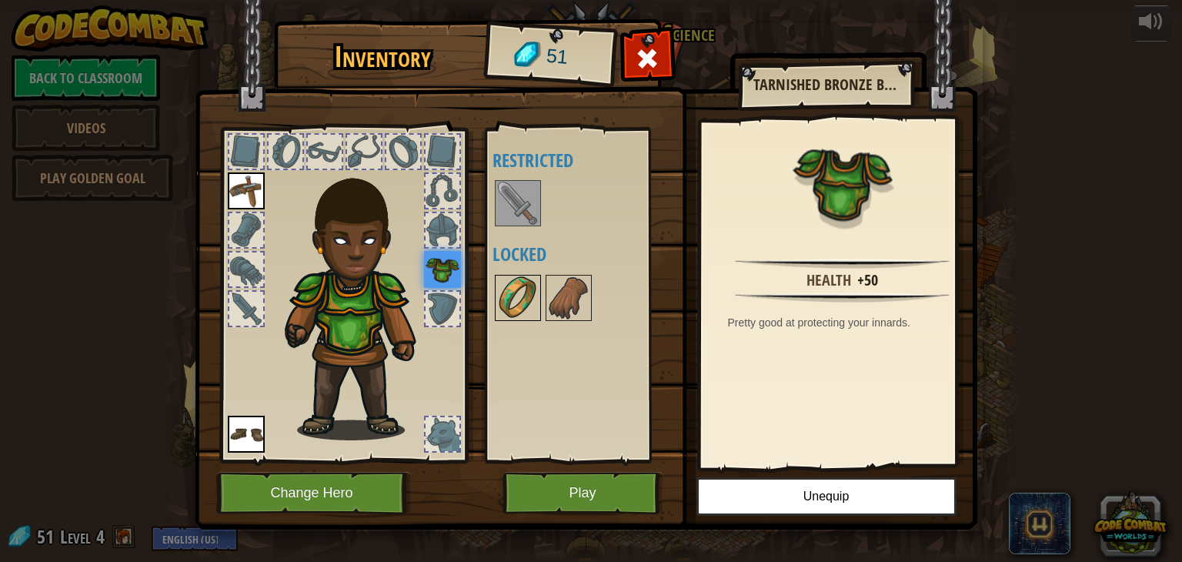
click at [529, 298] on img at bounding box center [517, 297] width 43 height 43
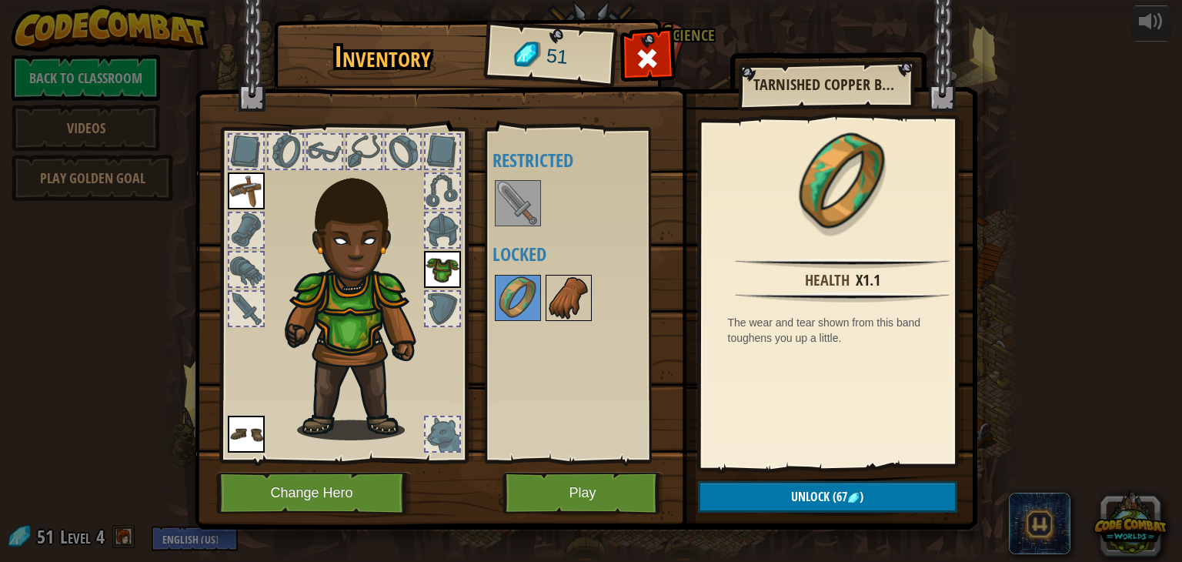
click at [580, 294] on img at bounding box center [568, 297] width 43 height 43
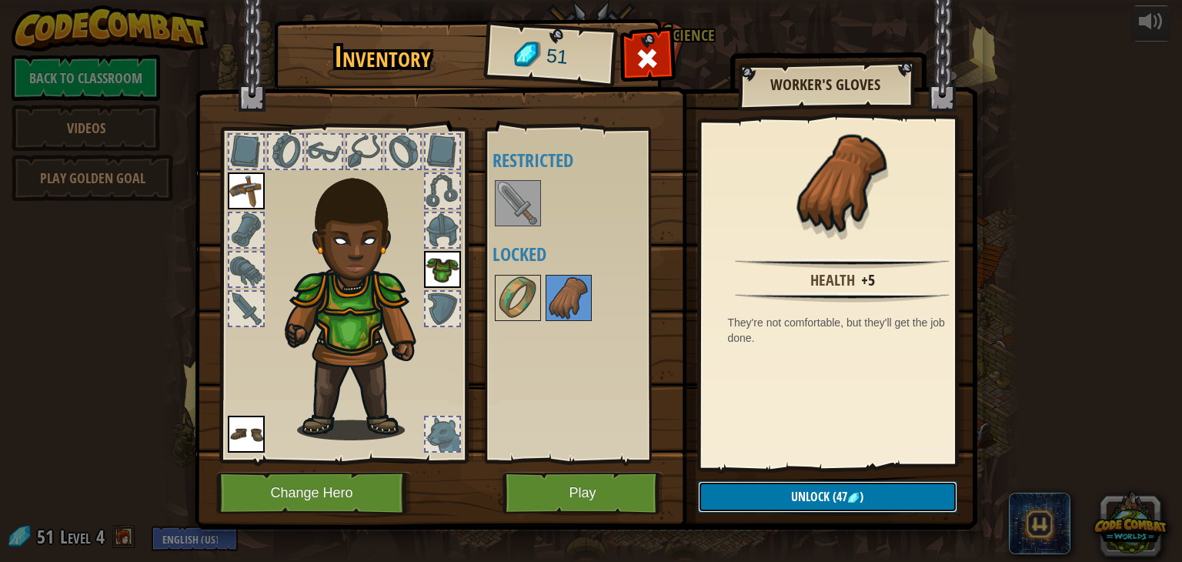
click at [828, 496] on span "Unlock" at bounding box center [810, 496] width 38 height 17
click at [812, 496] on button "Confirm" at bounding box center [827, 497] width 259 height 32
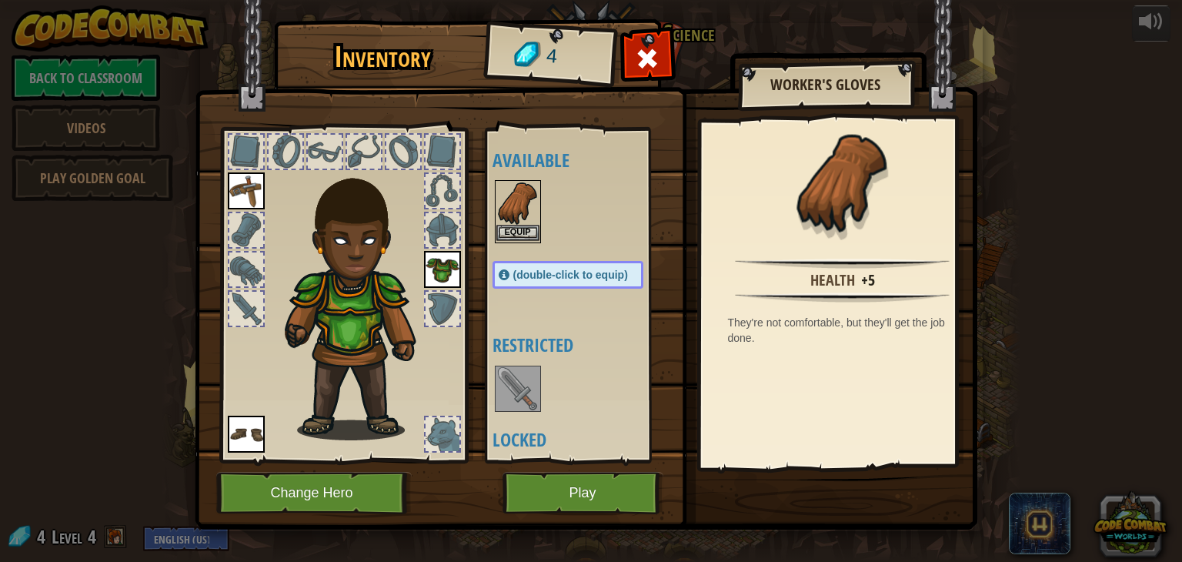
click at [516, 222] on img at bounding box center [517, 203] width 43 height 43
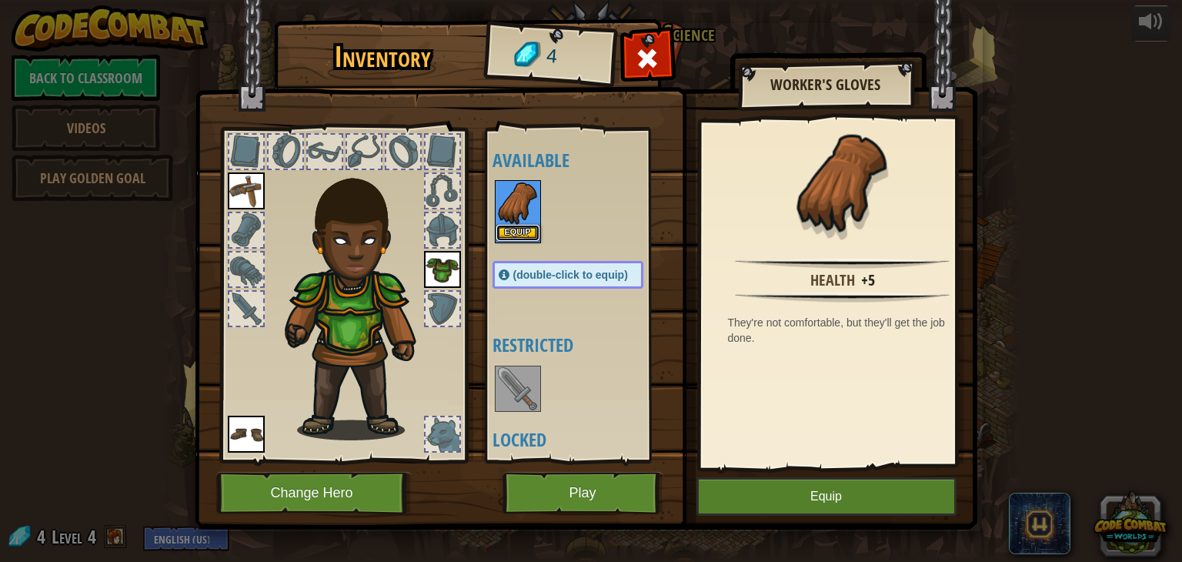
click at [514, 234] on button "Equip" at bounding box center [517, 233] width 43 height 16
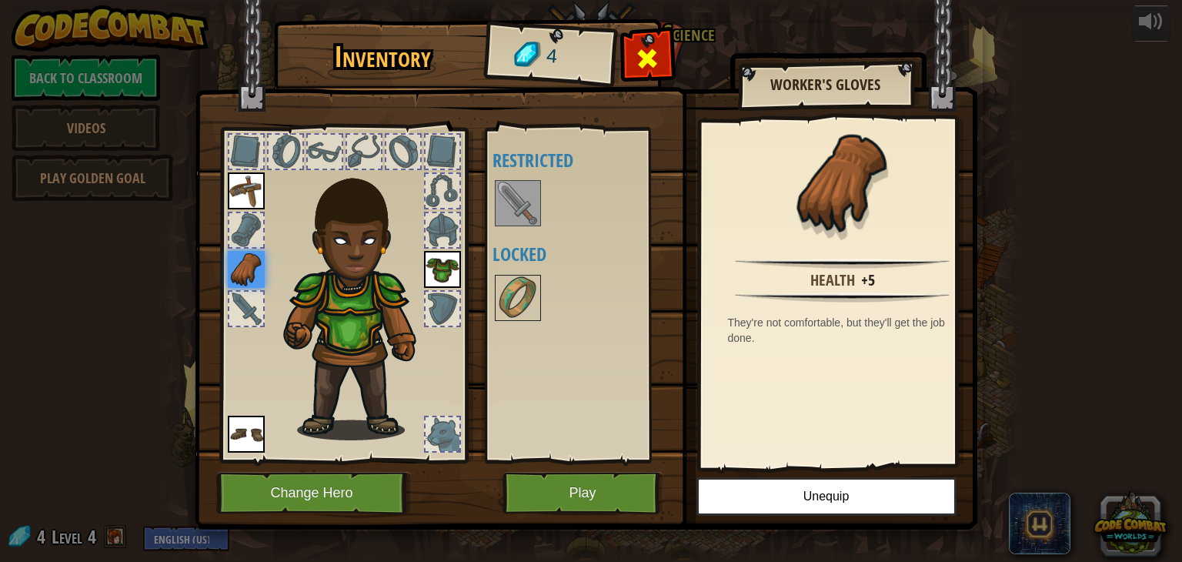
click at [649, 58] on span at bounding box center [647, 58] width 25 height 25
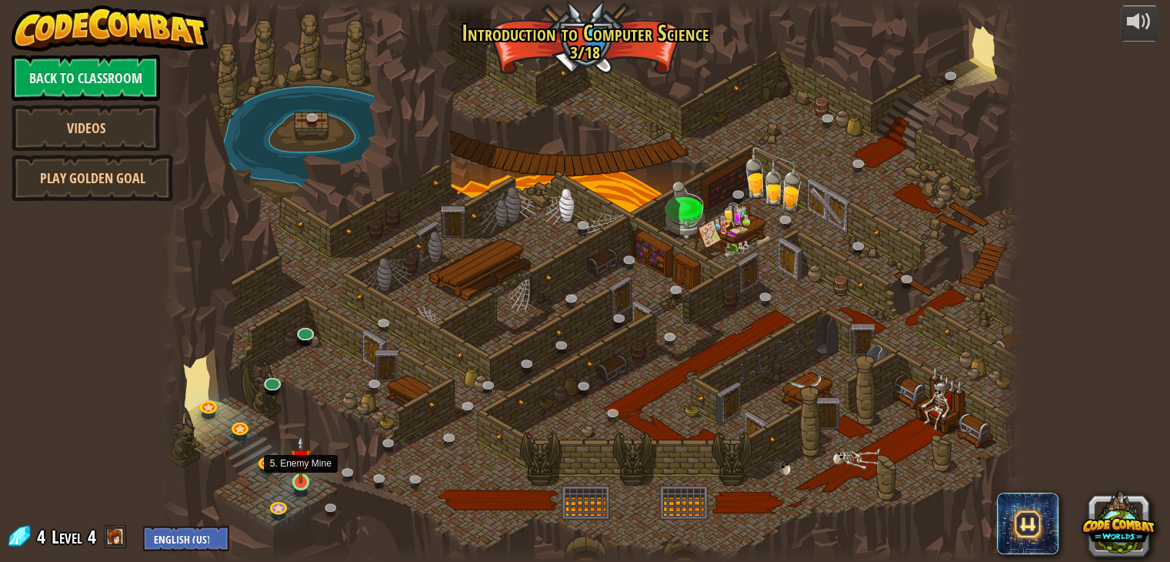
click at [300, 481] on img at bounding box center [301, 459] width 22 height 49
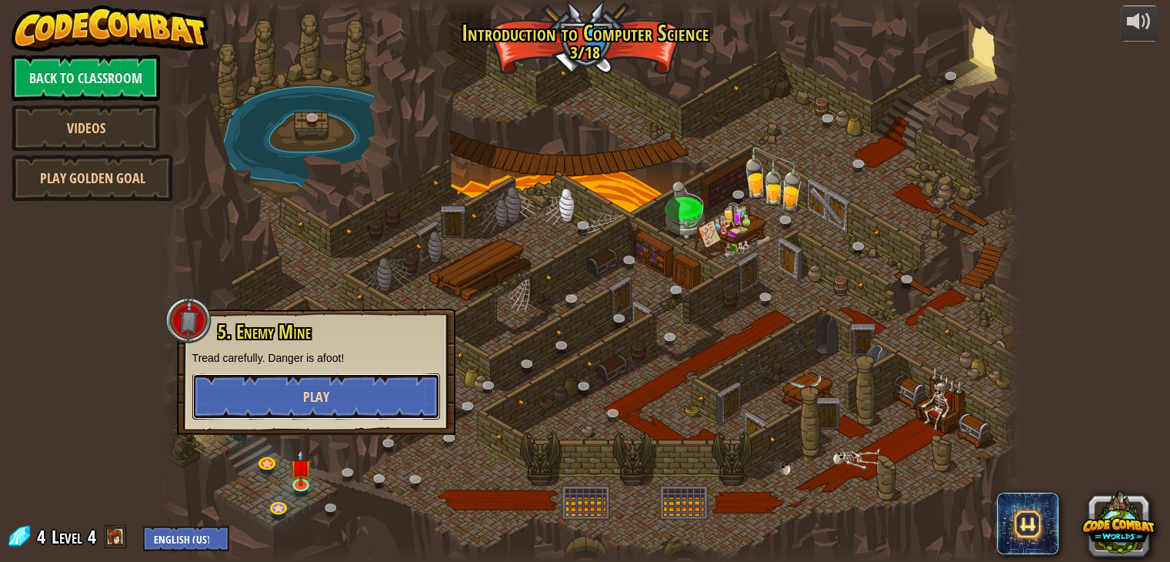
click at [295, 392] on button "Play" at bounding box center [316, 396] width 248 height 46
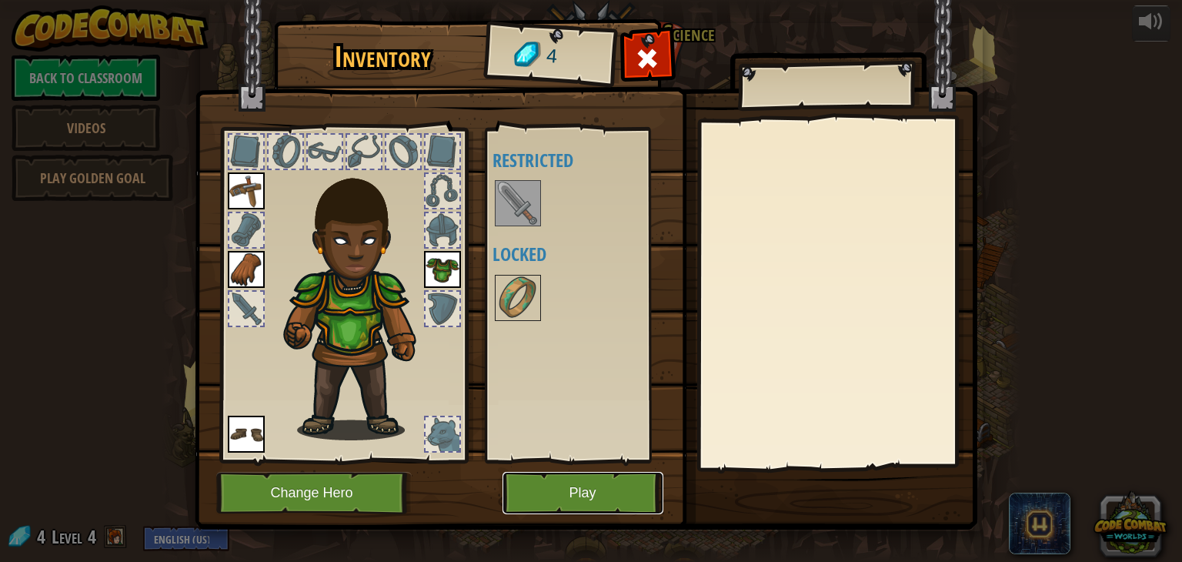
click at [563, 482] on button "Play" at bounding box center [582, 493] width 161 height 42
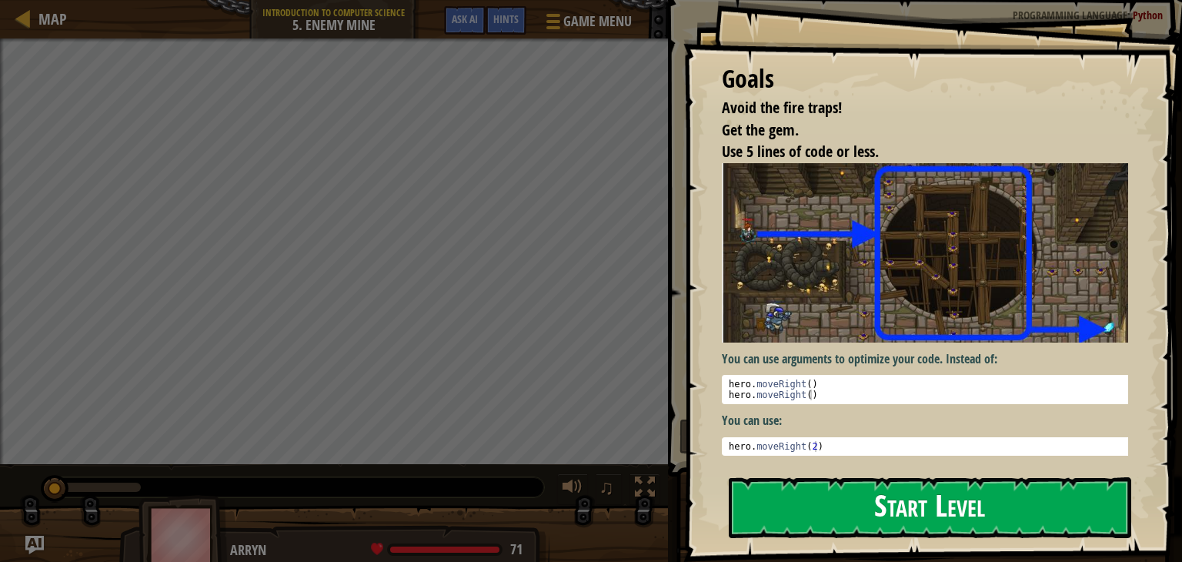
click at [850, 506] on button "Start Level" at bounding box center [930, 507] width 402 height 61
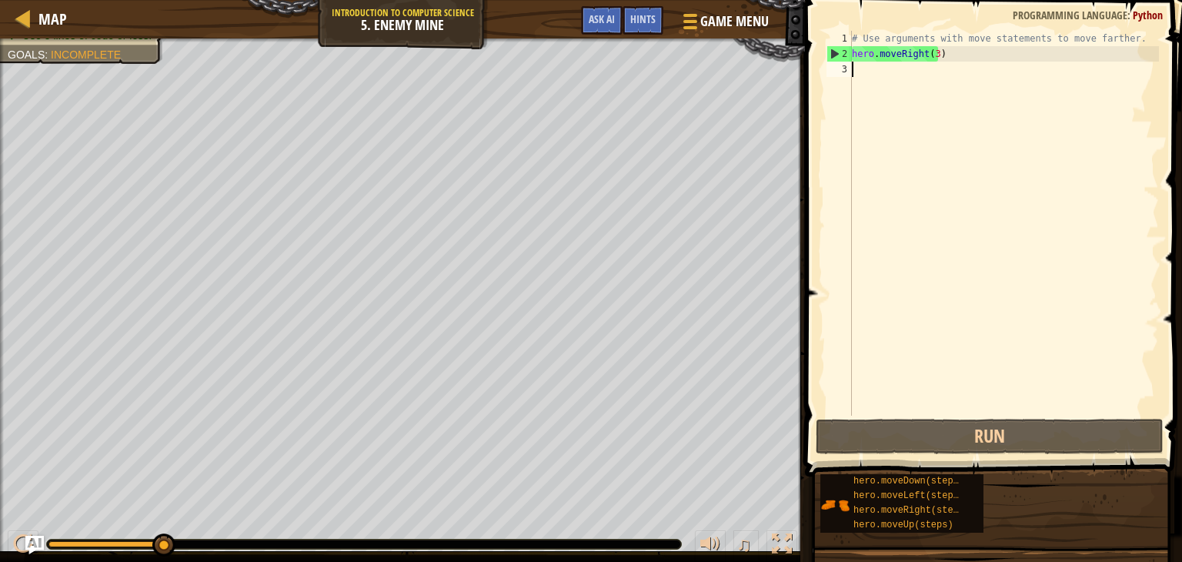
scroll to position [7, 0]
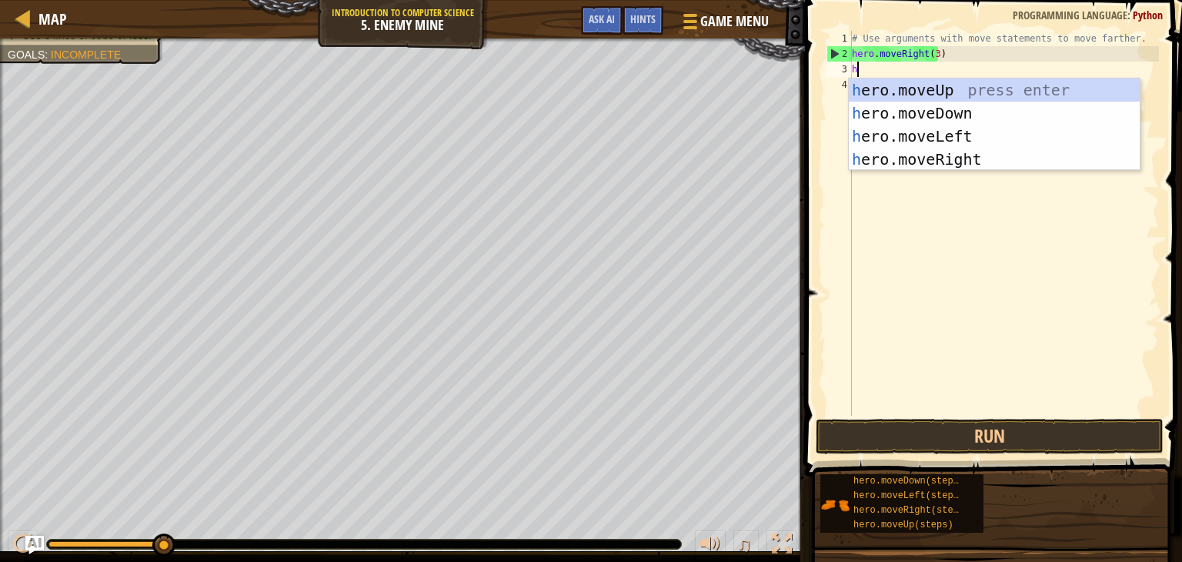
type textarea "he"
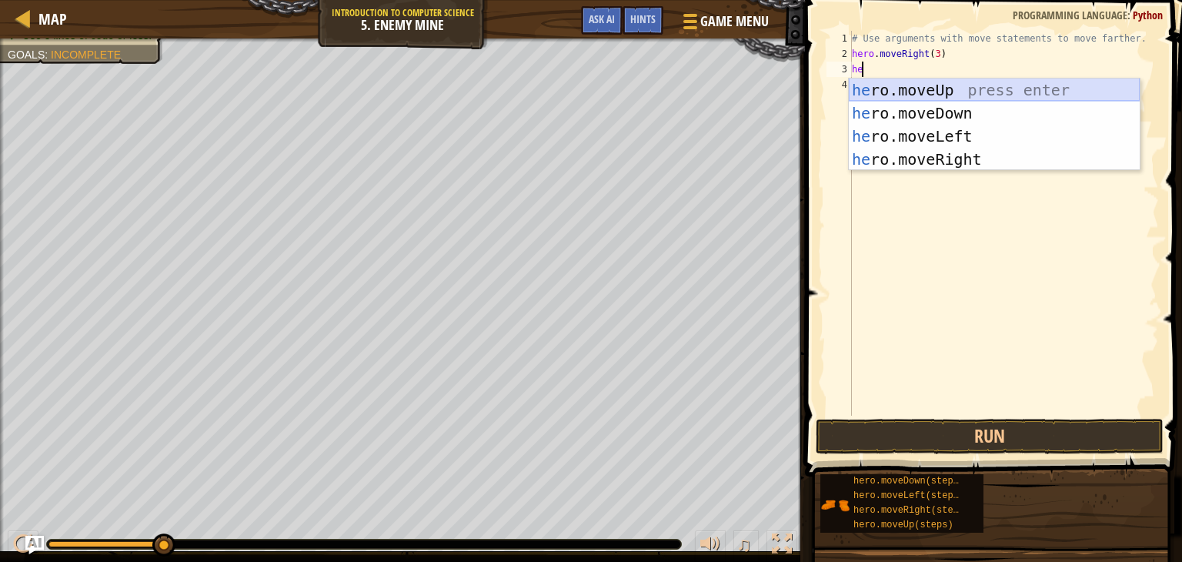
click at [911, 88] on div "he ro.moveUp press enter he ro.moveDown press enter he ro.moveLeft press enter …" at bounding box center [994, 147] width 291 height 138
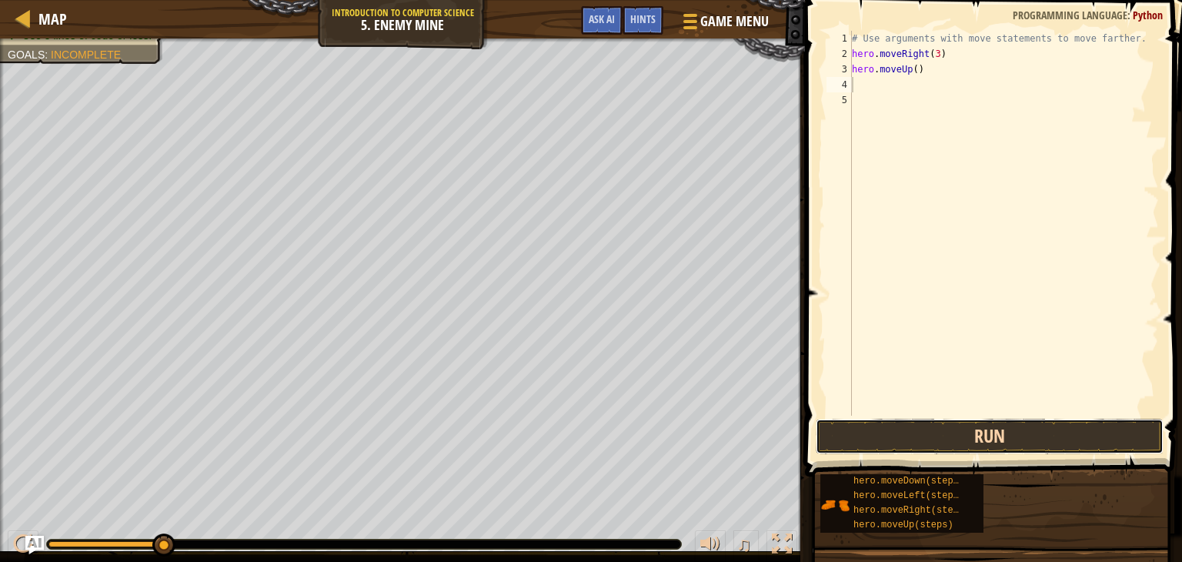
click at [929, 442] on button "Run" at bounding box center [990, 436] width 348 height 35
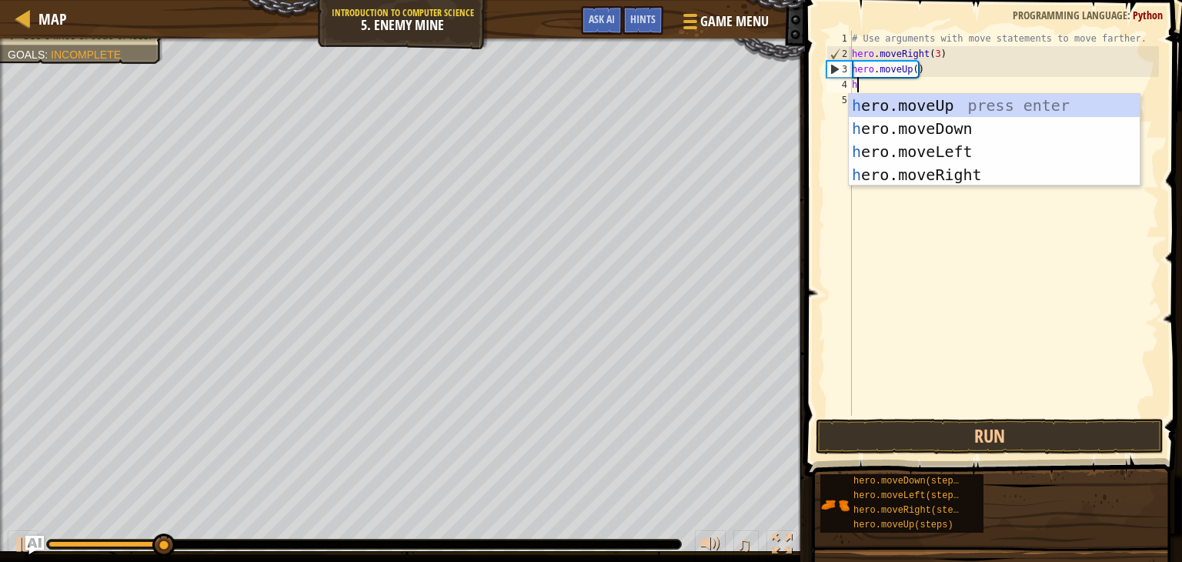
type textarea "he"
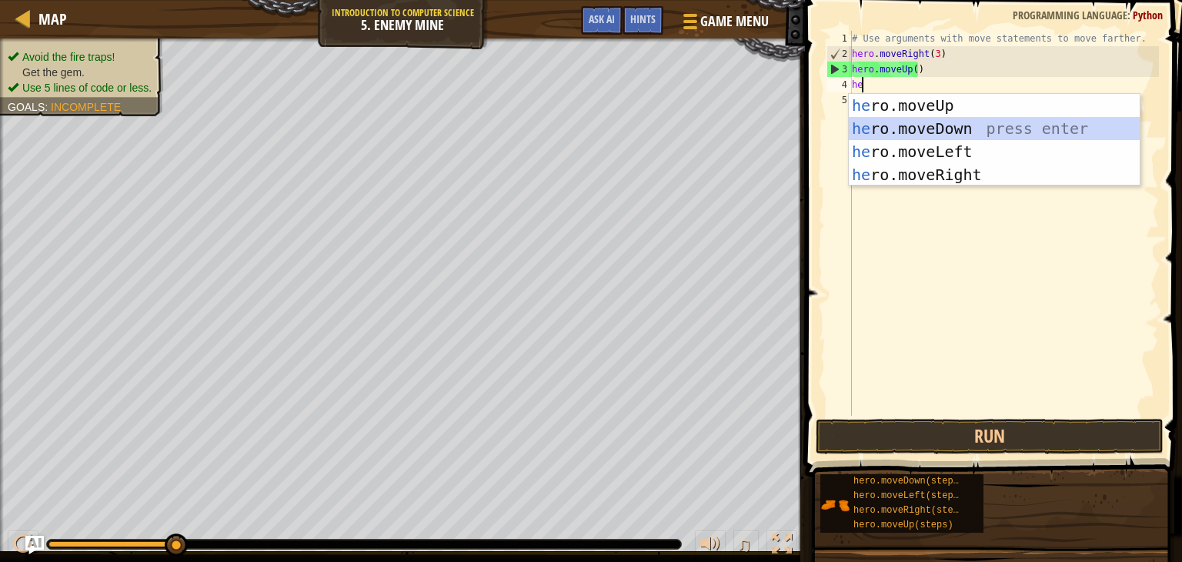
click at [905, 129] on div "he ro.moveUp press enter he ro.moveDown press enter he ro.moveLeft press enter …" at bounding box center [994, 163] width 291 height 138
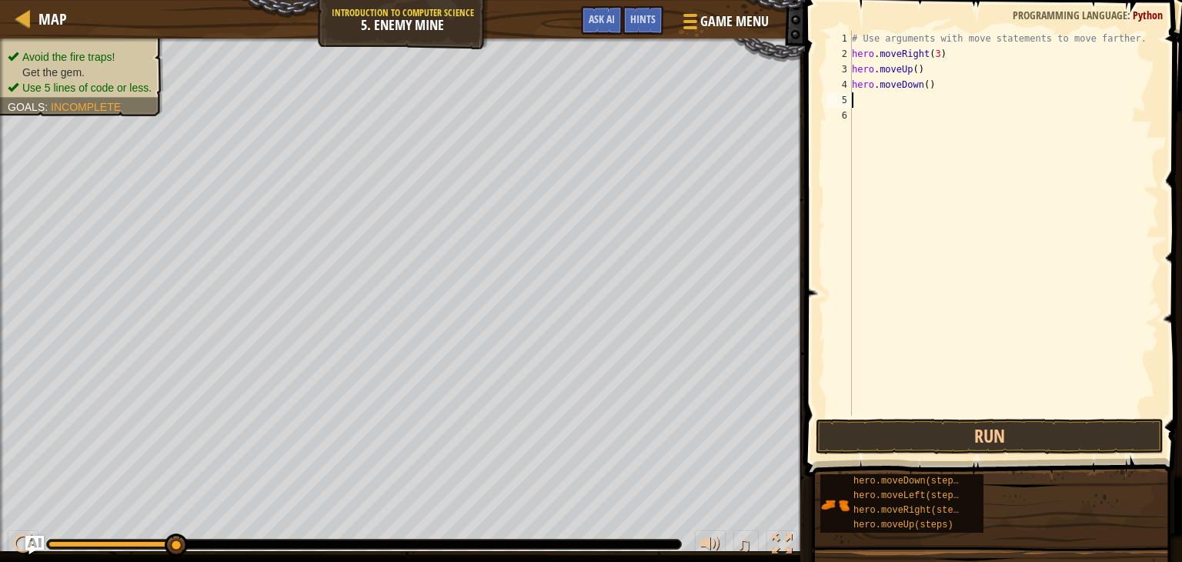
type textarea "he"
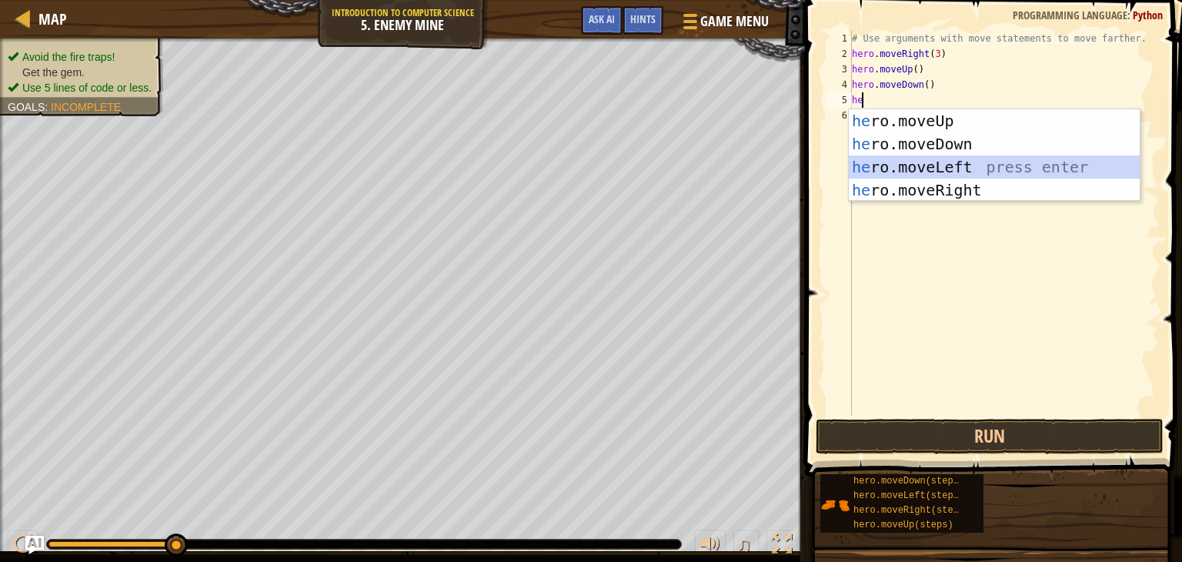
click at [913, 167] on div "he ro.moveUp press enter he ro.moveDown press enter he ro.moveLeft press enter …" at bounding box center [994, 178] width 291 height 138
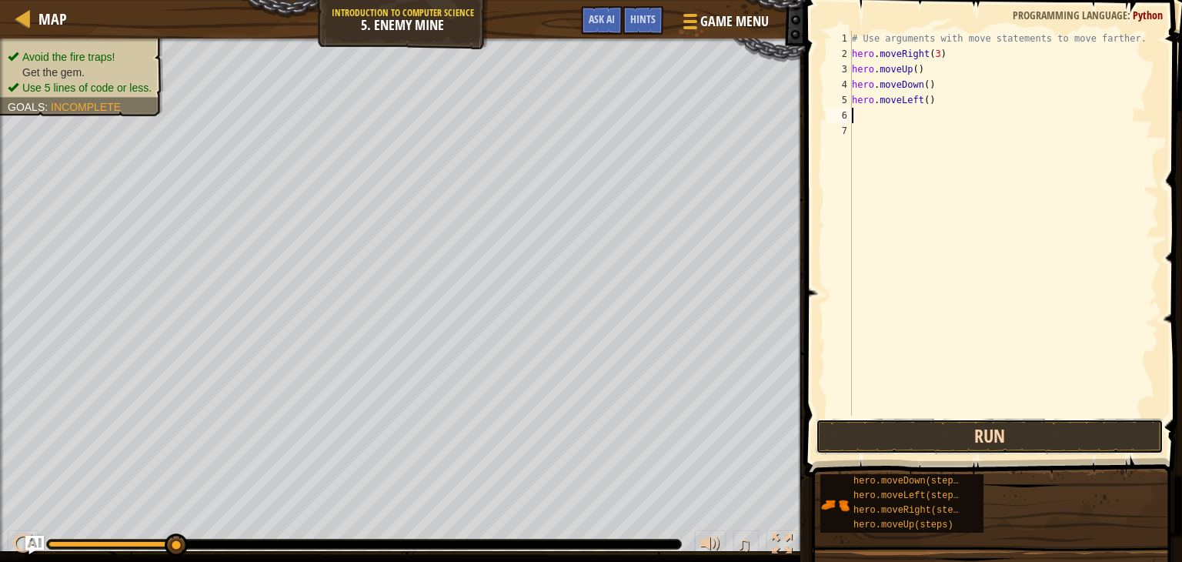
click at [899, 435] on button "Run" at bounding box center [990, 436] width 348 height 35
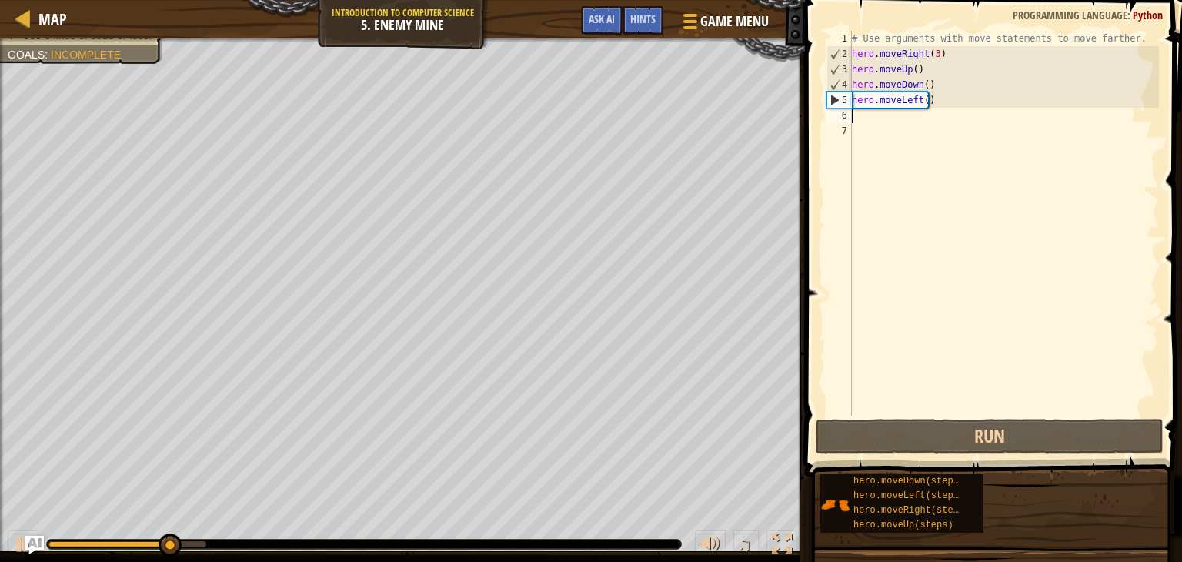
type textarea "h"
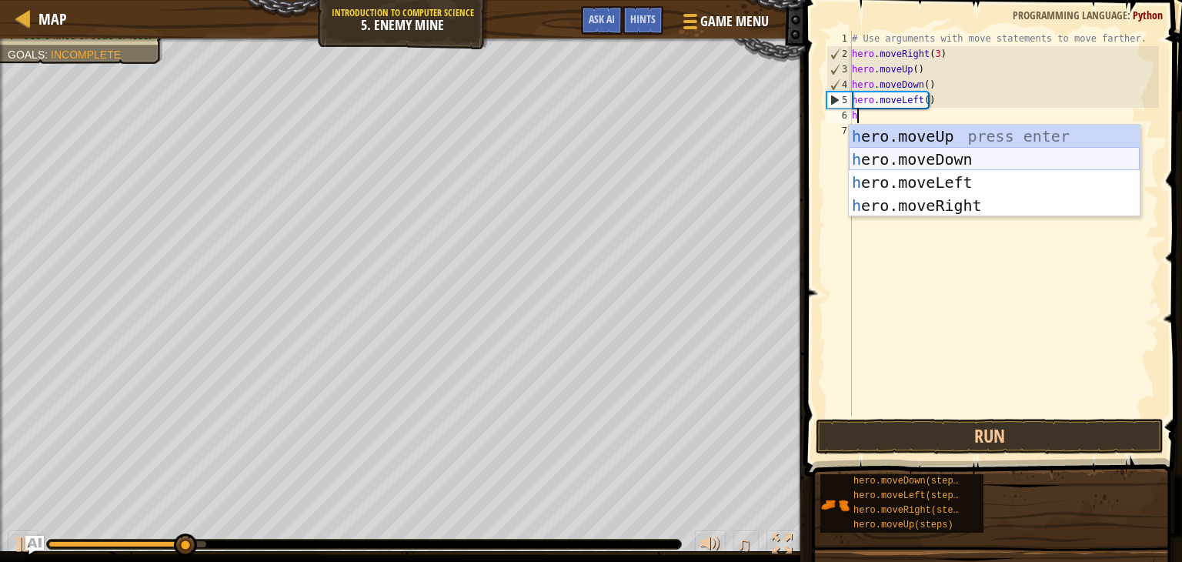
click at [906, 151] on div "h ero.moveUp press enter h ero.moveDown press enter h ero.moveLeft press enter …" at bounding box center [994, 194] width 291 height 138
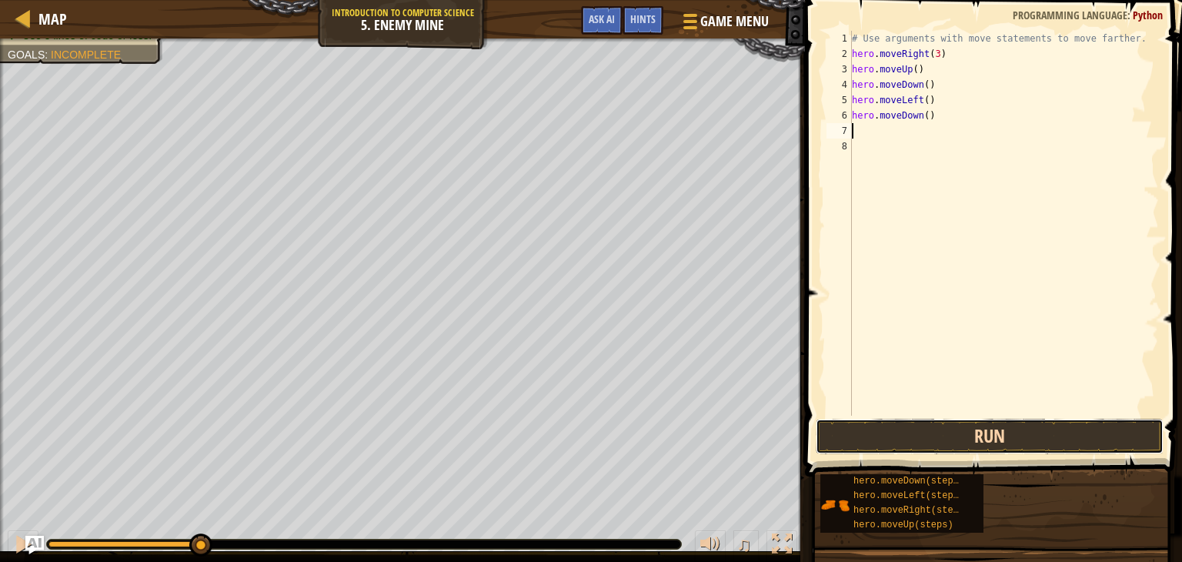
click at [929, 439] on button "Run" at bounding box center [990, 436] width 348 height 35
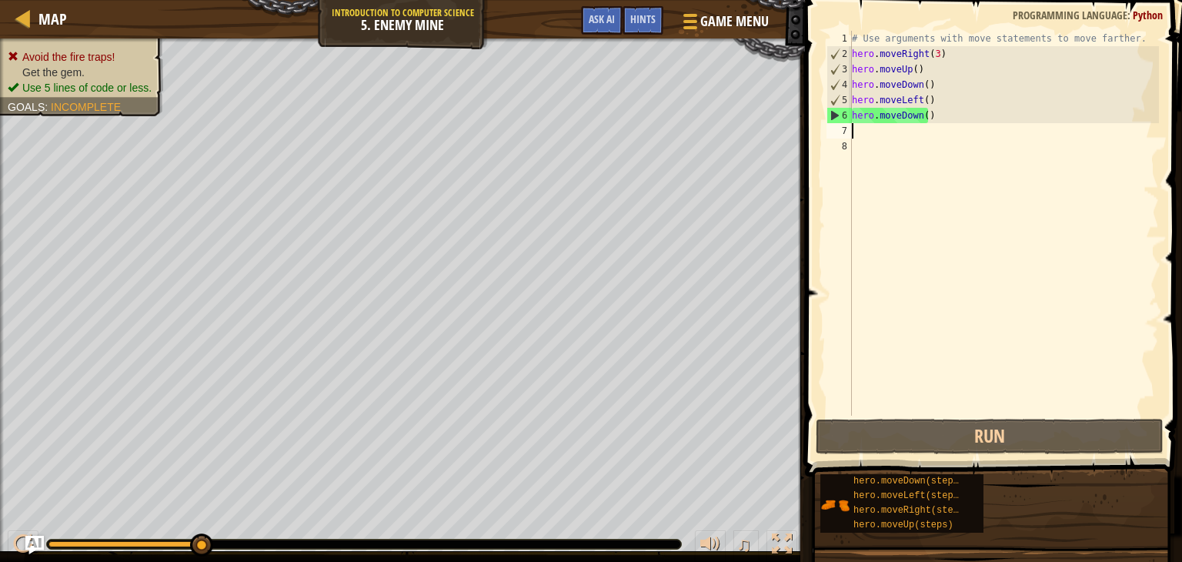
click at [929, 119] on div "# Use arguments with move statements to move farther. hero . moveRight ( 3 ) he…" at bounding box center [1004, 238] width 310 height 415
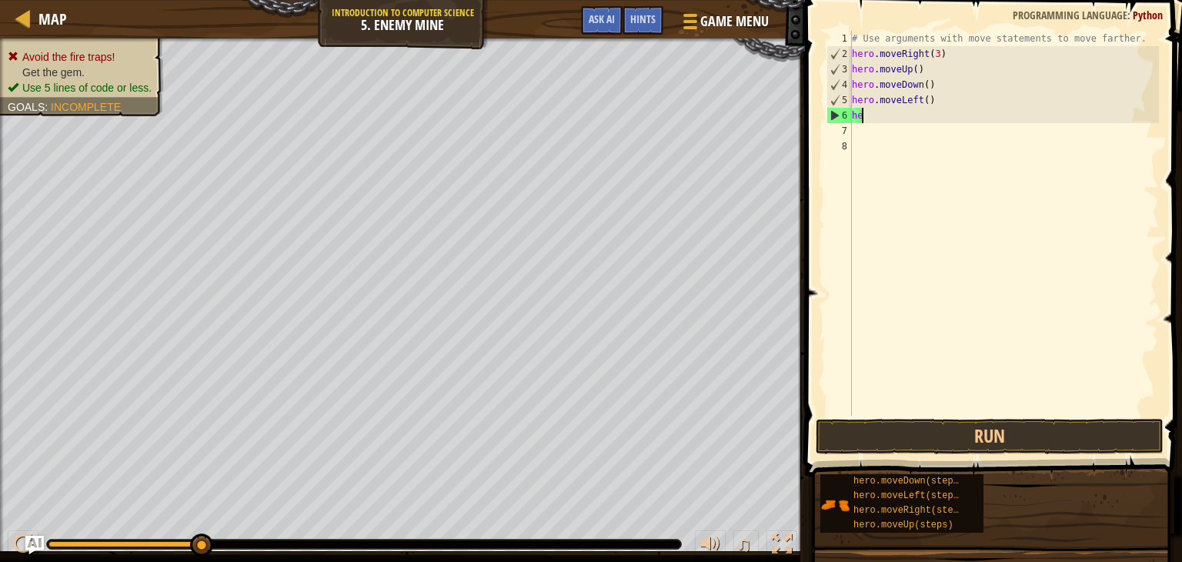
type textarea "h"
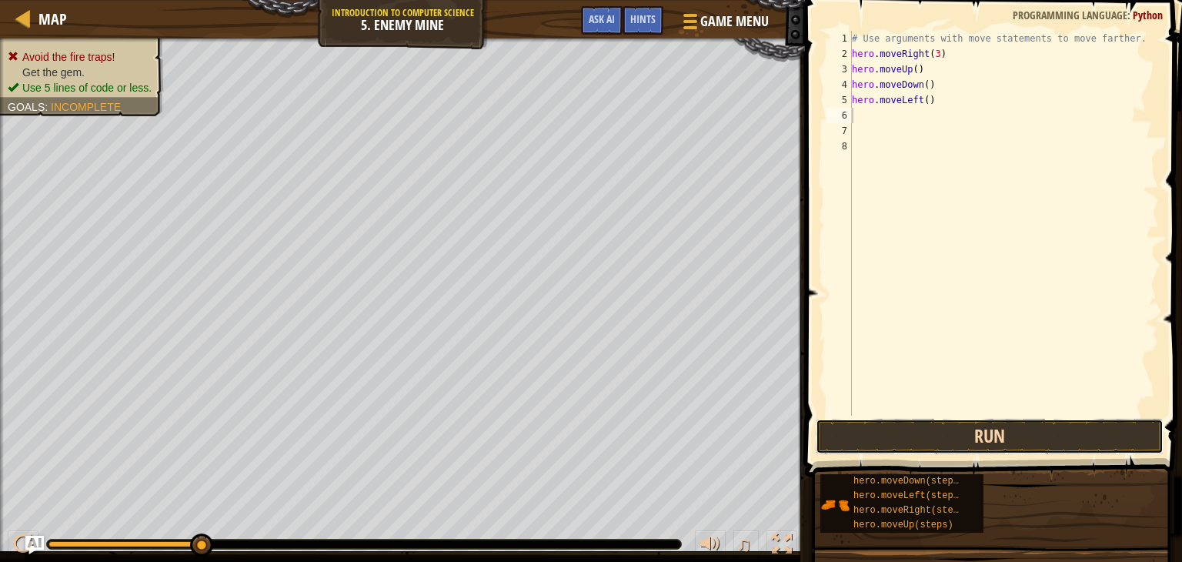
click at [971, 432] on button "Run" at bounding box center [990, 436] width 348 height 35
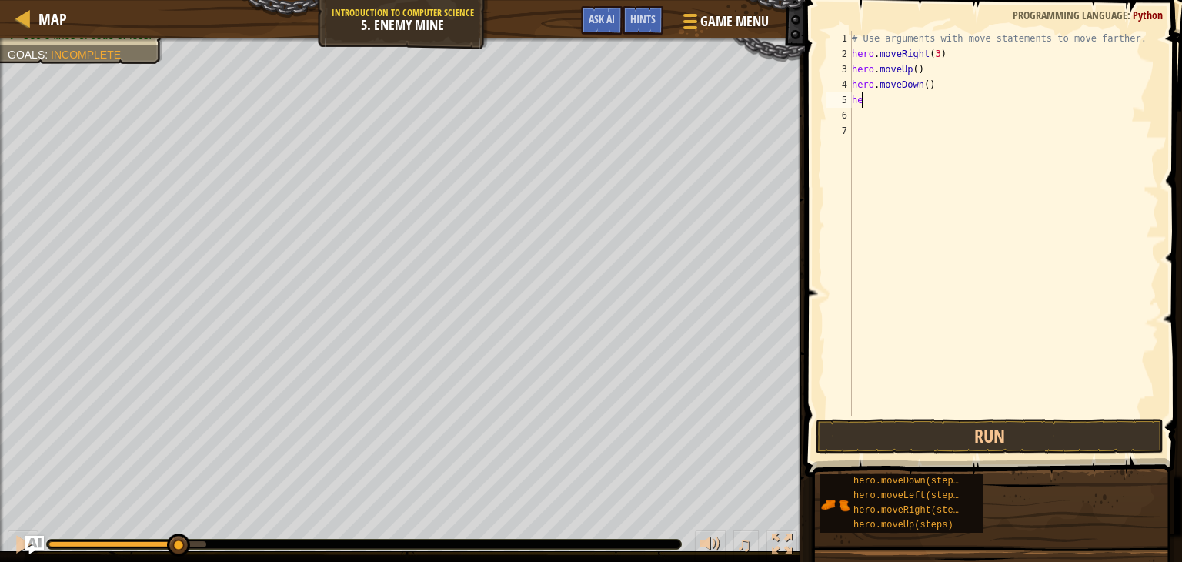
type textarea "h"
click at [925, 441] on button "Run" at bounding box center [990, 436] width 348 height 35
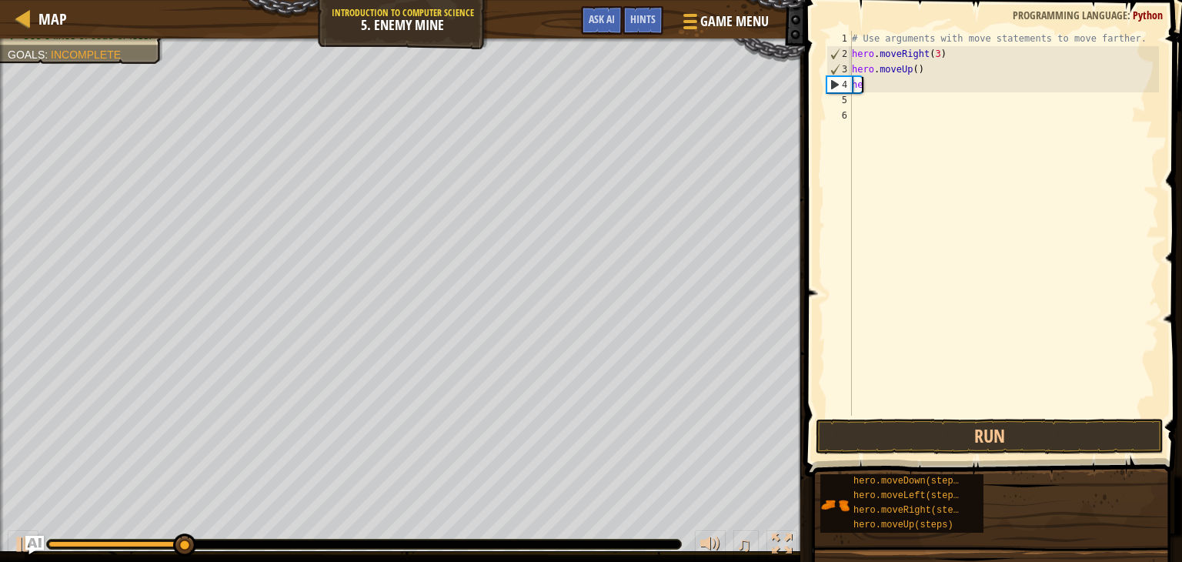
type textarea "h"
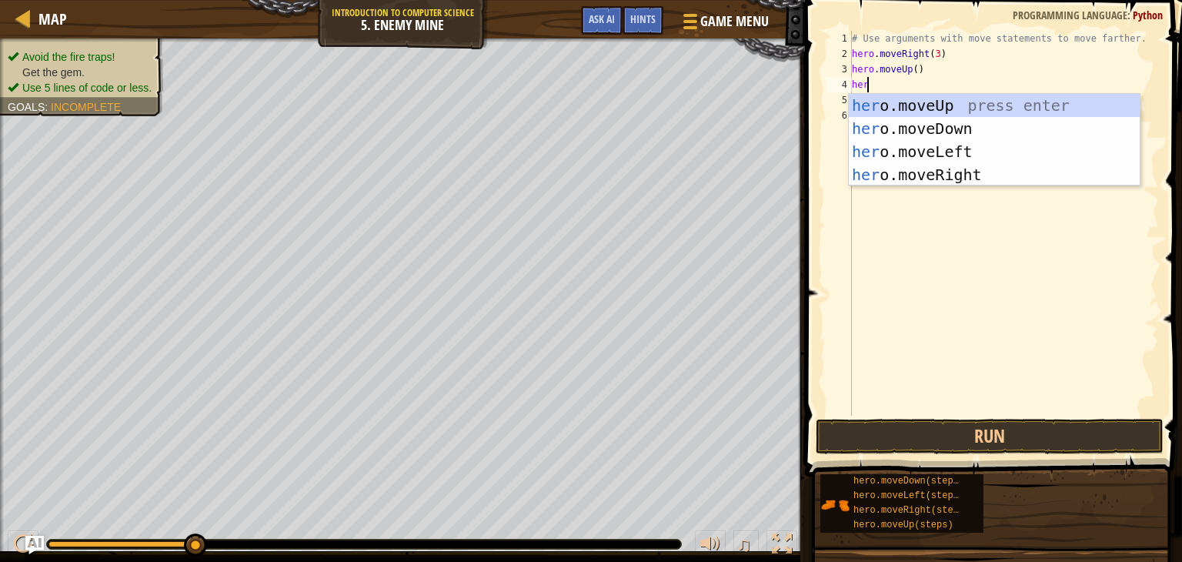
type textarea "hero"
click at [946, 152] on div "hero .moveUp press enter hero .moveDown press enter hero .moveLeft press enter …" at bounding box center [994, 163] width 291 height 138
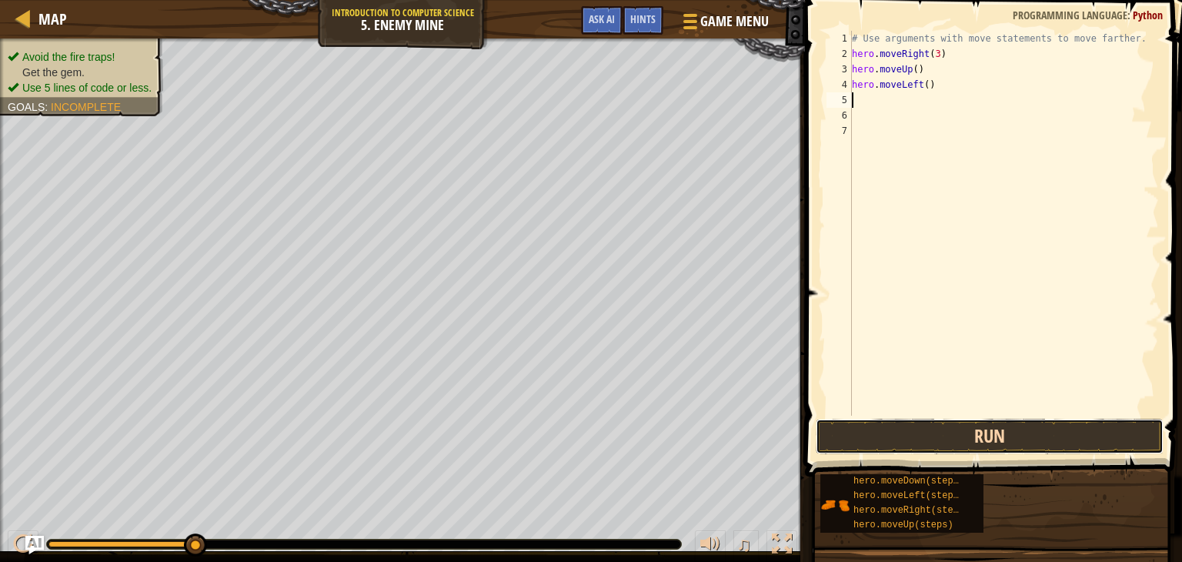
click at [940, 438] on button "Run" at bounding box center [990, 436] width 348 height 35
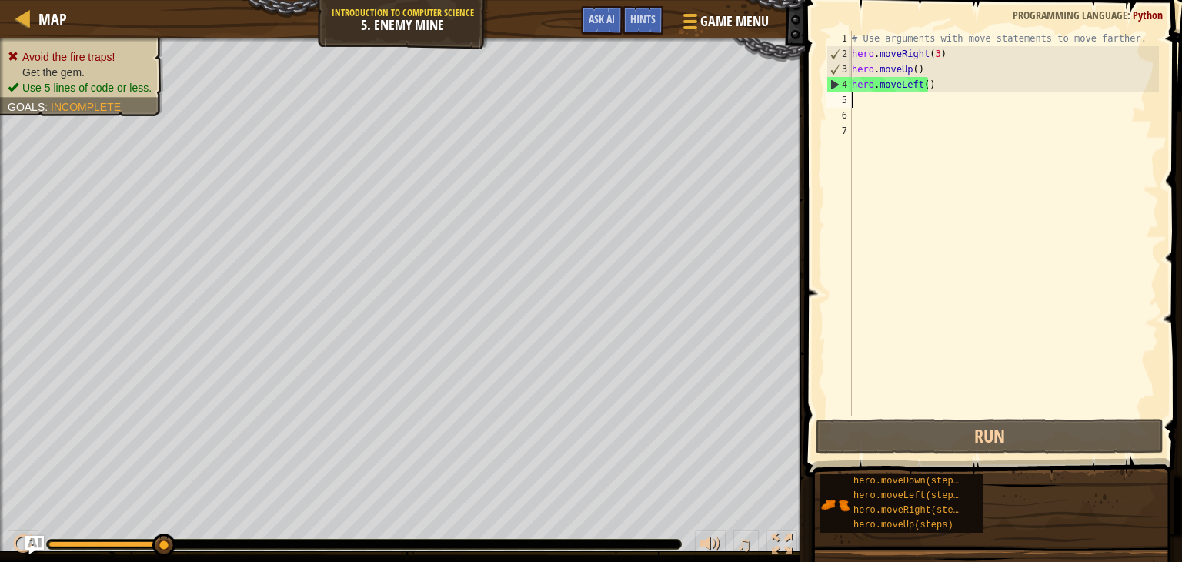
click at [917, 81] on div "# Use arguments with move statements to move farther. hero . moveRight ( 3 ) he…" at bounding box center [1004, 238] width 310 height 415
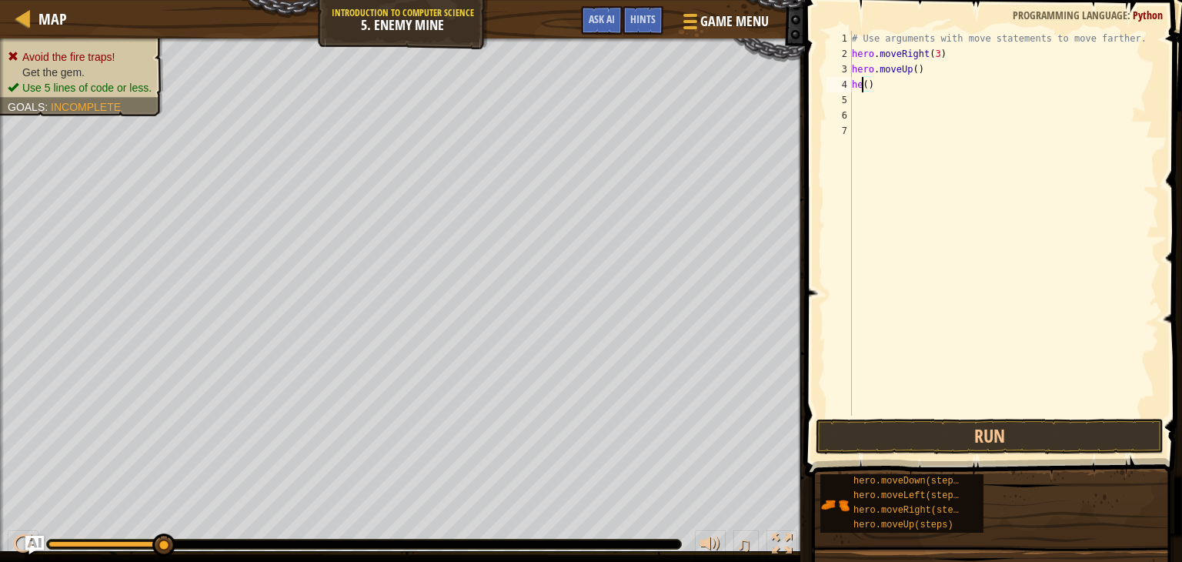
scroll to position [7, 1]
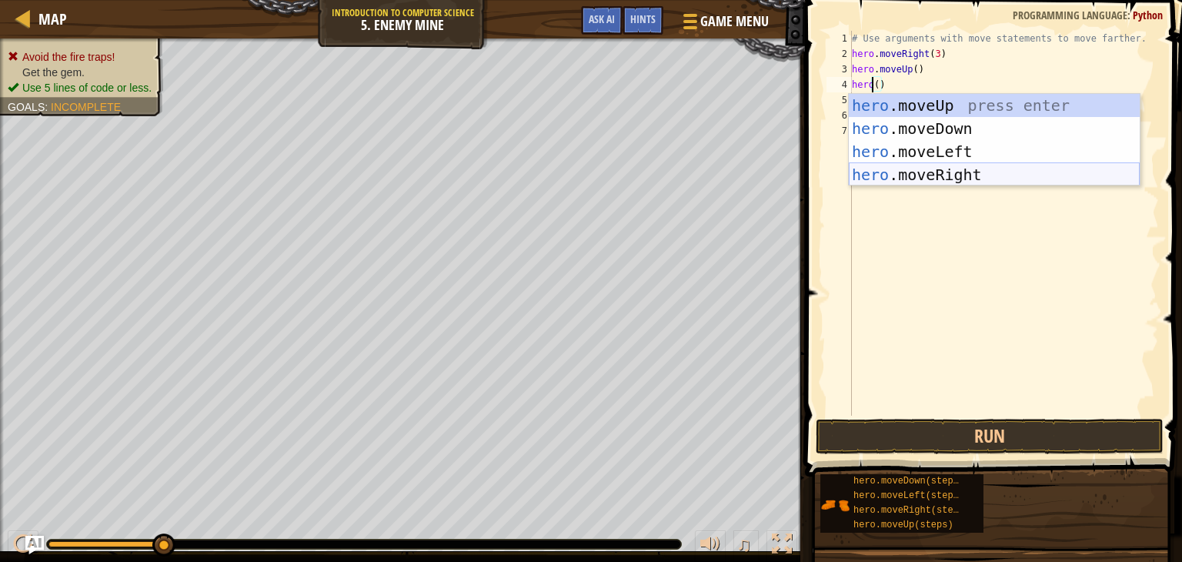
click at [936, 174] on div "hero .moveUp press enter hero .moveDown press enter hero .moveLeft press enter …" at bounding box center [994, 163] width 291 height 138
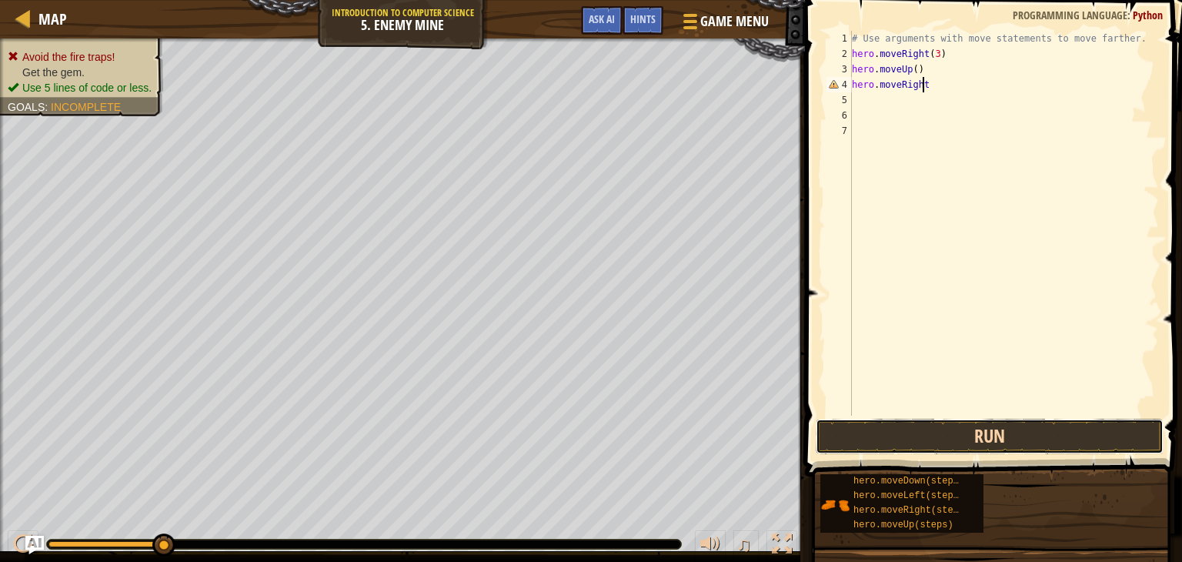
click at [976, 432] on button "Run" at bounding box center [990, 436] width 348 height 35
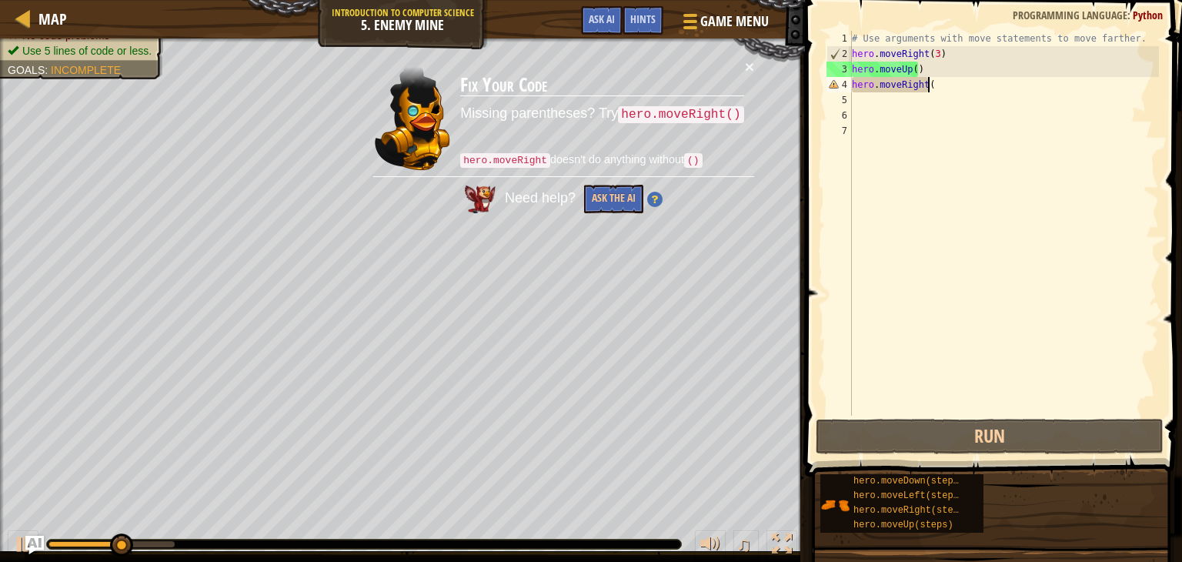
scroll to position [7, 5]
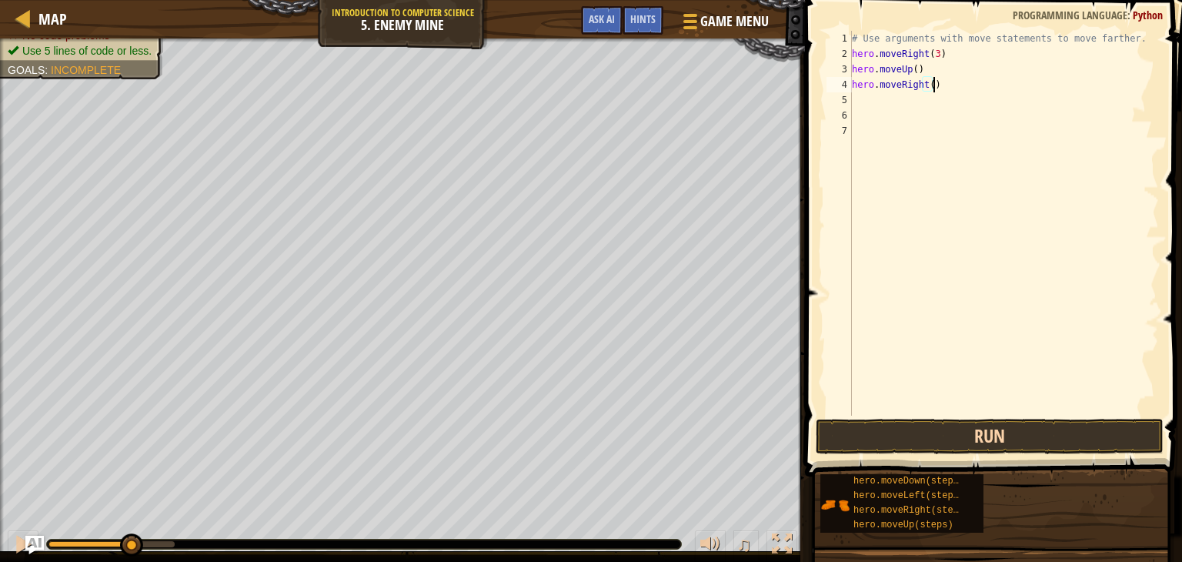
type textarea "hero.moveRight()"
click at [946, 438] on button "Run" at bounding box center [990, 436] width 348 height 35
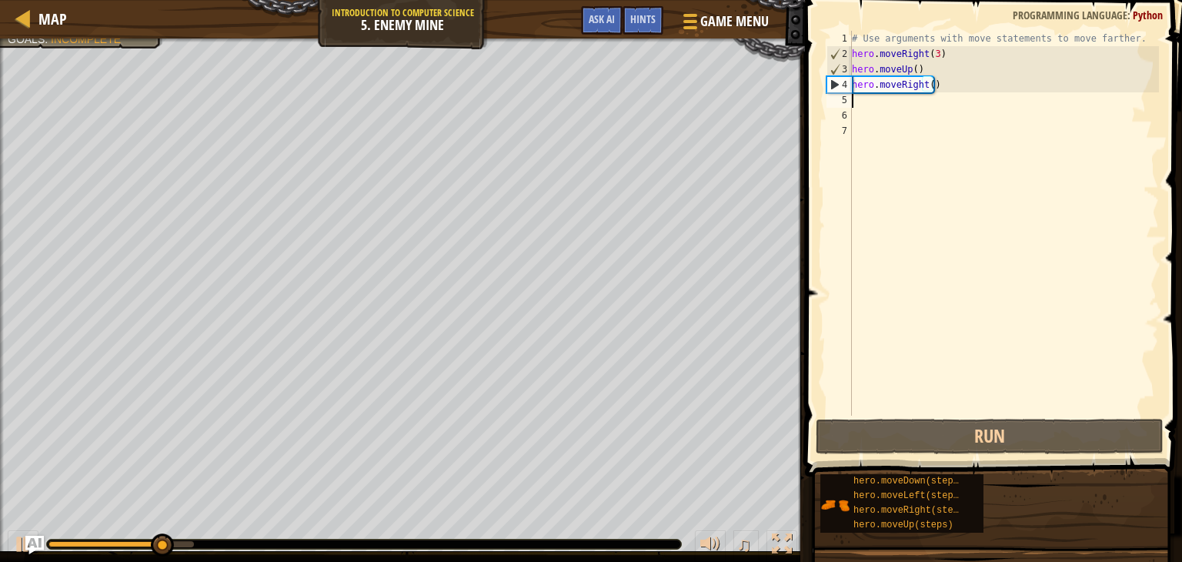
click at [870, 105] on div "# Use arguments with move statements to move farther. hero . moveRight ( 3 ) he…" at bounding box center [1004, 238] width 310 height 415
type textarea "h"
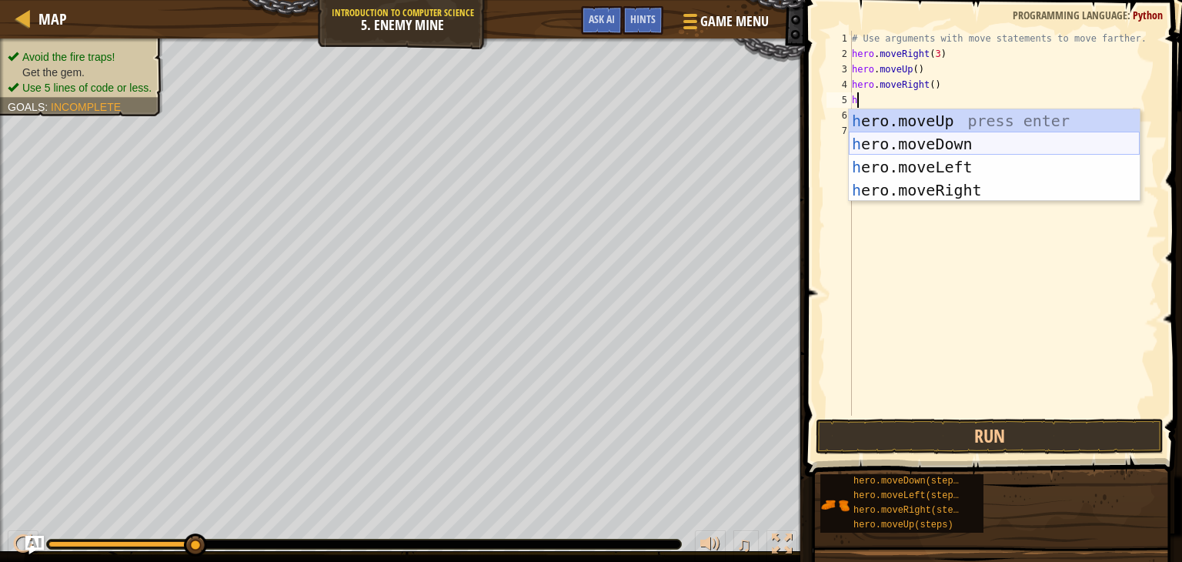
click at [888, 138] on div "h ero.moveUp press enter h ero.moveDown press enter h ero.moveLeft press enter …" at bounding box center [994, 178] width 291 height 138
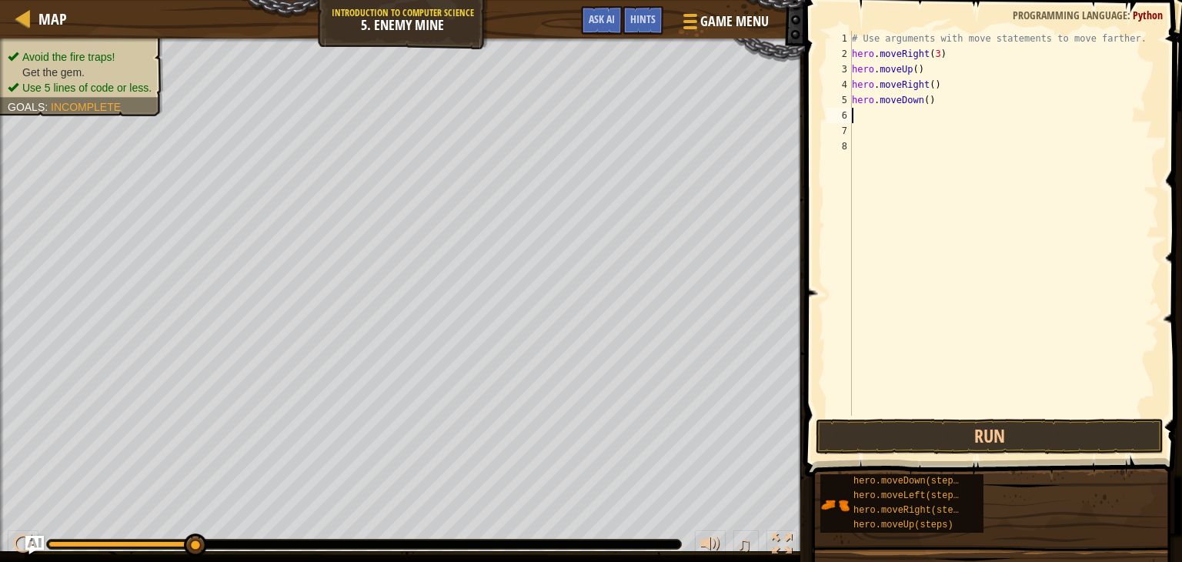
type textarea "h"
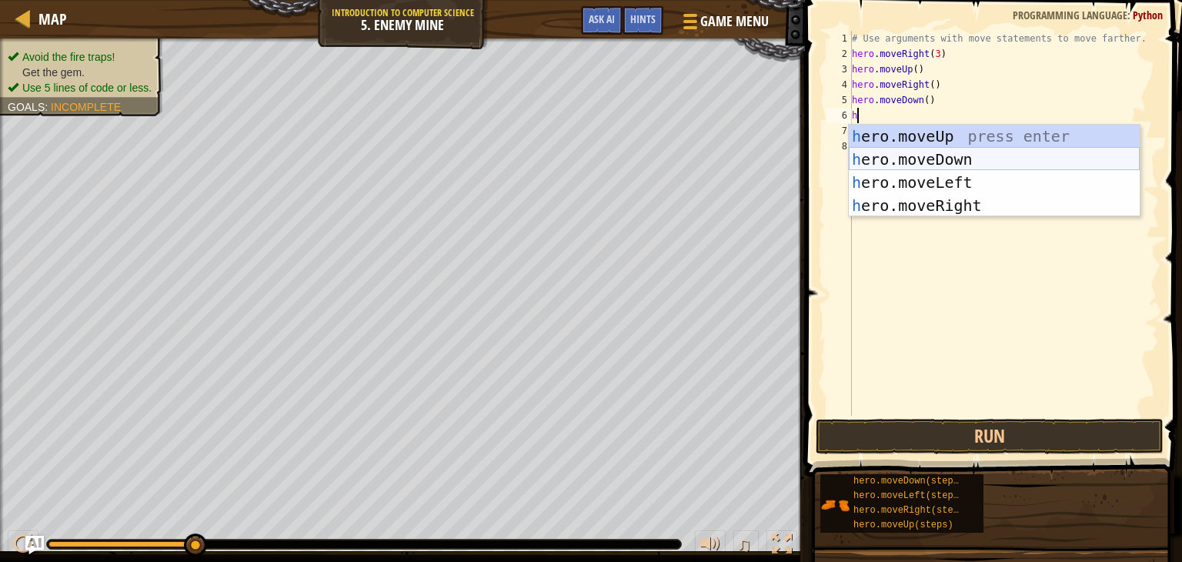
click at [894, 148] on div "h ero.moveUp press enter h ero.moveDown press enter h ero.moveLeft press enter …" at bounding box center [994, 194] width 291 height 138
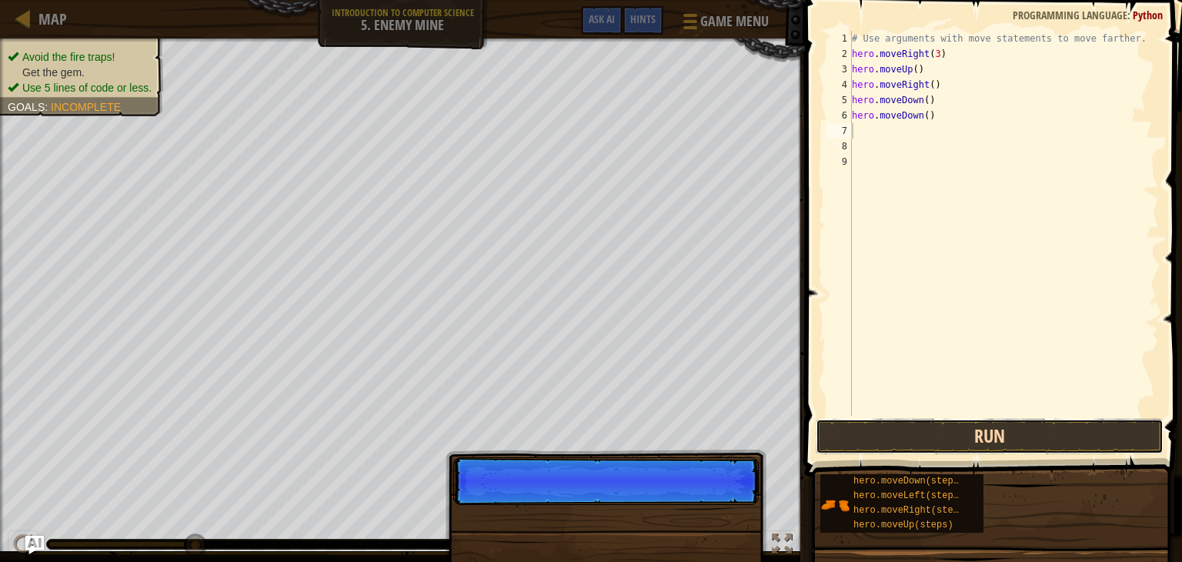
click at [917, 435] on button "Run" at bounding box center [990, 436] width 348 height 35
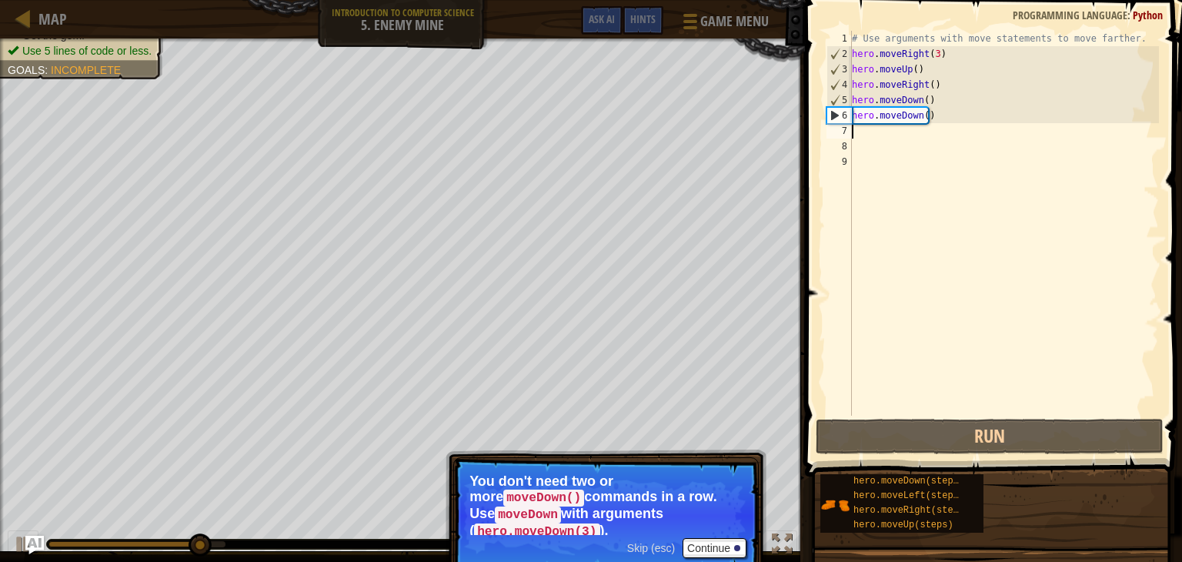
type textarea "hero.moveDown()"
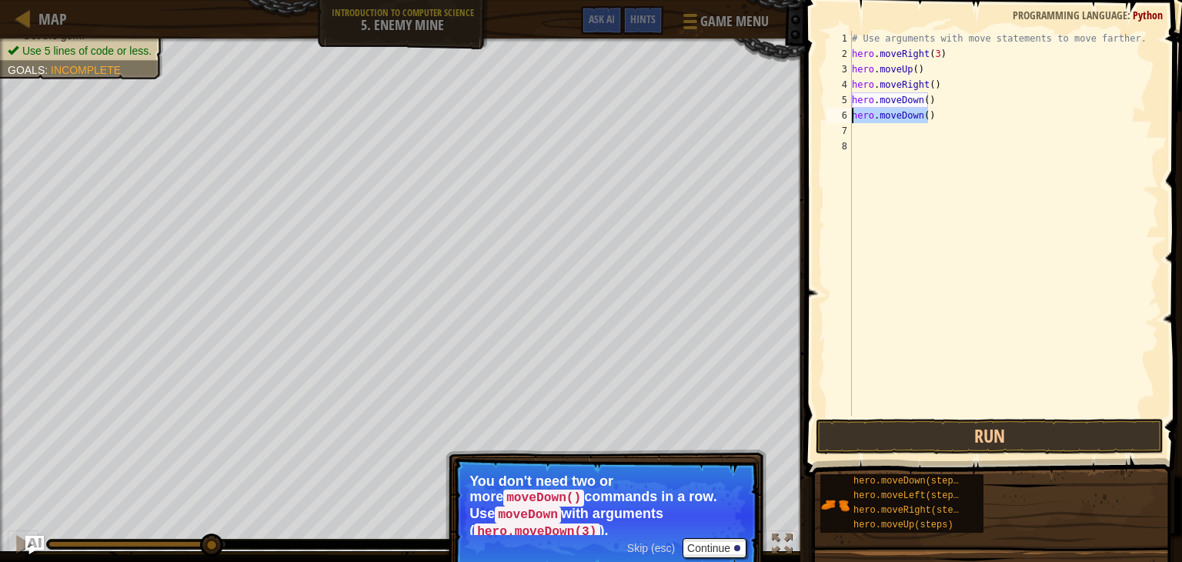
drag, startPoint x: 929, startPoint y: 115, endPoint x: 849, endPoint y: 121, distance: 80.3
click at [849, 121] on div "hero.moveDown() 1 2 3 4 5 6 7 8 # Use arguments with move statements to move fa…" at bounding box center [990, 223] width 335 height 385
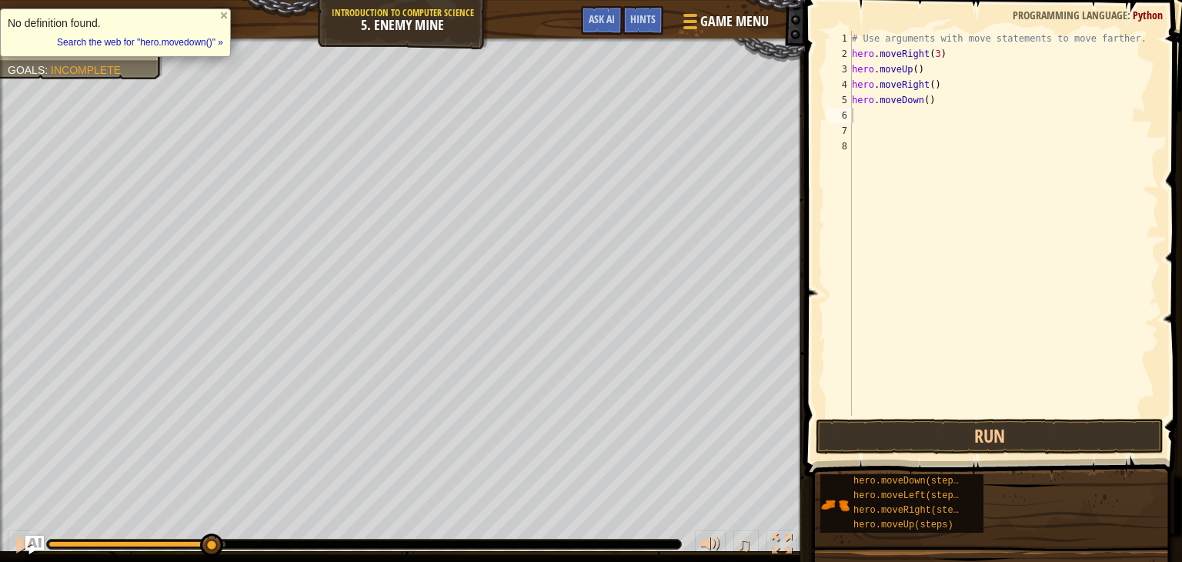
click at [922, 99] on div "# Use arguments with move statements to move farther. hero . moveRight ( 3 ) he…" at bounding box center [1004, 238] width 310 height 415
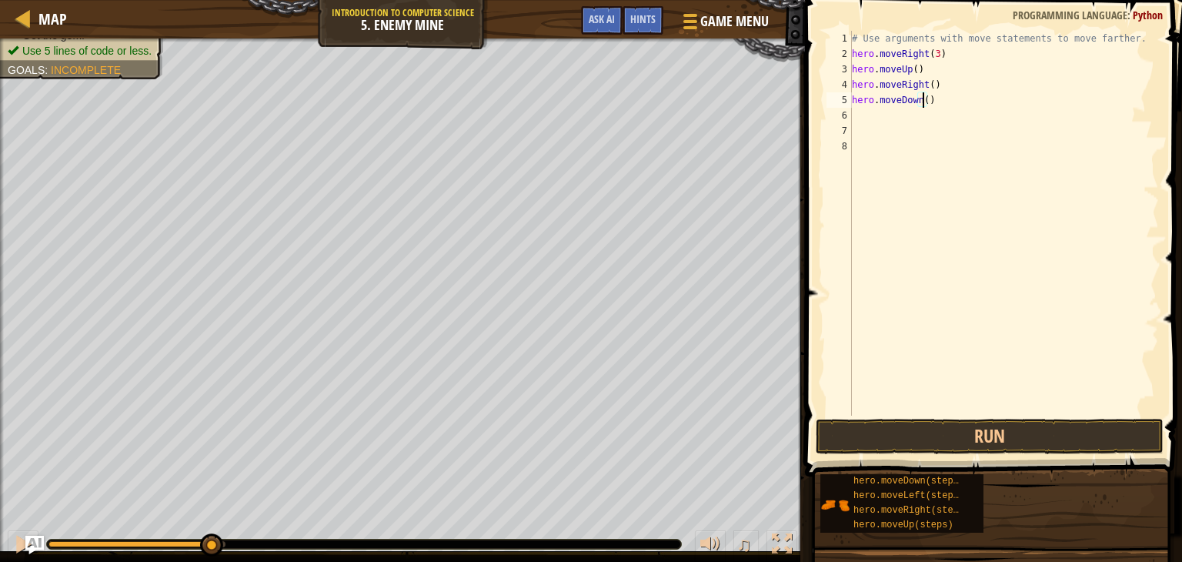
scroll to position [7, 5]
type textarea "hero.moveDown(3)"
click at [914, 425] on button "Run" at bounding box center [990, 436] width 348 height 35
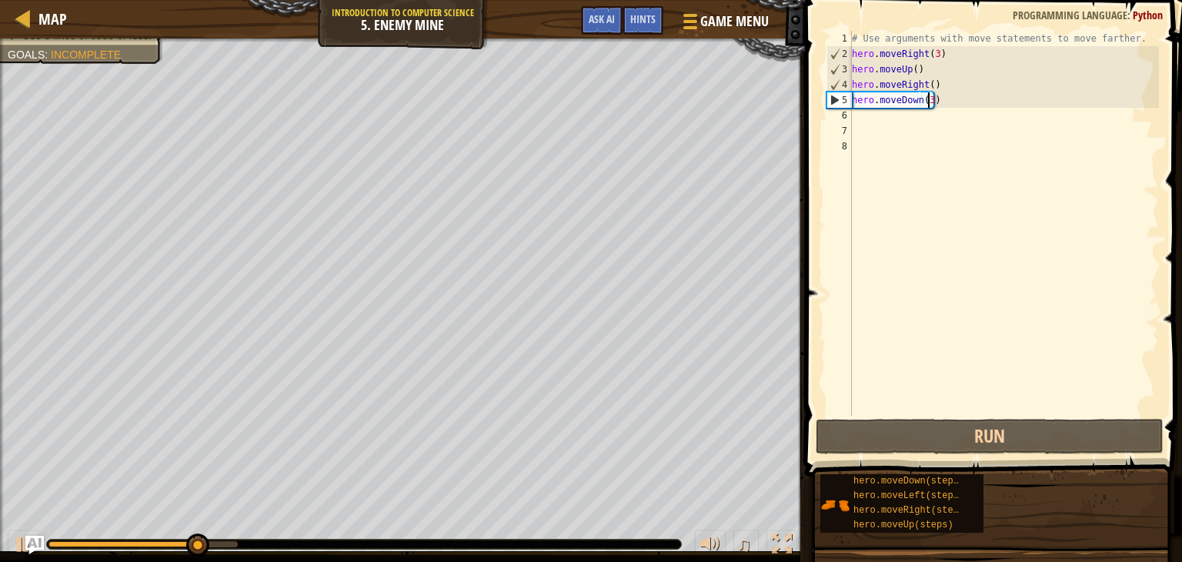
click at [879, 124] on div "# Use arguments with move statements to move farther. hero . moveRight ( 3 ) he…" at bounding box center [1004, 238] width 310 height 415
type textarea "h"
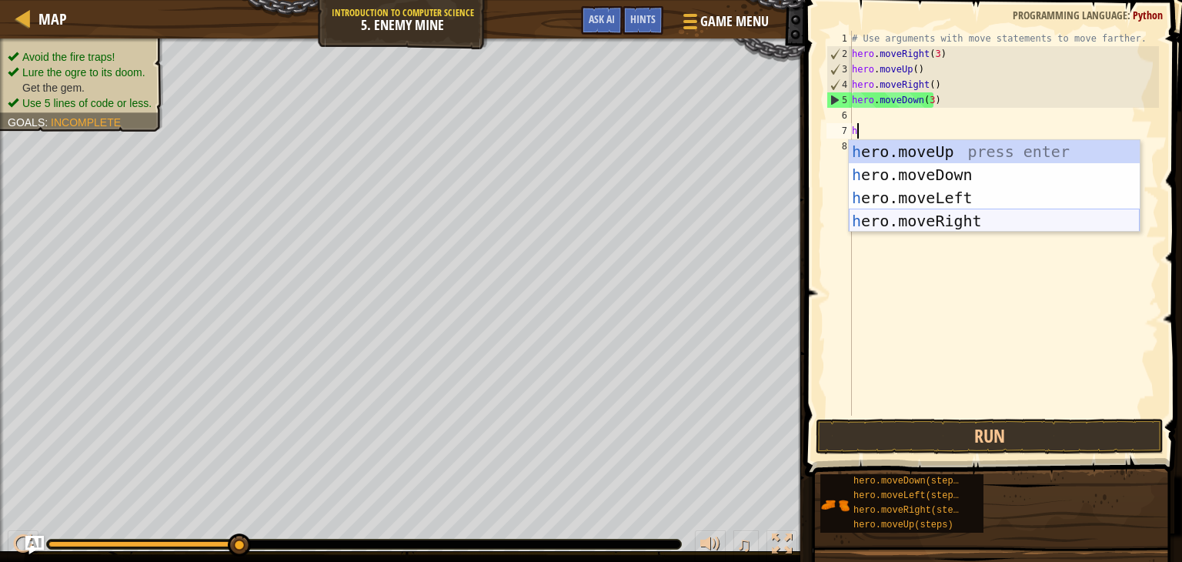
click at [929, 220] on div "h ero.moveUp press enter h ero.moveDown press enter h ero.moveLeft press enter …" at bounding box center [994, 209] width 291 height 138
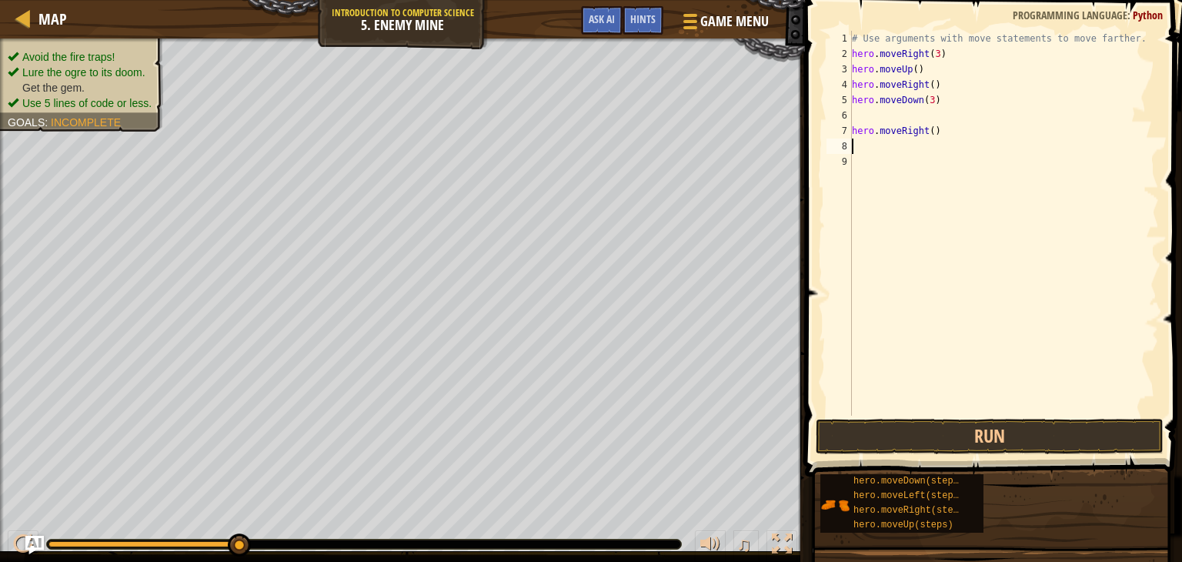
click at [883, 118] on div "# Use arguments with move statements to move farther. hero . moveRight ( 3 ) he…" at bounding box center [1004, 238] width 310 height 415
click at [929, 114] on div "# Use arguments with move statements to move farther. hero . moveRight ( 3 ) he…" at bounding box center [1004, 238] width 310 height 415
click at [918, 439] on button "Run" at bounding box center [990, 436] width 348 height 35
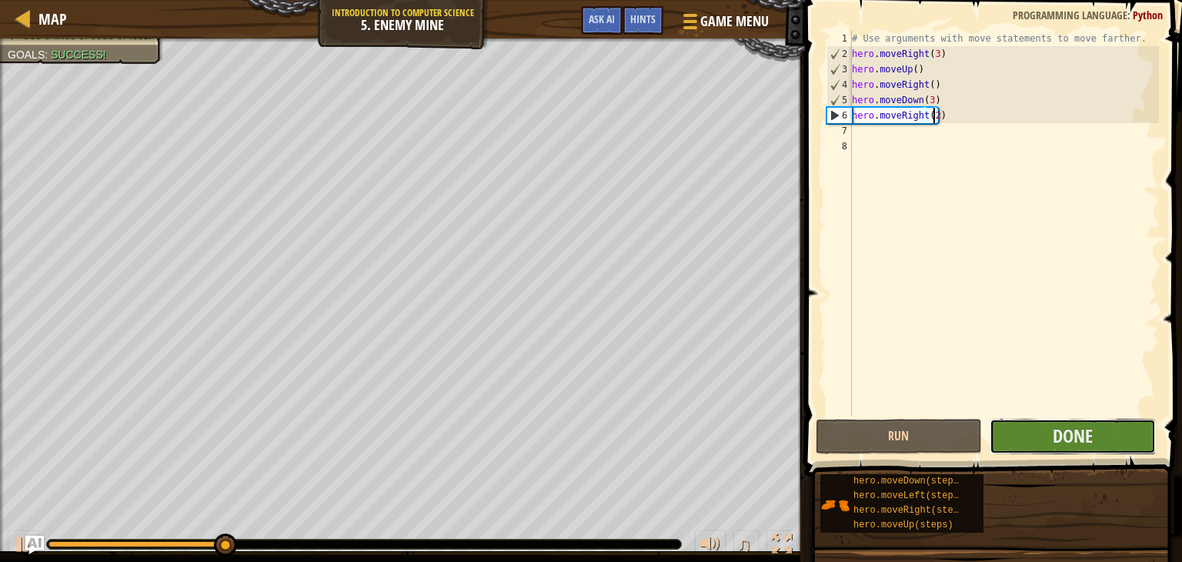
click at [1039, 448] on button "Done" at bounding box center [1072, 436] width 166 height 35
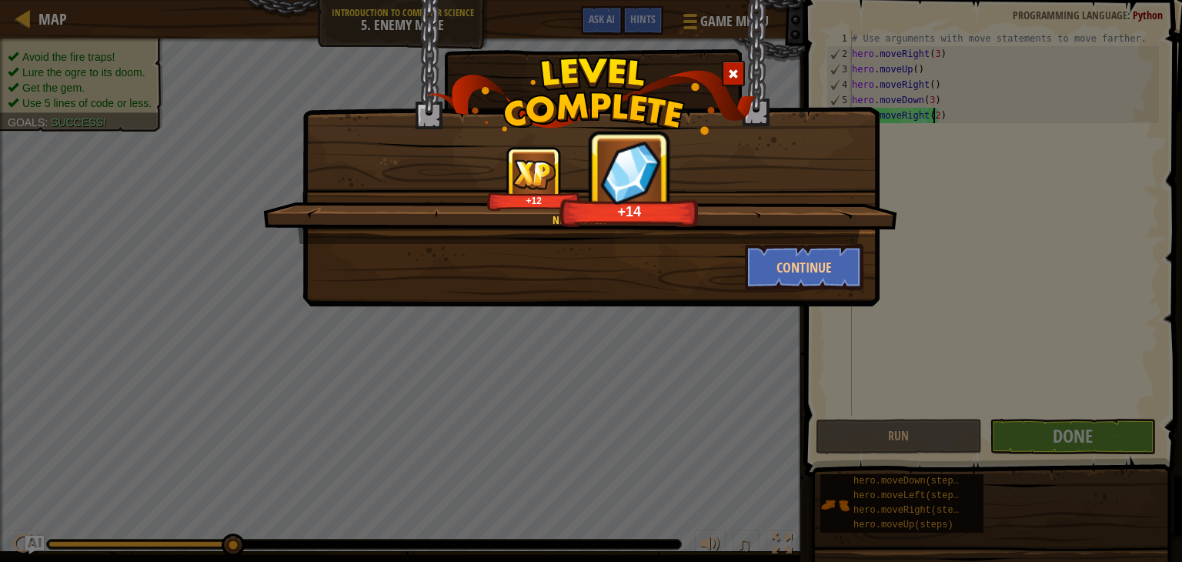
click at [733, 72] on span at bounding box center [733, 73] width 11 height 11
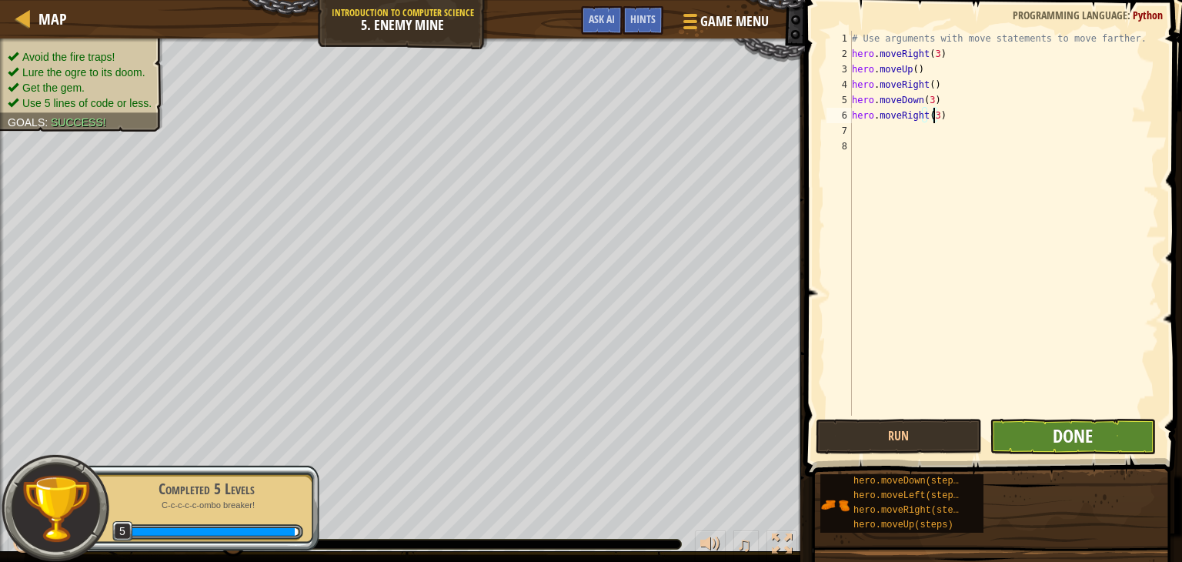
type textarea "hero.moveRight(3)"
click at [1062, 436] on span "Done" at bounding box center [1073, 435] width 40 height 25
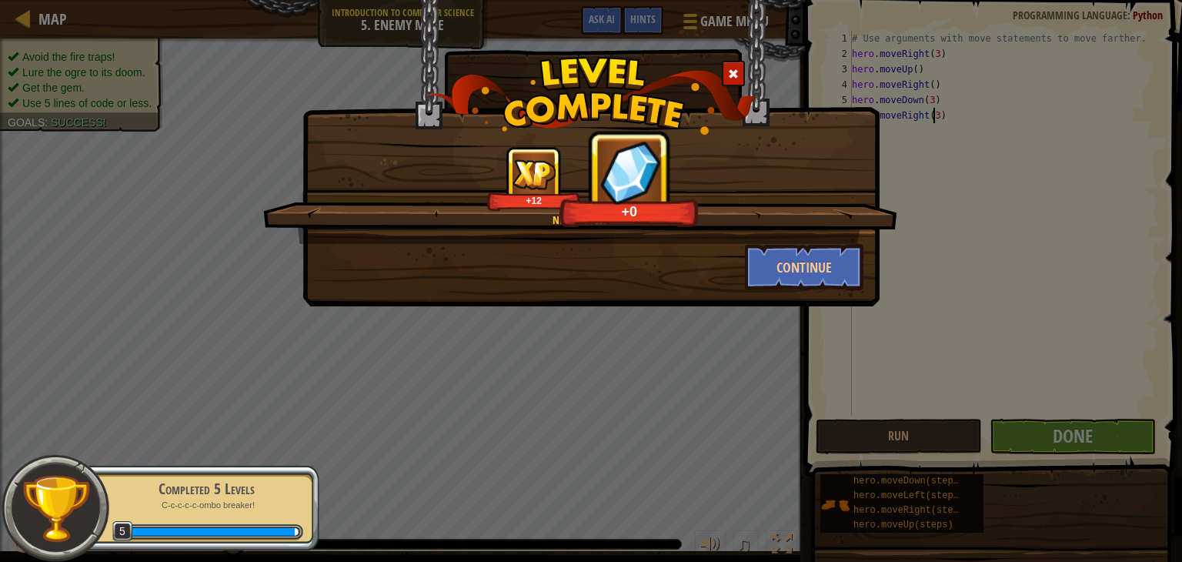
click at [731, 75] on span at bounding box center [733, 73] width 11 height 11
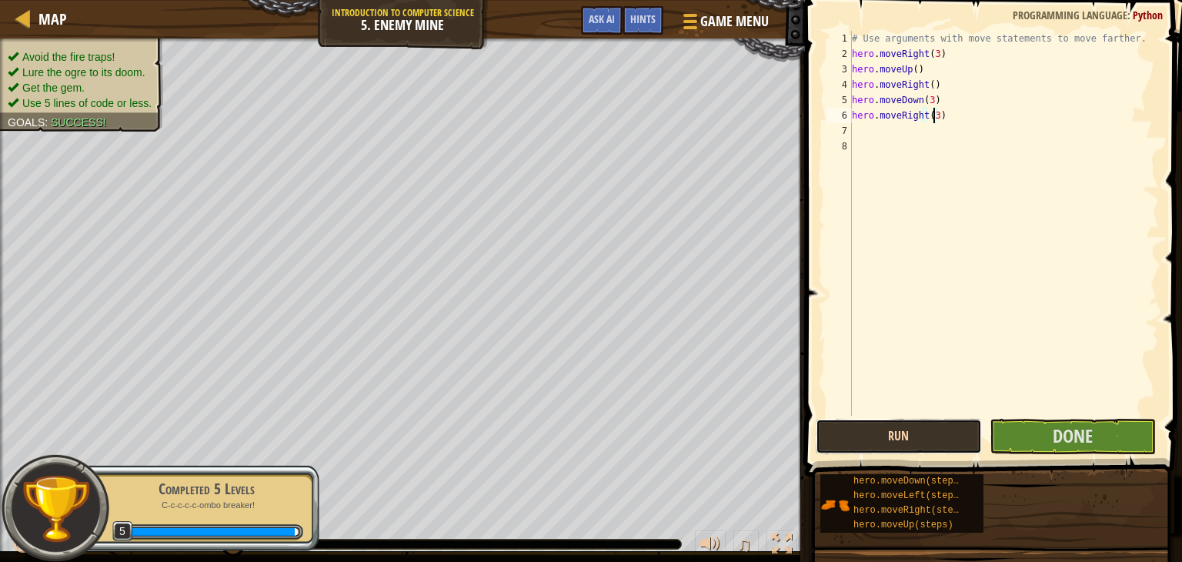
click at [908, 432] on button "Run" at bounding box center [899, 436] width 166 height 35
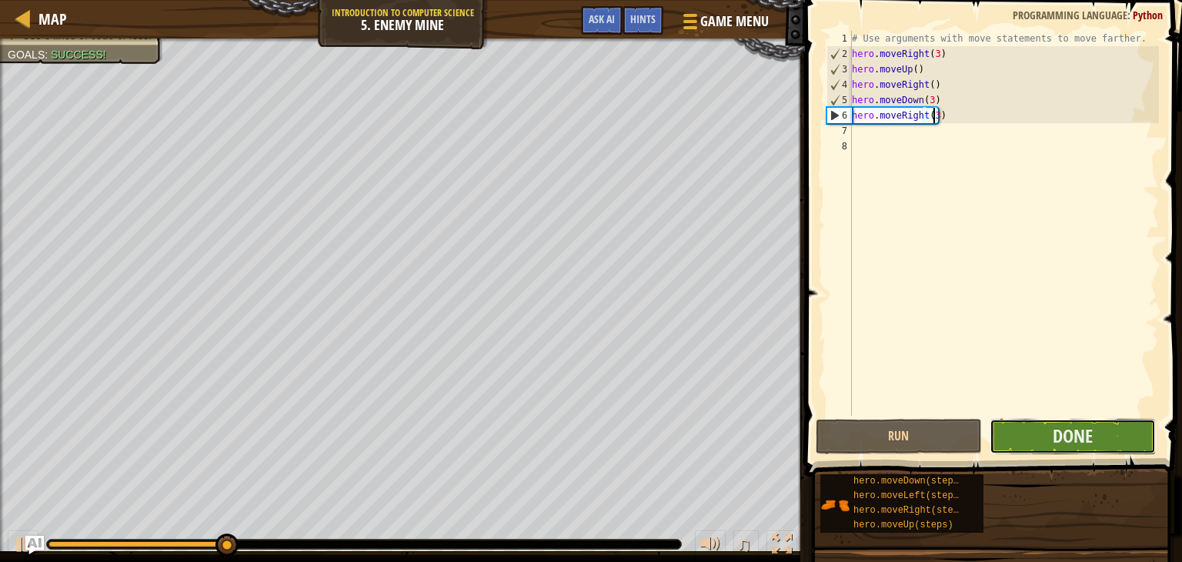
click at [1013, 431] on button "Done" at bounding box center [1072, 436] width 166 height 35
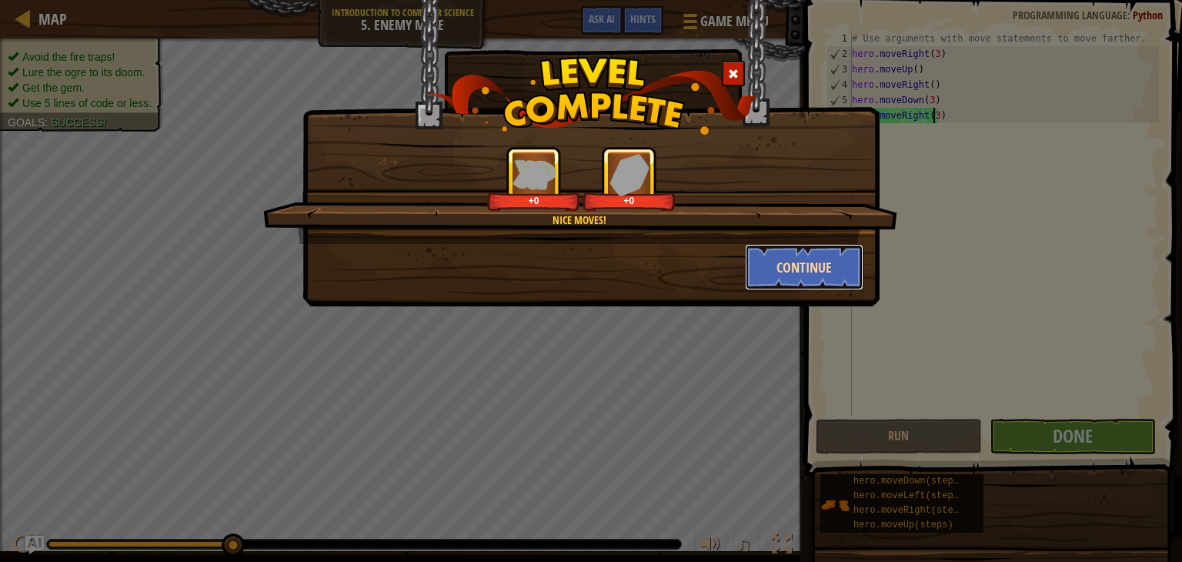
click at [790, 269] on button "Continue" at bounding box center [804, 267] width 119 height 46
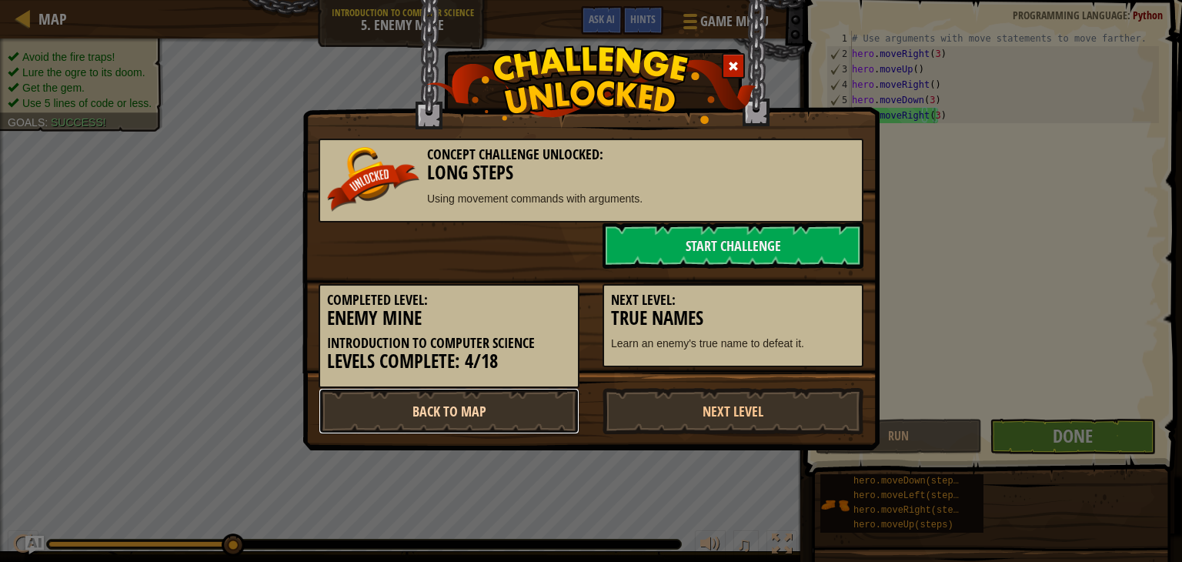
click at [470, 413] on link "Back to Map" at bounding box center [449, 411] width 261 height 46
